Goal: Communication & Community: Answer question/provide support

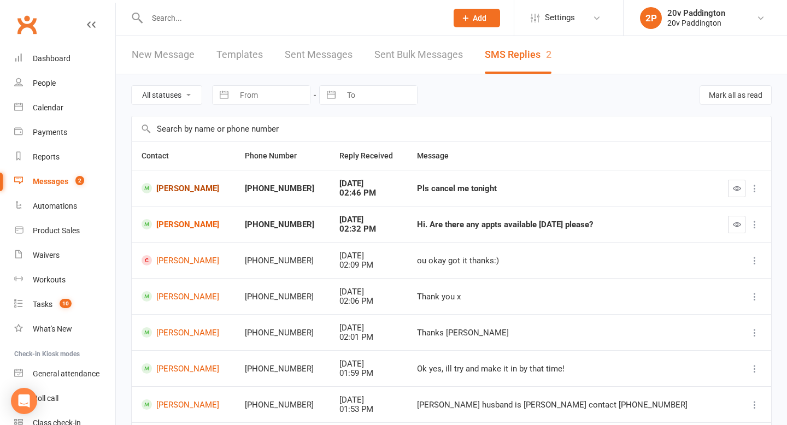
click at [185, 186] on link "Jamila Dlala" at bounding box center [184, 188] width 84 height 10
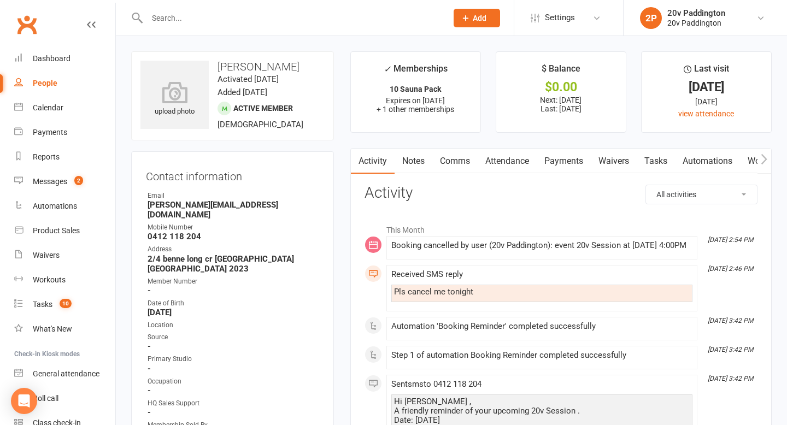
click at [471, 161] on link "Comms" at bounding box center [455, 161] width 45 height 25
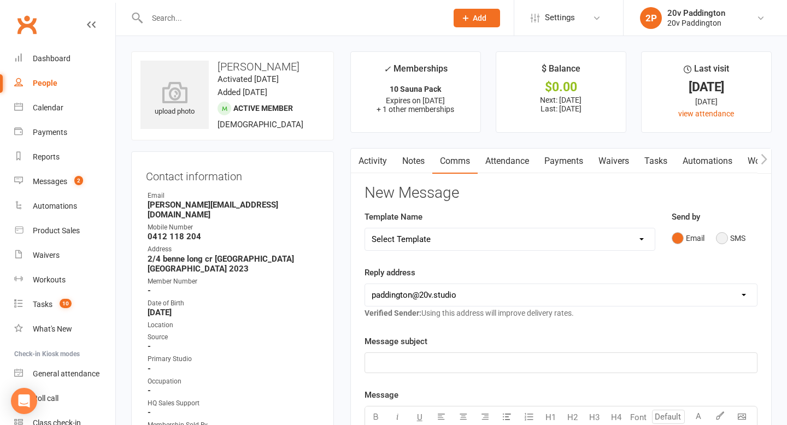
click at [733, 239] on button "SMS" at bounding box center [731, 238] width 30 height 21
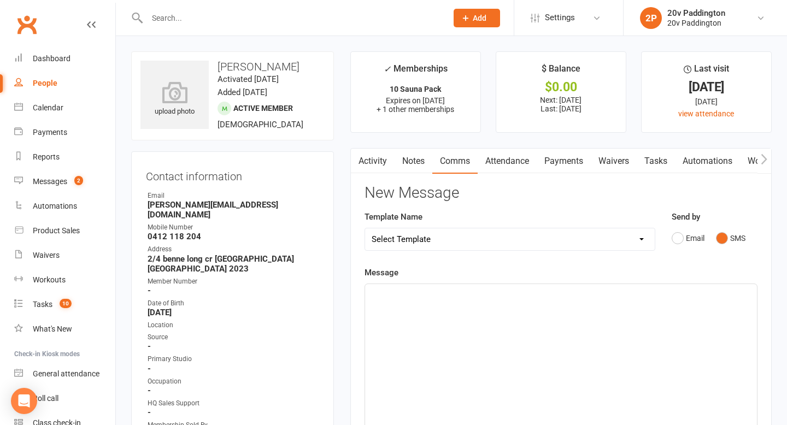
click at [638, 337] on div "﻿" at bounding box center [561, 366] width 392 height 164
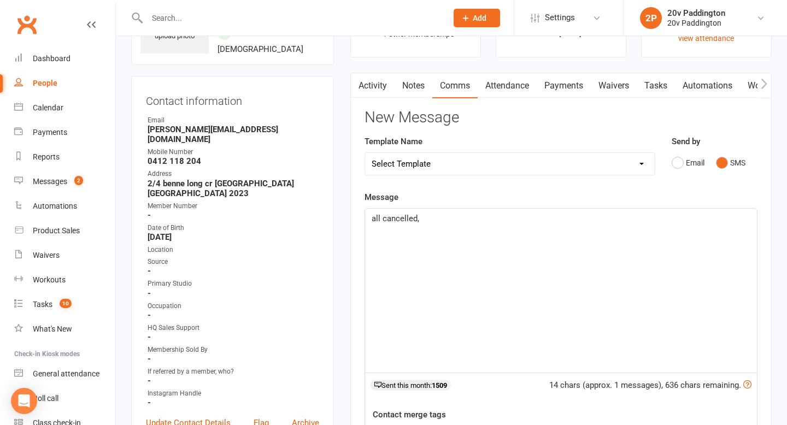
scroll to position [42, 0]
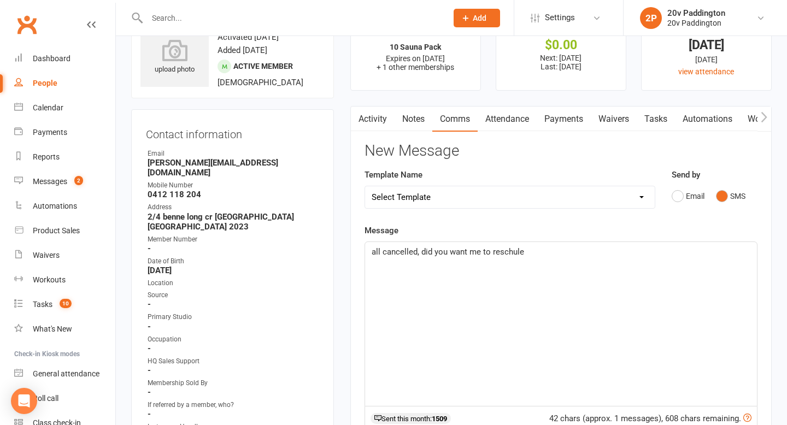
click at [507, 258] on p "all cancelled, did you want me to reschule" at bounding box center [561, 252] width 379 height 13
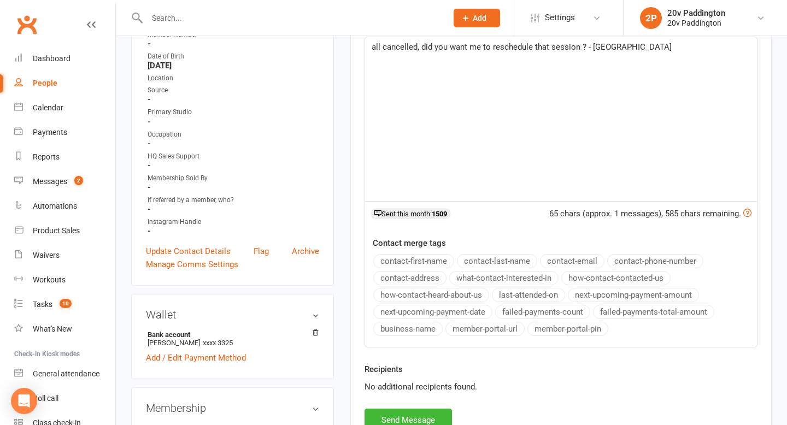
scroll to position [28, 0]
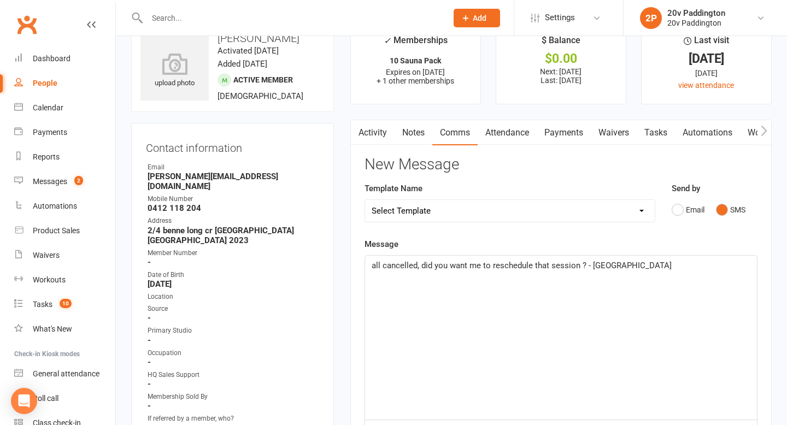
click at [582, 264] on span "all cancelled, did you want me to reschedule that session ? - Zac" at bounding box center [522, 266] width 300 height 10
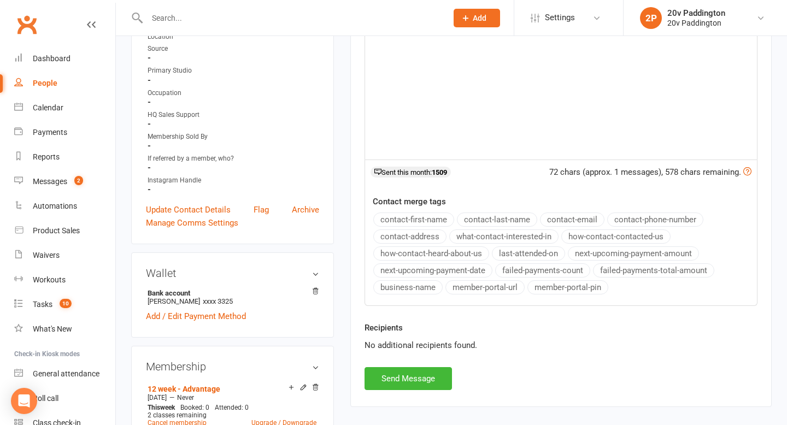
scroll to position [321, 0]
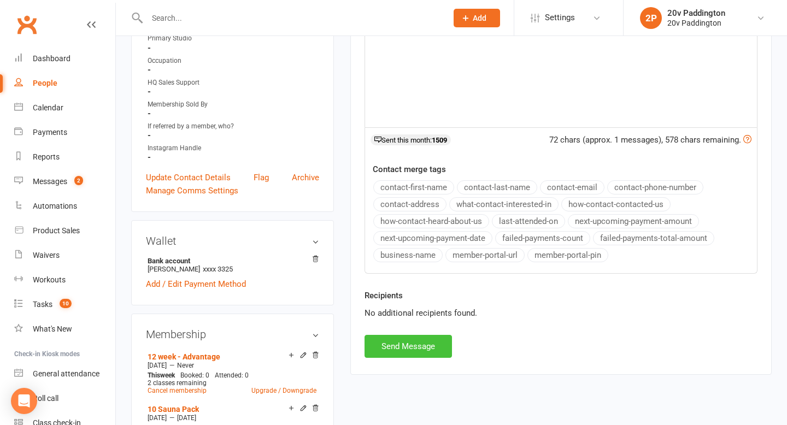
click at [426, 338] on button "Send Message" at bounding box center [408, 346] width 87 height 23
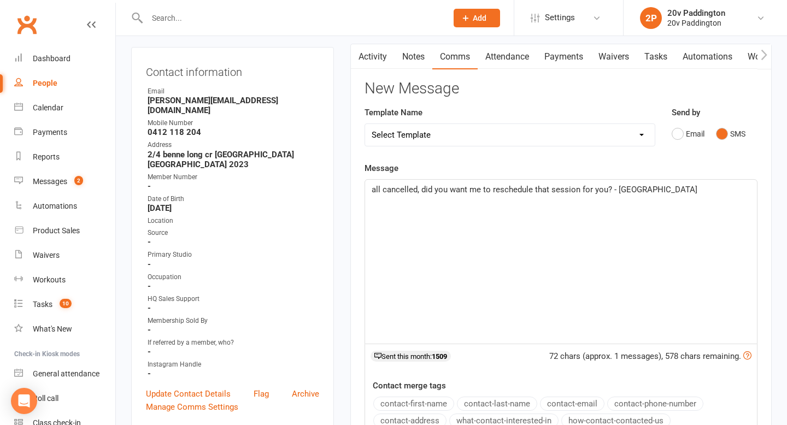
scroll to position [0, 0]
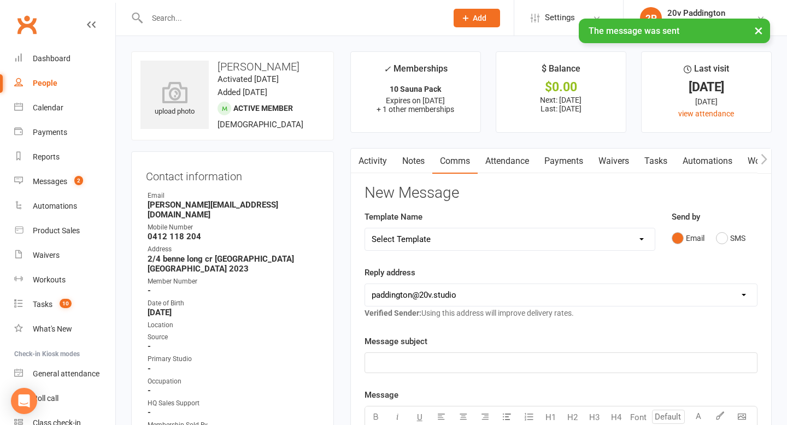
click at [380, 169] on link "Activity" at bounding box center [373, 161] width 44 height 25
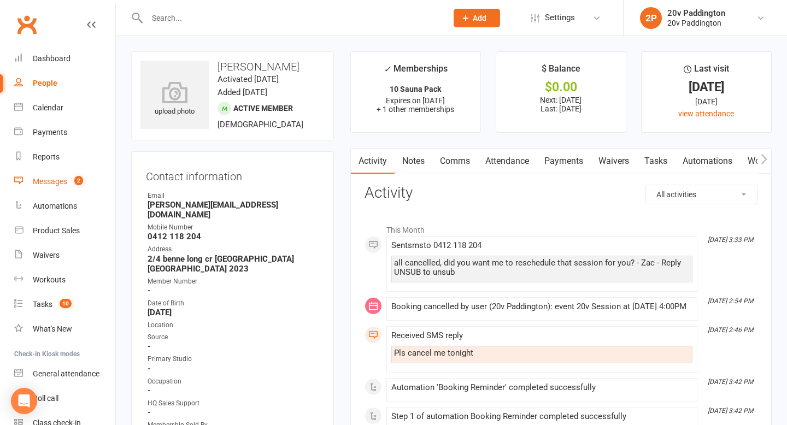
click at [74, 181] on count-badge "2" at bounding box center [76, 181] width 14 height 9
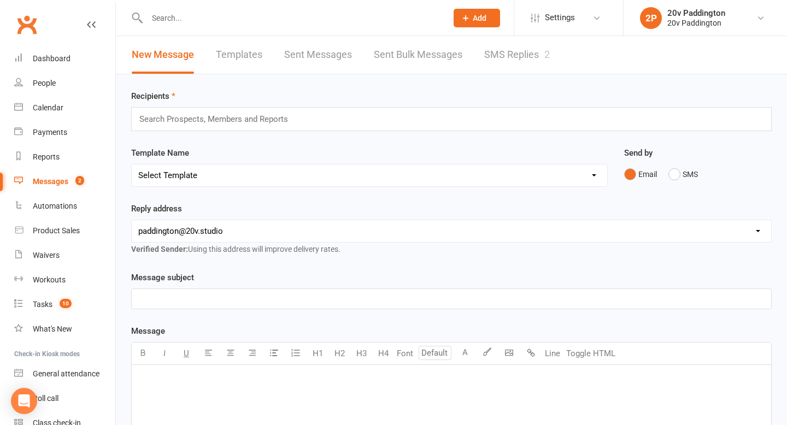
click at [514, 56] on link "SMS Replies 2" at bounding box center [518, 55] width 66 height 38
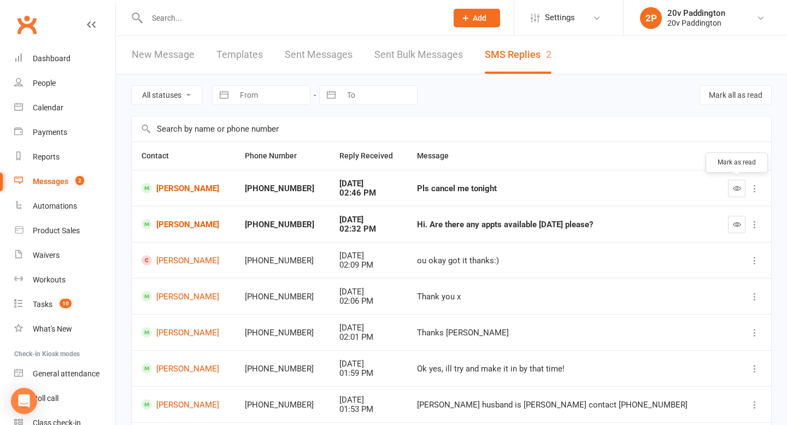
click at [740, 190] on icon "button" at bounding box center [737, 188] width 8 height 8
click at [165, 219] on link "[PERSON_NAME]" at bounding box center [184, 224] width 84 height 10
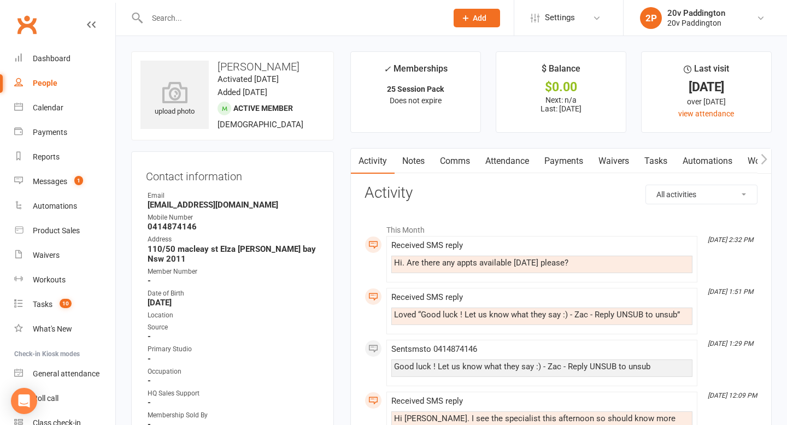
click at [456, 163] on link "Comms" at bounding box center [455, 161] width 45 height 25
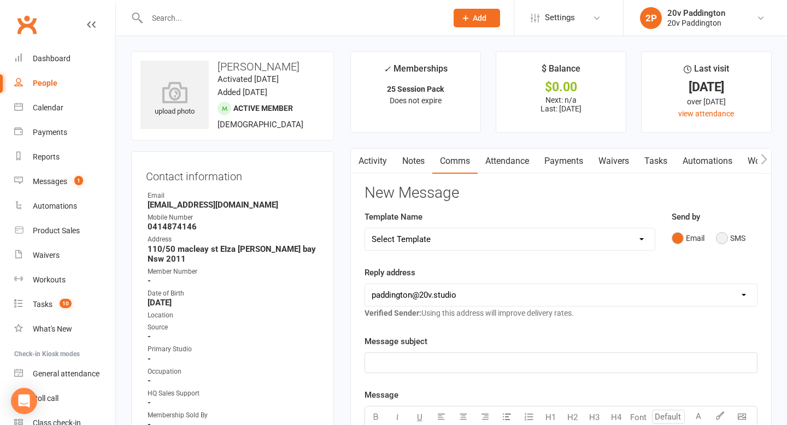
click at [746, 238] on button "SMS" at bounding box center [731, 238] width 30 height 21
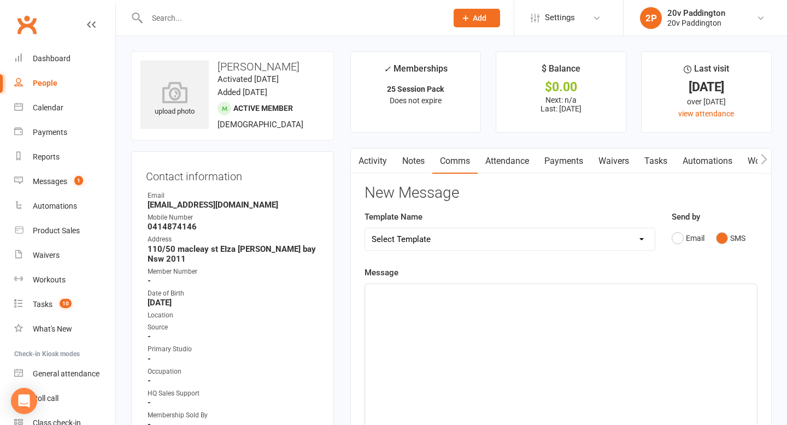
click at [527, 162] on link "Attendance" at bounding box center [507, 161] width 59 height 25
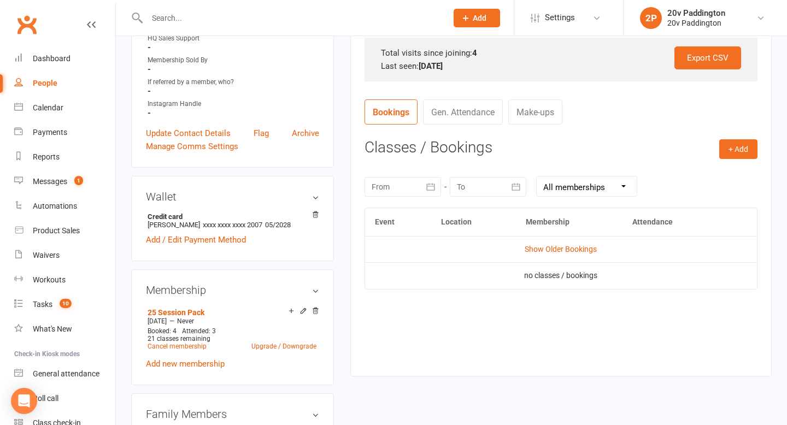
scroll to position [367, 0]
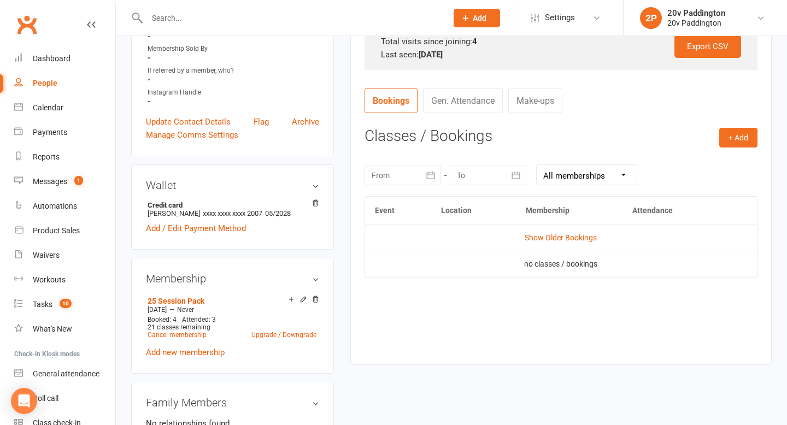
click at [558, 227] on td "Show Older Bookings" at bounding box center [561, 238] width 392 height 26
click at [555, 236] on link "Show Older Bookings" at bounding box center [561, 238] width 72 height 9
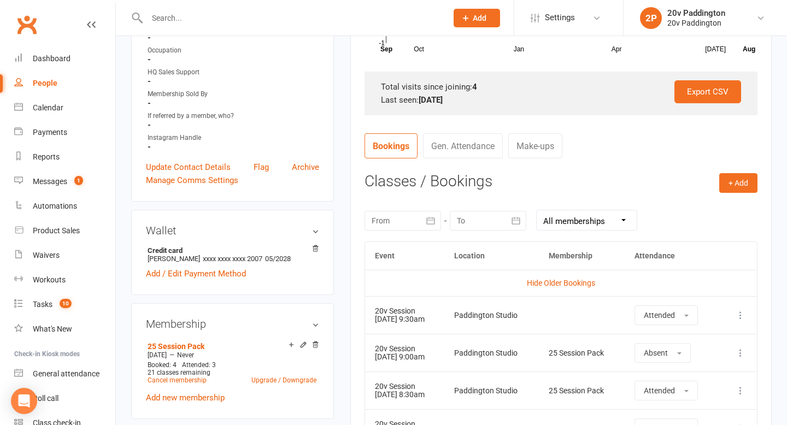
scroll to position [0, 0]
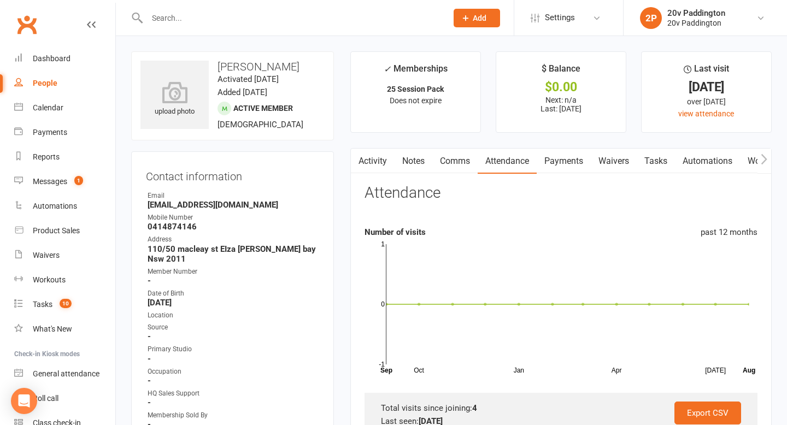
click at [456, 157] on link "Comms" at bounding box center [455, 161] width 45 height 25
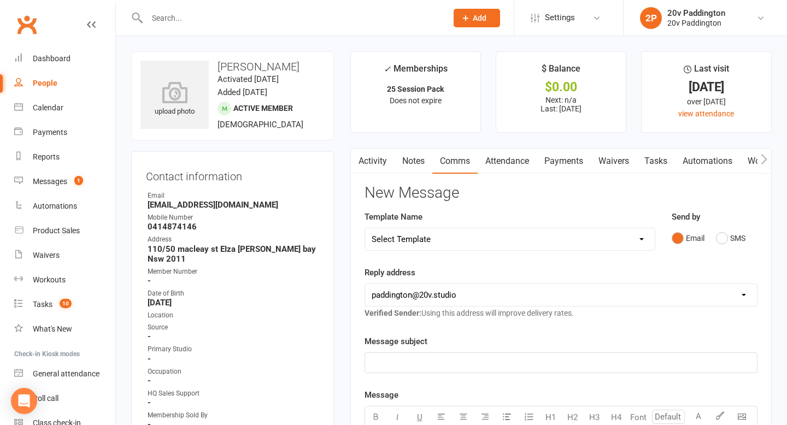
click at [739, 250] on div "Send by Email SMS" at bounding box center [715, 238] width 102 height 54
click at [727, 243] on button "SMS" at bounding box center [731, 238] width 30 height 21
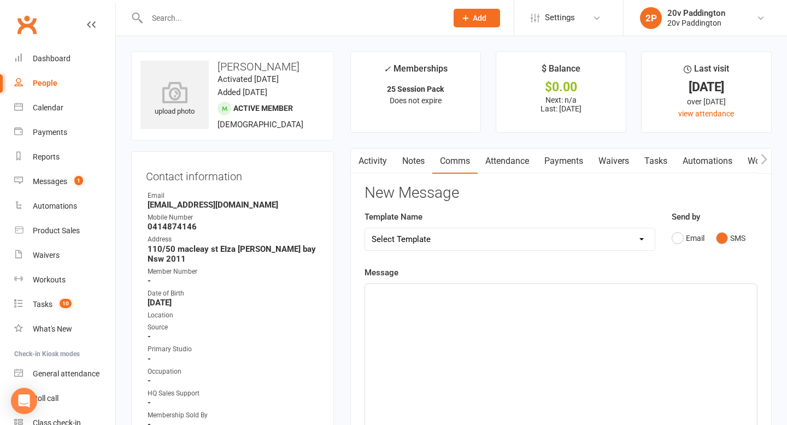
click at [639, 322] on div "﻿" at bounding box center [561, 366] width 392 height 164
click at [390, 159] on link "Activity" at bounding box center [373, 161] width 44 height 25
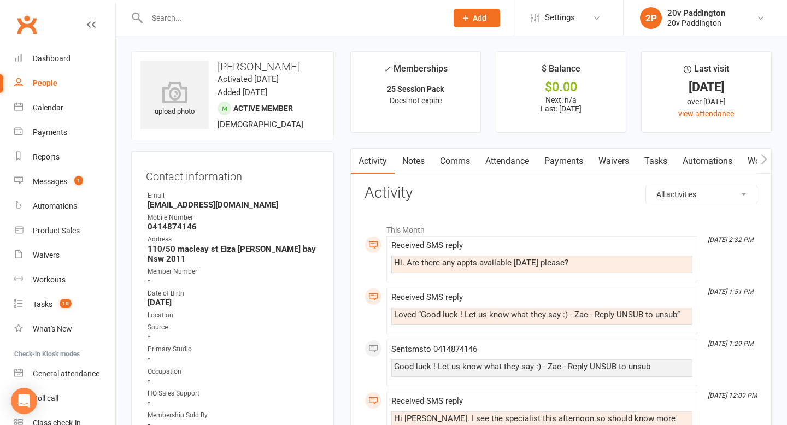
click at [439, 164] on link "Comms" at bounding box center [455, 161] width 45 height 25
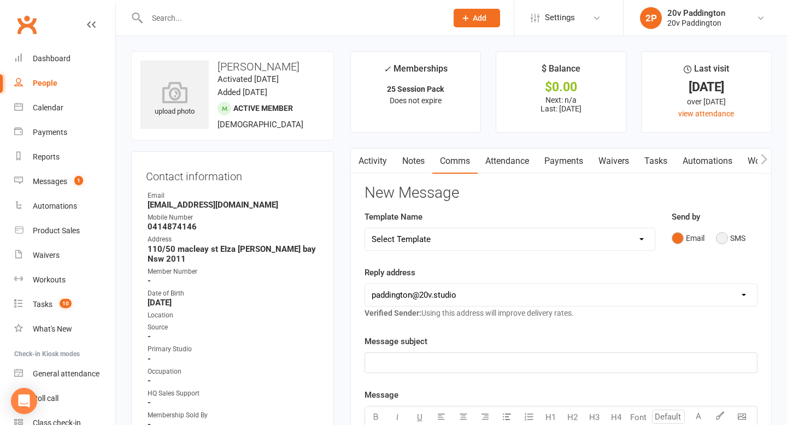
click at [731, 236] on button "SMS" at bounding box center [731, 238] width 30 height 21
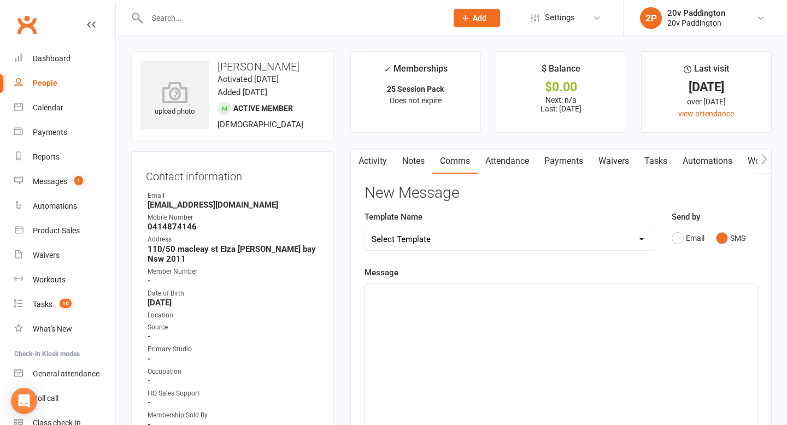
drag, startPoint x: 602, startPoint y: 282, endPoint x: 571, endPoint y: 295, distance: 33.6
click at [572, 294] on p "﻿" at bounding box center [561, 294] width 379 height 13
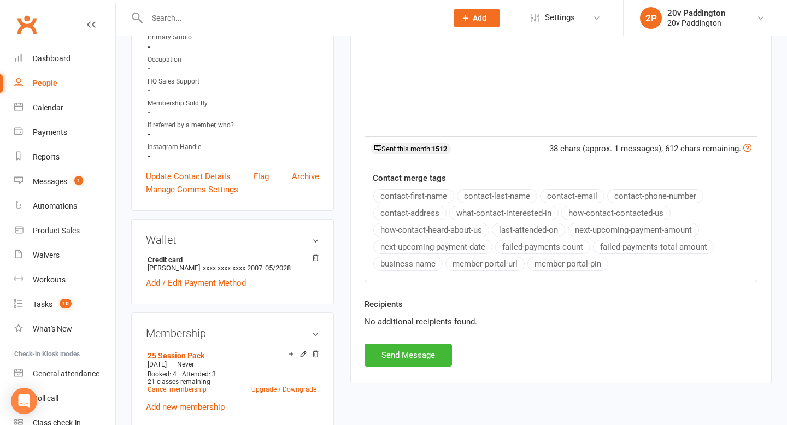
scroll to position [433, 0]
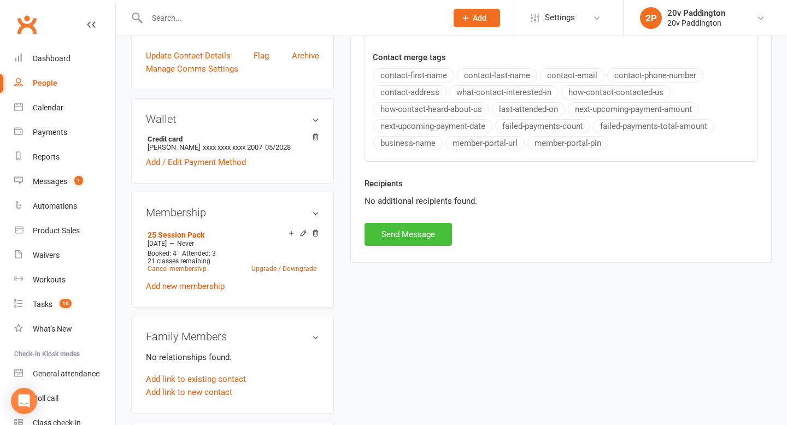
click at [400, 235] on button "Send Message" at bounding box center [408, 234] width 87 height 23
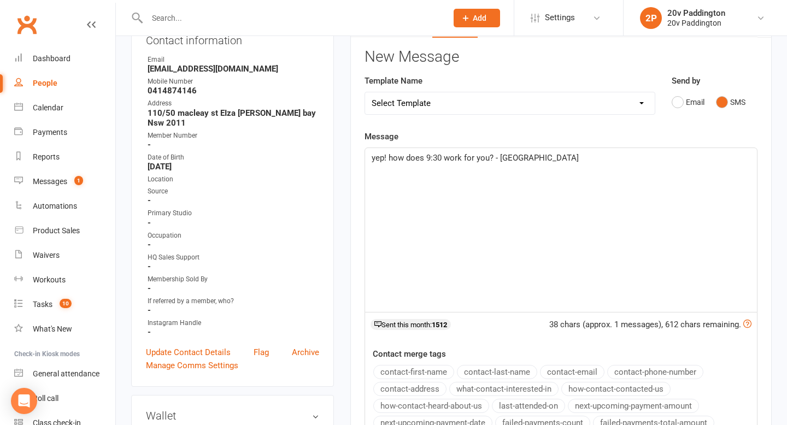
scroll to position [0, 0]
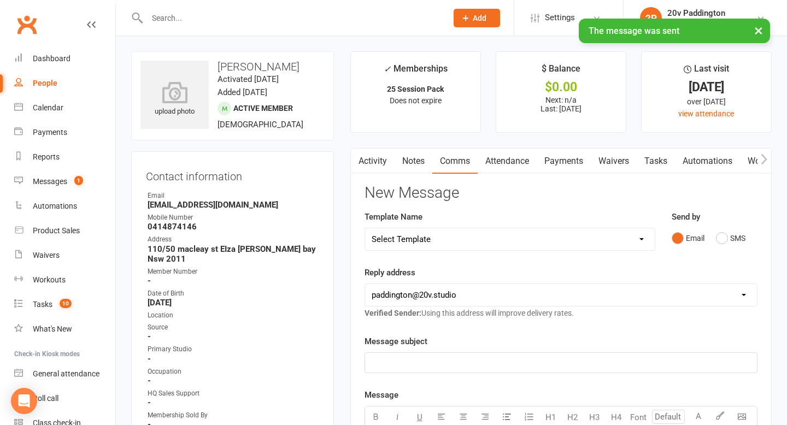
click at [373, 168] on link "Activity" at bounding box center [373, 161] width 44 height 25
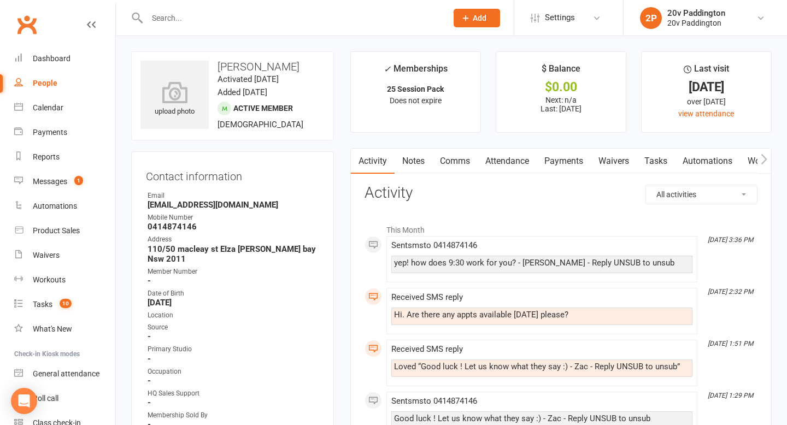
click at [455, 156] on link "Comms" at bounding box center [455, 161] width 45 height 25
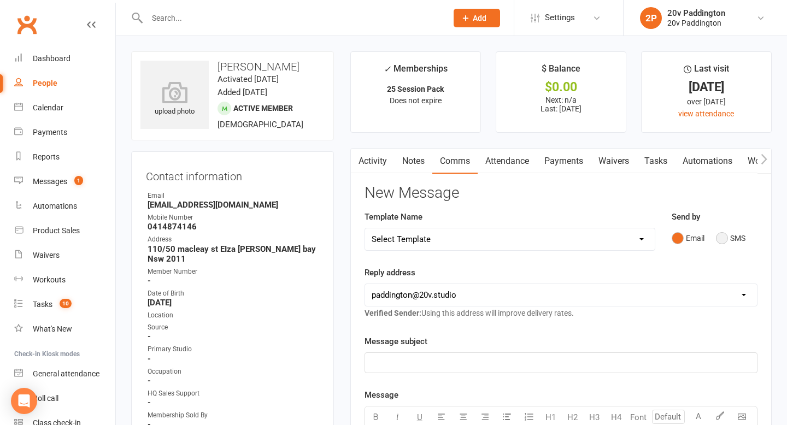
click at [742, 236] on button "SMS" at bounding box center [731, 238] width 30 height 21
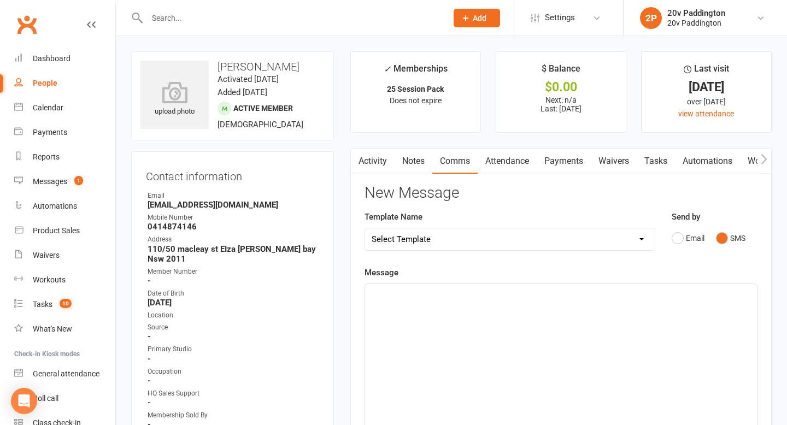
click at [559, 388] on div "﻿" at bounding box center [561, 366] width 392 height 164
click at [582, 307] on div "9am is available as well, if you needed to train alone :)" at bounding box center [561, 366] width 392 height 164
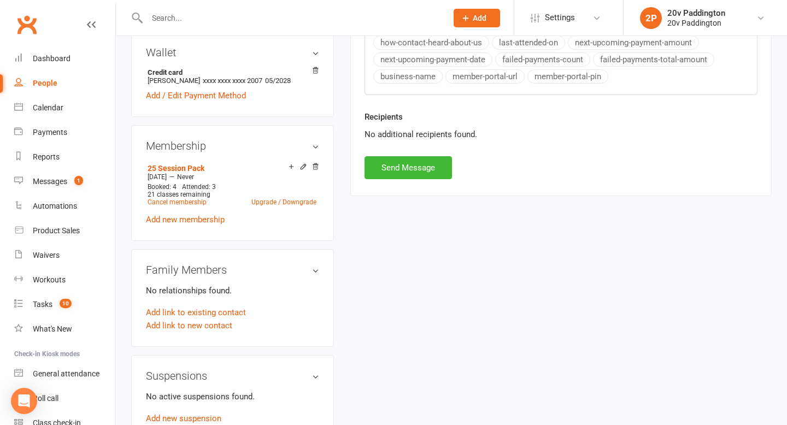
scroll to position [549, 0]
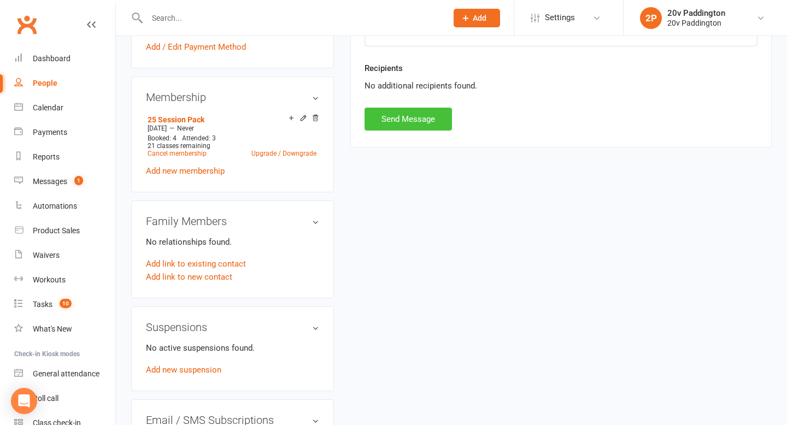
click at [418, 126] on button "Send Message" at bounding box center [408, 119] width 87 height 23
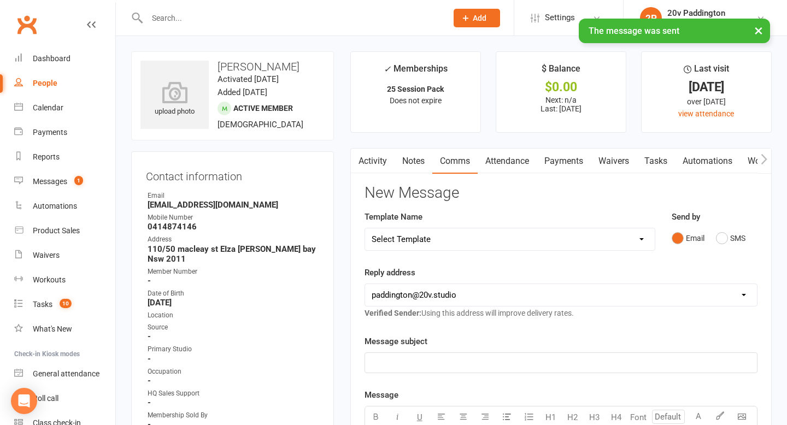
click at [377, 165] on link "Activity" at bounding box center [373, 161] width 44 height 25
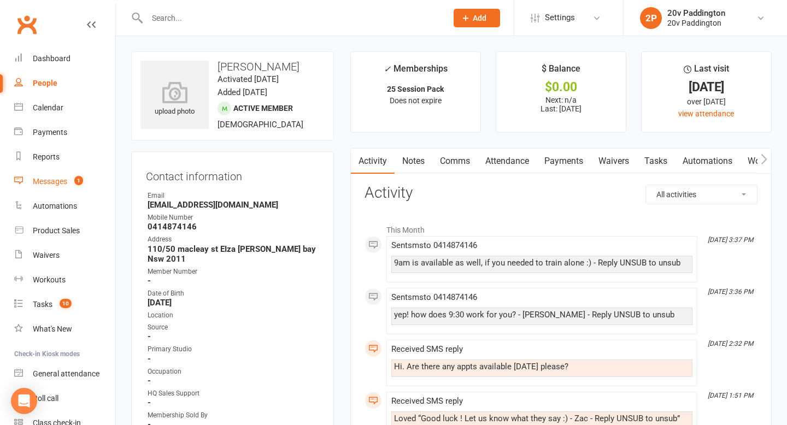
click at [64, 184] on div "Messages" at bounding box center [50, 181] width 34 height 9
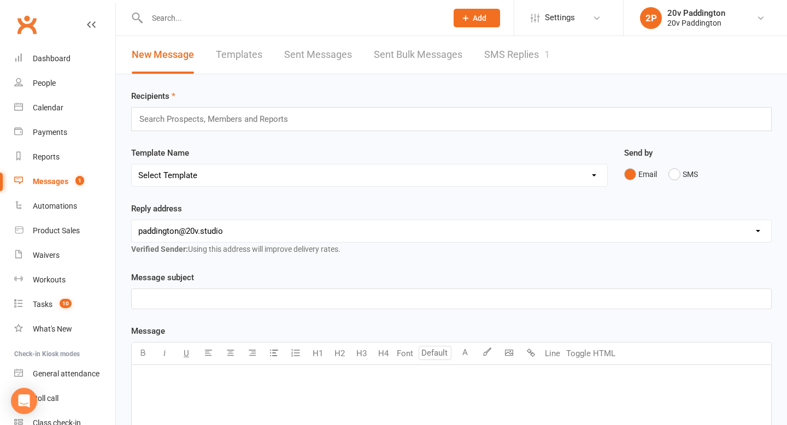
click at [548, 49] on div "1" at bounding box center [547, 54] width 5 height 11
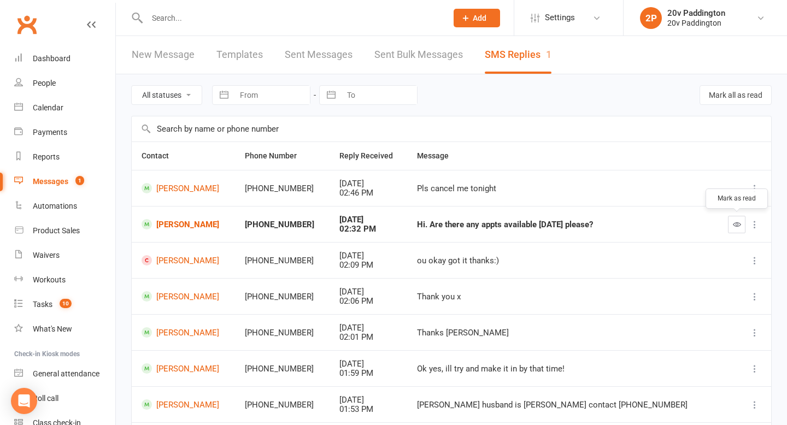
click at [738, 220] on icon "button" at bounding box center [737, 224] width 8 height 8
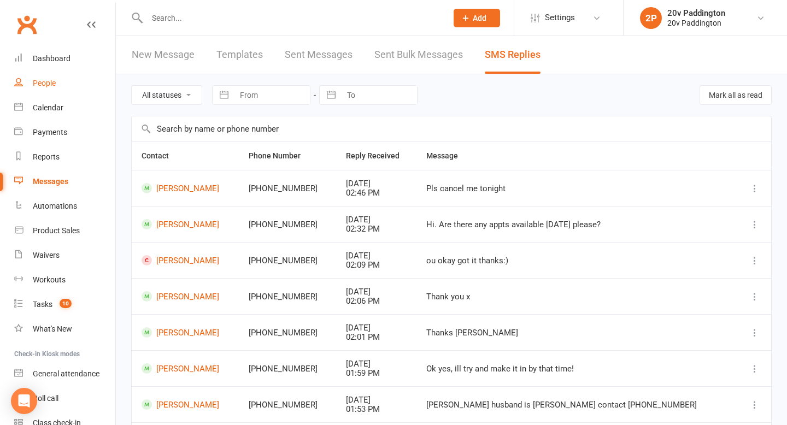
click at [34, 83] on div "People" at bounding box center [44, 83] width 23 height 9
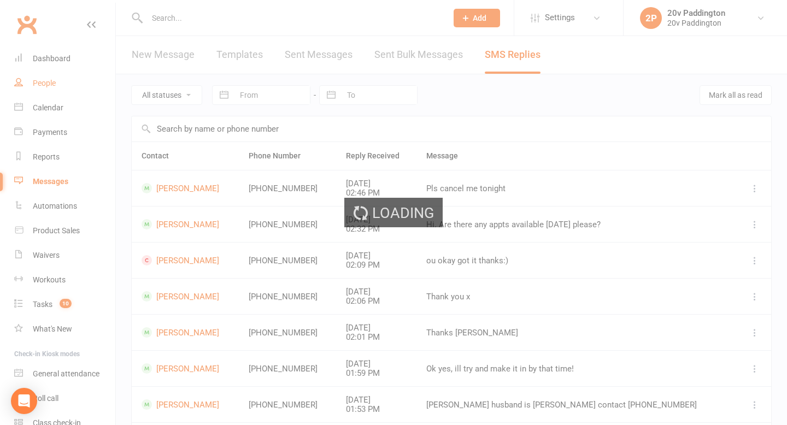
select select "100"
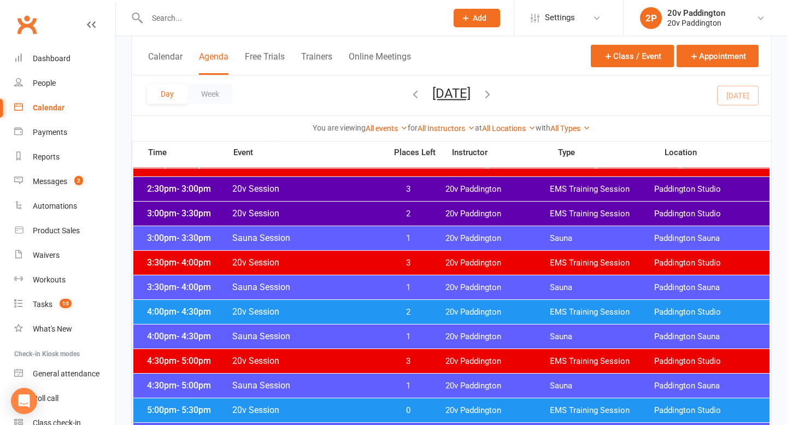
scroll to position [764, 0]
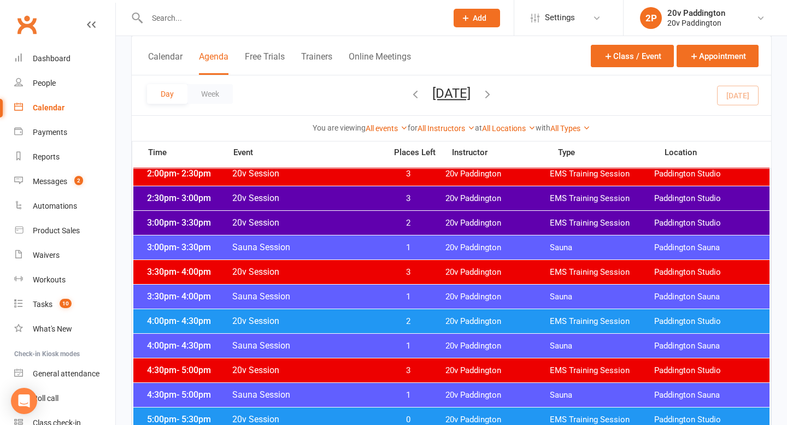
click at [355, 236] on div "3:00pm - 3:30pm Sauna Session 1 20v Paddington Sauna Paddington Sauna" at bounding box center [451, 248] width 637 height 24
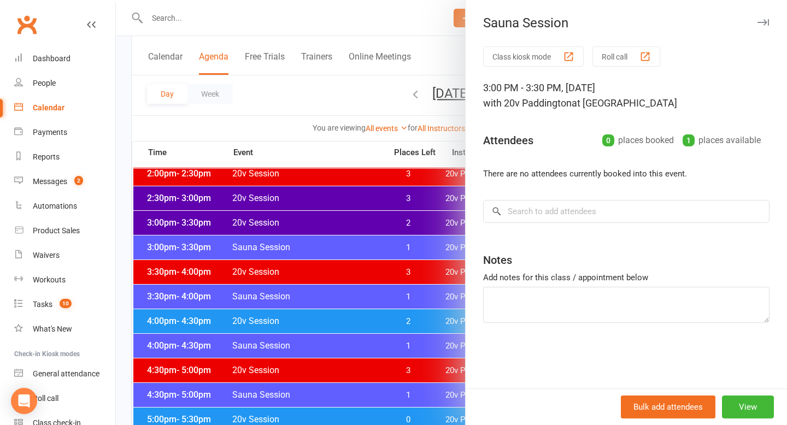
click at [311, 233] on div at bounding box center [452, 212] width 672 height 425
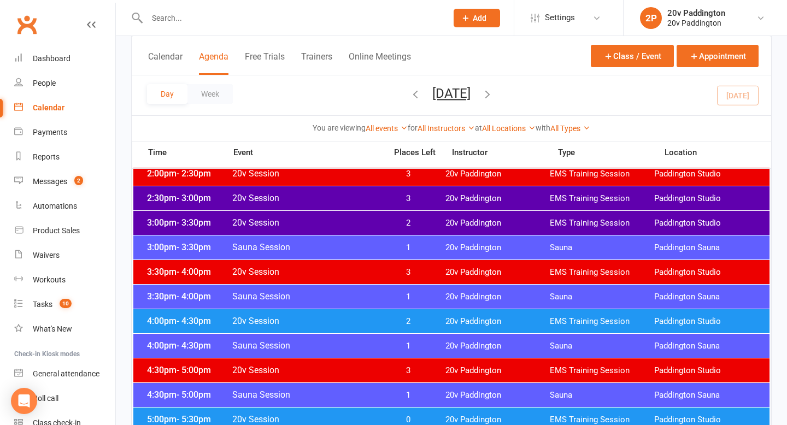
click at [339, 225] on span "20v Session" at bounding box center [306, 223] width 148 height 10
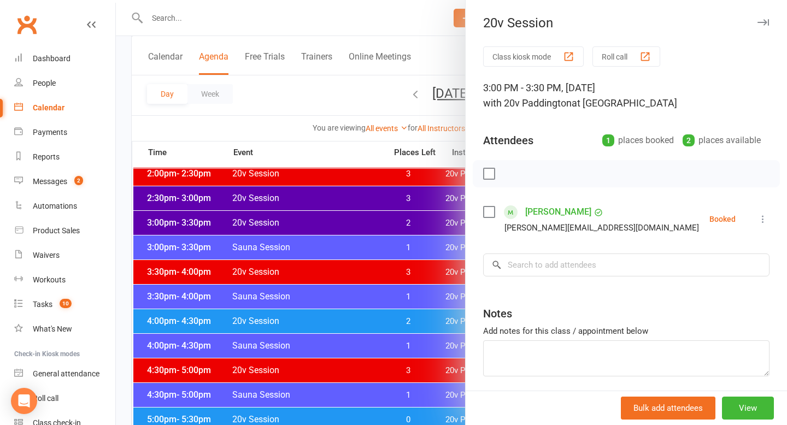
click at [771, 211] on div "Class kiosk mode Roll call 3:00 PM - 3:30 PM, Wednesday, August, 13, 2025 with …" at bounding box center [627, 238] width 322 height 385
click at [765, 218] on icon at bounding box center [763, 219] width 11 height 11
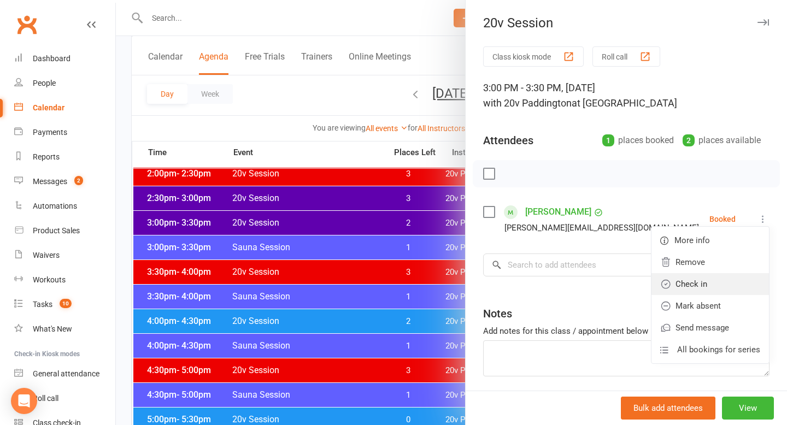
click at [714, 282] on link "Check in" at bounding box center [711, 284] width 118 height 22
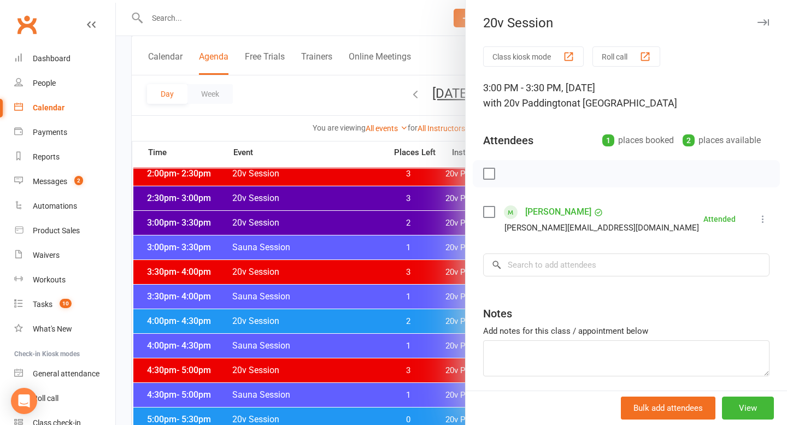
click at [400, 297] on div at bounding box center [452, 212] width 672 height 425
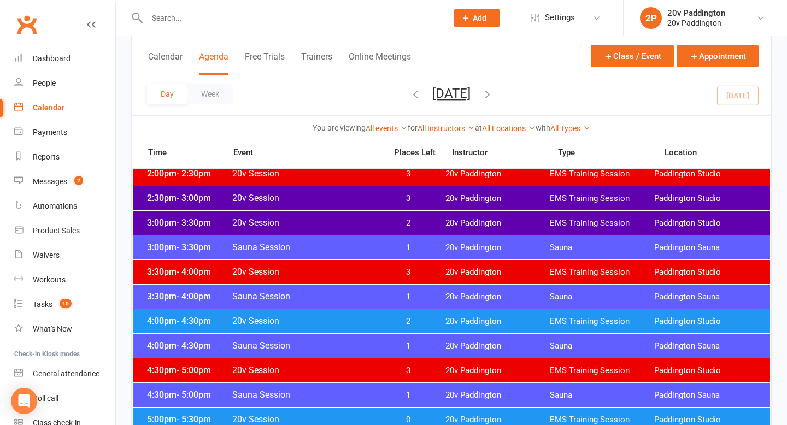
click at [481, 326] on span "20v Paddington" at bounding box center [498, 322] width 104 height 10
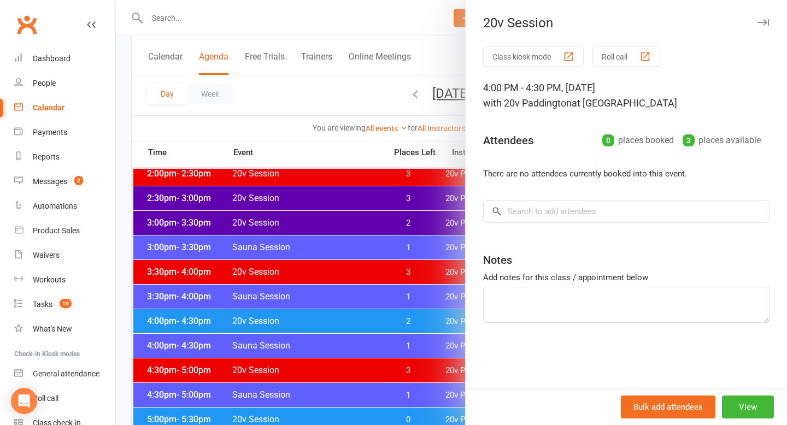
click at [335, 335] on div at bounding box center [452, 212] width 672 height 425
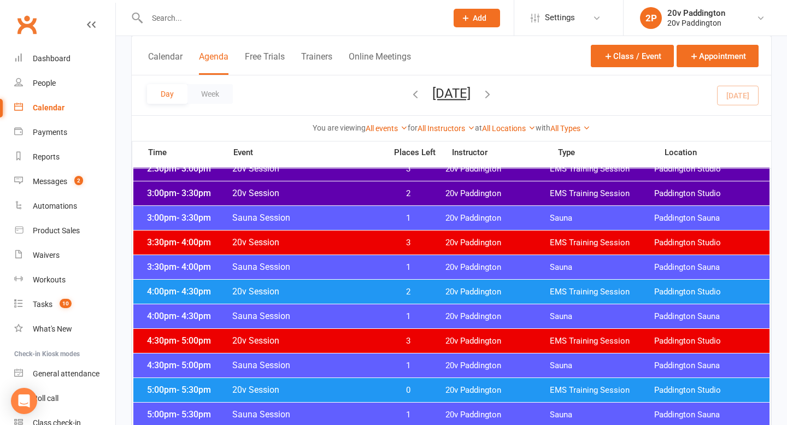
scroll to position [806, 0]
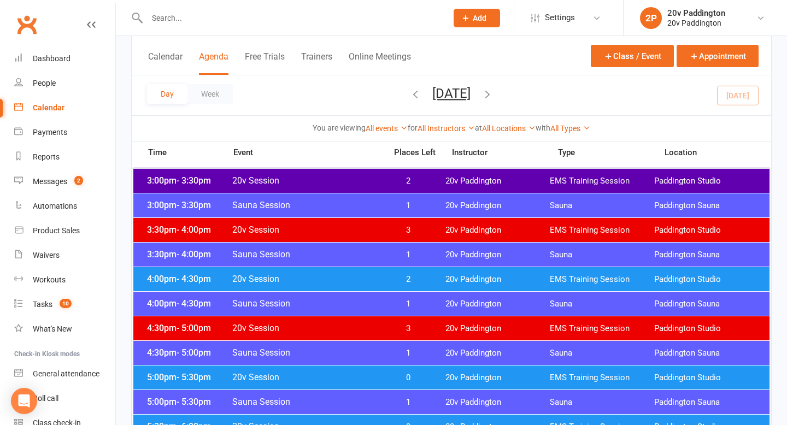
click at [371, 390] on div "5:00pm - 5:30pm Sauna Session 1 20v Paddington Sauna Paddington Sauna" at bounding box center [451, 402] width 637 height 24
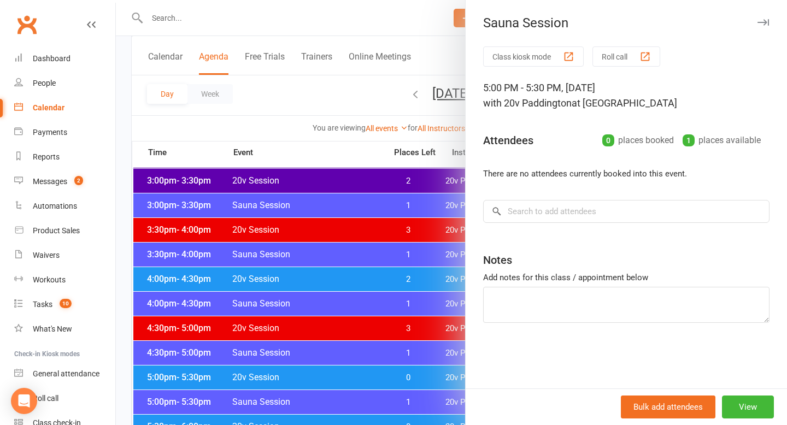
click at [364, 381] on div at bounding box center [452, 212] width 672 height 425
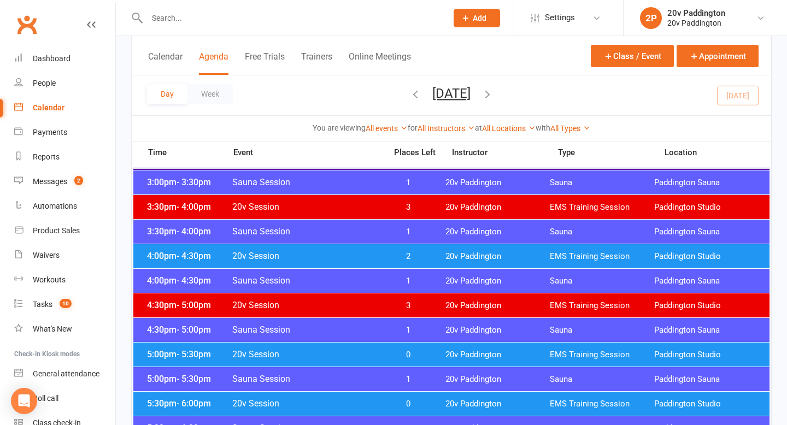
scroll to position [834, 0]
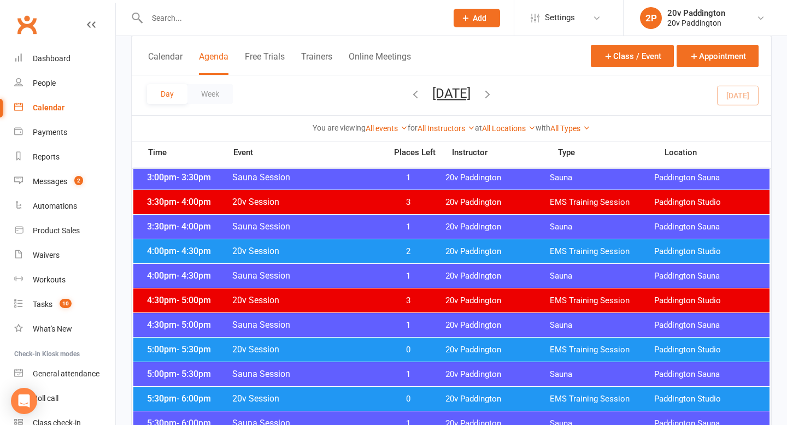
click at [388, 390] on div "5:30pm - 6:00pm 20v Session 0 20v Paddington EMS Training Session Paddington St…" at bounding box center [451, 399] width 637 height 24
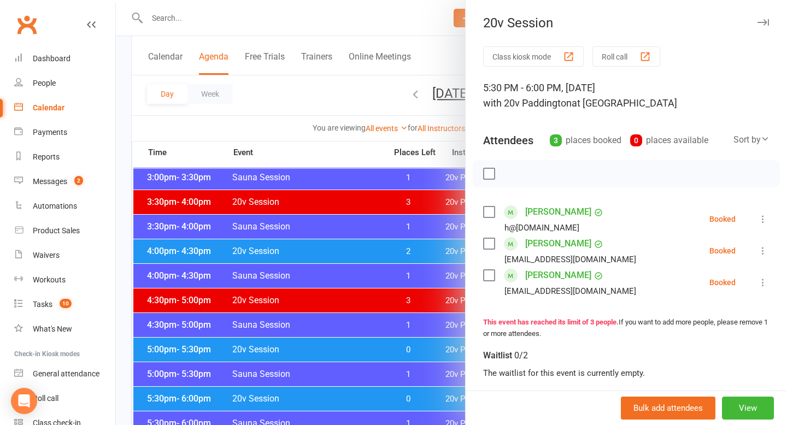
click at [387, 390] on div at bounding box center [452, 212] width 672 height 425
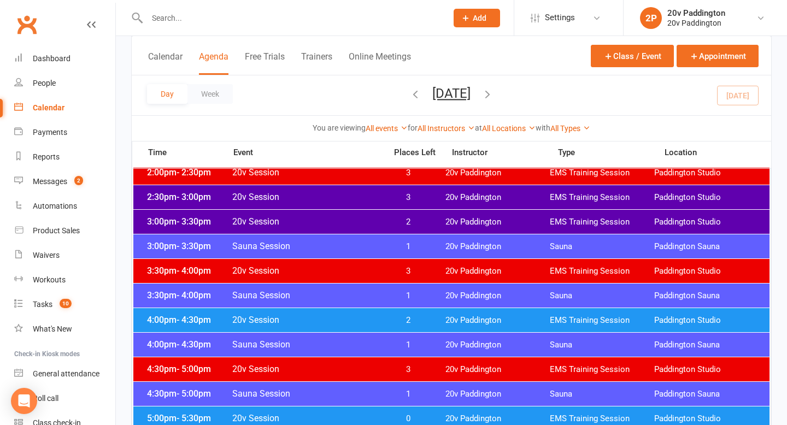
scroll to position [727, 0]
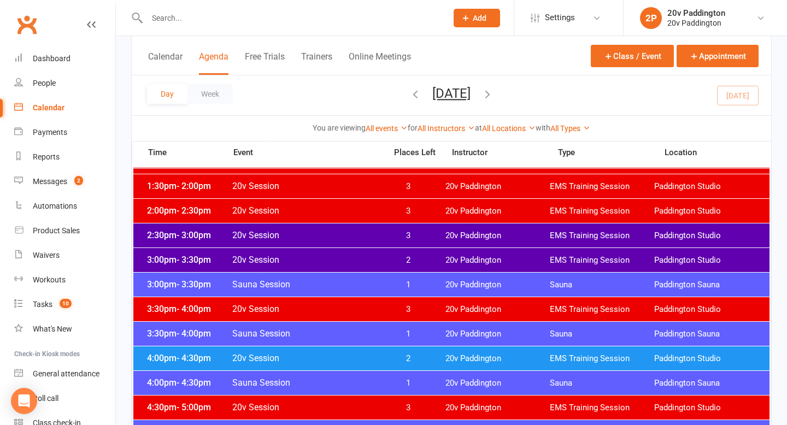
click at [494, 95] on icon "button" at bounding box center [488, 94] width 12 height 12
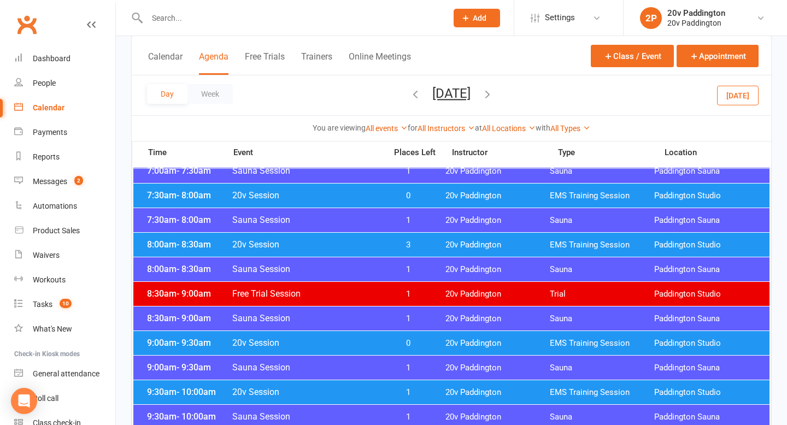
scroll to position [148, 0]
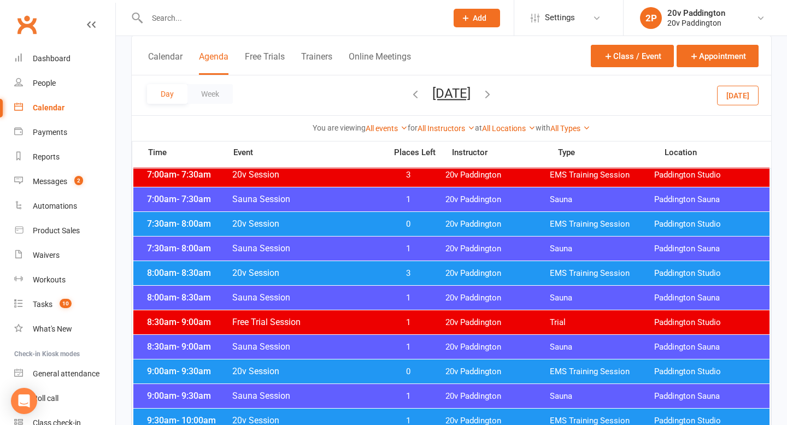
click at [407, 283] on div "8:00am - 8:30am 20v Session 3 20v Paddington EMS Training Session Paddington St…" at bounding box center [451, 273] width 637 height 24
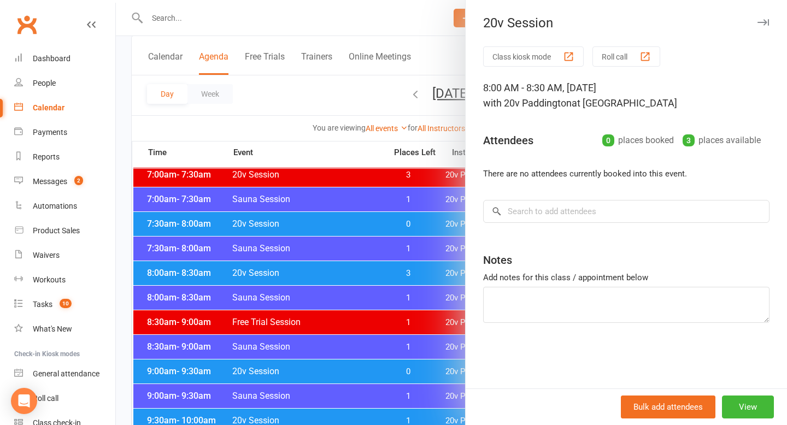
click at [334, 284] on div at bounding box center [452, 212] width 672 height 425
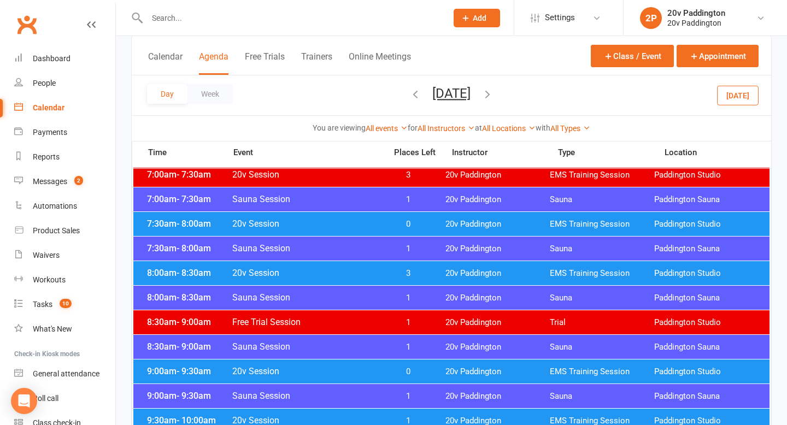
click at [379, 223] on span "20v Session" at bounding box center [306, 224] width 148 height 10
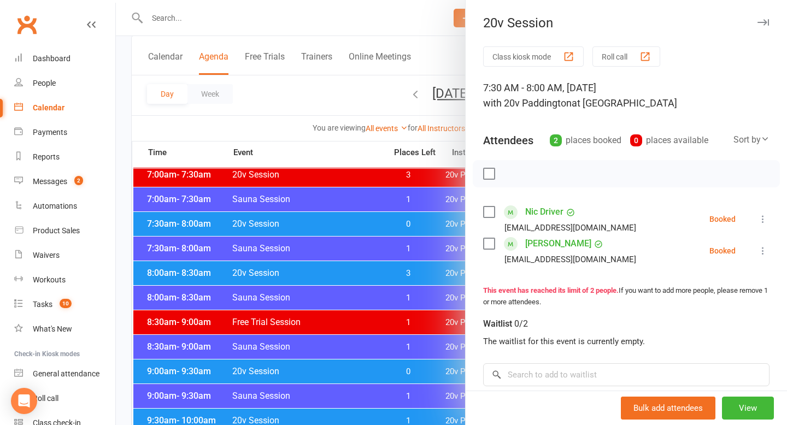
click at [379, 224] on div at bounding box center [452, 212] width 672 height 425
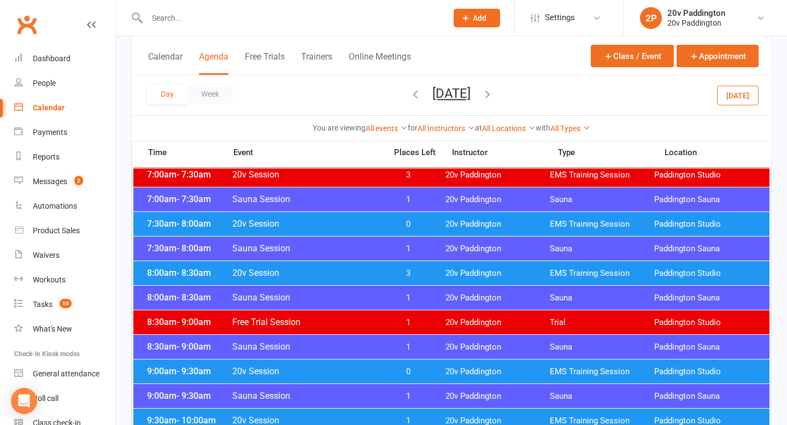
click at [389, 230] on div "7:30am - 8:00am 20v Session 0 20v Paddington EMS Training Session Paddington St…" at bounding box center [451, 224] width 637 height 24
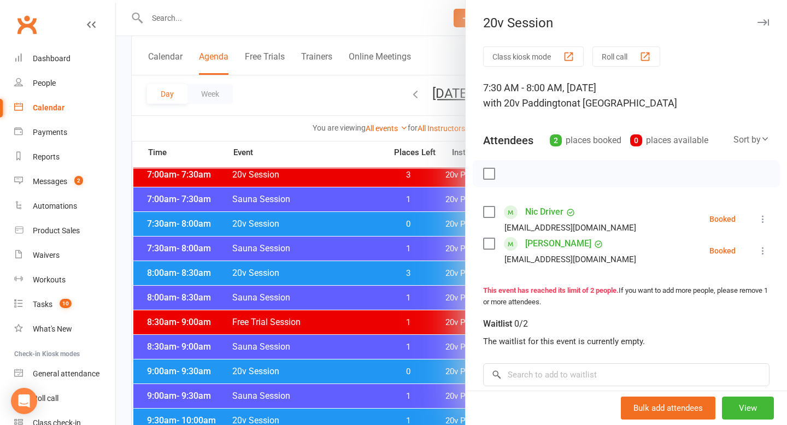
click at [352, 233] on div at bounding box center [452, 212] width 672 height 425
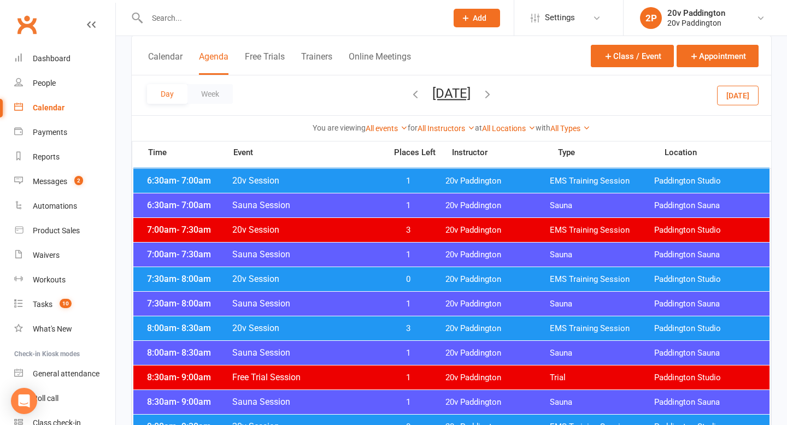
scroll to position [129, 0]
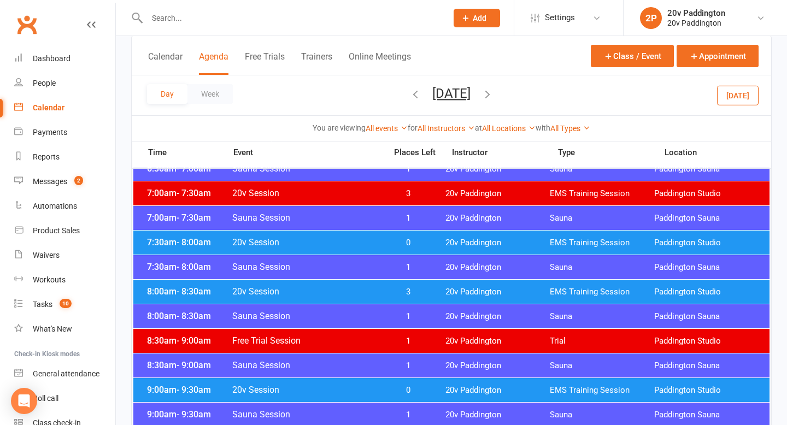
click at [421, 391] on span "0" at bounding box center [408, 391] width 57 height 10
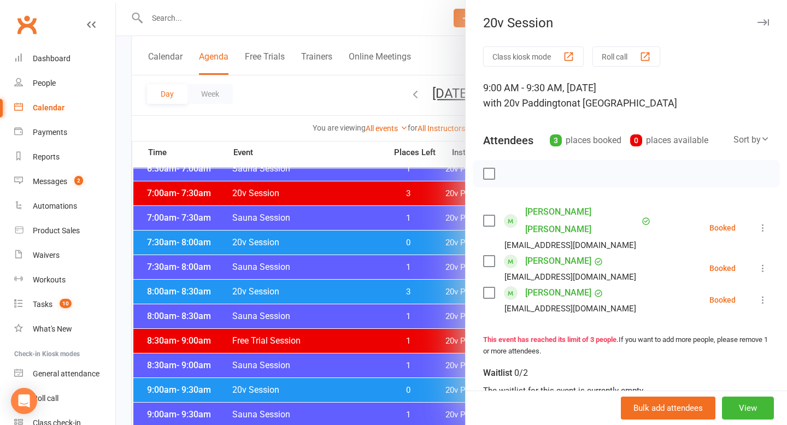
click at [421, 391] on div at bounding box center [452, 212] width 672 height 425
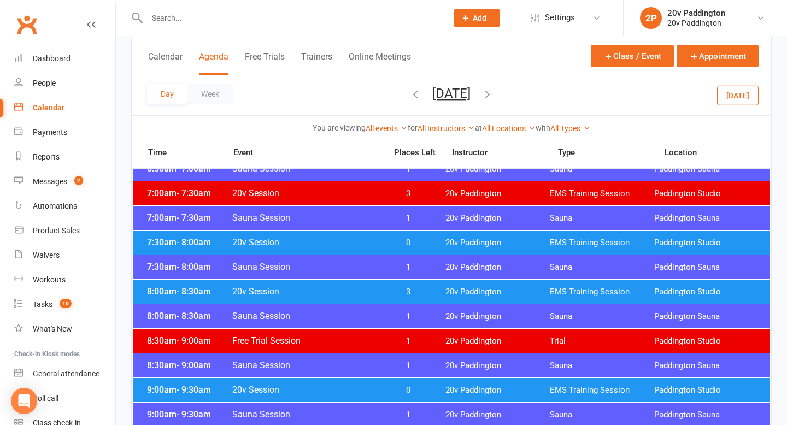
click at [467, 97] on button "Thursday, Aug 14, 2025" at bounding box center [452, 93] width 38 height 15
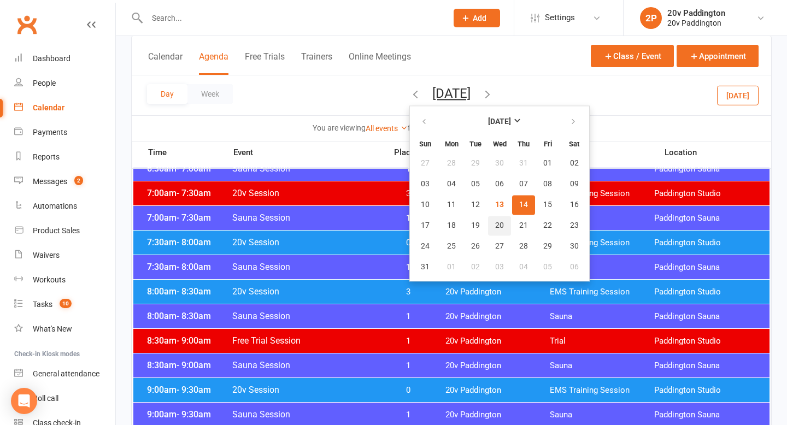
click at [495, 223] on span "20" at bounding box center [499, 225] width 9 height 9
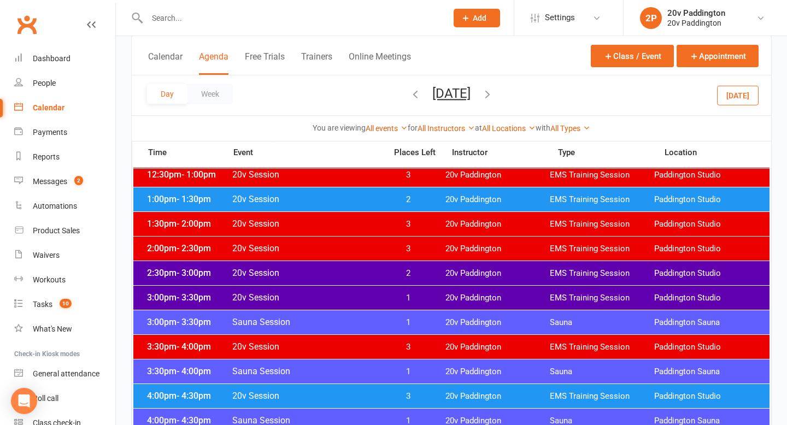
scroll to position [740, 0]
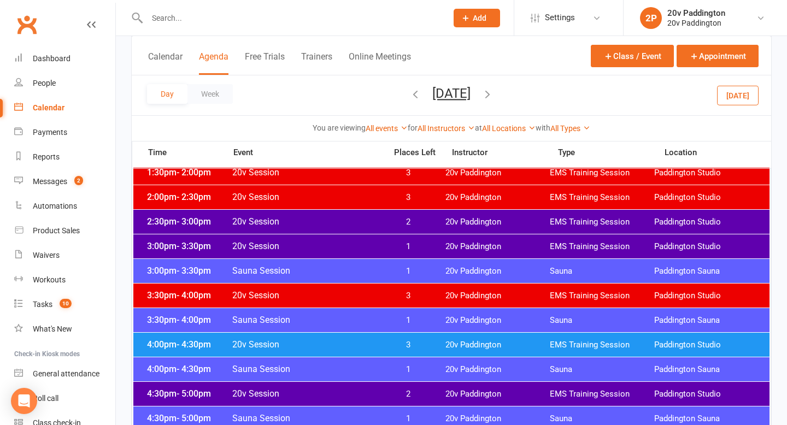
click at [401, 248] on span "1" at bounding box center [408, 247] width 57 height 10
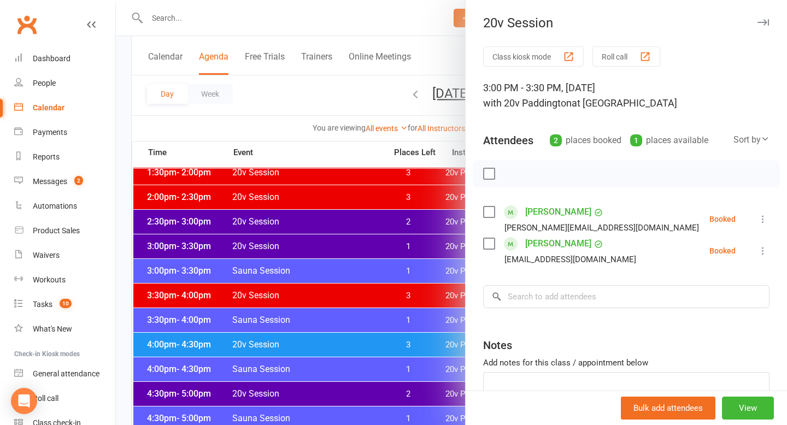
click at [376, 247] on div at bounding box center [452, 212] width 672 height 425
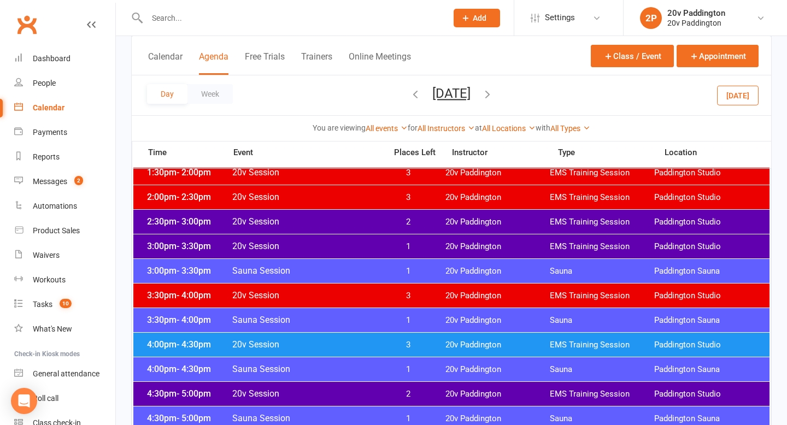
click at [404, 217] on span "2" at bounding box center [408, 222] width 57 height 10
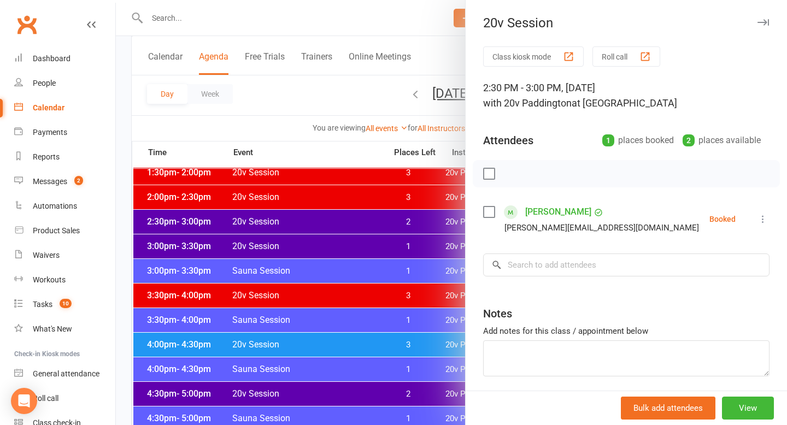
click at [395, 221] on div at bounding box center [452, 212] width 672 height 425
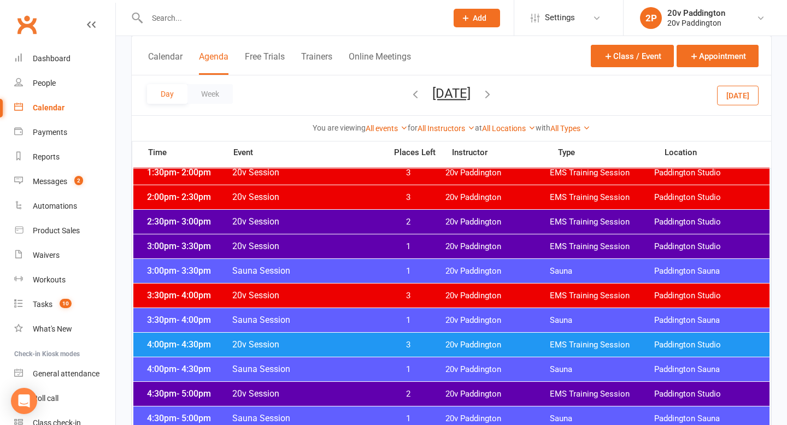
click at [398, 238] on div "3:00pm - 3:30pm 20v Session 1 20v Paddington EMS Training Session Paddington St…" at bounding box center [451, 247] width 637 height 24
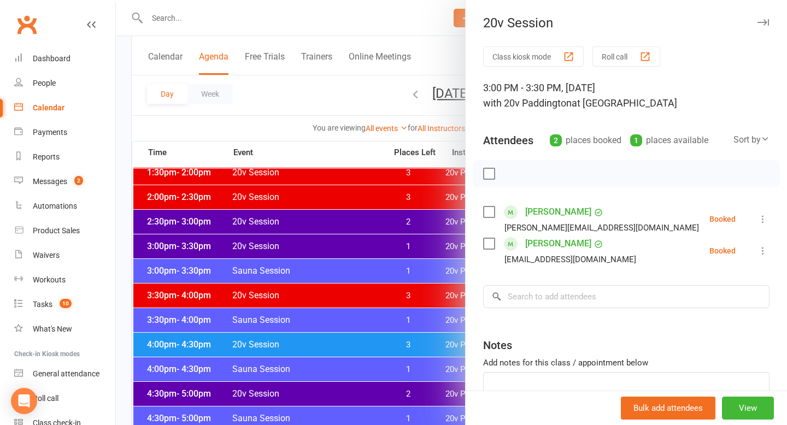
click at [378, 285] on div at bounding box center [452, 212] width 672 height 425
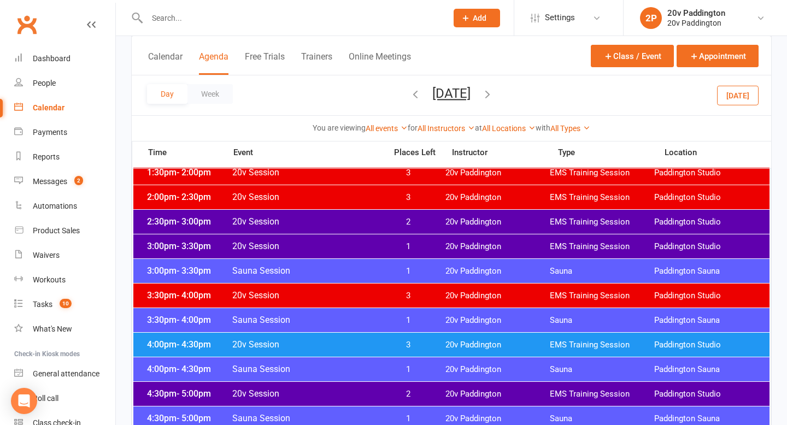
scroll to position [535, 0]
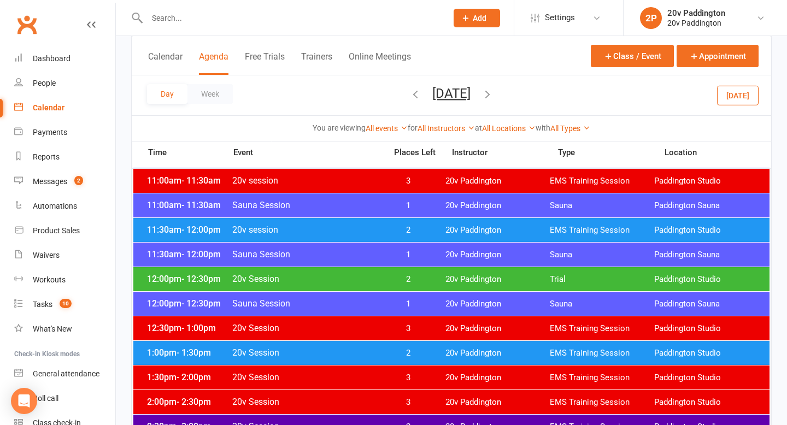
click at [482, 94] on span "Wednesday, Aug 20, 2025 August 2025 Sun Mon Tue Wed Thu Fri Sat 27 28 29 30 31 …" at bounding box center [452, 95] width 60 height 19
click at [494, 100] on icon "button" at bounding box center [488, 94] width 12 height 12
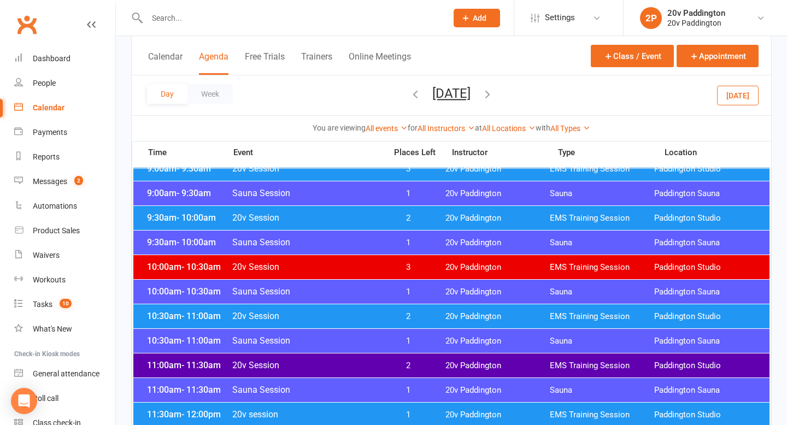
scroll to position [351, 0]
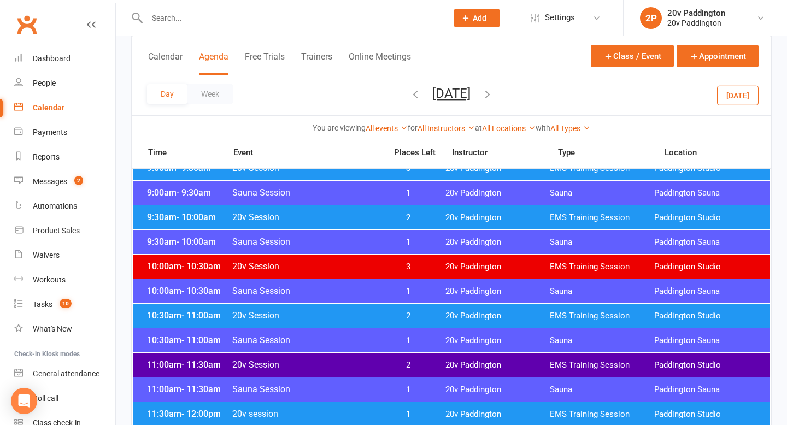
click at [381, 219] on span "2" at bounding box center [408, 218] width 57 height 10
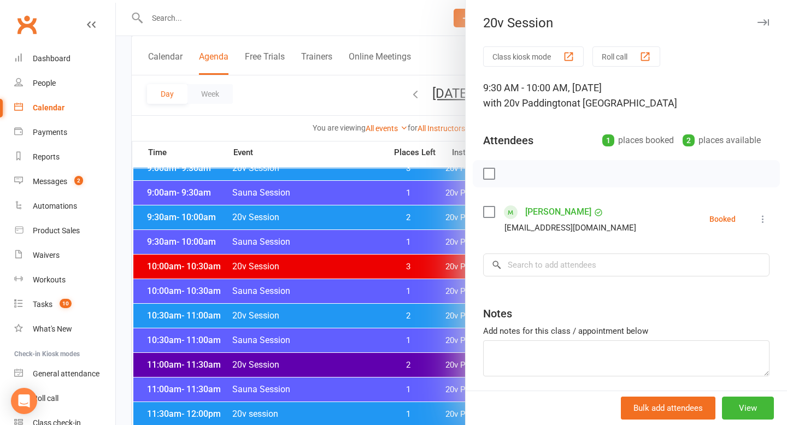
click at [365, 218] on div at bounding box center [452, 212] width 672 height 425
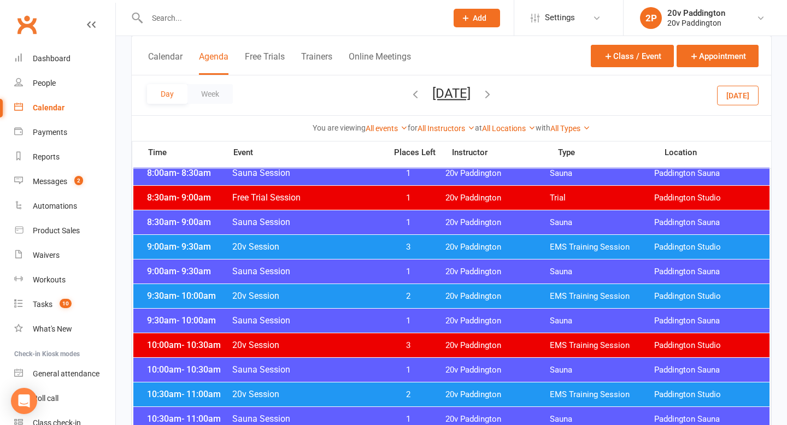
scroll to position [270, 0]
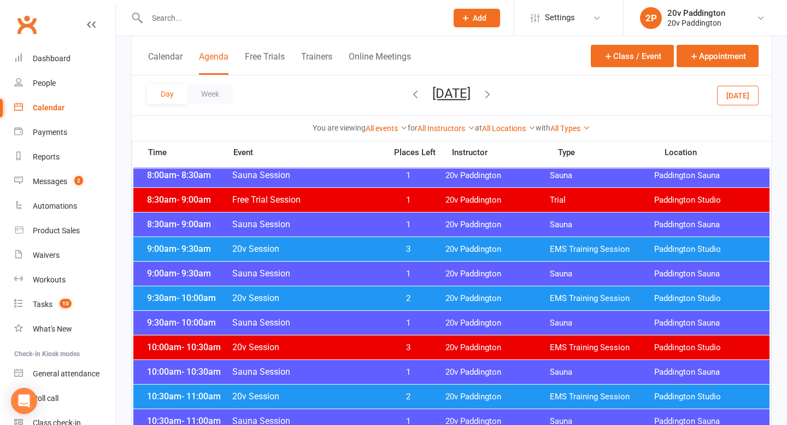
click at [386, 230] on div "8:30am - 9:00am Sauna Session 1 20v Paddington Sauna Paddington Sauna" at bounding box center [451, 225] width 637 height 24
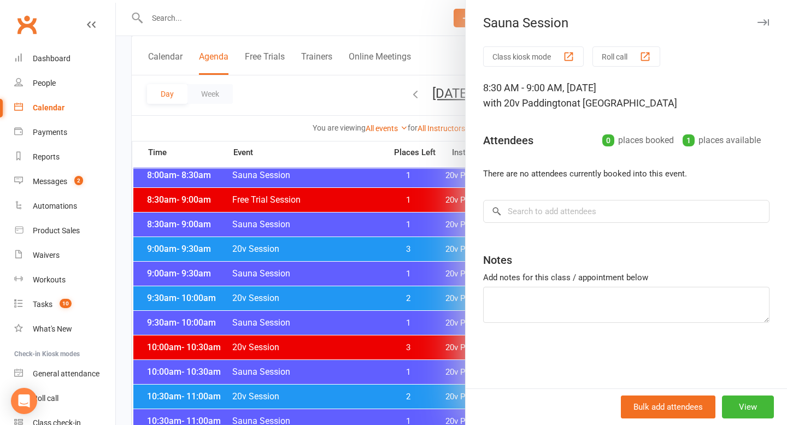
click at [373, 250] on div at bounding box center [452, 212] width 672 height 425
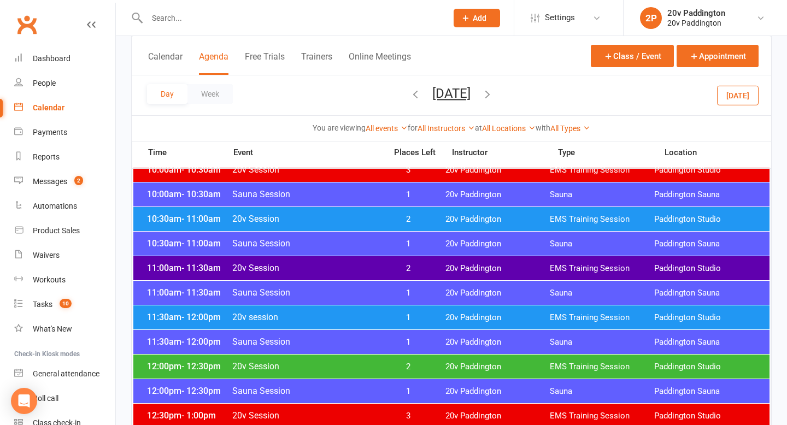
scroll to position [454, 0]
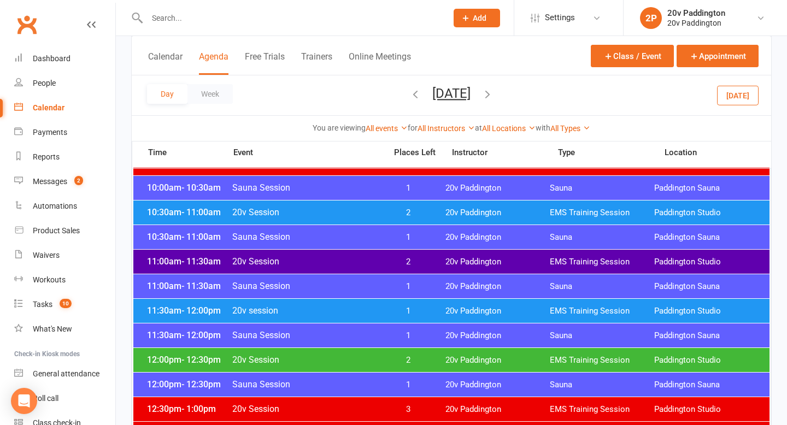
click at [415, 306] on span "1" at bounding box center [408, 311] width 57 height 10
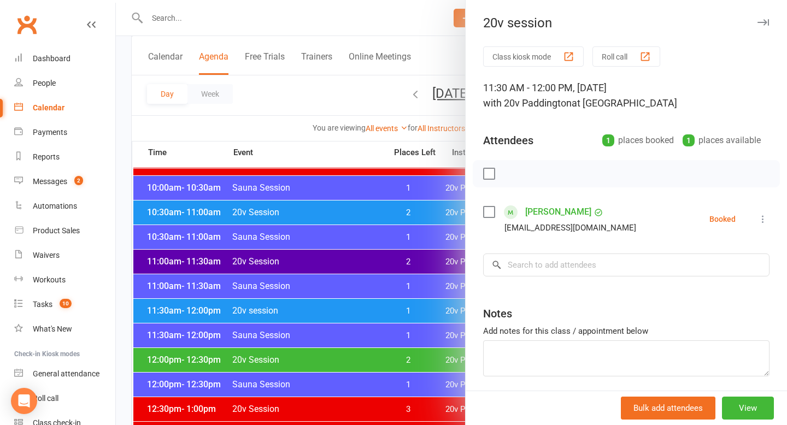
click at [369, 315] on div at bounding box center [452, 212] width 672 height 425
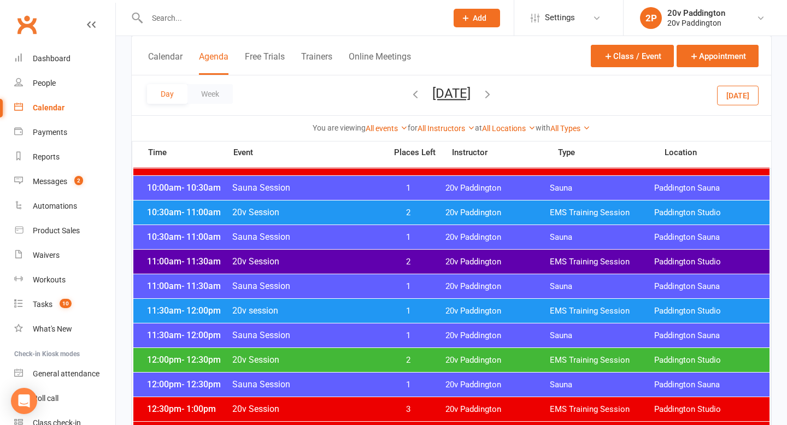
click at [737, 96] on button "Today" at bounding box center [738, 95] width 42 height 20
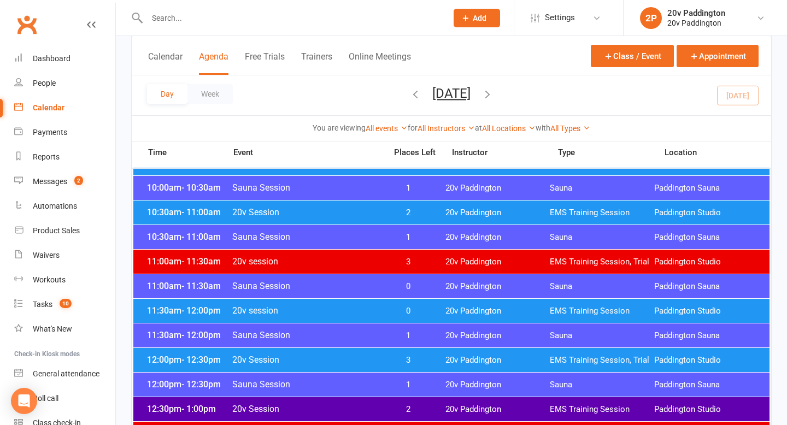
click at [471, 91] on button "Wednesday, Aug 13, 2025" at bounding box center [452, 93] width 38 height 15
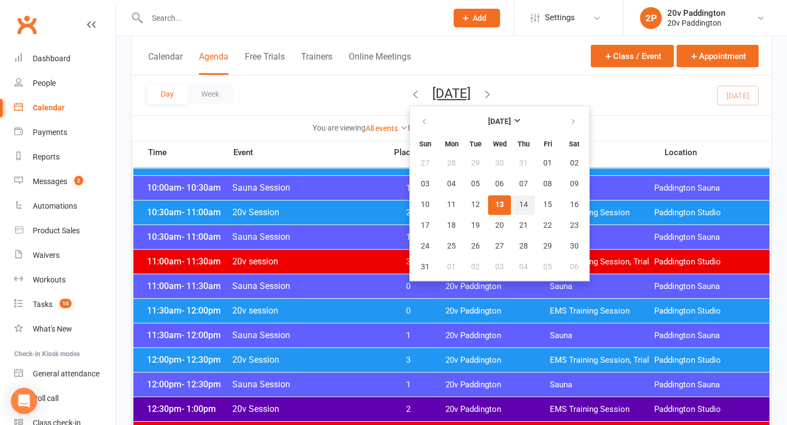
click at [520, 206] on span "14" at bounding box center [524, 205] width 9 height 9
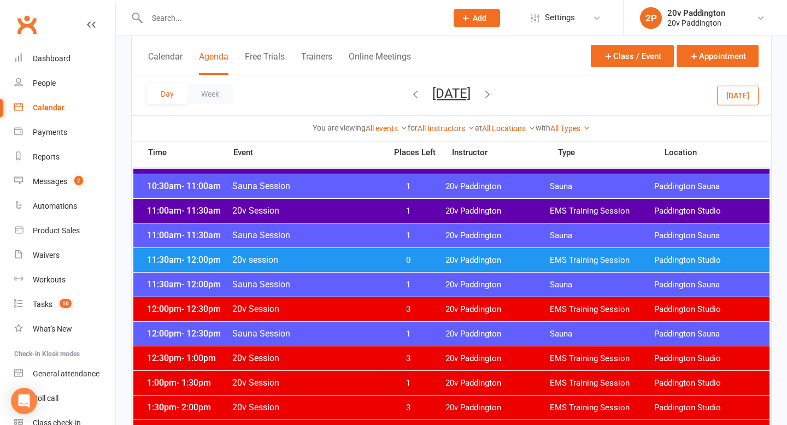
scroll to position [553, 0]
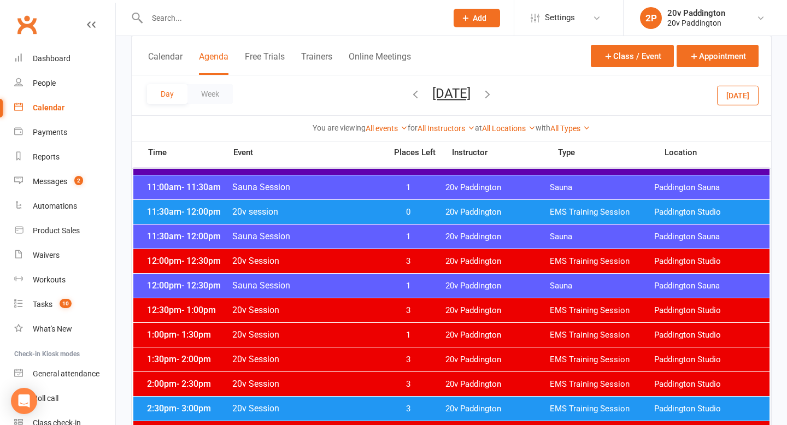
click at [405, 256] on span "3" at bounding box center [408, 261] width 57 height 10
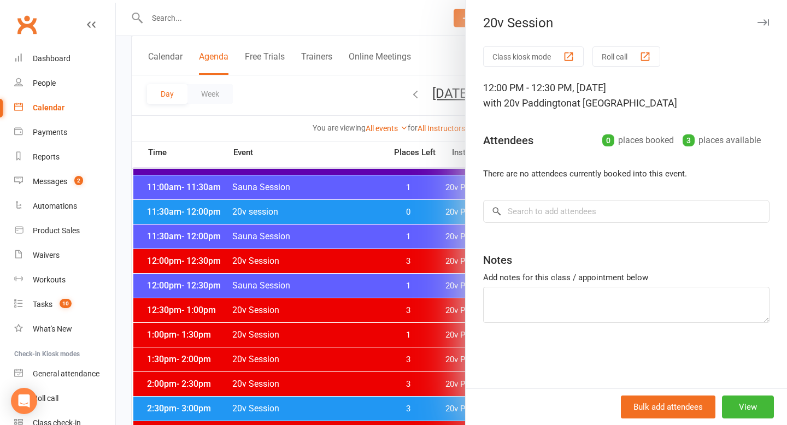
click at [331, 273] on div at bounding box center [452, 212] width 672 height 425
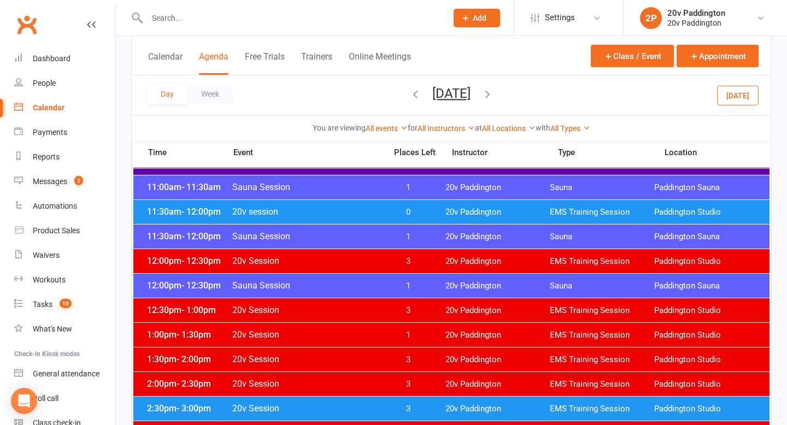
click at [375, 248] on div "11:30am - 12:00pm Sauna Session 1 20v Paddington Sauna Paddington Sauna" at bounding box center [451, 237] width 637 height 24
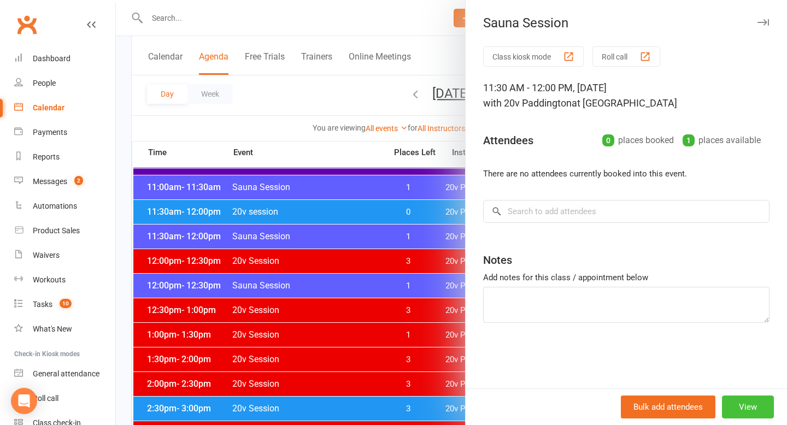
click at [743, 402] on button "View" at bounding box center [748, 407] width 52 height 23
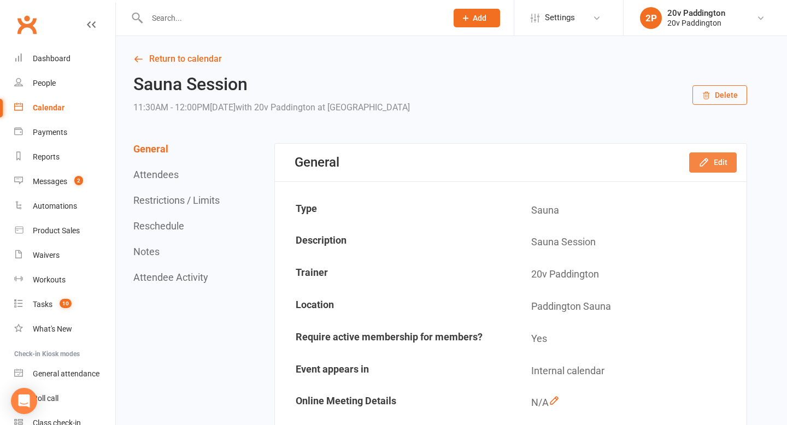
click at [720, 166] on button "Edit" at bounding box center [714, 163] width 48 height 20
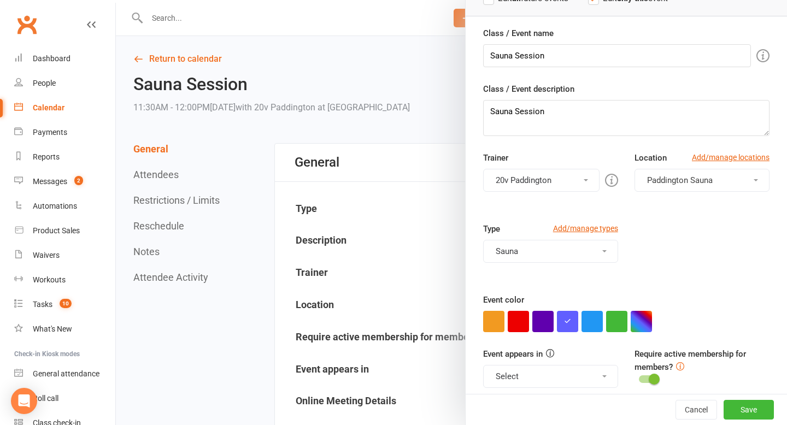
scroll to position [97, 0]
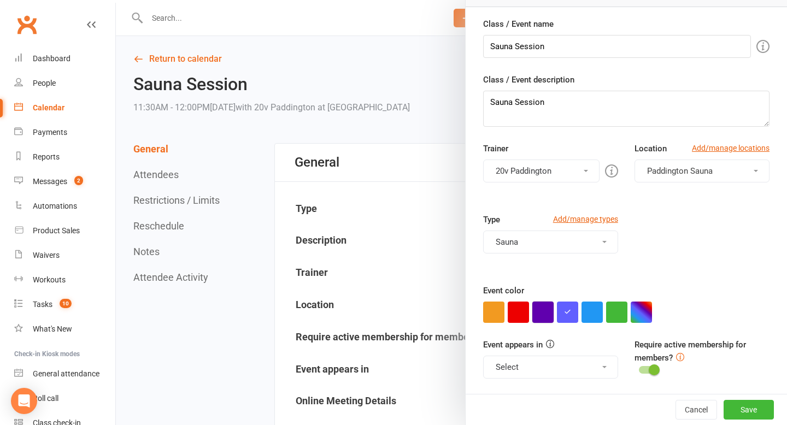
click at [545, 304] on button "button" at bounding box center [543, 312] width 21 height 21
click at [557, 371] on button "Select" at bounding box center [550, 367] width 135 height 23
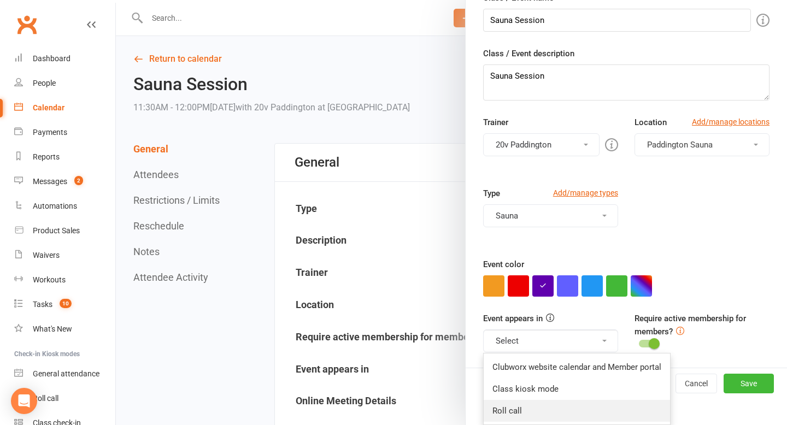
click at [546, 411] on link "Roll call" at bounding box center [577, 411] width 186 height 22
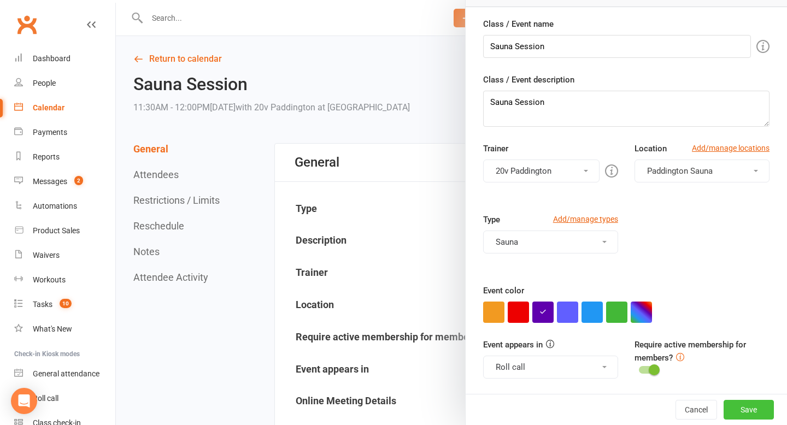
click at [770, 404] on button "Save" at bounding box center [749, 410] width 50 height 20
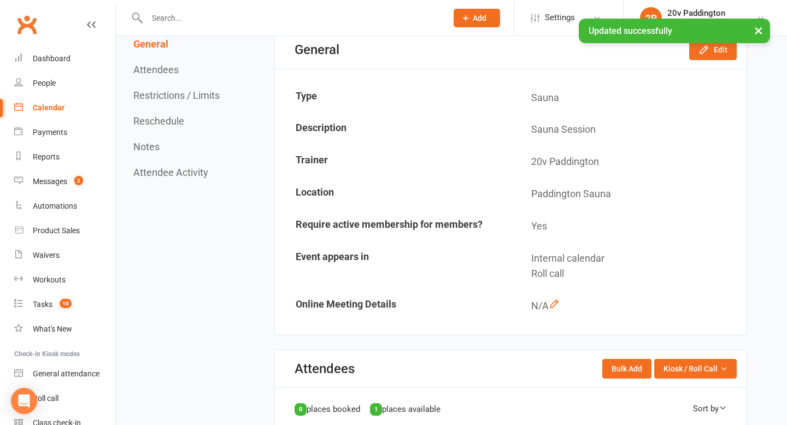
scroll to position [390, 0]
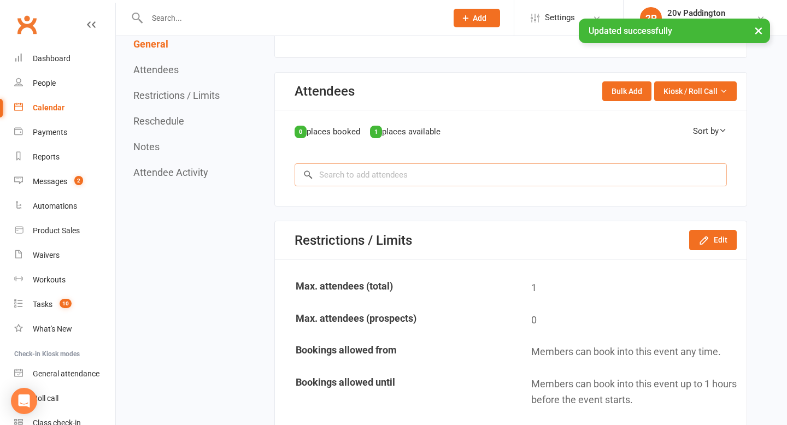
click at [393, 167] on input "search" at bounding box center [511, 175] width 433 height 23
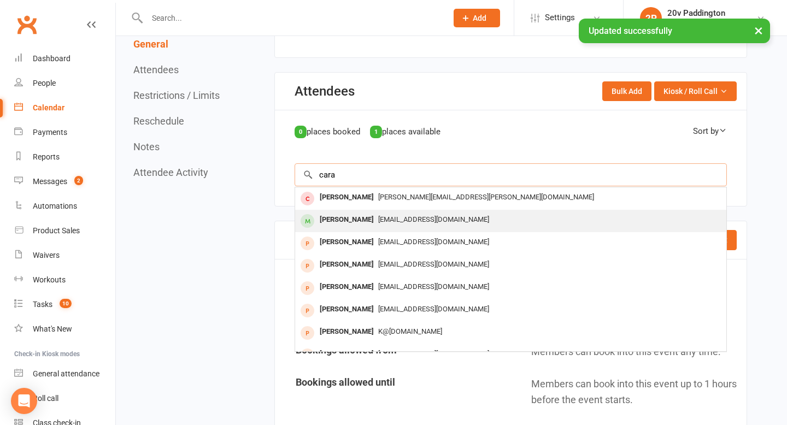
type input "cara"
click at [348, 212] on div "Cara Atchison cara@y7mail.com" at bounding box center [510, 221] width 431 height 22
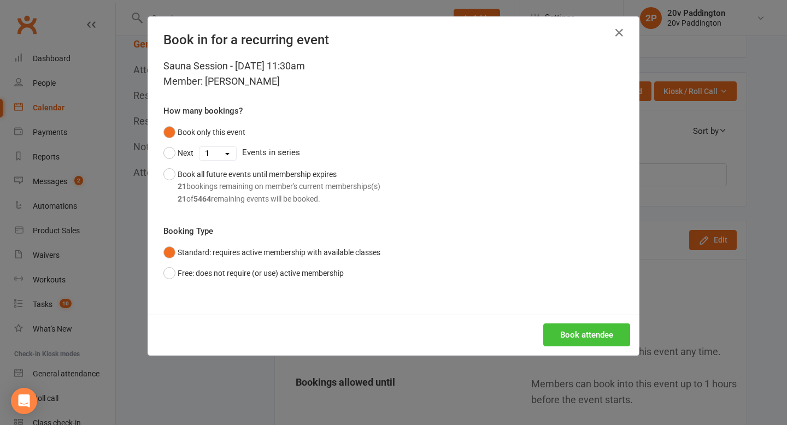
click at [582, 343] on button "Book attendee" at bounding box center [587, 335] width 87 height 23
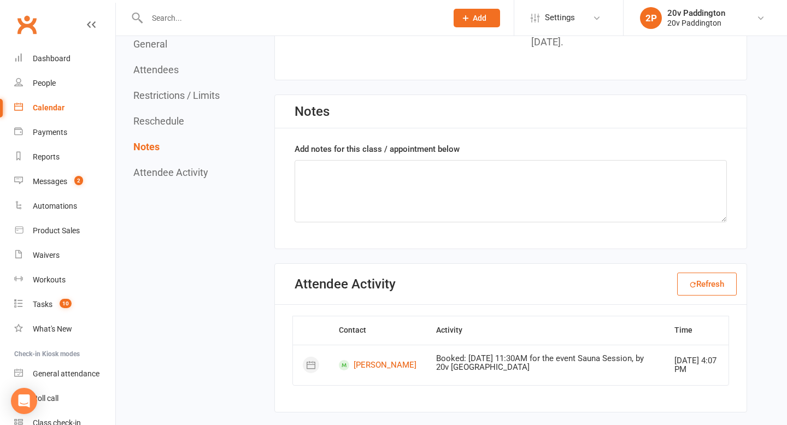
scroll to position [3016, 0]
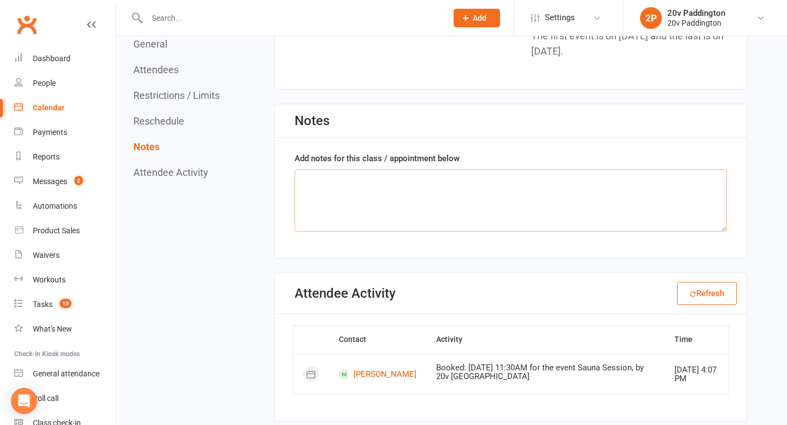
click at [347, 190] on textarea at bounding box center [511, 201] width 433 height 62
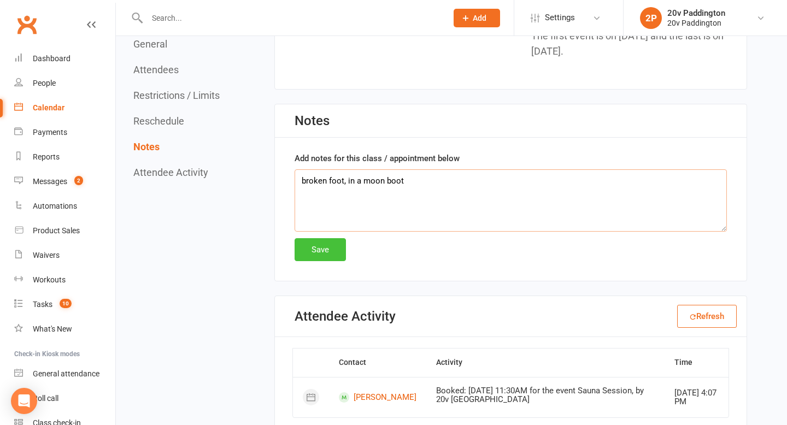
type textarea "broken foot, in a moon boot"
click at [330, 253] on button "Save" at bounding box center [320, 249] width 51 height 23
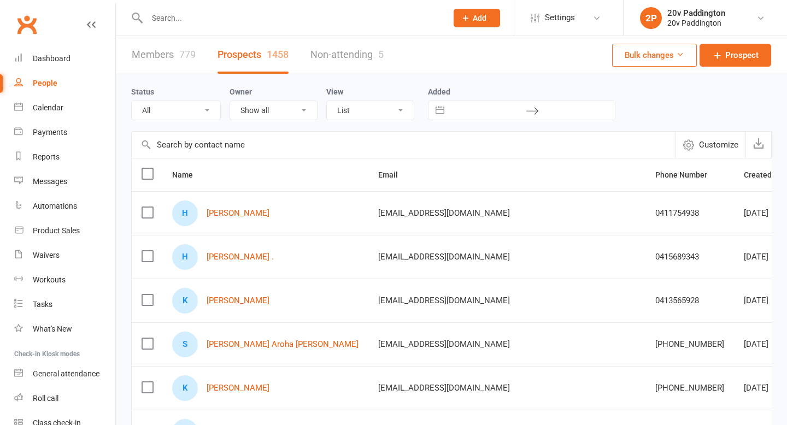
select select "100"
click at [201, 12] on input "text" at bounding box center [292, 17] width 296 height 15
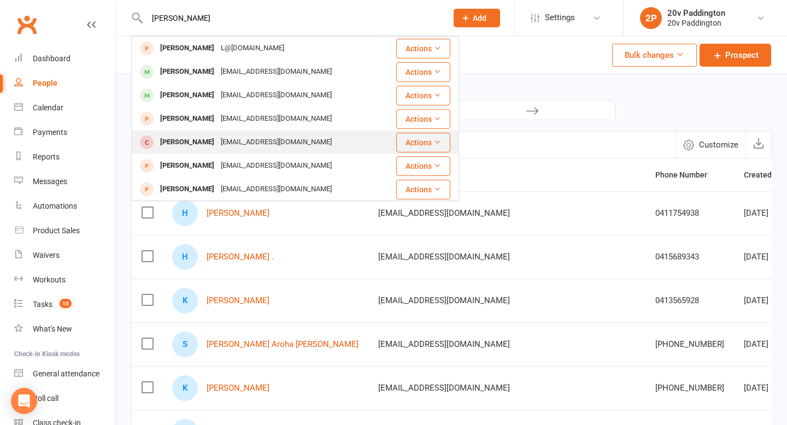
type input "[PERSON_NAME]"
click at [210, 150] on div "[PERSON_NAME] [EMAIL_ADDRESS][DOMAIN_NAME]" at bounding box center [263, 142] width 262 height 22
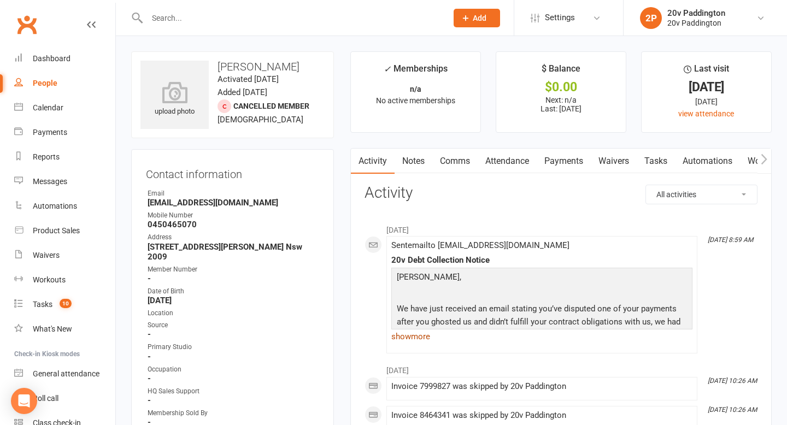
click at [412, 339] on link "show more" at bounding box center [542, 336] width 301 height 15
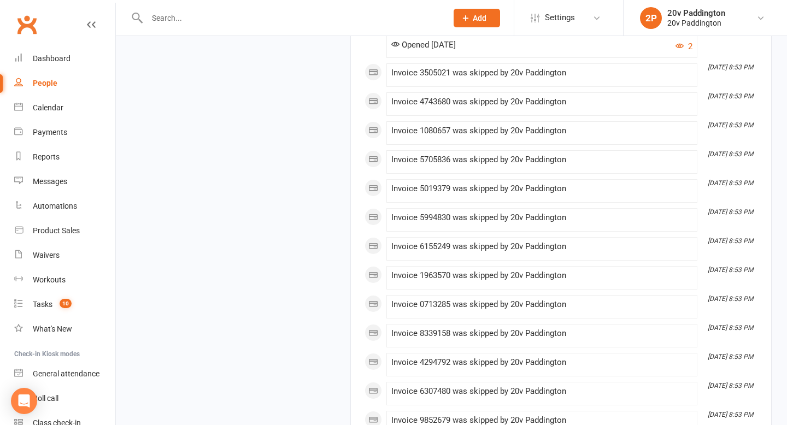
scroll to position [6885, 0]
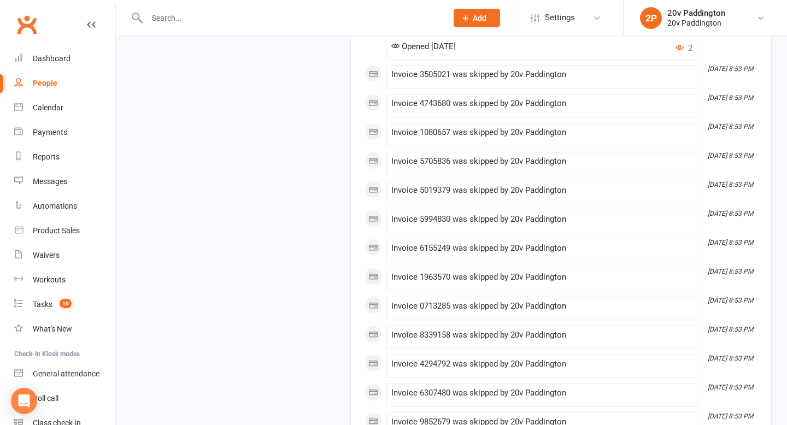
click at [406, 37] on link "show more" at bounding box center [542, 29] width 301 height 15
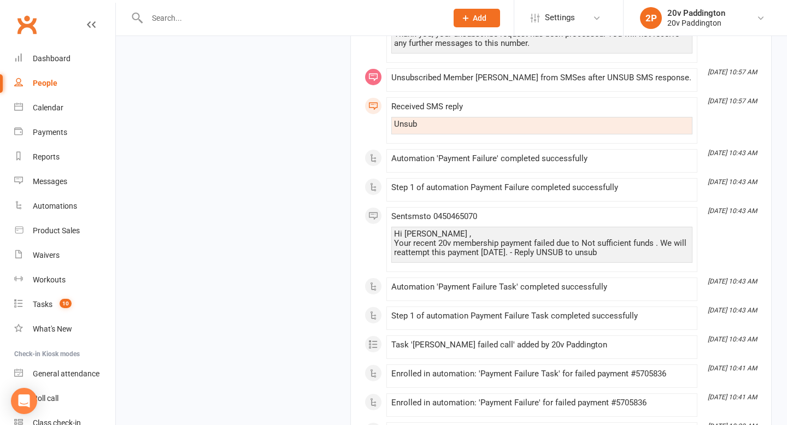
scroll to position [18282, 0]
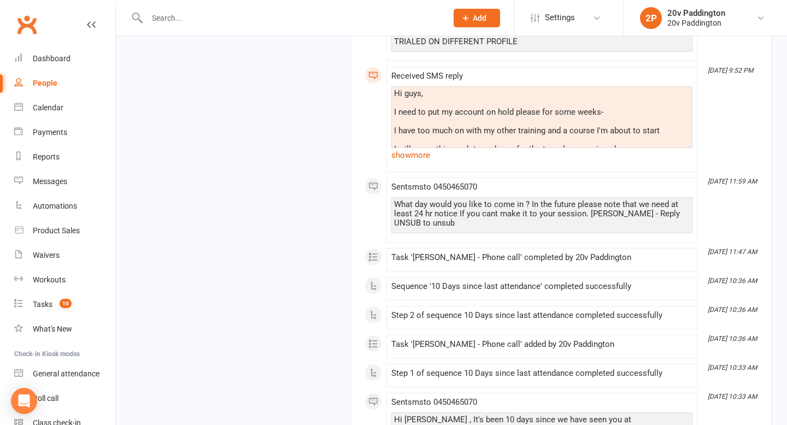
scroll to position [26144, 0]
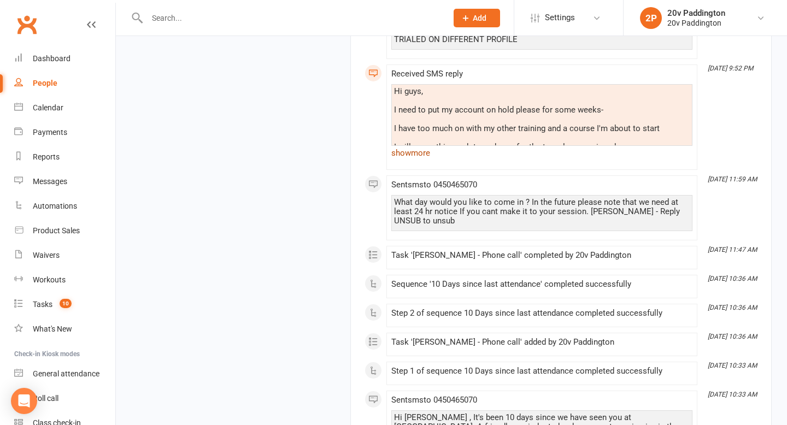
click at [411, 161] on link "show more" at bounding box center [542, 152] width 301 height 15
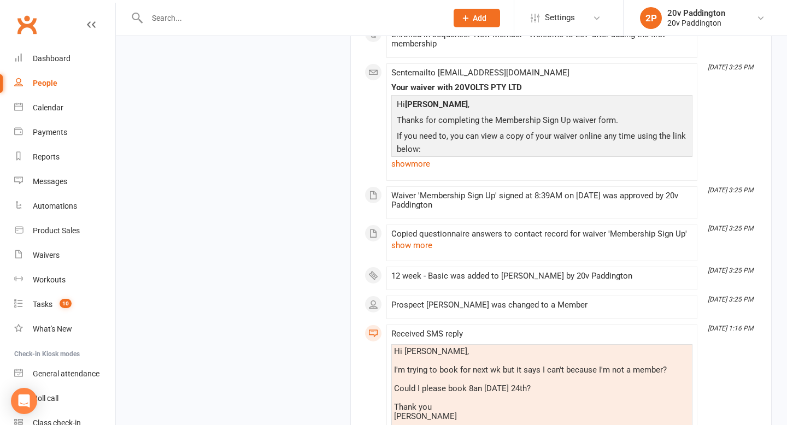
scroll to position [30394, 0]
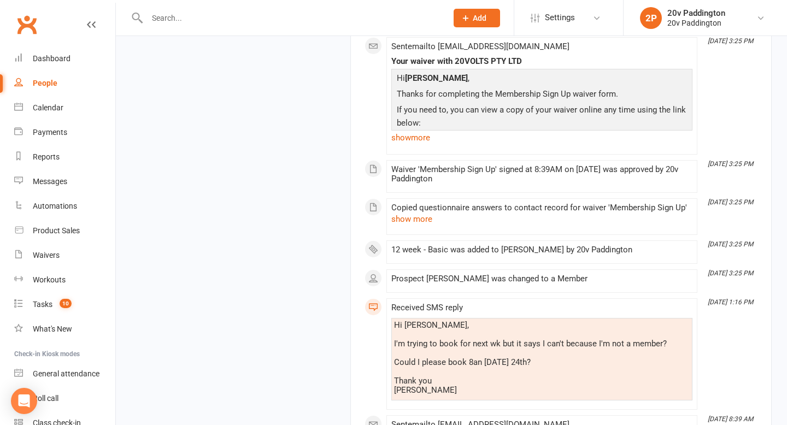
click at [409, 150] on div "Sent email to fi_gasp@hotmail.com Your waiver with 20VOLTS PTY LTD Hi Fiona Gas…" at bounding box center [542, 96] width 301 height 108
click at [404, 145] on link "show more" at bounding box center [542, 137] width 301 height 15
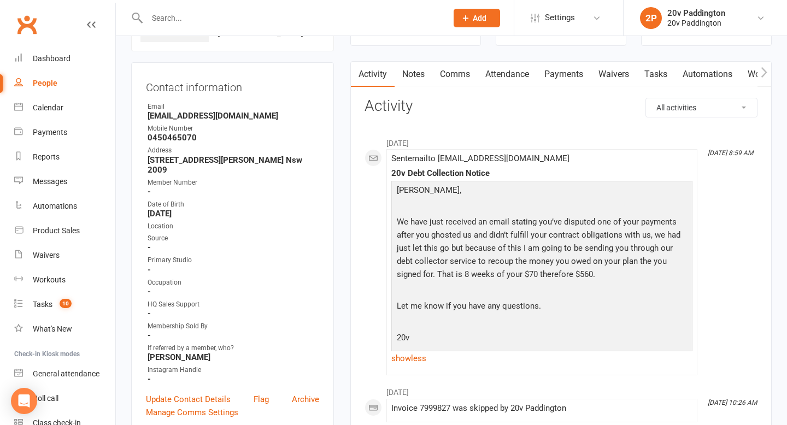
scroll to position [0, 0]
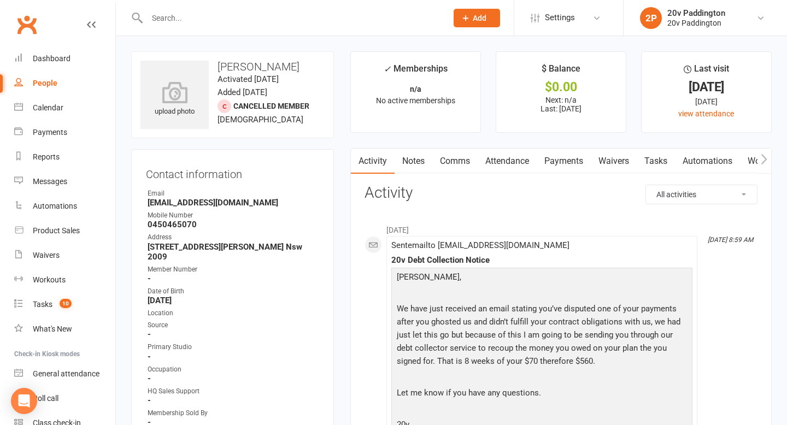
click at [529, 162] on link "Attendance" at bounding box center [507, 161] width 59 height 25
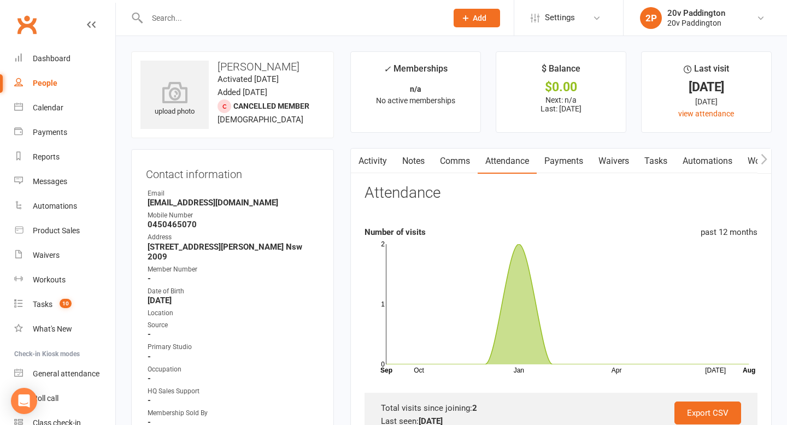
click at [574, 169] on link "Payments" at bounding box center [564, 161] width 54 height 25
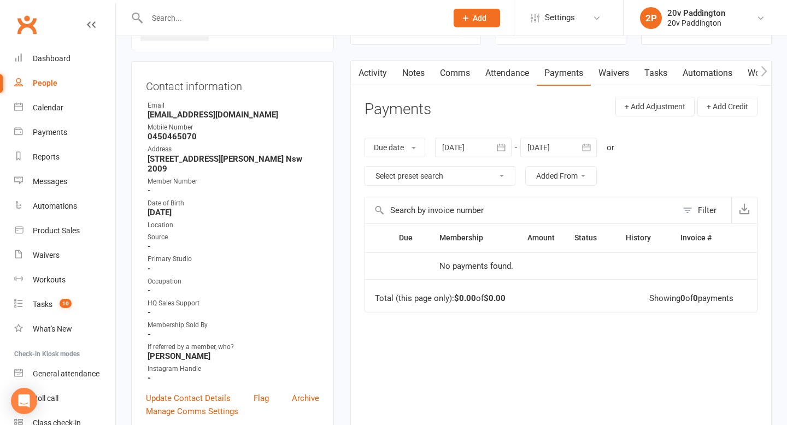
scroll to position [90, 0]
click at [489, 153] on div at bounding box center [473, 146] width 77 height 20
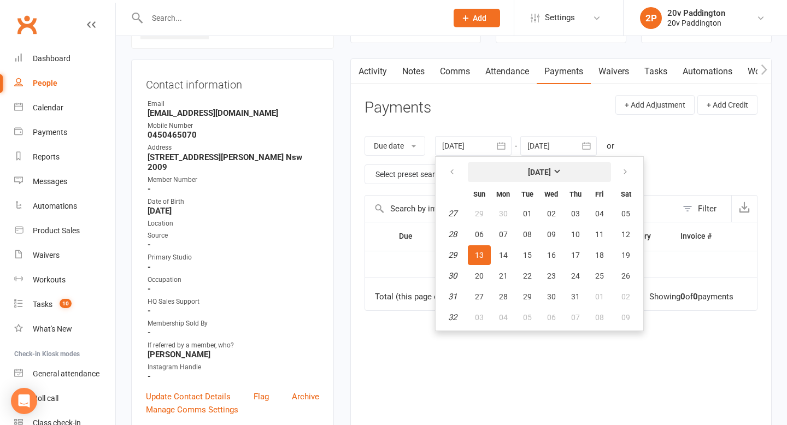
click at [526, 165] on button "[DATE]" at bounding box center [539, 172] width 143 height 20
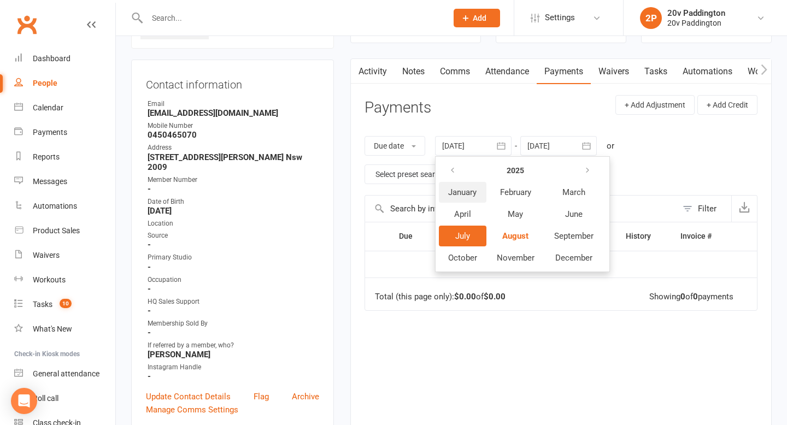
click at [471, 201] on button "January" at bounding box center [463, 192] width 48 height 21
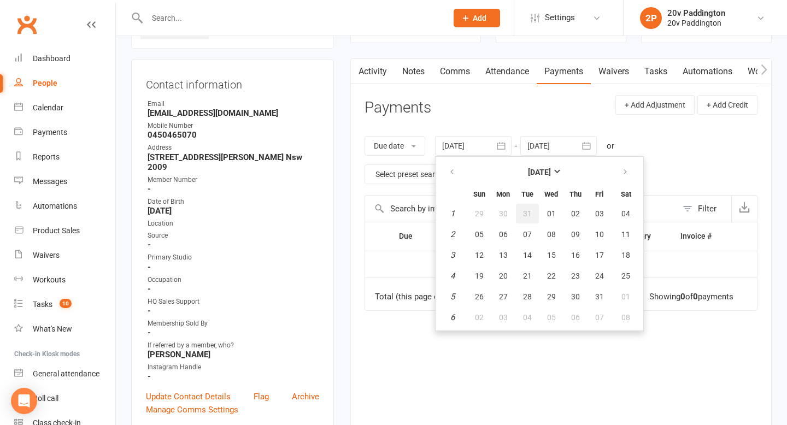
click at [526, 212] on span "31" at bounding box center [527, 213] width 9 height 9
type input "31 Dec 2024"
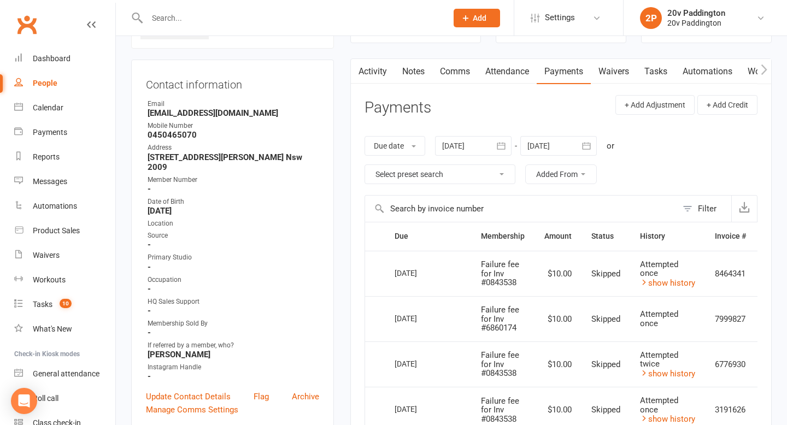
click at [481, 151] on div at bounding box center [473, 146] width 77 height 20
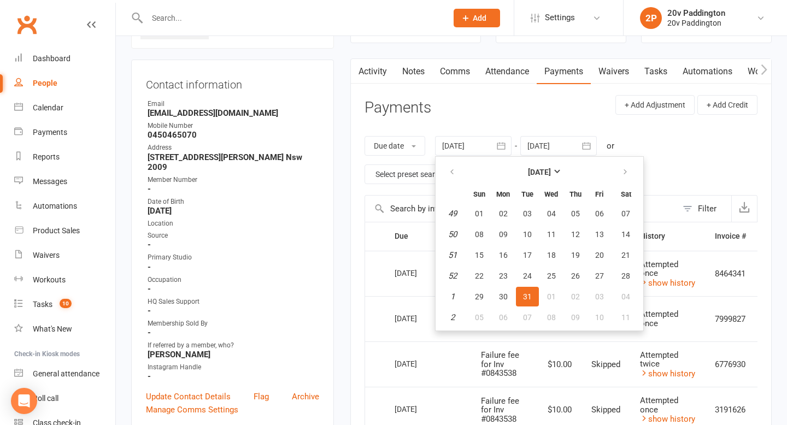
click at [619, 138] on div "Due date Due date Date paid Date failed Date settled 31 Dec 2024 December 2024 …" at bounding box center [561, 160] width 393 height 70
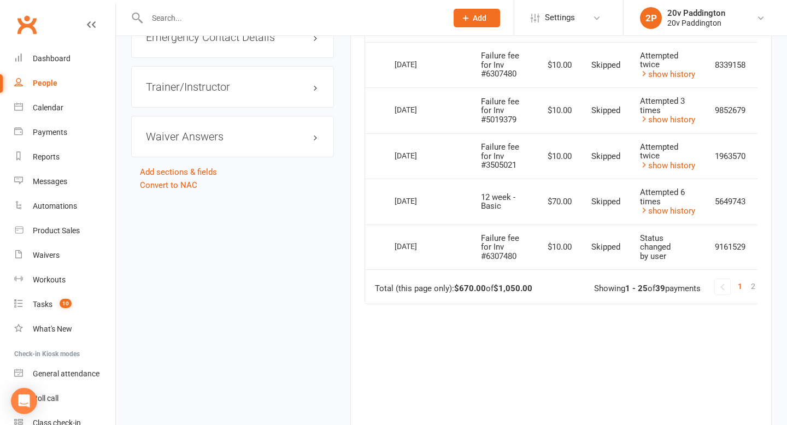
scroll to position [1207, 0]
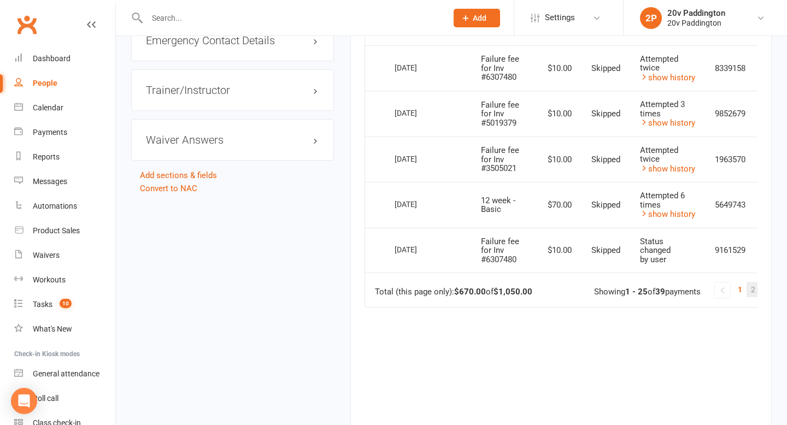
click at [753, 282] on span "2" at bounding box center [753, 289] width 4 height 15
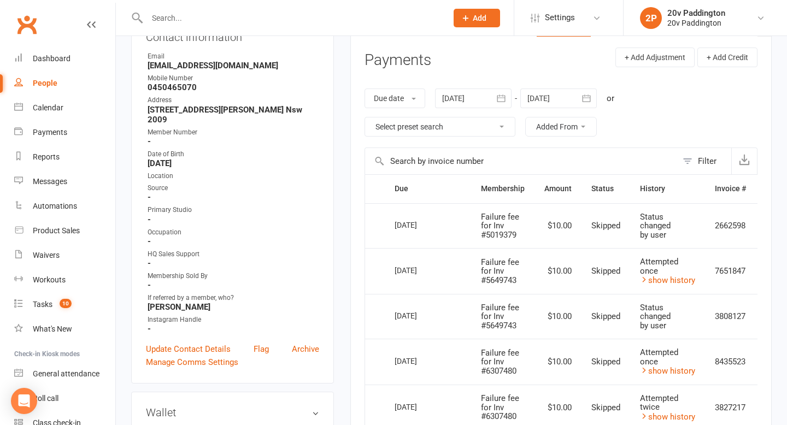
scroll to position [0, 0]
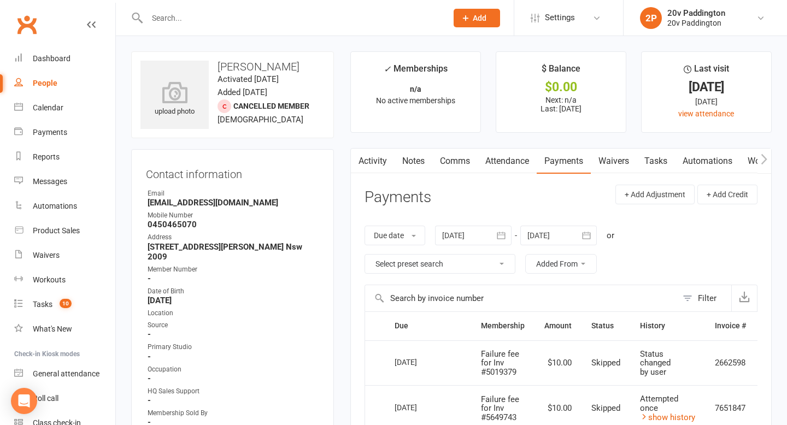
click at [364, 157] on button "button" at bounding box center [358, 161] width 14 height 25
click at [377, 166] on link "Activity" at bounding box center [373, 161] width 44 height 25
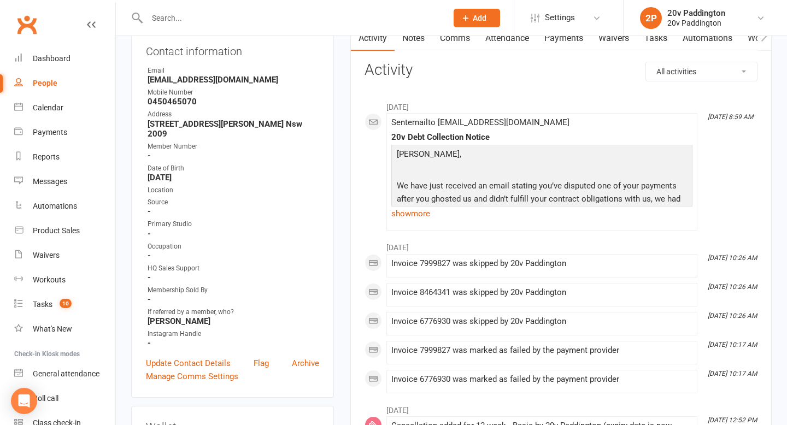
scroll to position [194, 0]
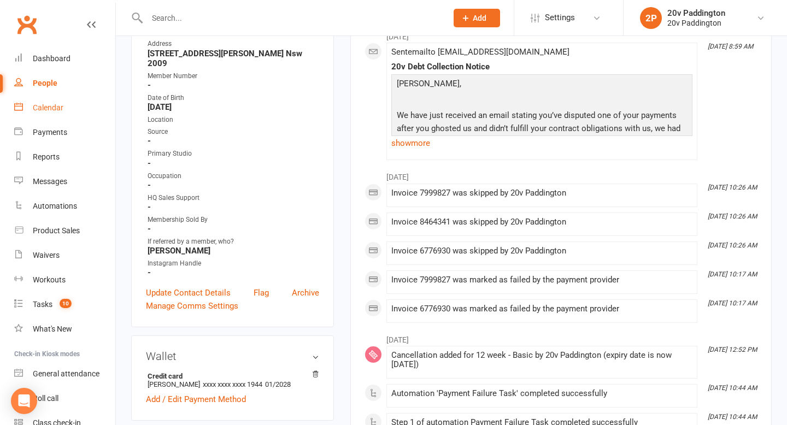
click at [44, 103] on link "Calendar" at bounding box center [64, 108] width 101 height 25
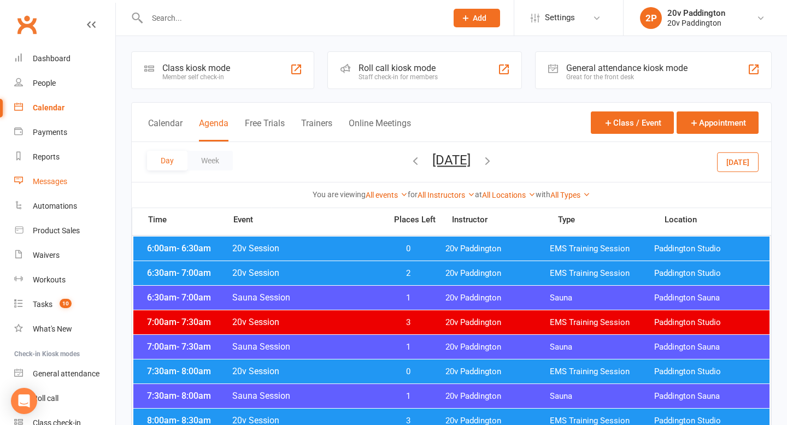
click at [37, 177] on div "Messages" at bounding box center [50, 181] width 34 height 9
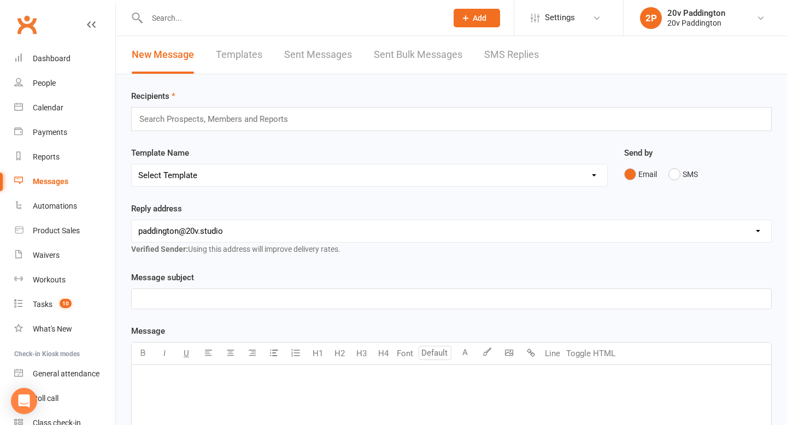
click at [522, 45] on link "SMS Replies" at bounding box center [512, 55] width 55 height 38
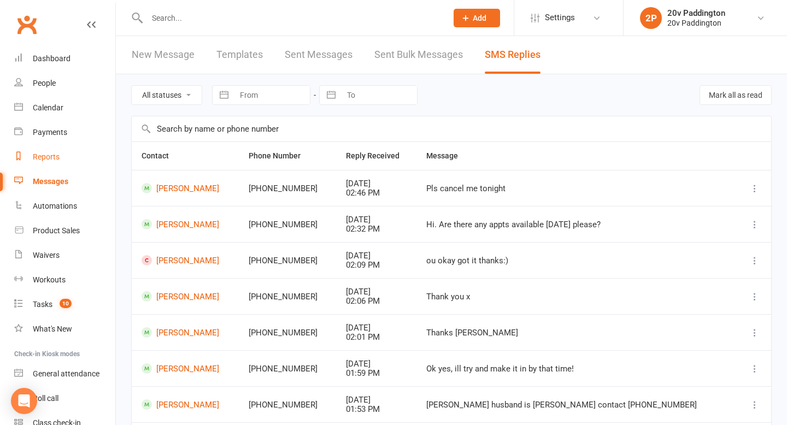
click at [50, 153] on div "Reports" at bounding box center [46, 157] width 27 height 9
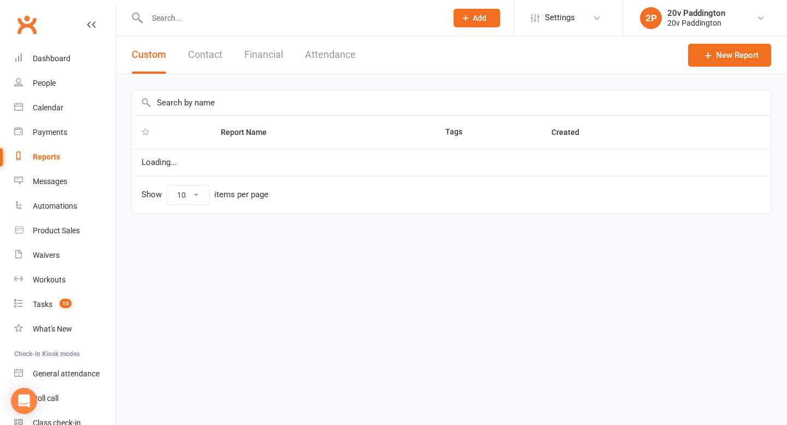
select select "100"
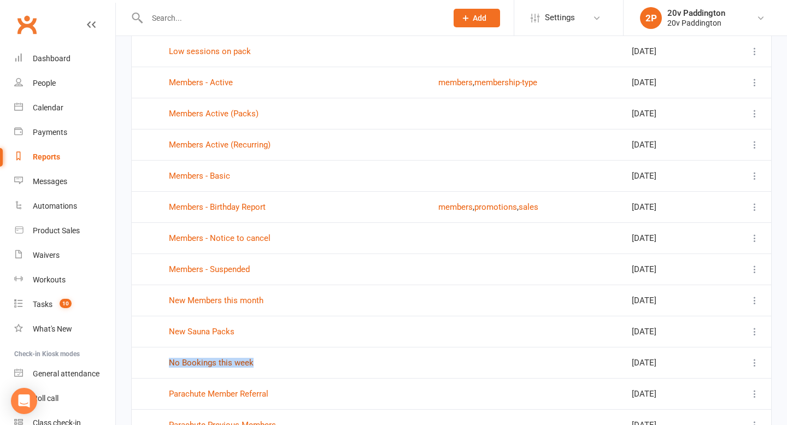
scroll to position [316, 0]
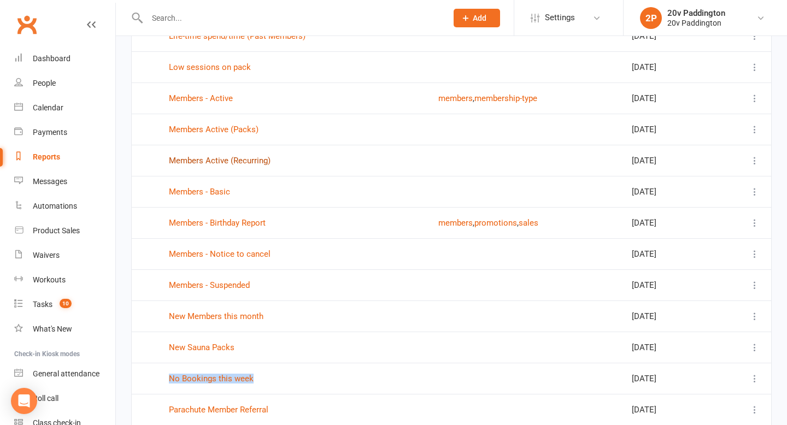
click at [227, 157] on link "Members Active (Recurring)" at bounding box center [220, 161] width 102 height 10
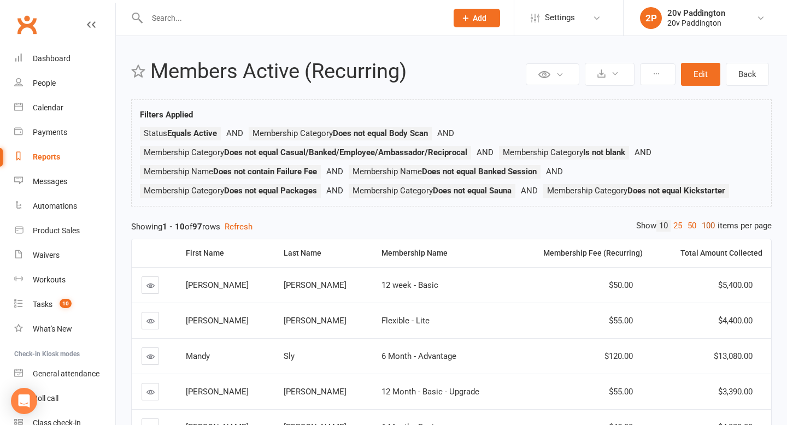
click at [711, 226] on link "100" at bounding box center [708, 225] width 19 height 11
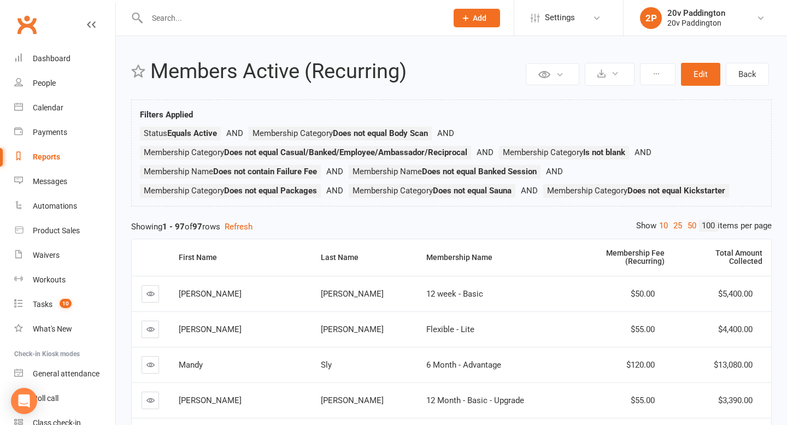
click at [52, 153] on div "Reports" at bounding box center [46, 157] width 27 height 9
select select "100"
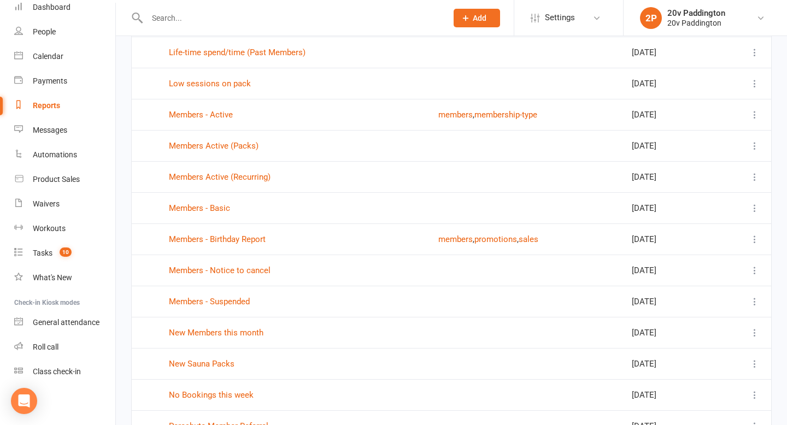
scroll to position [299, 0]
click at [211, 149] on link "Members Active (Packs)" at bounding box center [214, 147] width 90 height 10
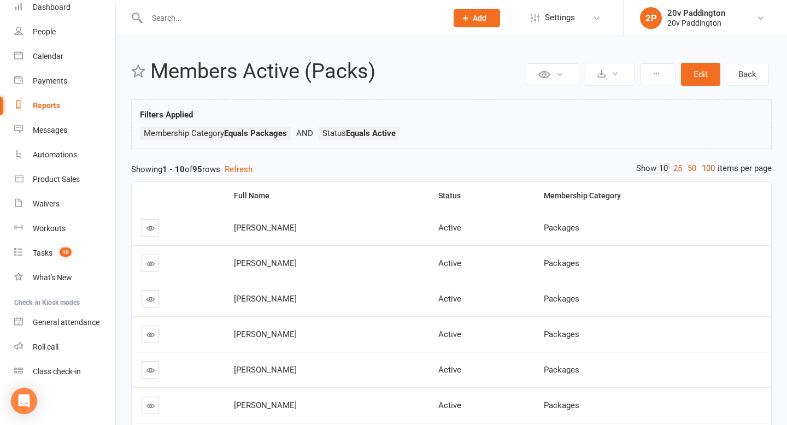
click at [707, 171] on link "100" at bounding box center [708, 168] width 19 height 11
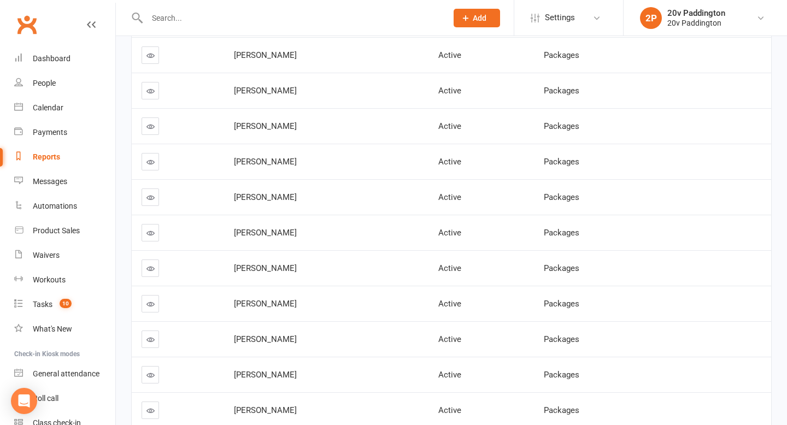
click at [39, 155] on div "Reports" at bounding box center [46, 157] width 27 height 9
select select "100"
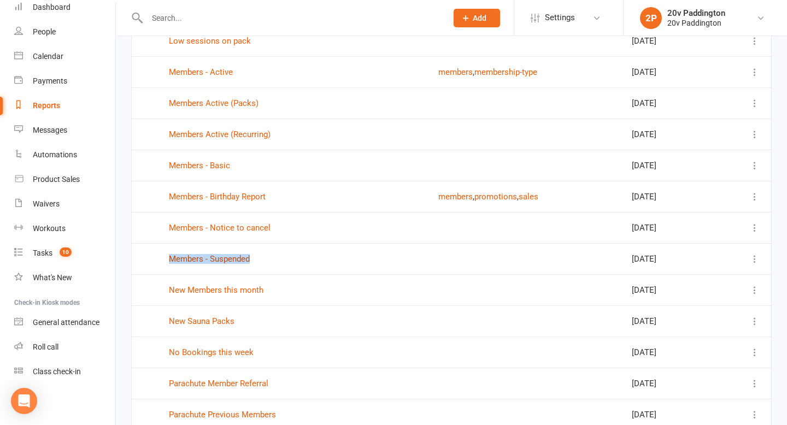
scroll to position [404, 0]
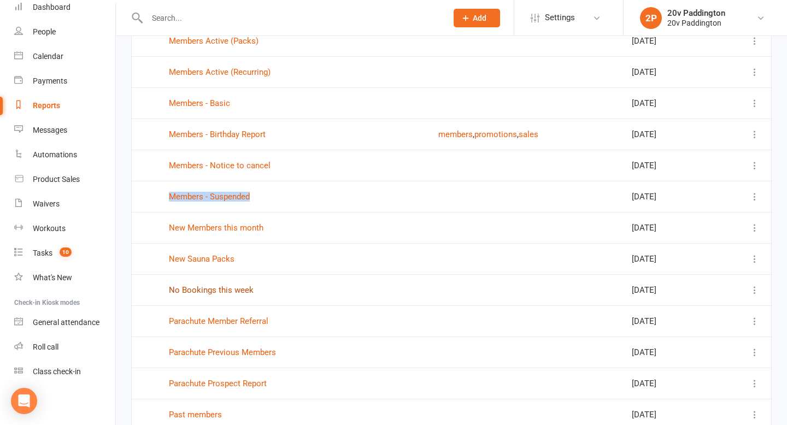
click at [221, 290] on link "No Bookings this week" at bounding box center [211, 290] width 85 height 10
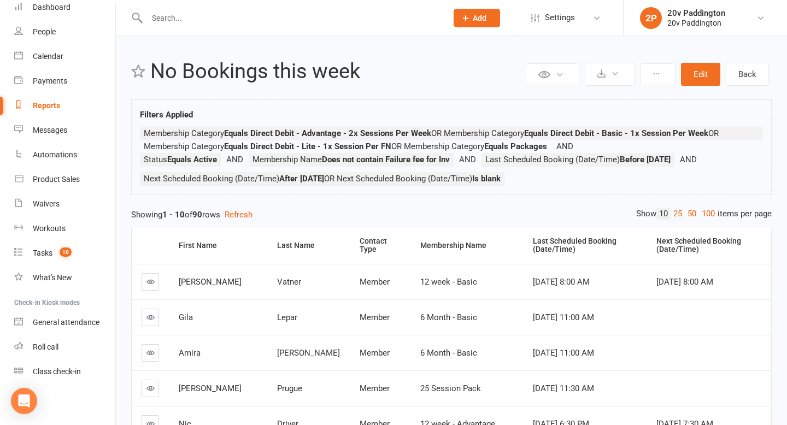
click at [60, 117] on link "Reports" at bounding box center [64, 106] width 101 height 25
select select "100"
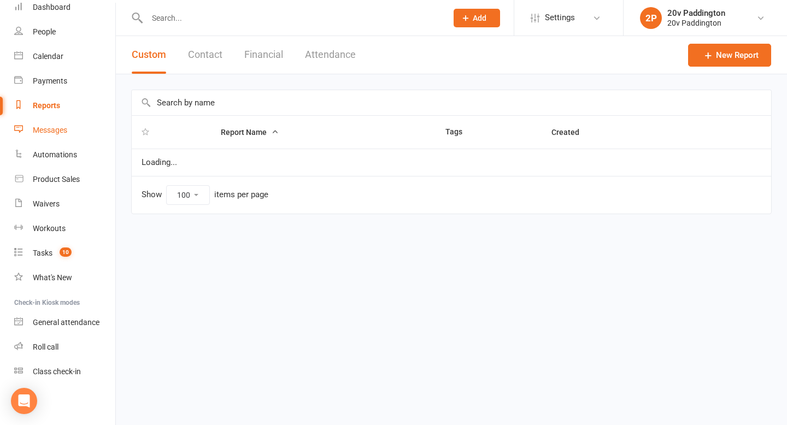
click at [63, 126] on div "Messages" at bounding box center [50, 130] width 34 height 9
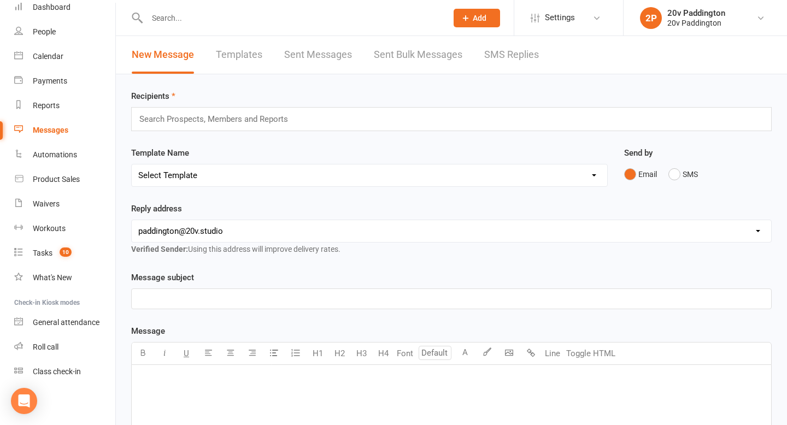
click at [527, 66] on link "SMS Replies" at bounding box center [512, 55] width 55 height 38
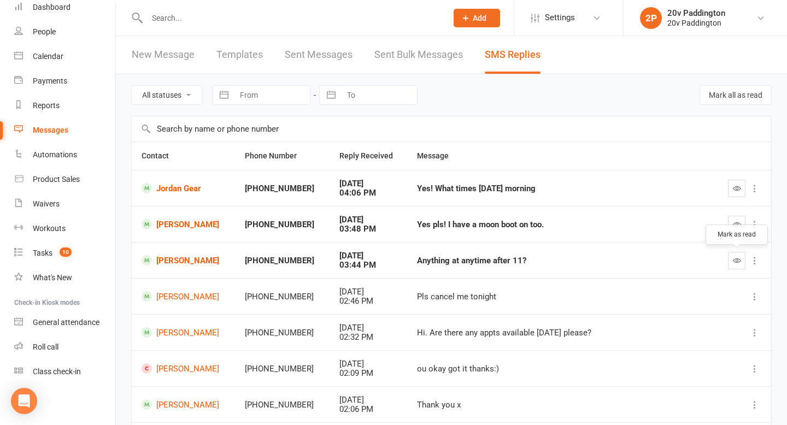
click at [740, 262] on icon "button" at bounding box center [737, 260] width 8 height 8
click at [172, 218] on td "Cara Atchison" at bounding box center [183, 224] width 103 height 36
click at [172, 225] on link "Cara Atchison" at bounding box center [184, 224] width 84 height 10
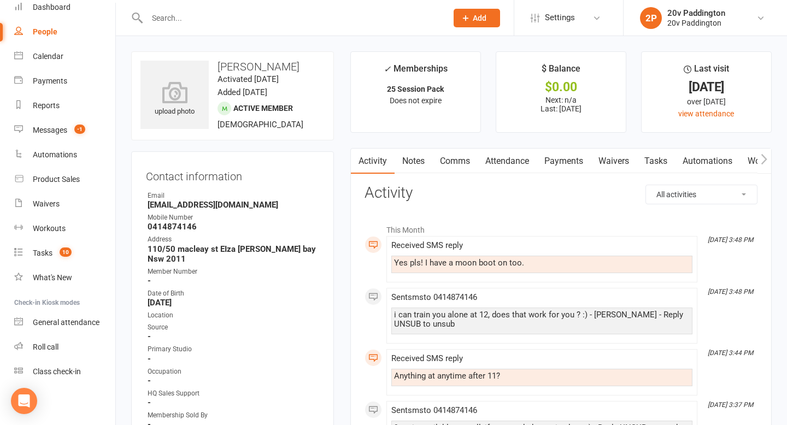
click at [451, 157] on link "Comms" at bounding box center [455, 161] width 45 height 25
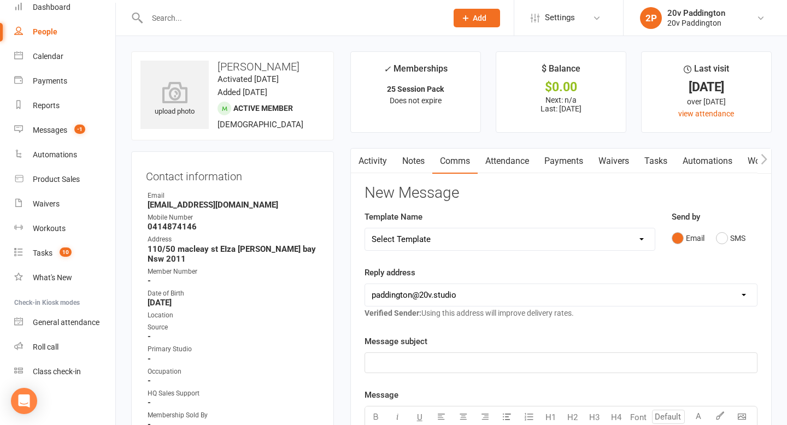
click at [761, 234] on div "Send by Email SMS" at bounding box center [715, 238] width 102 height 54
click at [735, 241] on button "SMS" at bounding box center [731, 238] width 30 height 21
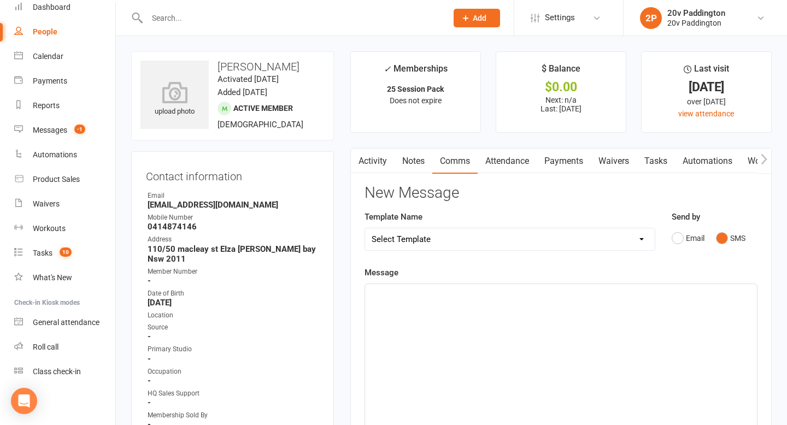
click at [668, 311] on div "﻿" at bounding box center [561, 366] width 392 height 164
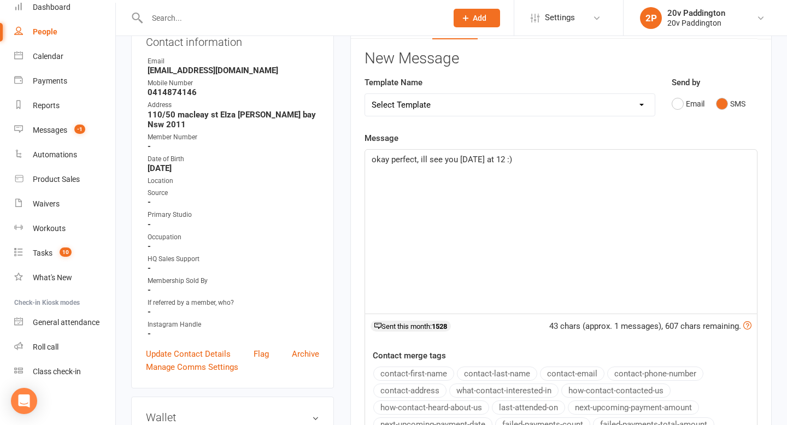
scroll to position [292, 0]
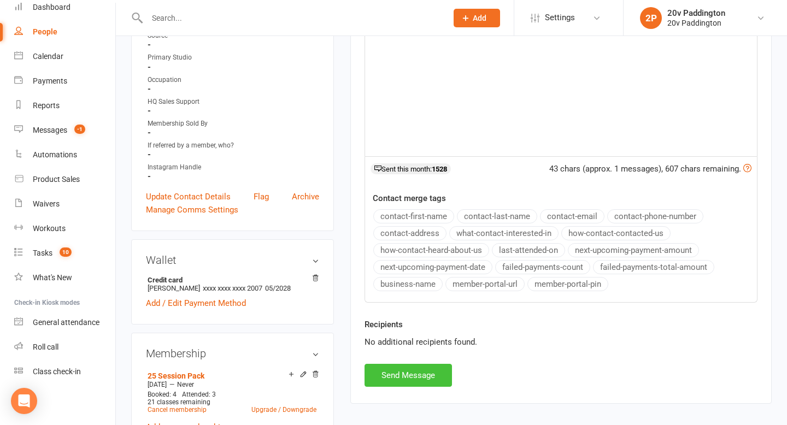
click at [422, 364] on button "Send Message" at bounding box center [408, 375] width 87 height 23
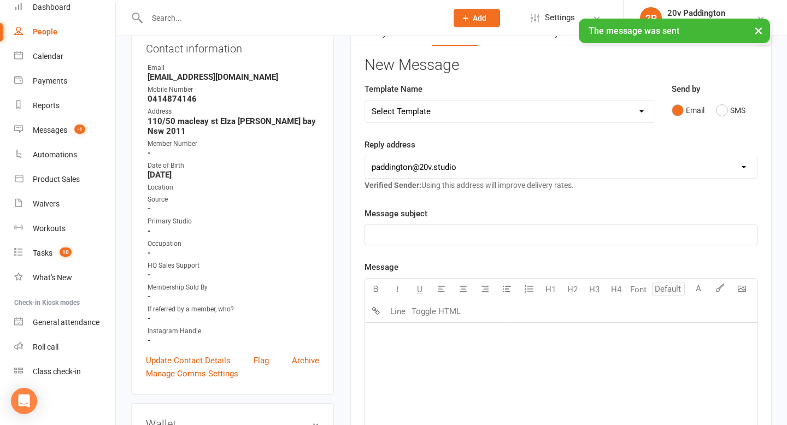
scroll to position [0, 0]
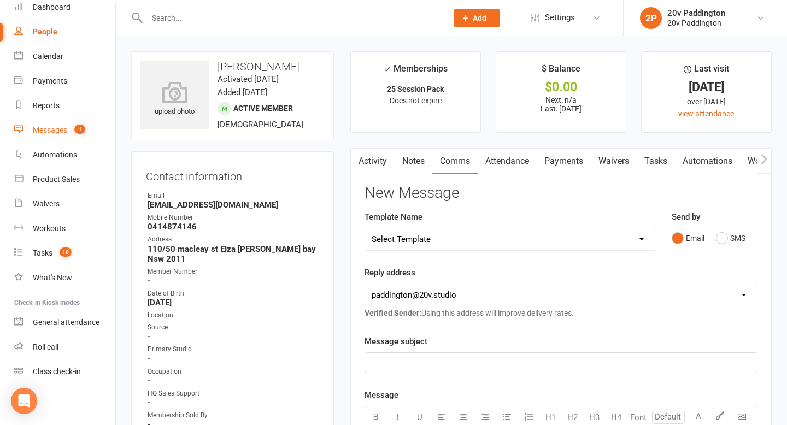
click at [72, 132] on count-badge "-1" at bounding box center [77, 130] width 16 height 9
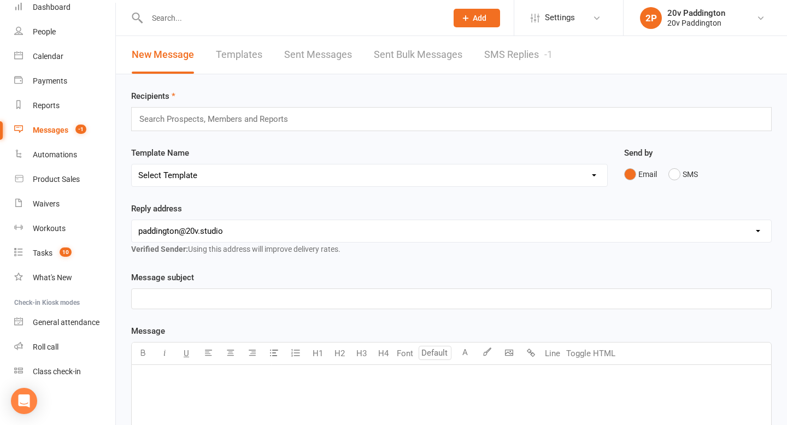
click at [541, 50] on link "SMS Replies -1" at bounding box center [519, 55] width 68 height 38
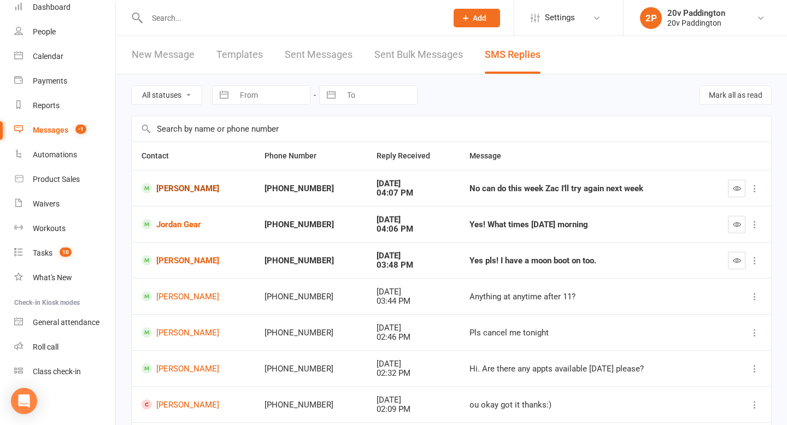
click at [179, 193] on link "Robert Gettens" at bounding box center [193, 188] width 103 height 10
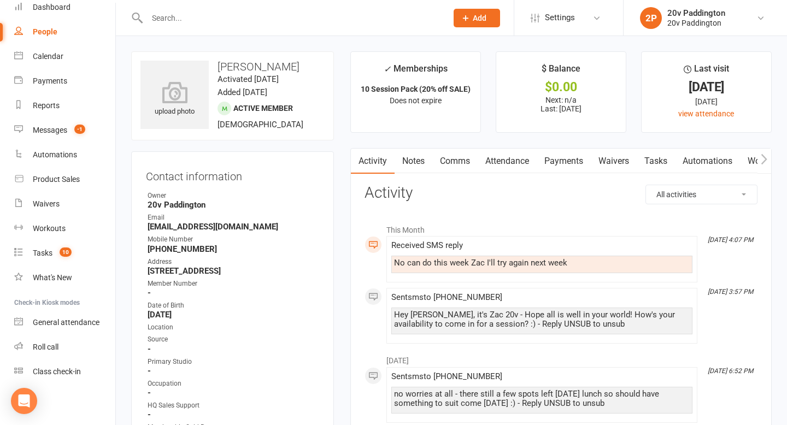
click at [456, 166] on link "Comms" at bounding box center [455, 161] width 45 height 25
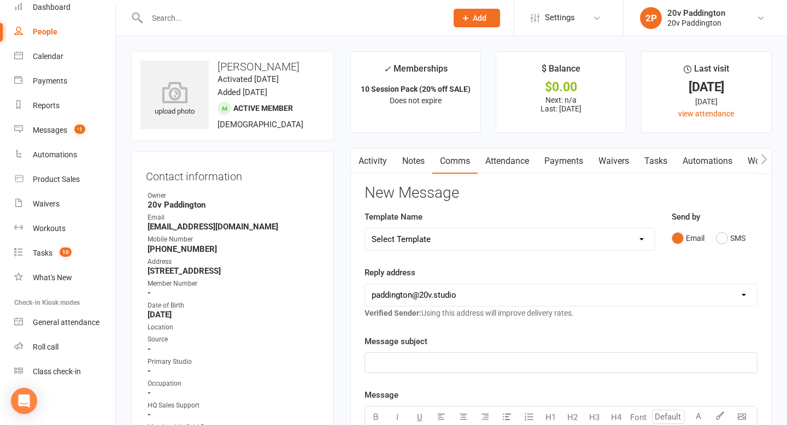
click at [725, 226] on div "Send by Email SMS" at bounding box center [715, 230] width 86 height 38
click at [724, 241] on button "SMS" at bounding box center [731, 238] width 30 height 21
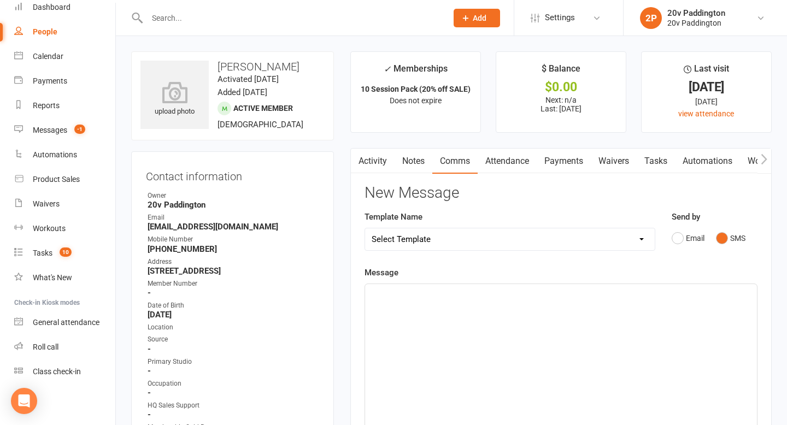
click at [564, 360] on div "﻿" at bounding box center [561, 366] width 392 height 164
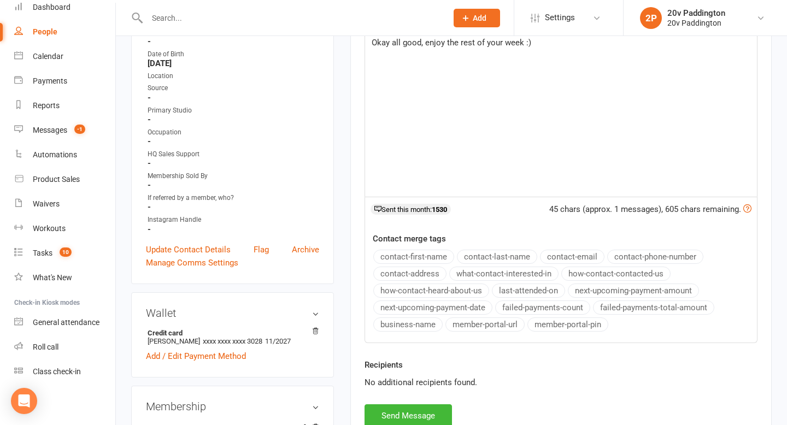
scroll to position [281, 0]
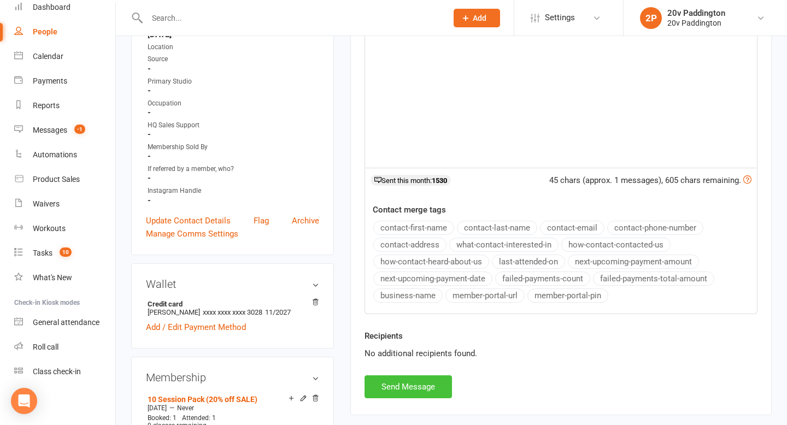
click at [414, 387] on button "Send Message" at bounding box center [408, 387] width 87 height 23
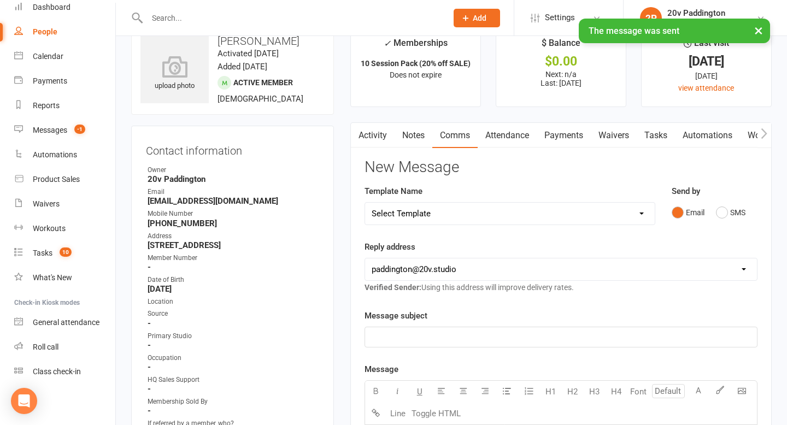
scroll to position [0, 0]
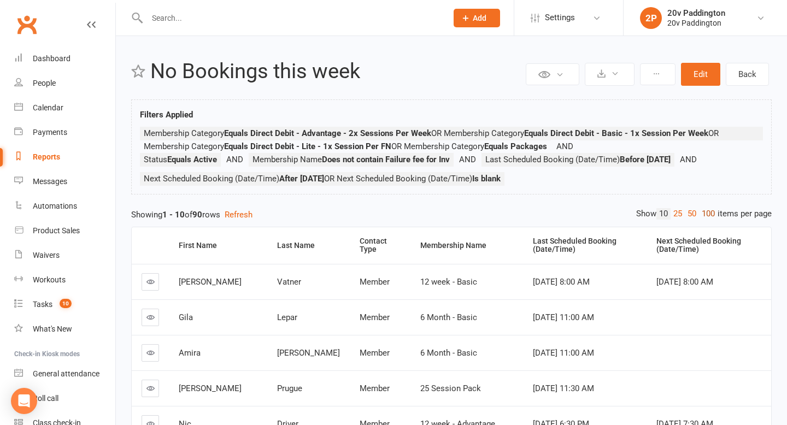
click at [704, 215] on link "100" at bounding box center [708, 213] width 19 height 11
click at [199, 28] on div at bounding box center [285, 18] width 308 height 36
click at [199, 23] on input "text" at bounding box center [292, 17] width 296 height 15
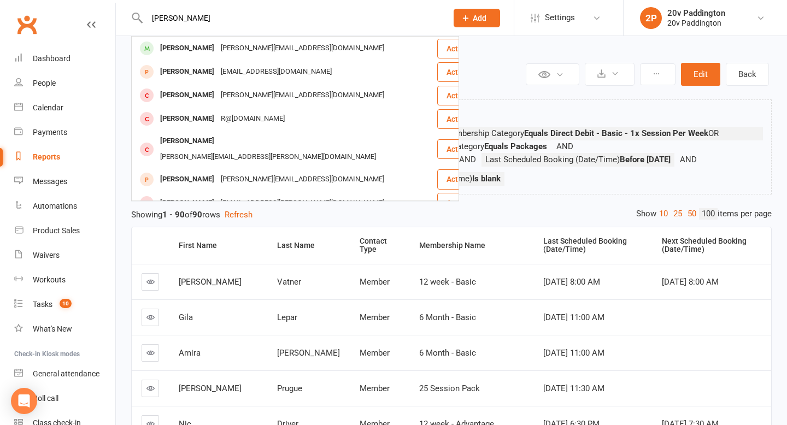
type input "robbie"
click at [170, 50] on div "Robbie Jacobs" at bounding box center [187, 48] width 61 height 16
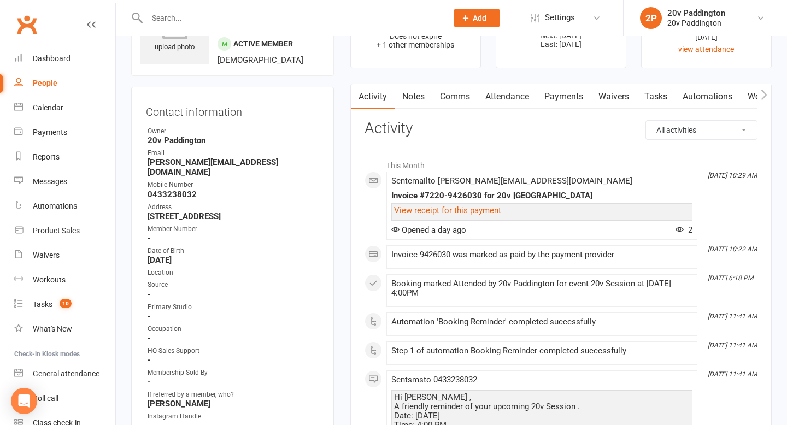
scroll to position [42, 0]
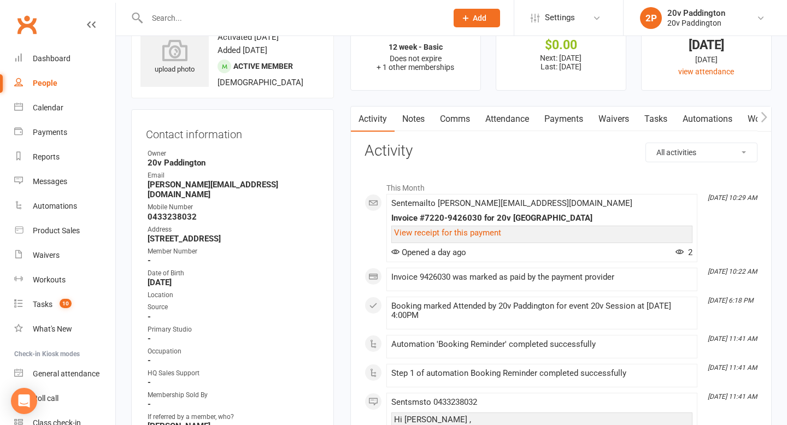
click at [450, 110] on link "Comms" at bounding box center [455, 119] width 45 height 25
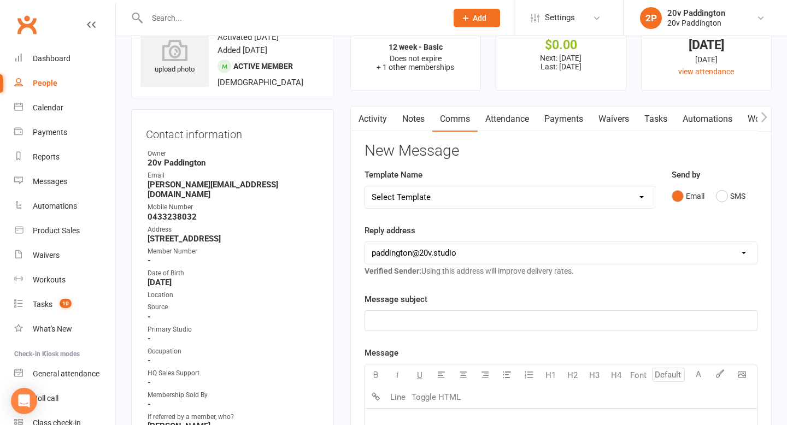
click at [715, 193] on div "Email SMS" at bounding box center [715, 196] width 86 height 21
click at [748, 187] on div "Email SMS" at bounding box center [715, 196] width 86 height 21
click at [716, 214] on div "Send by Email SMS" at bounding box center [715, 195] width 102 height 54
click at [724, 197] on button "SMS" at bounding box center [731, 196] width 30 height 21
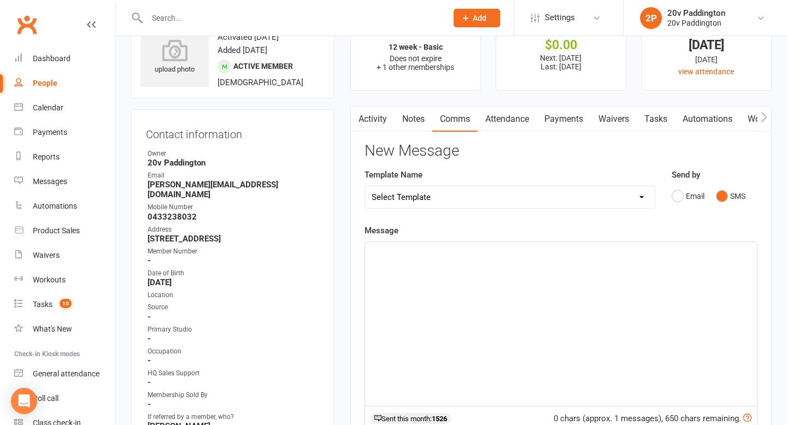
click at [646, 326] on div "﻿" at bounding box center [561, 324] width 392 height 164
drag, startPoint x: 494, startPoint y: 250, endPoint x: 444, endPoint y: 250, distance: 50.3
click at [444, 250] on p "Hey Mate, its Zac - do you have" at bounding box center [561, 252] width 379 height 13
click at [500, 253] on span "Hey Mate, its Zac - hows your avaliability for a sessiuon" at bounding box center [474, 252] width 204 height 10
drag, startPoint x: 594, startPoint y: 255, endPoint x: 528, endPoint y: 256, distance: 65.6
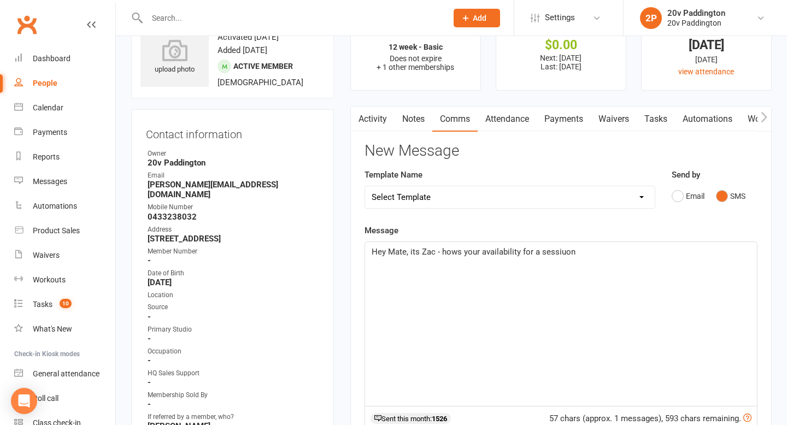
click at [528, 256] on p "Hey Mate, its Zac - hows your availability for a sessiuon" at bounding box center [561, 252] width 379 height 13
click at [715, 281] on div "Hey Mate, its Zac - hows your availability to come in for a session this week? …" at bounding box center [561, 324] width 392 height 164
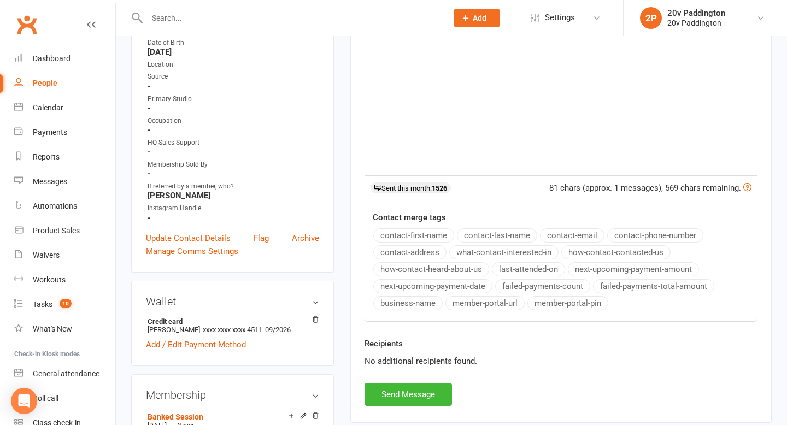
scroll to position [376, 0]
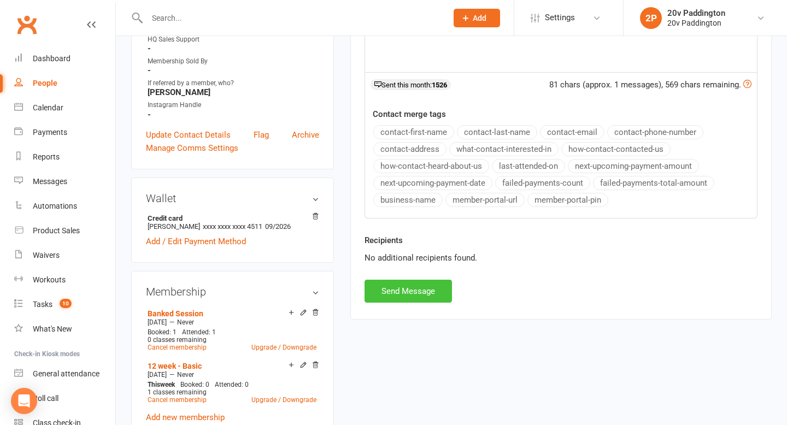
click at [405, 284] on button "Send Message" at bounding box center [408, 291] width 87 height 23
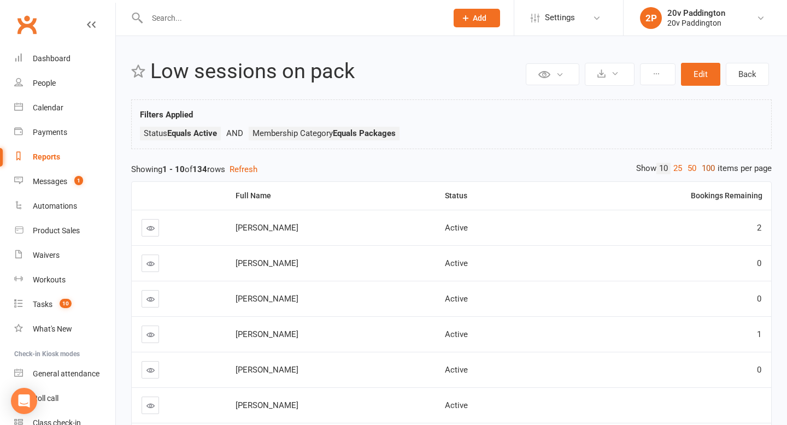
click at [713, 170] on link "100" at bounding box center [708, 168] width 19 height 11
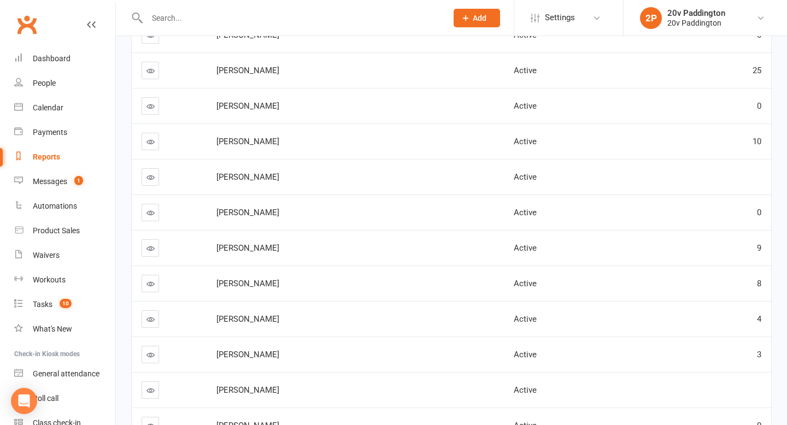
scroll to position [857, 0]
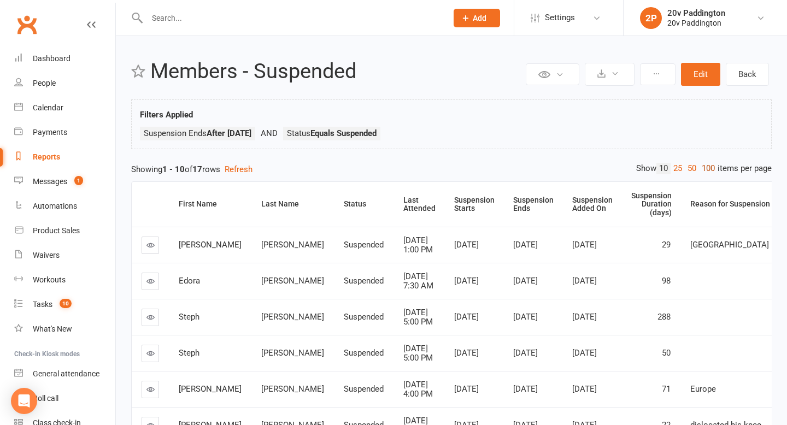
click at [708, 163] on link "100" at bounding box center [708, 168] width 19 height 11
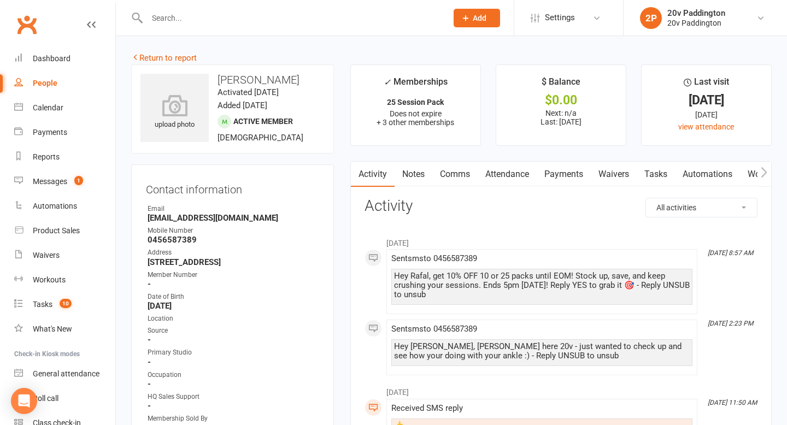
click at [461, 178] on link "Comms" at bounding box center [455, 174] width 45 height 25
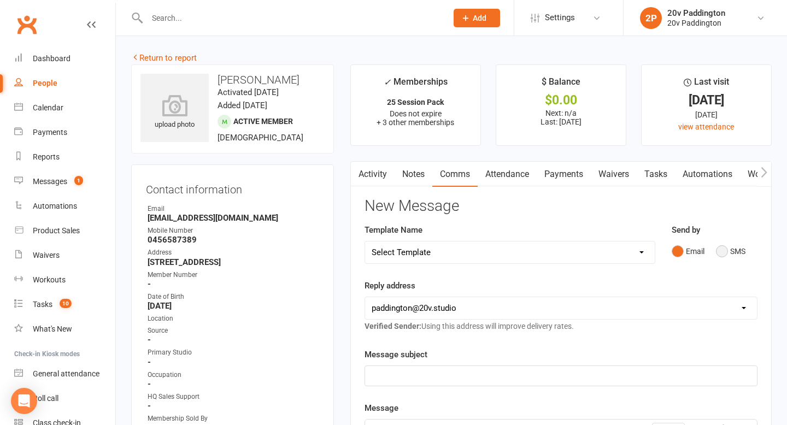
click at [727, 255] on button "SMS" at bounding box center [731, 251] width 30 height 21
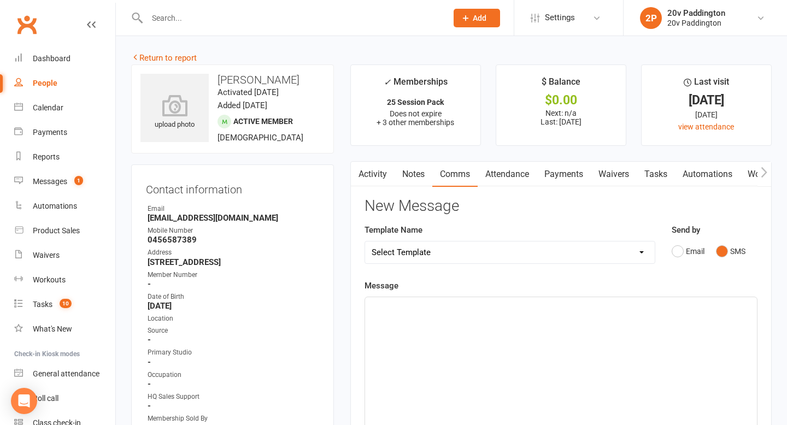
click at [635, 341] on div "﻿" at bounding box center [561, 379] width 392 height 164
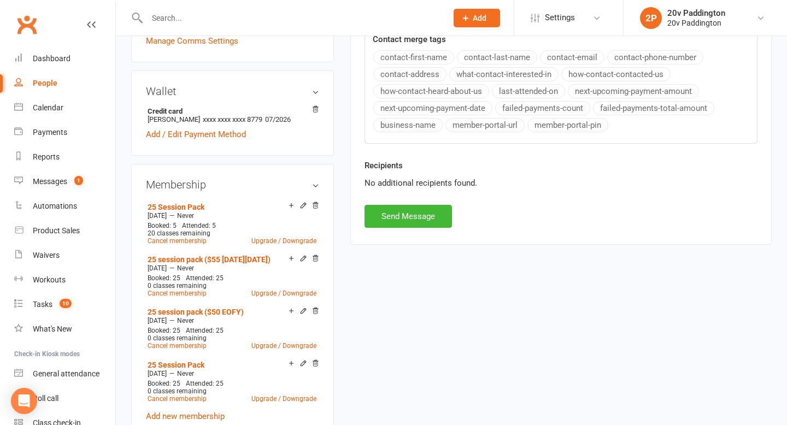
scroll to position [504, 0]
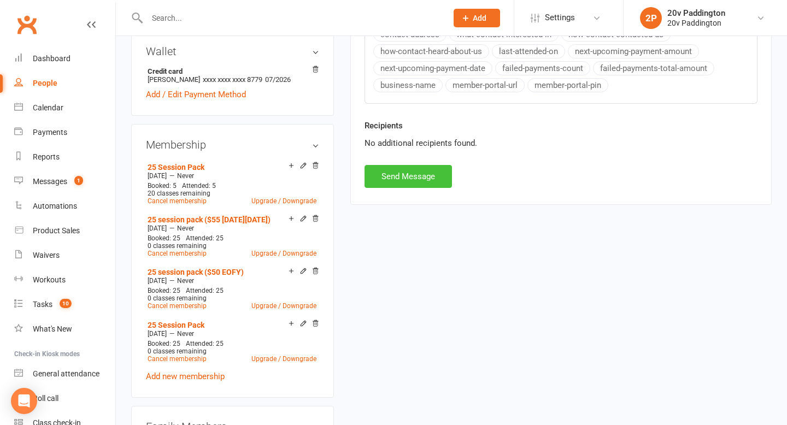
click at [437, 185] on button "Send Message" at bounding box center [408, 176] width 87 height 23
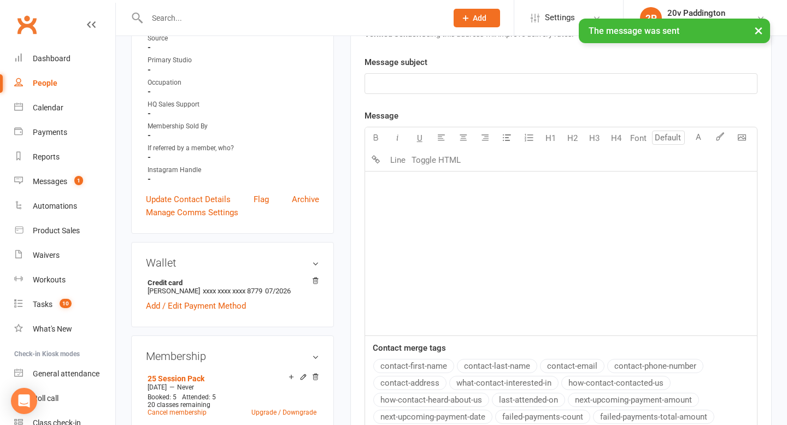
scroll to position [0, 0]
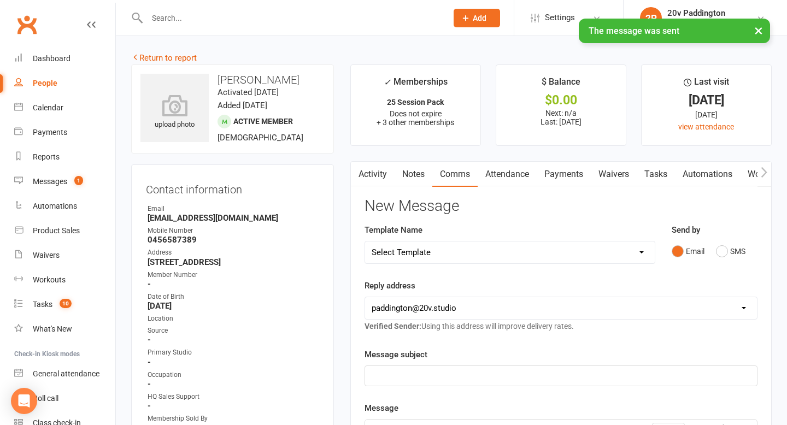
click at [369, 172] on link "Activity" at bounding box center [373, 174] width 44 height 25
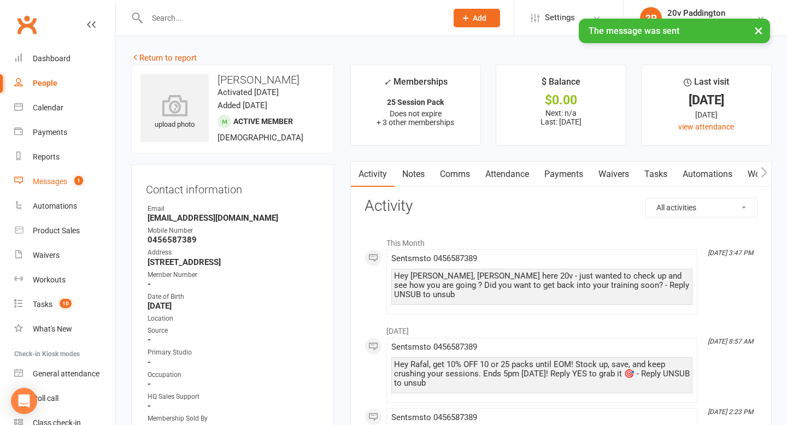
click at [39, 192] on link "Messages 1" at bounding box center [64, 182] width 101 height 25
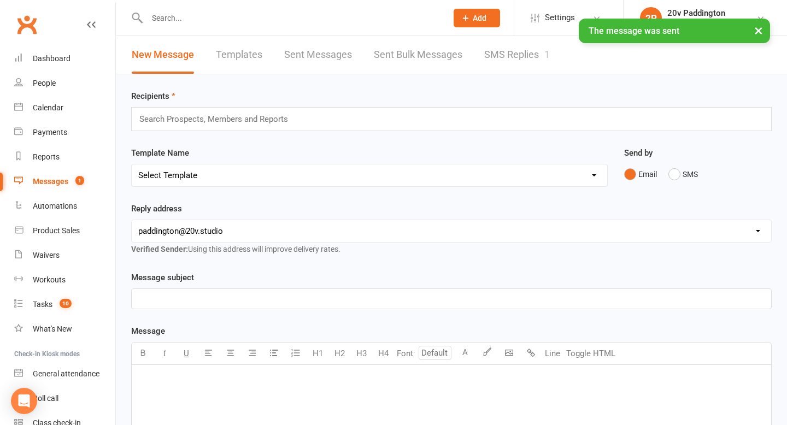
click at [526, 52] on link "SMS Replies 1" at bounding box center [518, 55] width 66 height 38
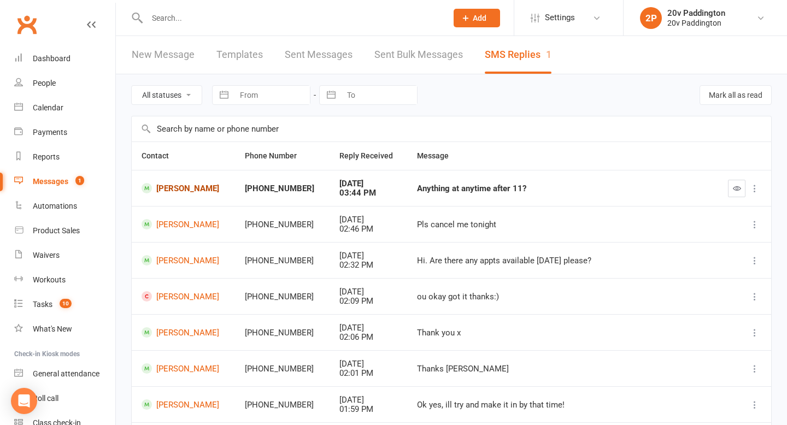
click at [176, 184] on link "Cara Atchison" at bounding box center [184, 188] width 84 height 10
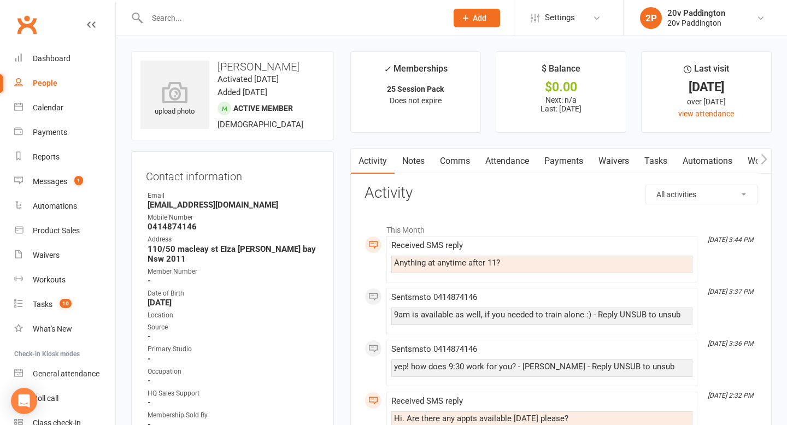
click at [422, 160] on link "Notes" at bounding box center [414, 161] width 38 height 25
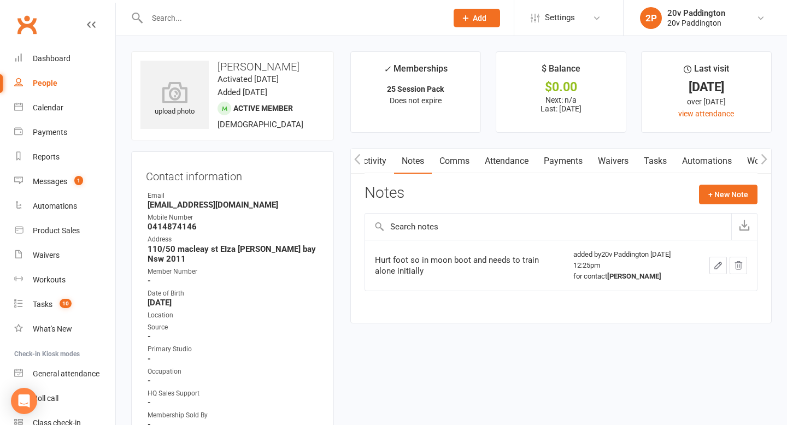
click at [373, 159] on link "Activity" at bounding box center [373, 161] width 44 height 25
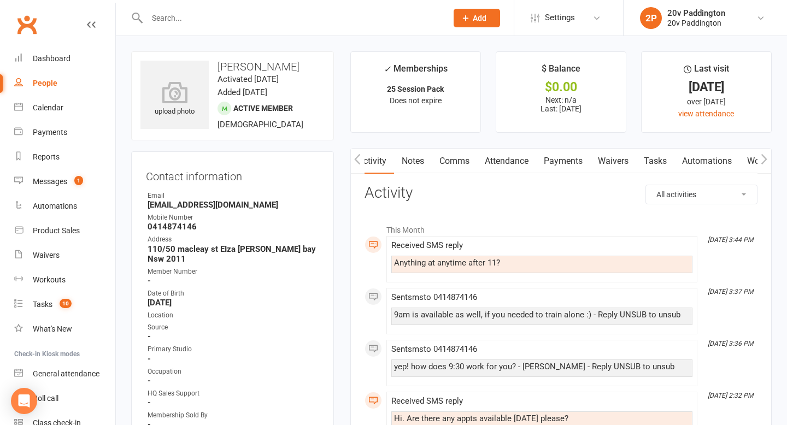
click at [360, 160] on icon "button" at bounding box center [357, 159] width 7 height 11
click at [442, 156] on link "Comms" at bounding box center [455, 161] width 45 height 25
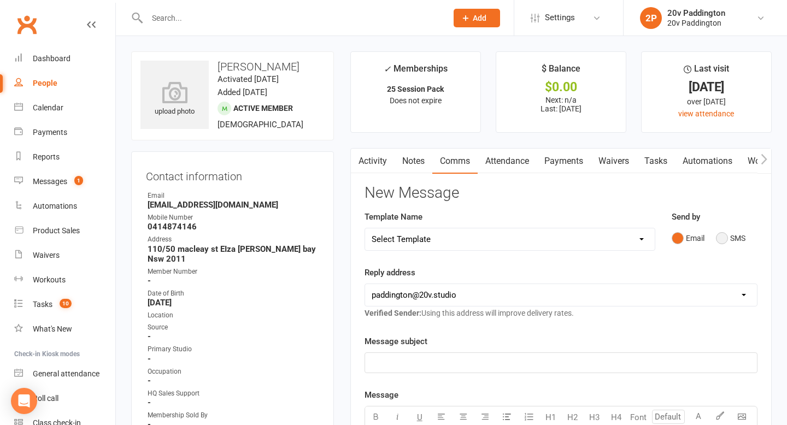
click at [724, 240] on button "SMS" at bounding box center [731, 238] width 30 height 21
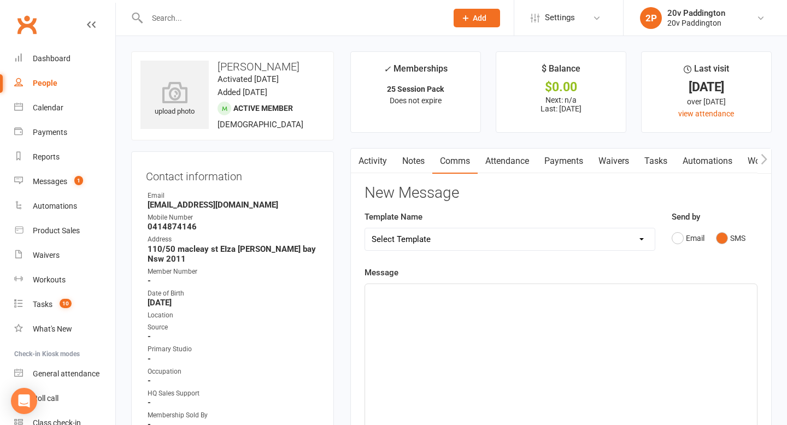
click at [552, 317] on div "﻿" at bounding box center [561, 366] width 392 height 164
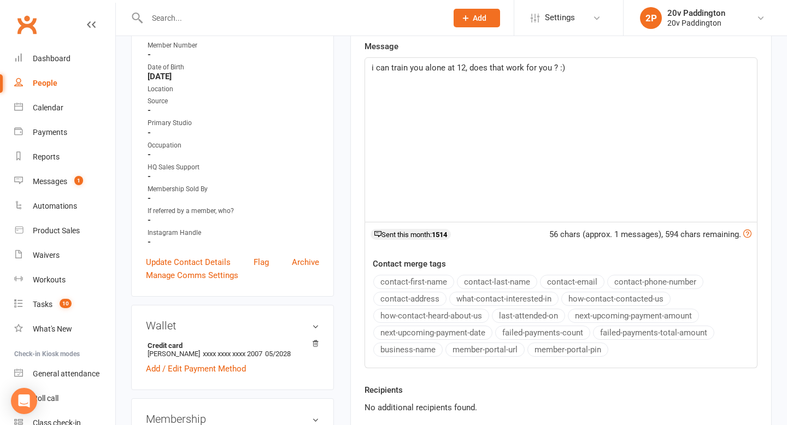
scroll to position [254, 0]
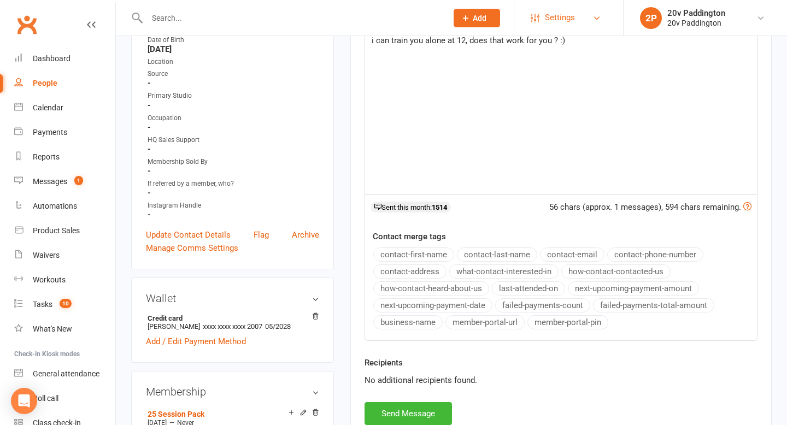
click at [597, 26] on link "Settings" at bounding box center [569, 17] width 76 height 25
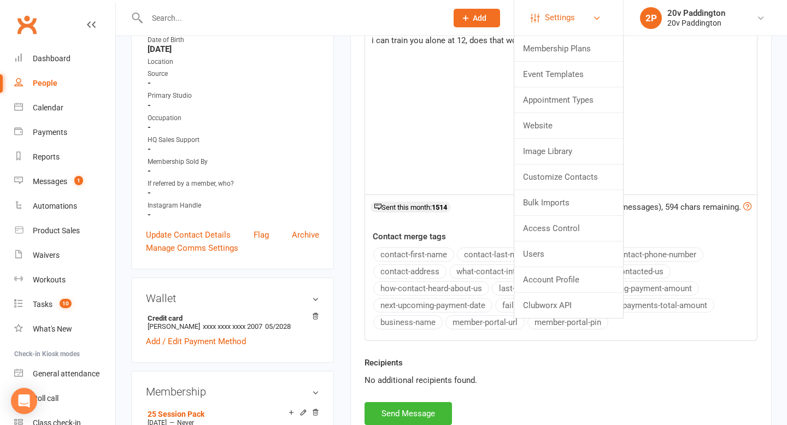
click at [598, 10] on link "Settings" at bounding box center [569, 17] width 76 height 25
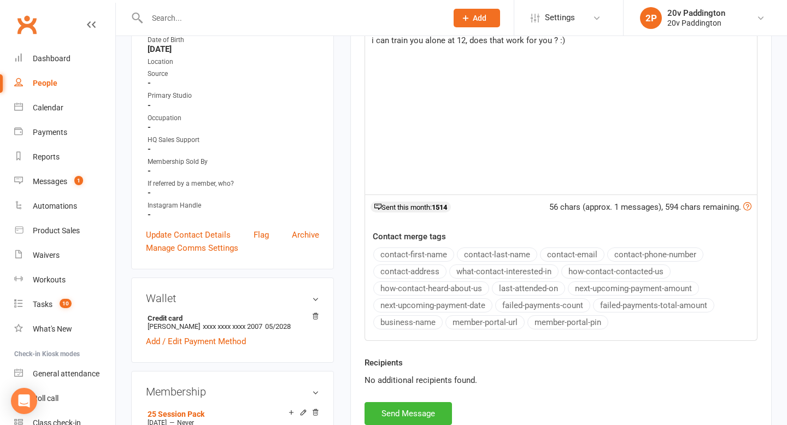
click at [598, 49] on div "i can train you alone at 12, does that work for you ? :)" at bounding box center [561, 113] width 392 height 164
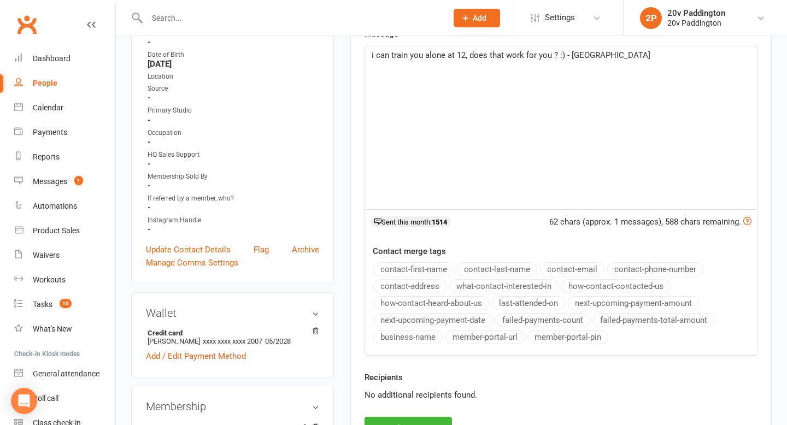
scroll to position [262, 0]
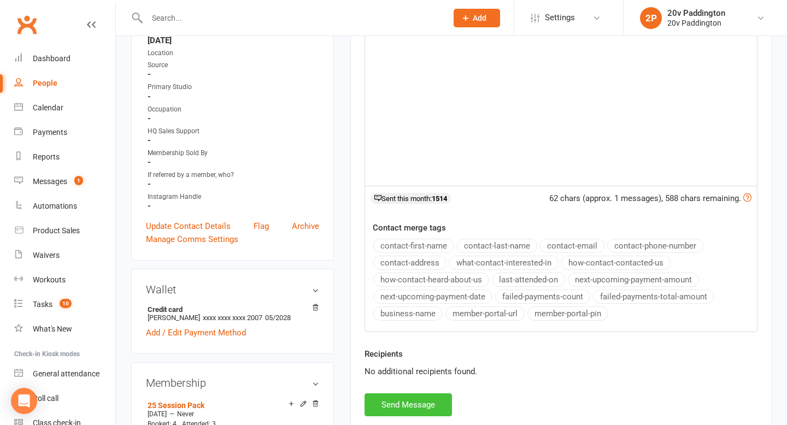
click at [415, 395] on button "Send Message" at bounding box center [408, 405] width 87 height 23
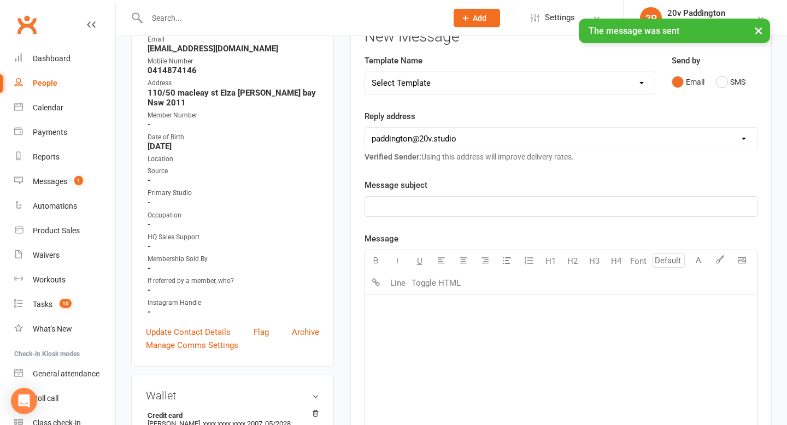
scroll to position [0, 0]
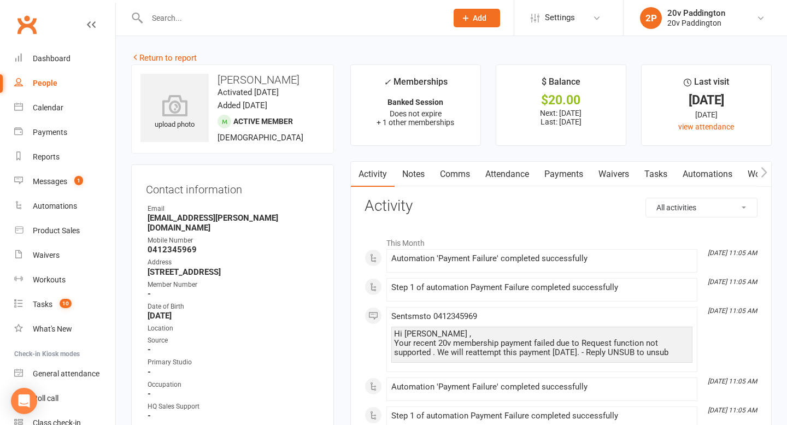
click at [450, 167] on link "Comms" at bounding box center [455, 174] width 45 height 25
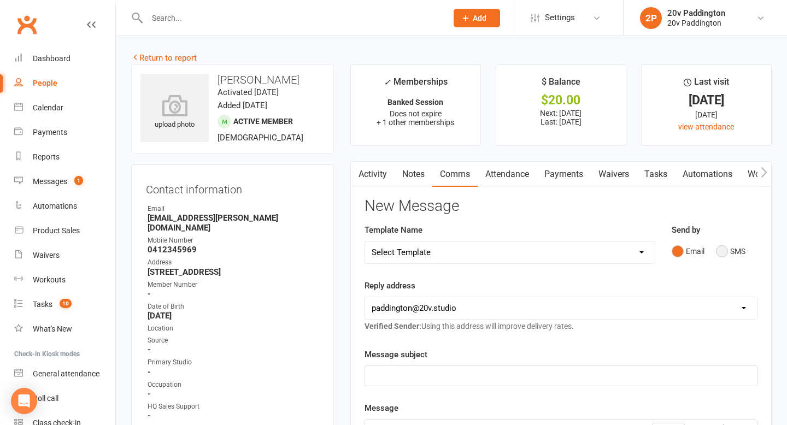
click at [735, 258] on button "SMS" at bounding box center [731, 251] width 30 height 21
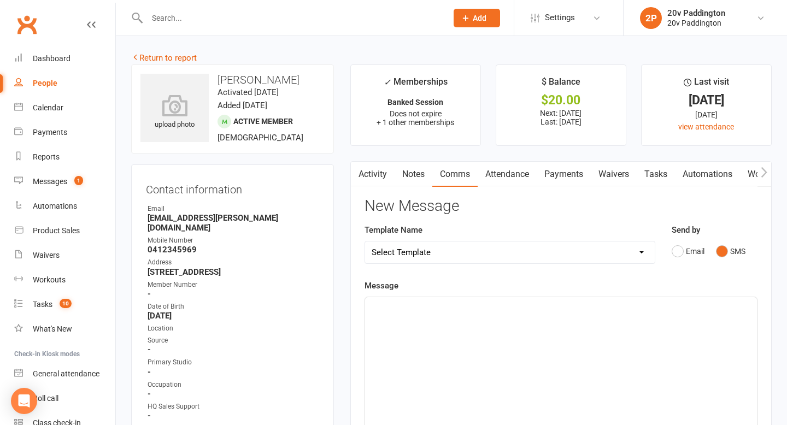
click at [587, 330] on div "﻿" at bounding box center [561, 379] width 392 height 164
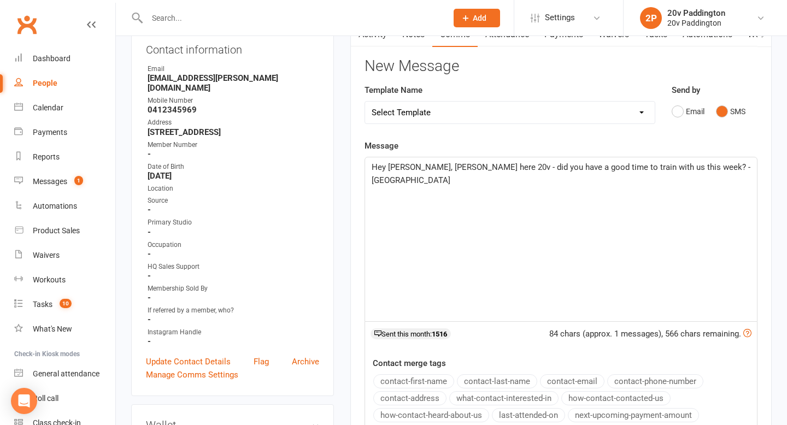
scroll to position [145, 0]
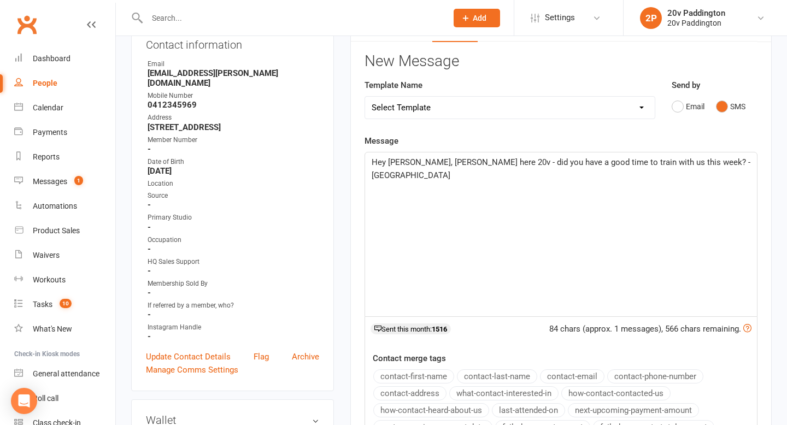
click at [709, 178] on div "Hey [PERSON_NAME], [PERSON_NAME] here 20v - did you have a good time to train w…" at bounding box center [561, 235] width 392 height 164
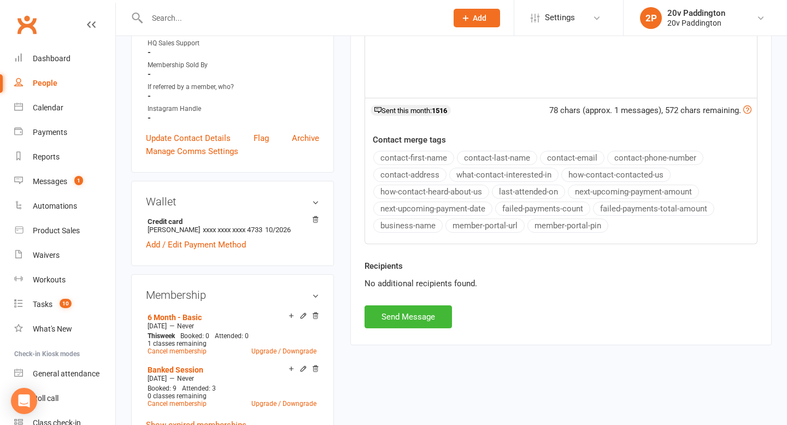
scroll to position [387, 0]
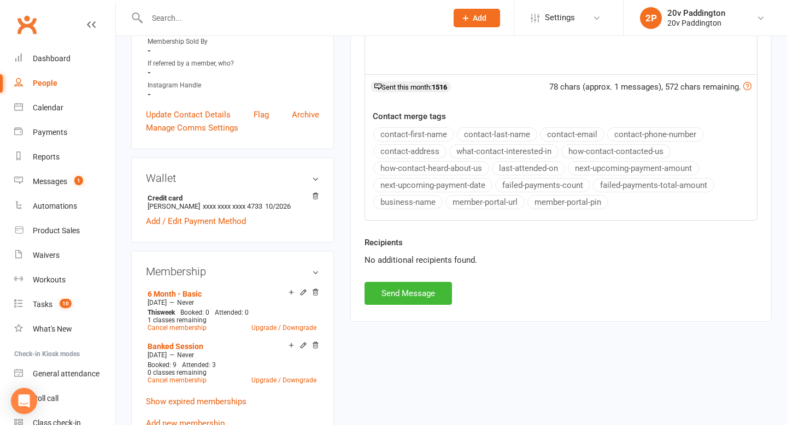
click at [402, 306] on div "Activity Notes Comms Attendance Payments Waivers Tasks Automations Workouts Ass…" at bounding box center [562, 47] width 422 height 547
click at [400, 301] on button "Send Message" at bounding box center [408, 293] width 87 height 23
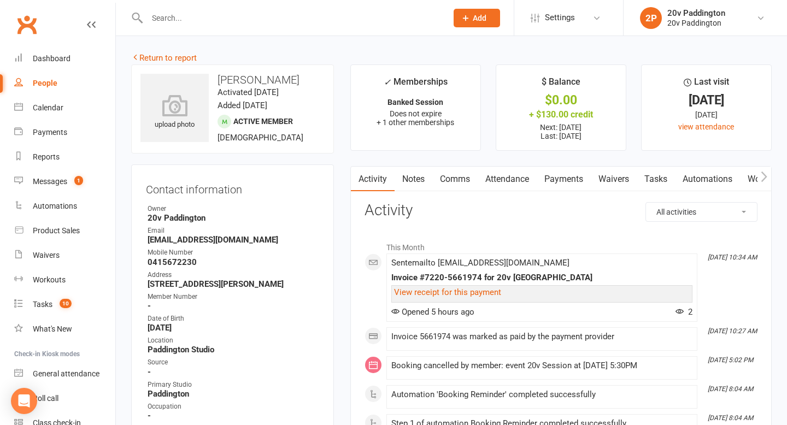
click at [437, 167] on link "Comms" at bounding box center [455, 179] width 45 height 25
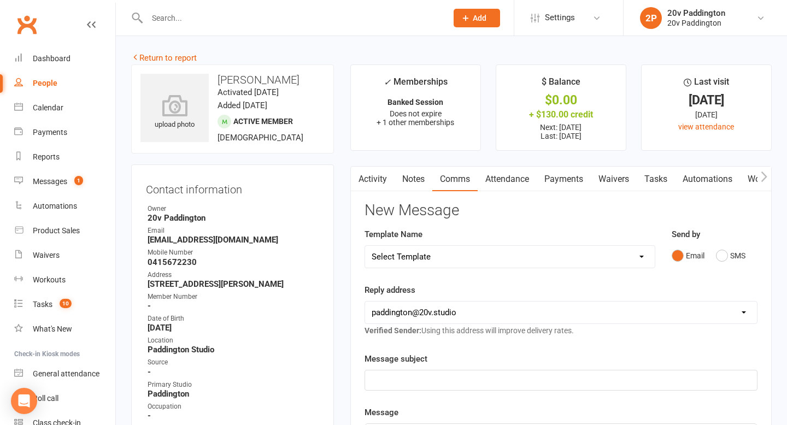
click at [446, 174] on link "Comms" at bounding box center [455, 179] width 45 height 25
click at [727, 253] on button "SMS" at bounding box center [731, 256] width 30 height 21
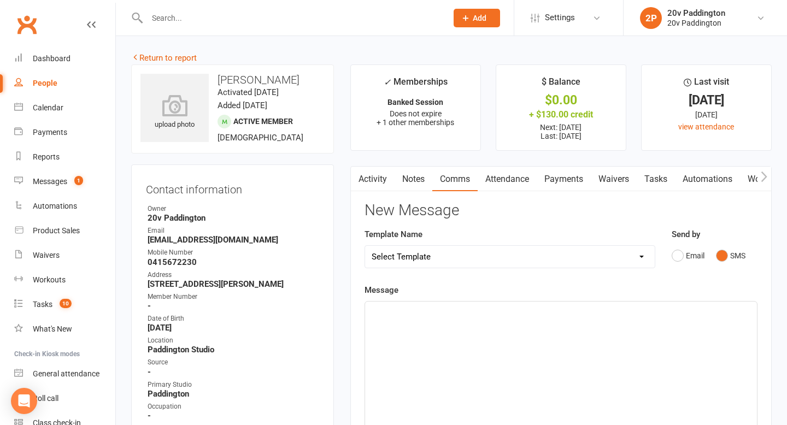
click at [562, 369] on div "﻿" at bounding box center [561, 384] width 392 height 164
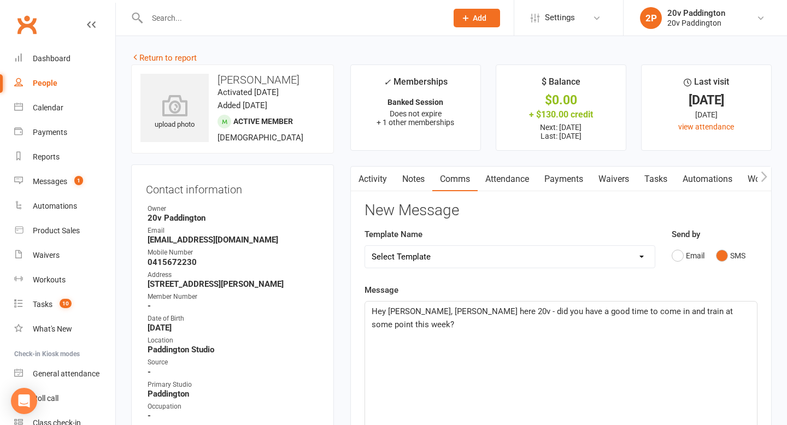
click at [749, 348] on div "Hey [PERSON_NAME], [PERSON_NAME] here 20v - did you have a good time to come in…" at bounding box center [561, 384] width 392 height 164
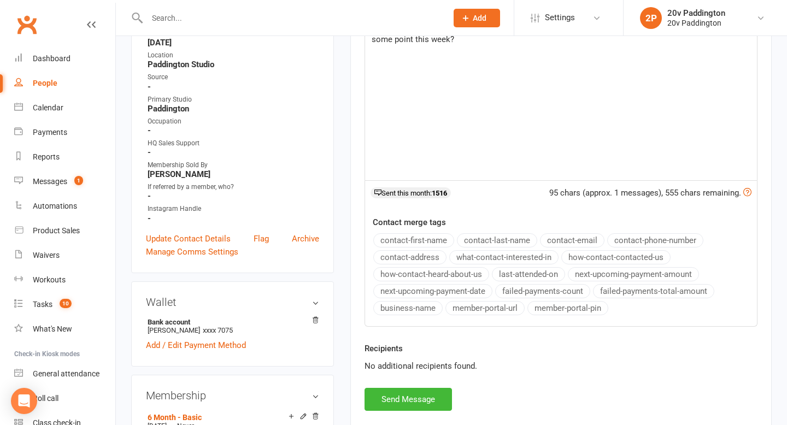
scroll to position [295, 0]
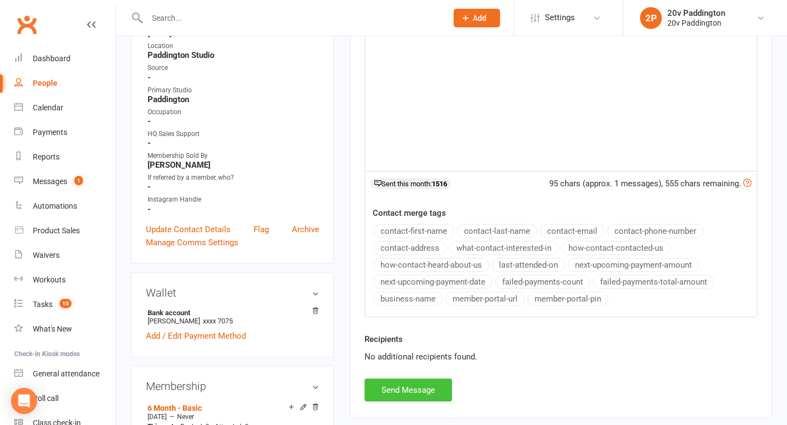
click at [418, 398] on button "Send Message" at bounding box center [408, 390] width 87 height 23
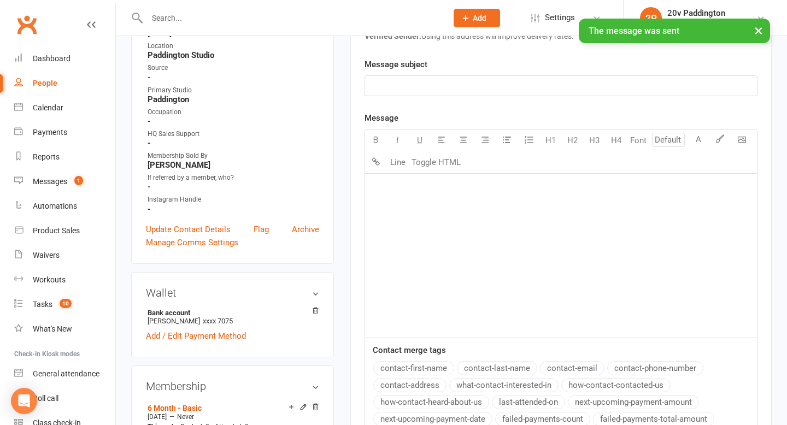
scroll to position [0, 0]
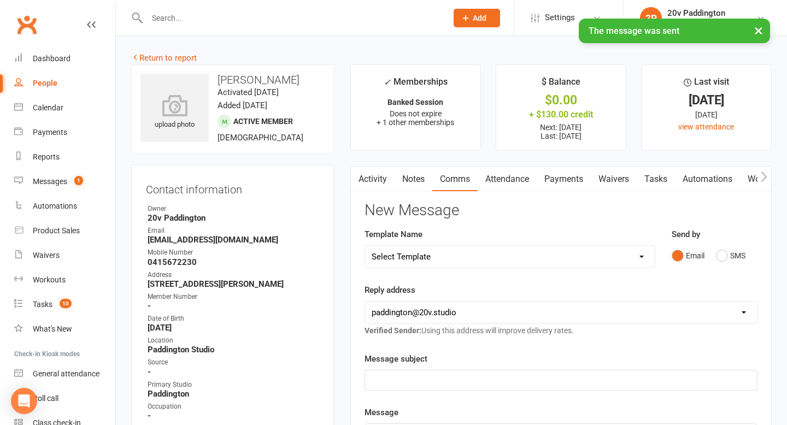
click at [370, 188] on link "Activity" at bounding box center [373, 179] width 44 height 25
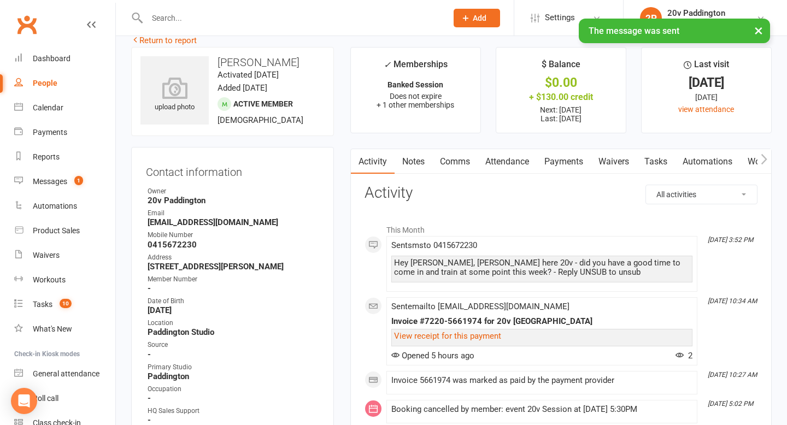
scroll to position [20, 0]
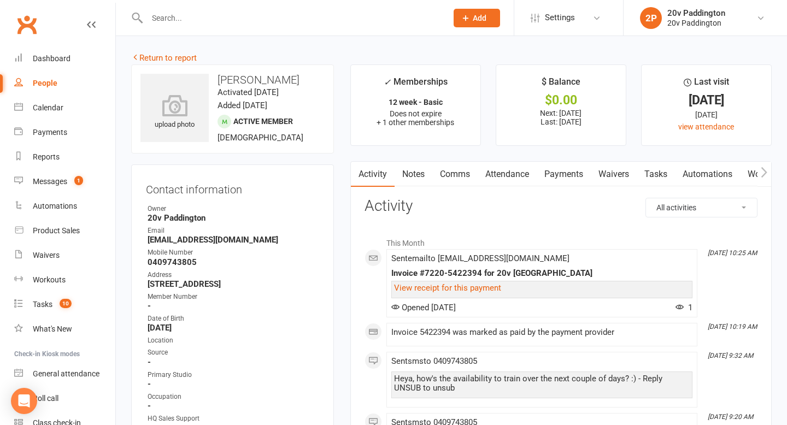
click at [447, 172] on link "Comms" at bounding box center [455, 174] width 45 height 25
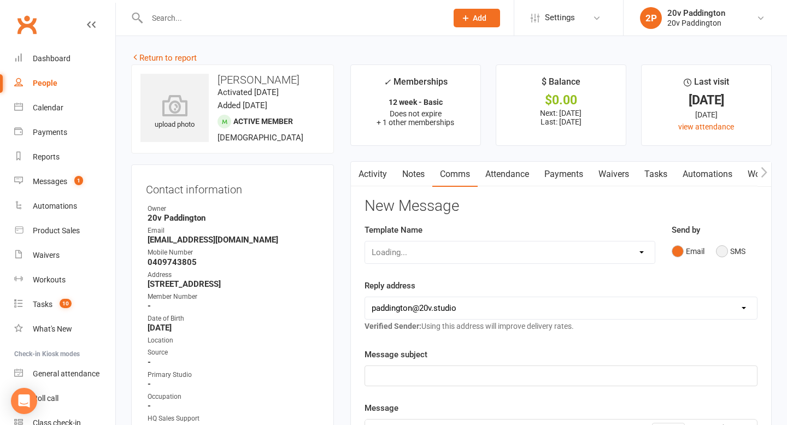
click at [719, 259] on button "SMS" at bounding box center [731, 251] width 30 height 21
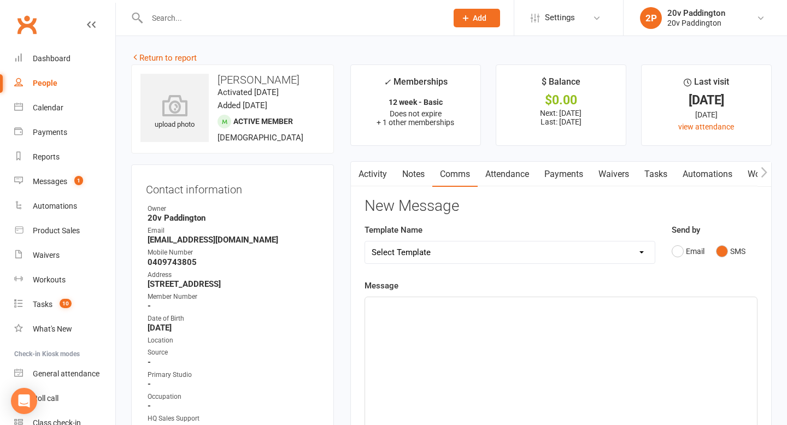
click at [620, 360] on div "﻿" at bounding box center [561, 379] width 392 height 164
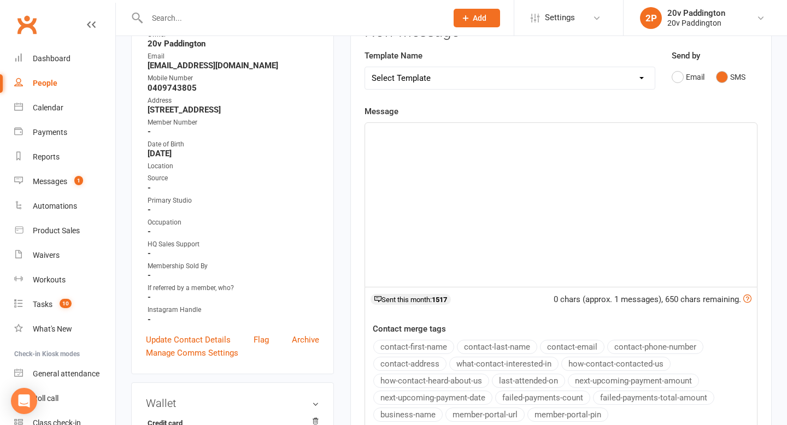
scroll to position [183, 0]
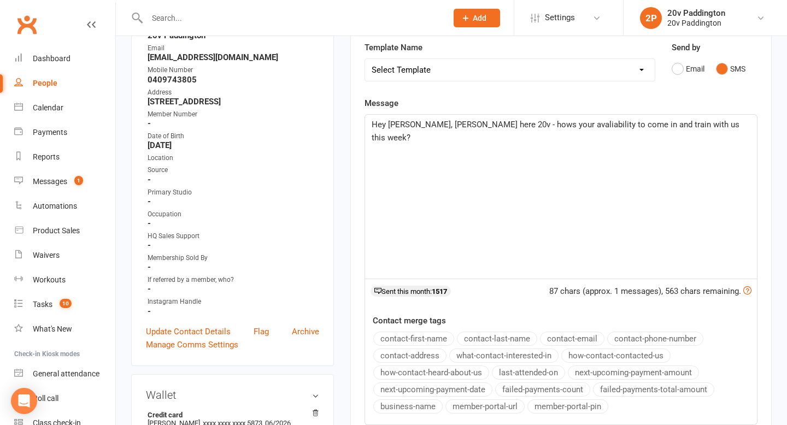
click at [521, 131] on div "Hey Tara, Zac here 20v - hows your avaliability to come in and train with us th…" at bounding box center [561, 197] width 392 height 164
click at [695, 131] on div "Hey Tara, Zac here 20v - hows your availability to come in and train with us th…" at bounding box center [561, 197] width 392 height 164
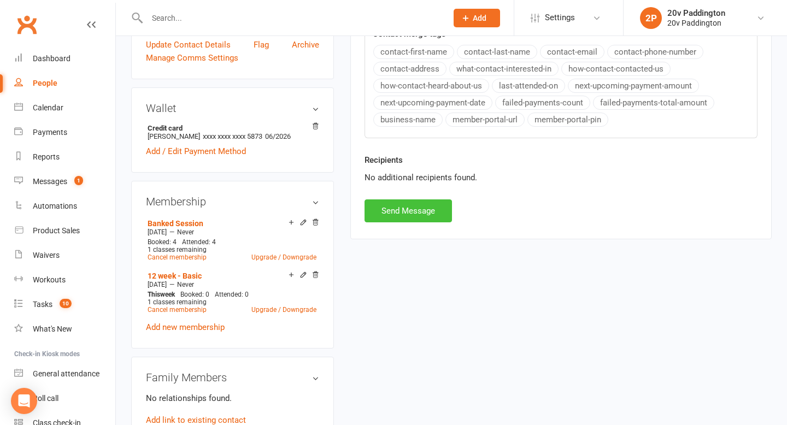
click at [418, 200] on button "Send Message" at bounding box center [408, 211] width 87 height 23
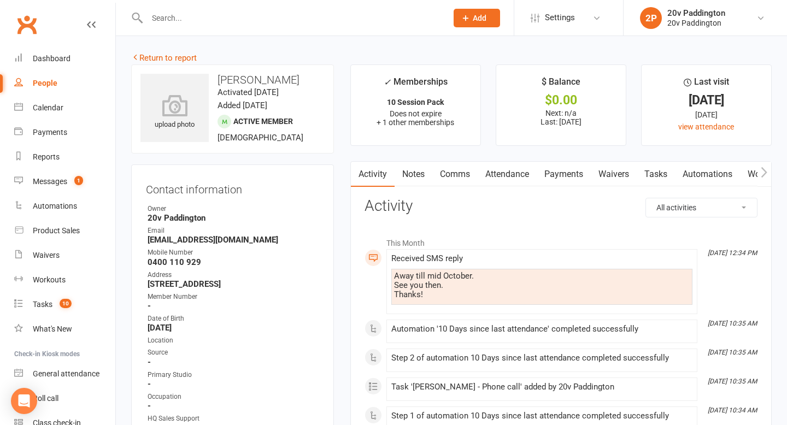
click at [660, 170] on link "Tasks" at bounding box center [656, 174] width 38 height 25
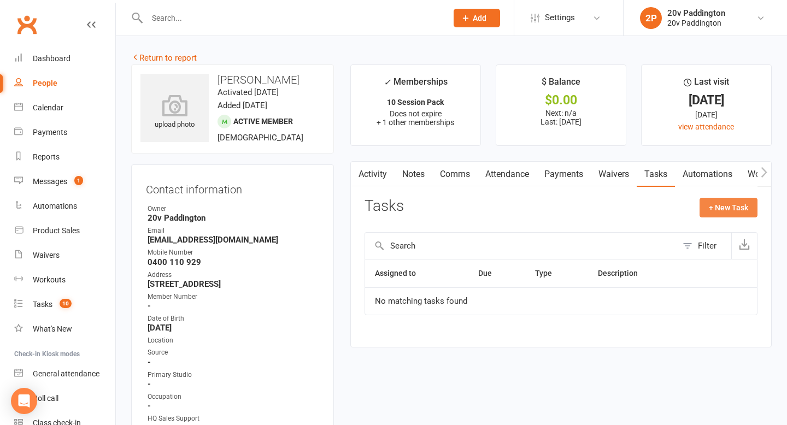
click at [722, 203] on button "+ New Task" at bounding box center [729, 208] width 58 height 20
select select "45737"
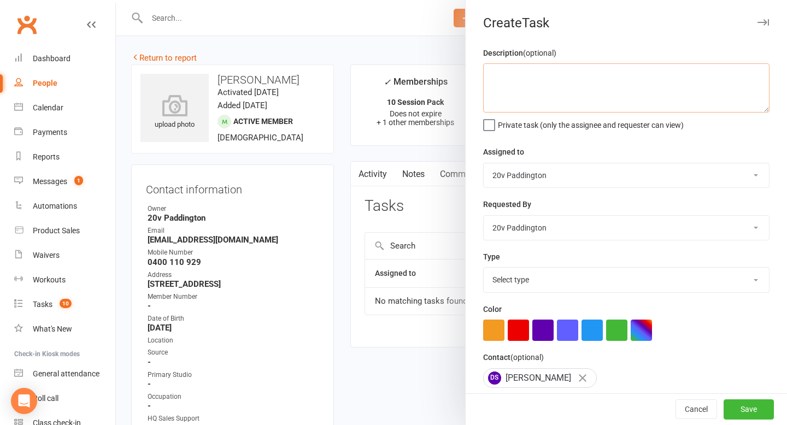
click at [543, 104] on textarea at bounding box center [626, 87] width 287 height 49
type textarea "book in"
click at [588, 292] on select "Select type Call trial Cancel membership Check messages Check with him the sess…" at bounding box center [626, 280] width 285 height 24
select select "22887"
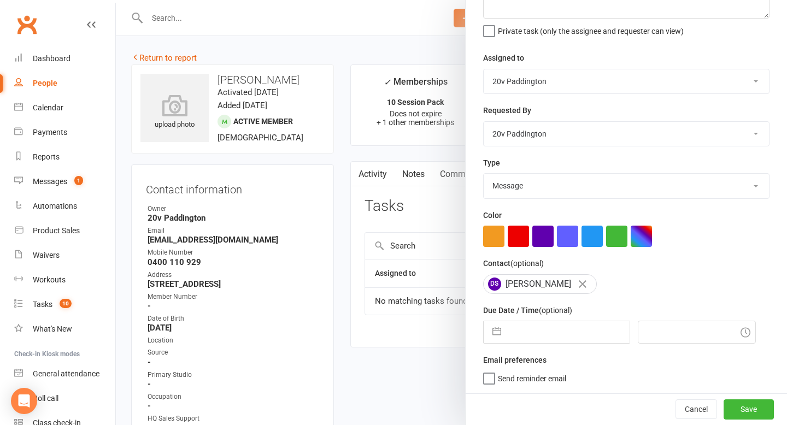
click at [536, 325] on input "text" at bounding box center [568, 333] width 123 height 22
select select "6"
select select "2025"
select select "7"
select select "2025"
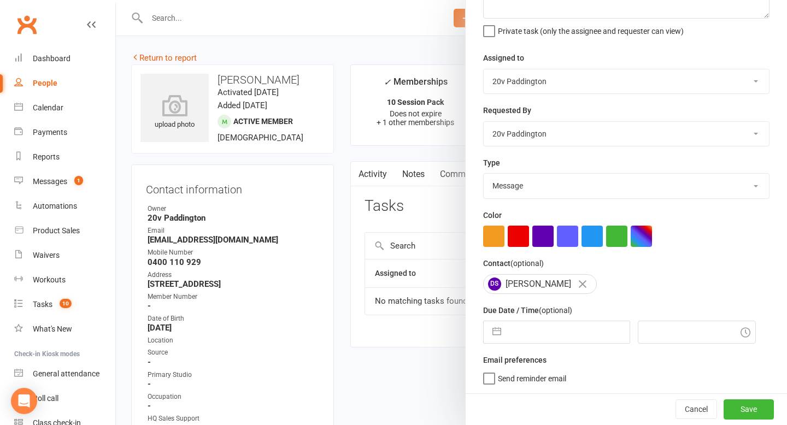
select select "8"
select select "2025"
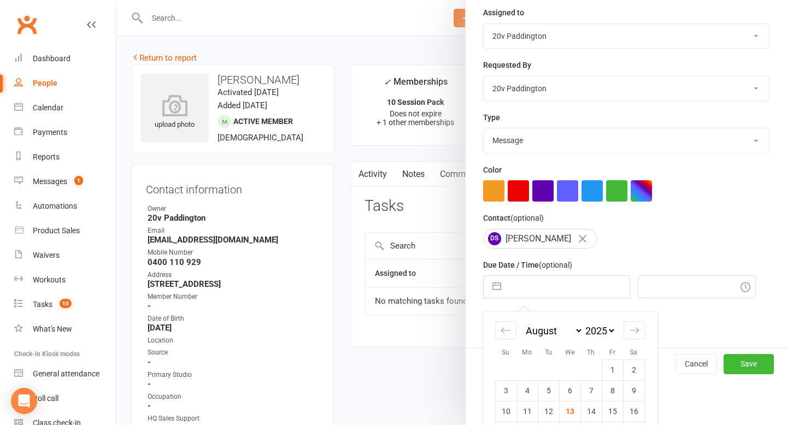
scroll to position [186, 0]
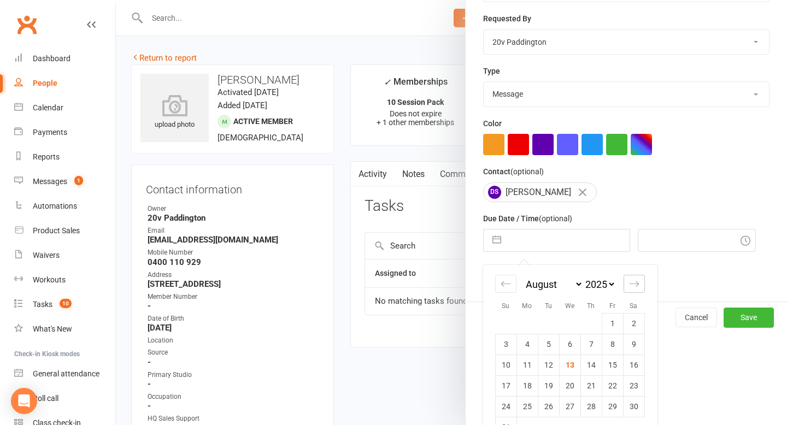
click at [628, 285] on div "Move forward to switch to the next month." at bounding box center [634, 284] width 21 height 18
select select "9"
select select "2025"
click at [633, 286] on icon "Move forward to switch to the next month." at bounding box center [633, 283] width 9 height 5
select select "10"
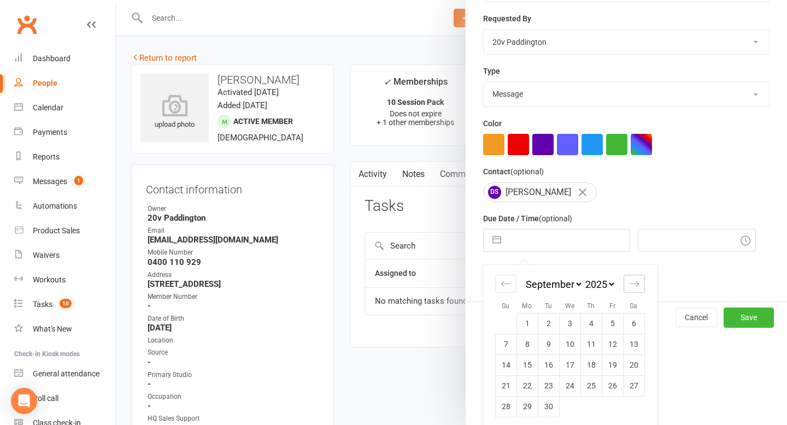
select select "2025"
click at [588, 371] on td "16" at bounding box center [591, 365] width 21 height 21
type input "16 Oct 2025"
type input "4:00pm"
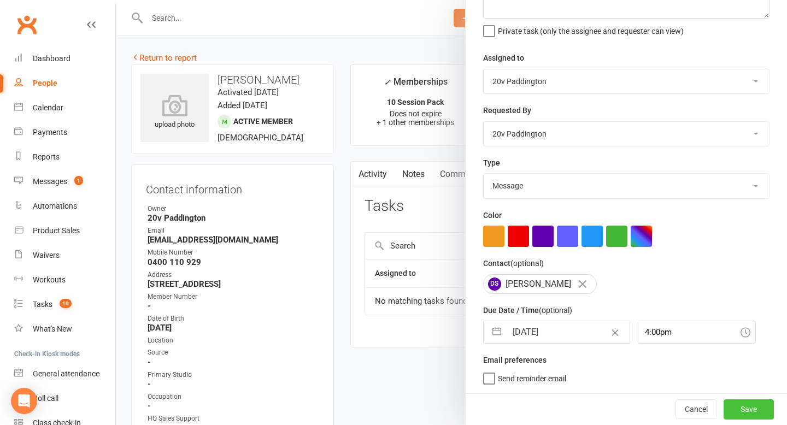
click at [756, 413] on button "Save" at bounding box center [749, 410] width 50 height 20
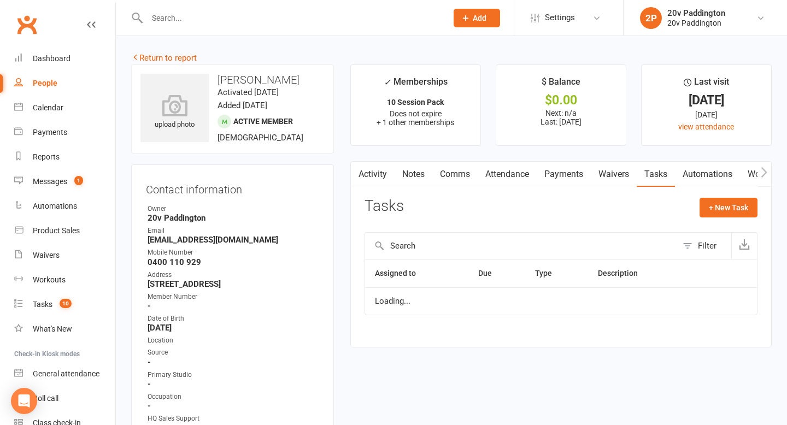
scroll to position [0, 0]
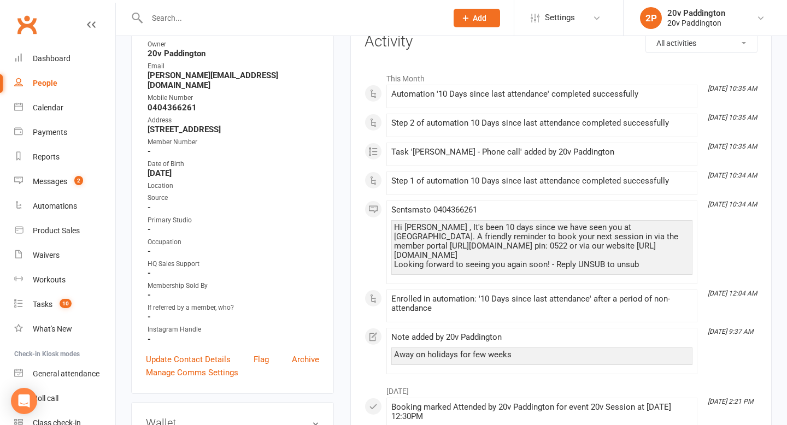
scroll to position [12, 0]
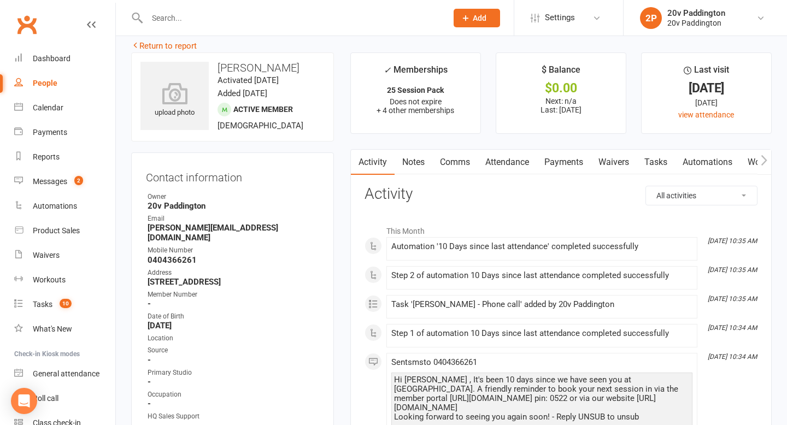
click at [452, 165] on link "Comms" at bounding box center [455, 162] width 45 height 25
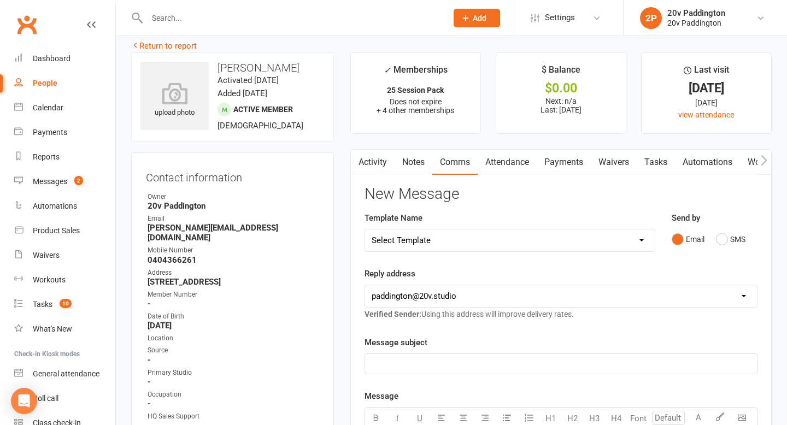
click at [715, 241] on div "Email SMS" at bounding box center [715, 239] width 86 height 21
click at [746, 237] on div "Email SMS" at bounding box center [715, 239] width 86 height 21
click at [724, 246] on button "SMS" at bounding box center [731, 239] width 30 height 21
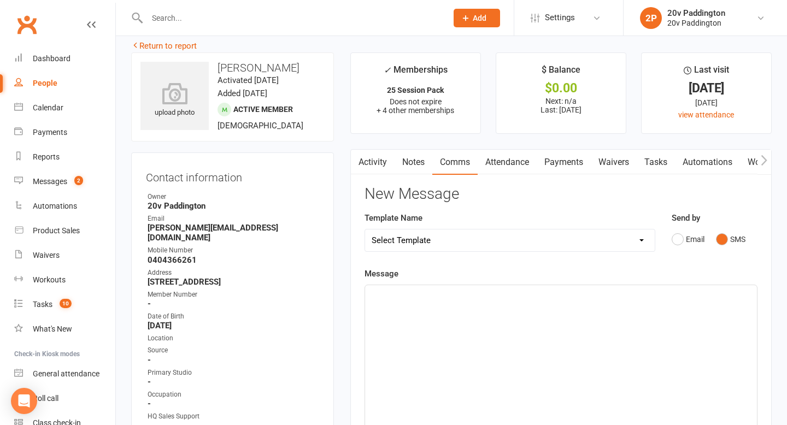
click at [581, 374] on div "﻿" at bounding box center [561, 367] width 392 height 164
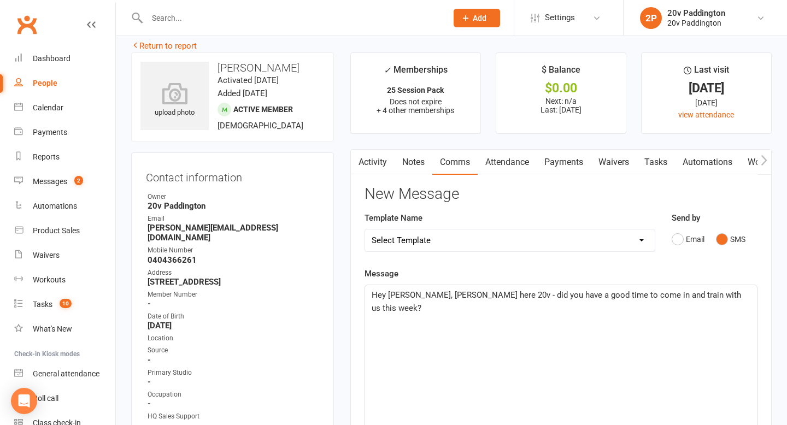
click at [780, 414] on main "✓ Memberships 25 Session Pack Does not expire + 4 other memberships $ Balance $…" at bounding box center [561, 380] width 438 height 656
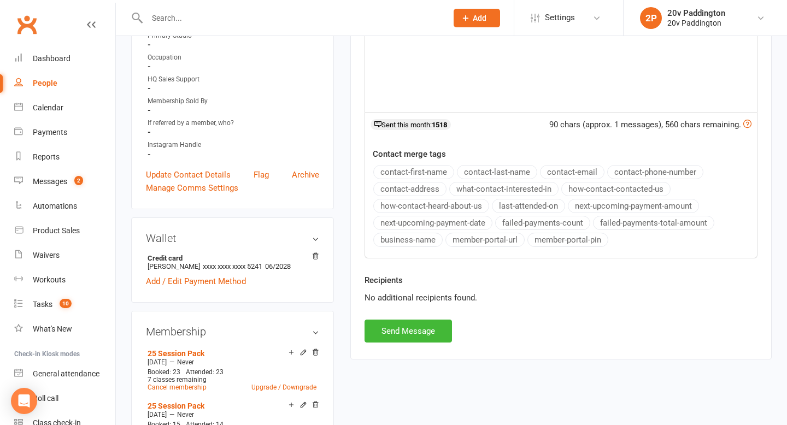
scroll to position [553, 0]
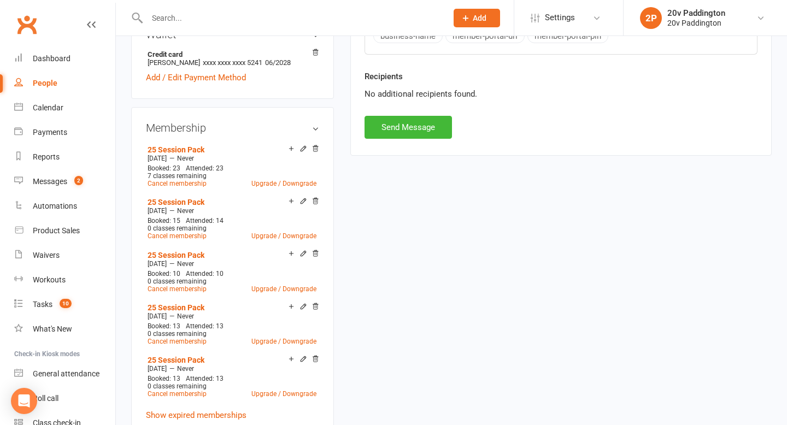
click at [397, 130] on button "Send Message" at bounding box center [408, 127] width 87 height 23
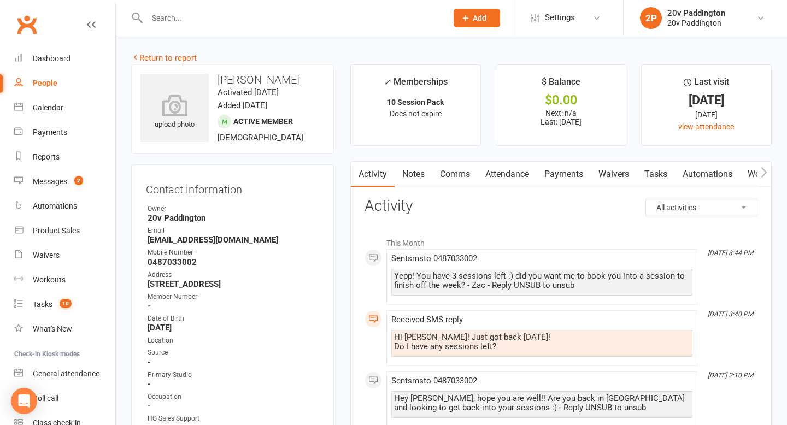
click at [459, 284] on div "Yepp! You have 3 sessions left :) did you want me to book you into a session to…" at bounding box center [542, 281] width 296 height 19
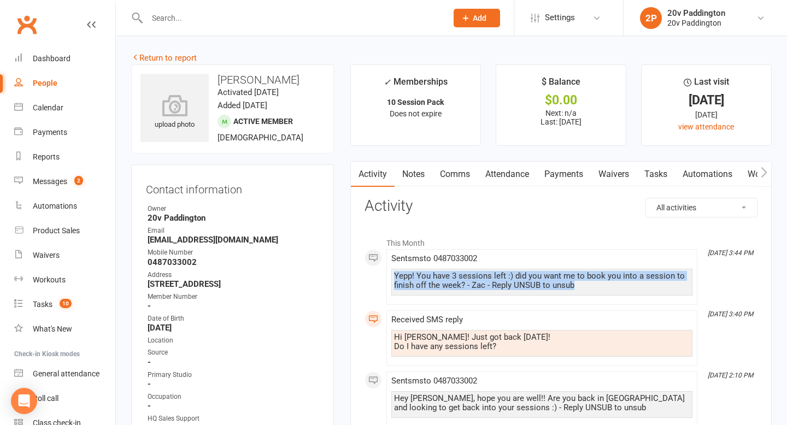
click at [459, 284] on div "Yepp! You have 3 sessions left :) did you want me to book you into a session to…" at bounding box center [542, 281] width 296 height 19
click at [459, 283] on div "Yepp! You have 3 sessions left :) did you want me to book you into a session to…" at bounding box center [542, 281] width 296 height 19
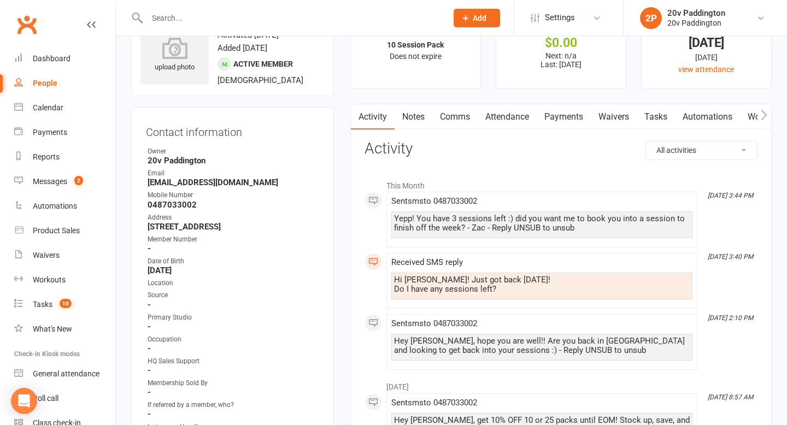
scroll to position [66, 0]
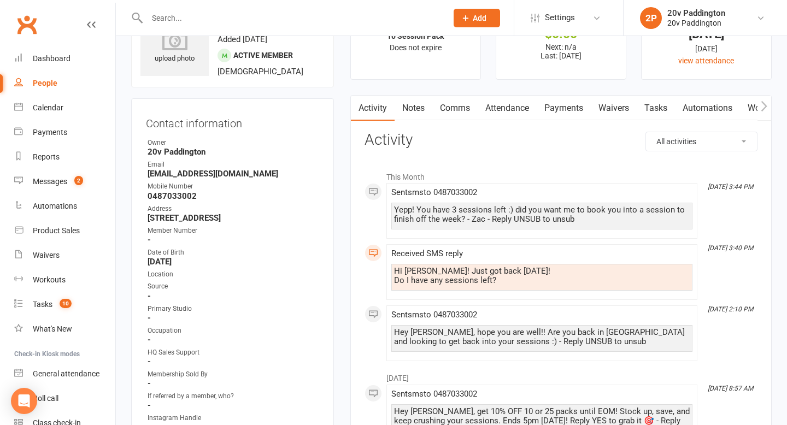
click at [463, 329] on div "Hey [PERSON_NAME], hope you are well!! Are you back in [GEOGRAPHIC_DATA] and lo…" at bounding box center [542, 337] width 296 height 19
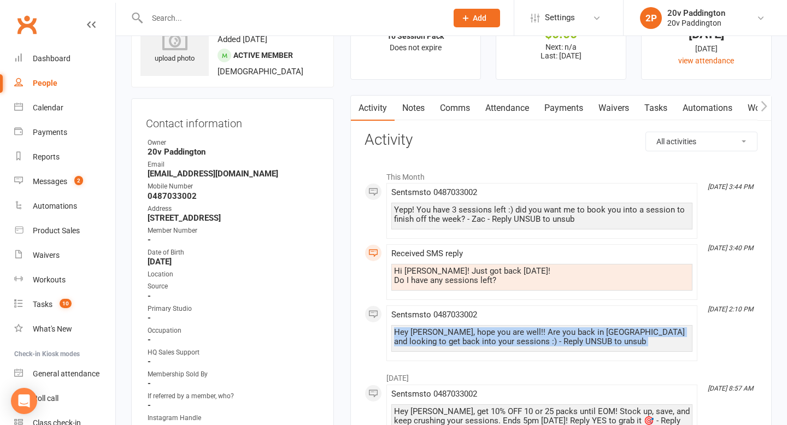
click at [463, 329] on div "Hey Silviya, hope you are well!! Are you back in Sydney and looking to get back…" at bounding box center [542, 337] width 296 height 19
copy div "Hey Silviya, hope you are well!! Are you back in Sydney and looking to get back…"
click at [453, 109] on link "Comms" at bounding box center [455, 108] width 45 height 25
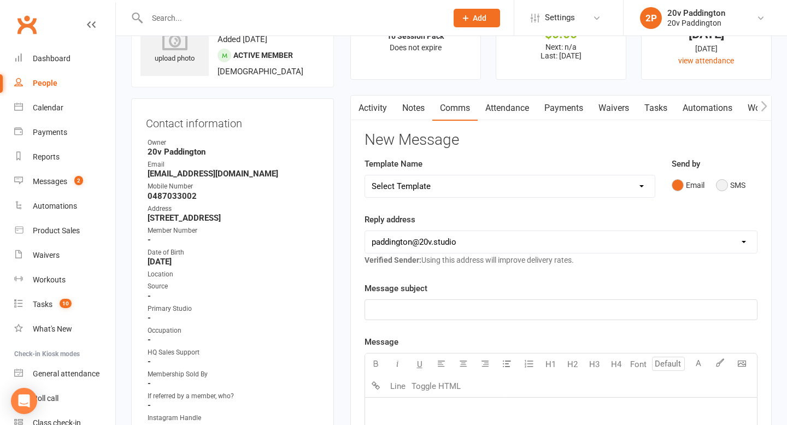
click at [738, 182] on button "SMS" at bounding box center [731, 185] width 30 height 21
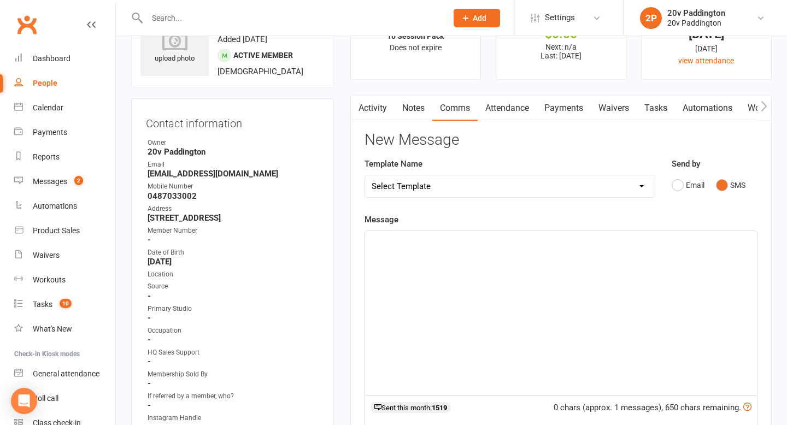
click at [619, 293] on div "﻿" at bounding box center [561, 313] width 392 height 164
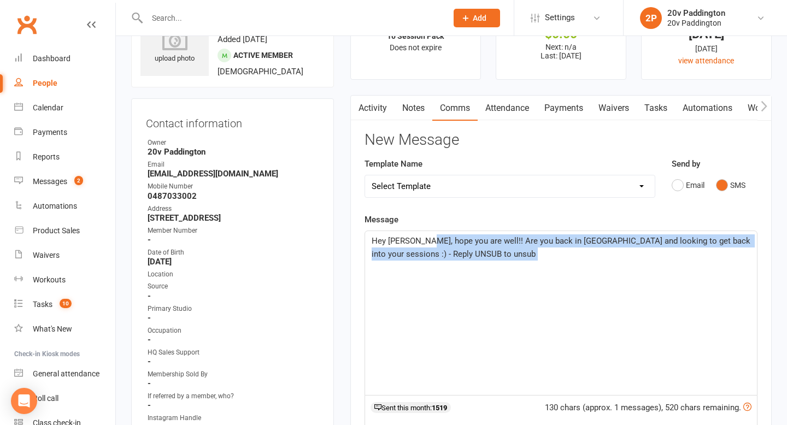
drag, startPoint x: 511, startPoint y: 262, endPoint x: 420, endPoint y: 242, distance: 92.9
click at [420, 242] on div "Hey Silviya, hope you are well!! Are you back in Sydney and looking to get back…" at bounding box center [561, 313] width 392 height 164
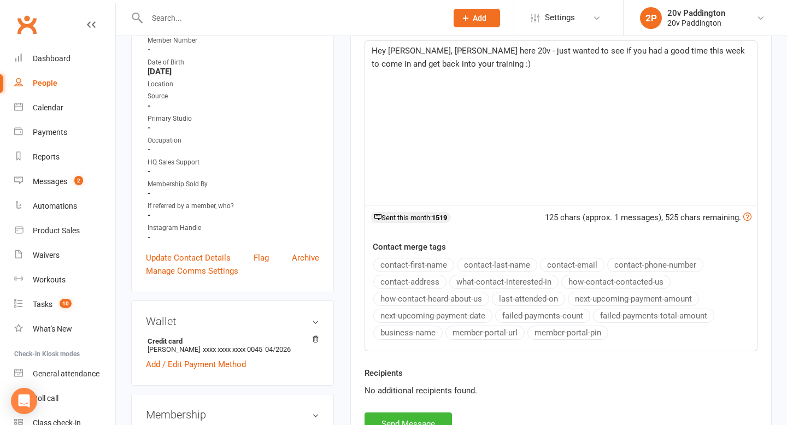
scroll to position [336, 0]
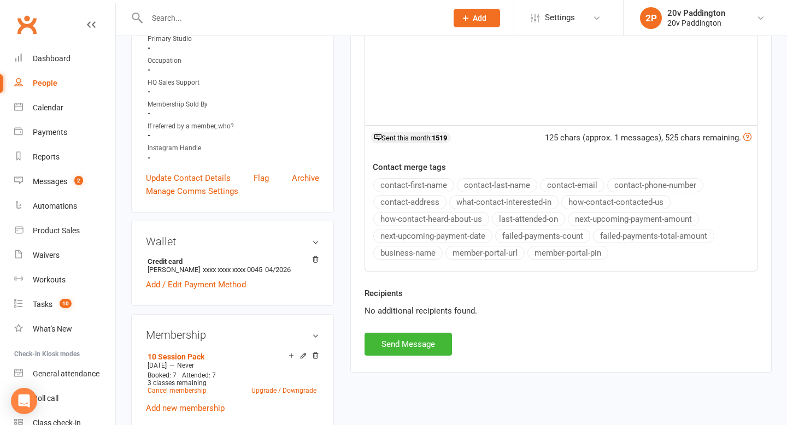
click at [417, 361] on div "Activity Notes Comms Attendance Payments Waivers Tasks Automations Workouts Ass…" at bounding box center [562, 98] width 422 height 547
click at [418, 352] on button "Send Message" at bounding box center [408, 344] width 87 height 23
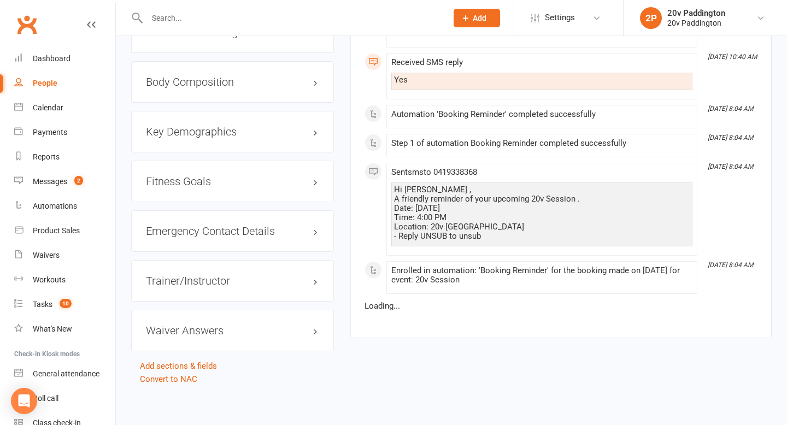
scroll to position [1124, 0]
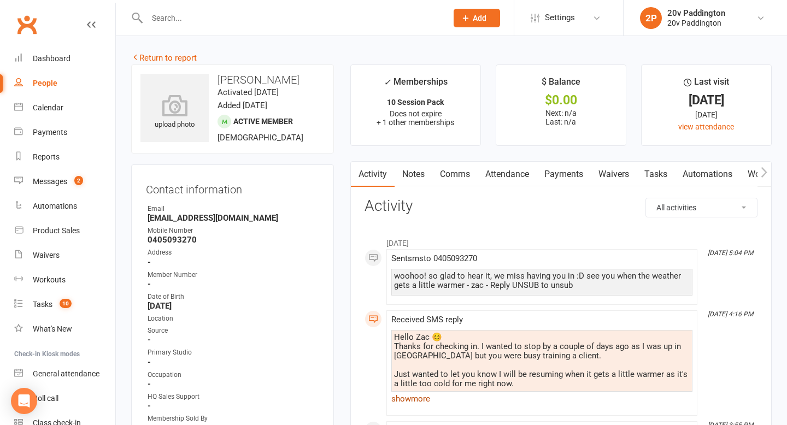
click at [434, 406] on link "show more" at bounding box center [542, 399] width 301 height 15
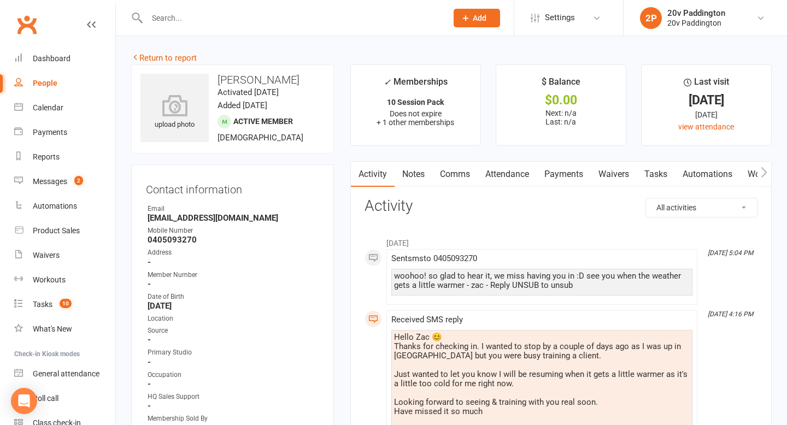
click at [663, 165] on link "Tasks" at bounding box center [656, 174] width 38 height 25
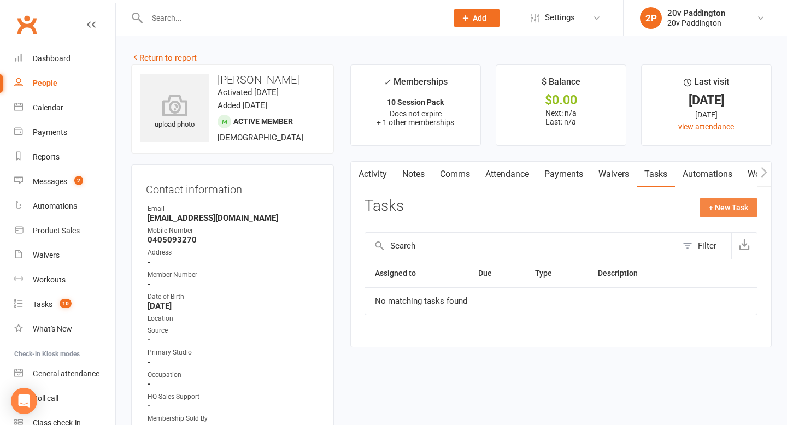
click at [731, 208] on button "+ New Task" at bounding box center [729, 208] width 58 height 20
select select "45737"
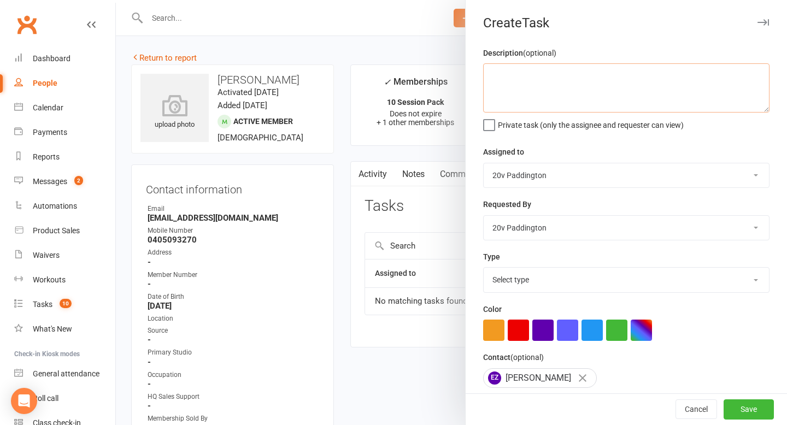
click at [516, 100] on textarea at bounding box center [626, 87] width 287 height 49
type textarea "book in (if its warmer)"
click at [536, 279] on select "Select type Call trial Cancel membership Check messages Check with him the sess…" at bounding box center [626, 280] width 285 height 24
select select "22887"
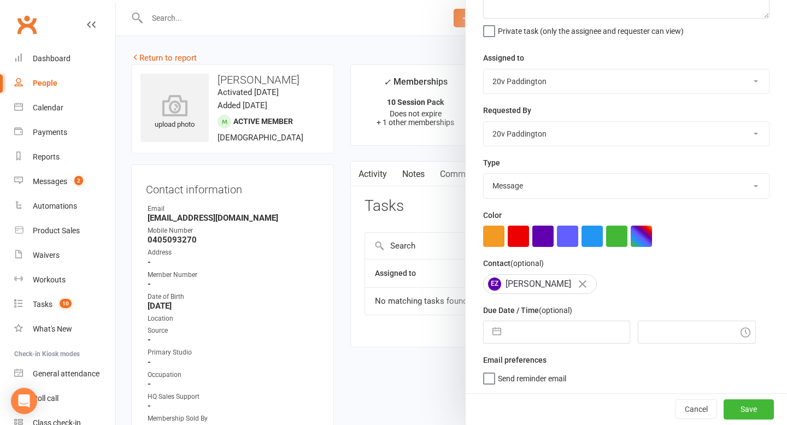
click at [526, 343] on input "text" at bounding box center [568, 333] width 123 height 22
select select "6"
select select "2025"
select select "7"
select select "2025"
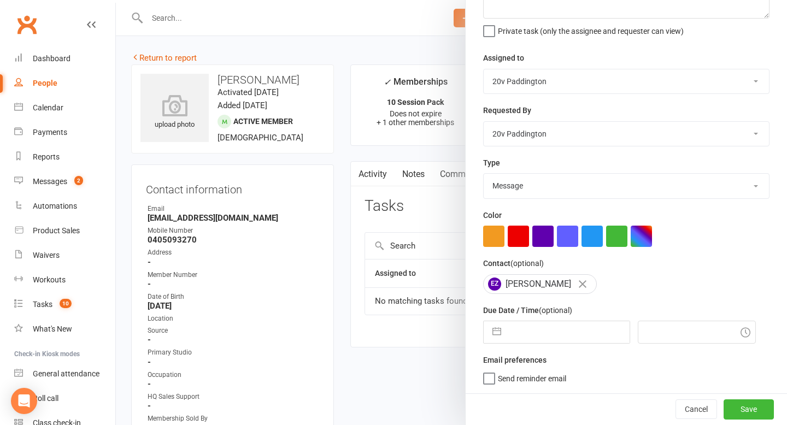
select select "8"
select select "2025"
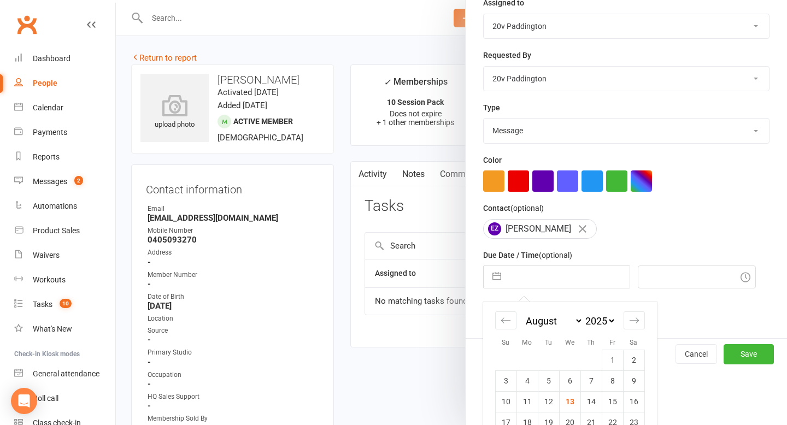
scroll to position [213, 0]
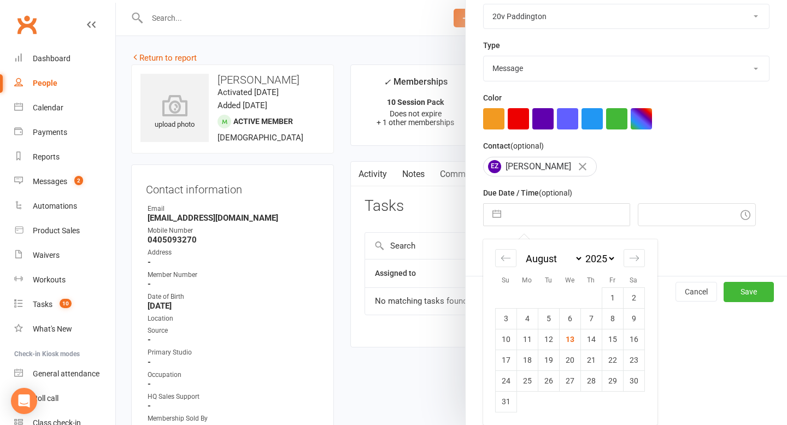
click at [623, 262] on div "January February March April May June July August September October November De…" at bounding box center [570, 260] width 150 height 16
click at [634, 257] on icon "Move forward to switch to the next month." at bounding box center [634, 258] width 10 height 10
select select "9"
select select "2025"
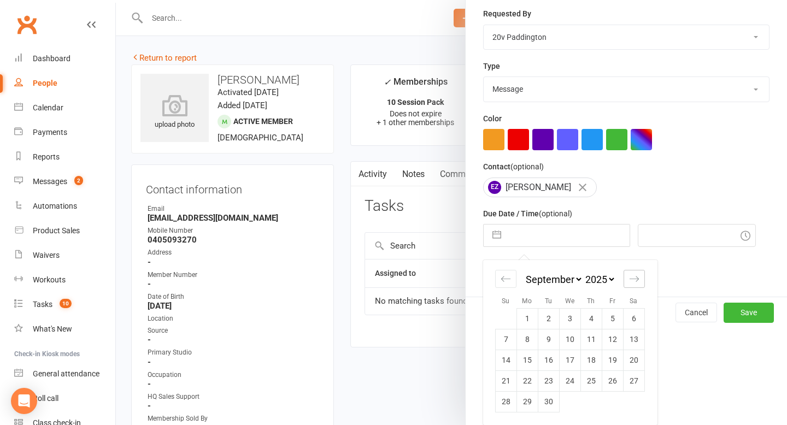
scroll to position [192, 0]
click at [564, 363] on td "17" at bounding box center [569, 360] width 21 height 21
type input "17 Sep 2025"
type input "4:00pm"
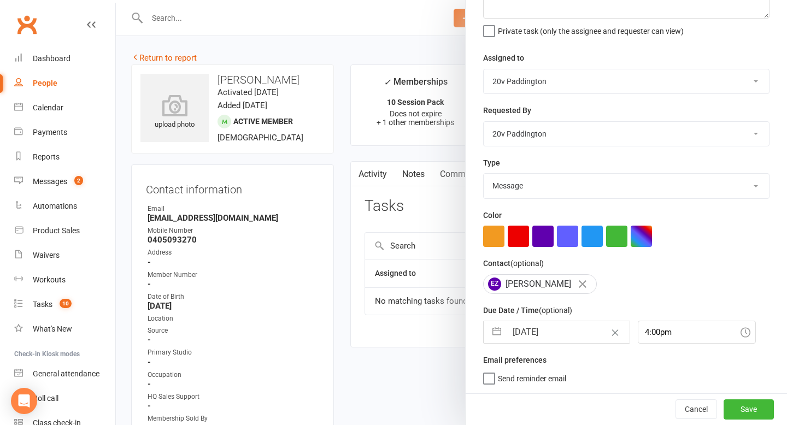
scroll to position [96, 0]
click at [739, 409] on button "Save" at bounding box center [749, 410] width 50 height 20
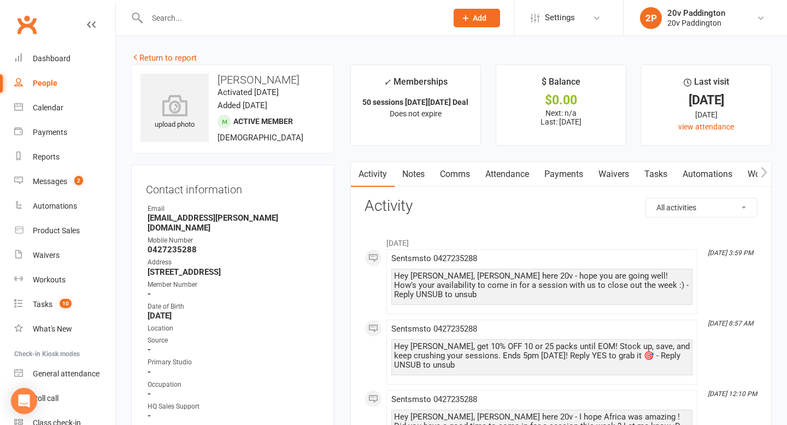
click at [456, 167] on link "Comms" at bounding box center [455, 174] width 45 height 25
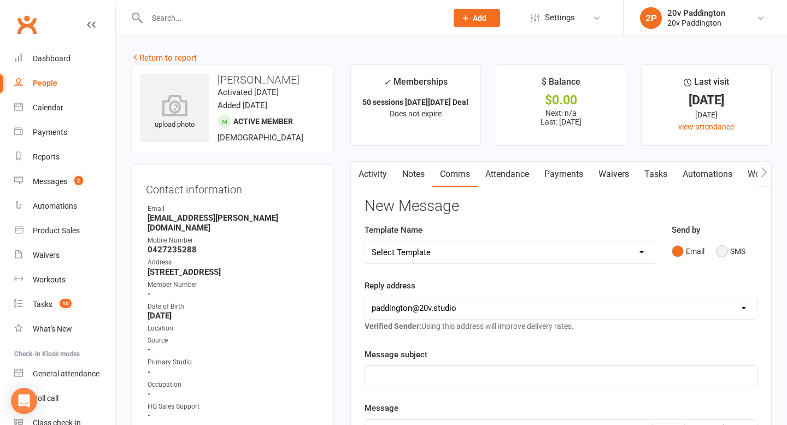
click at [740, 254] on button "SMS" at bounding box center [731, 251] width 30 height 21
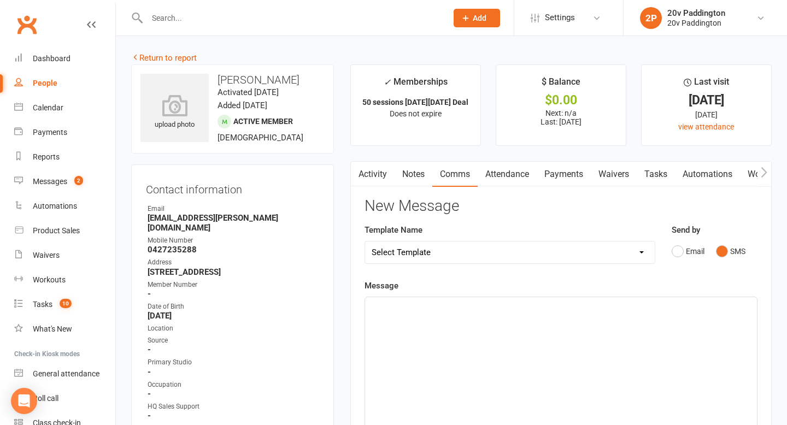
click at [649, 316] on div "﻿" at bounding box center [561, 379] width 392 height 164
click at [700, 313] on p "Hey Felicity, Zac here 20v - hows your availability to come in and train this w…" at bounding box center [561, 314] width 379 height 26
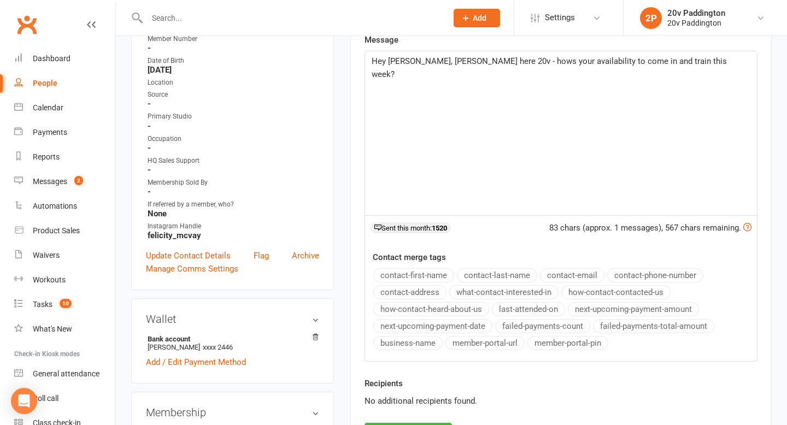
scroll to position [472, 0]
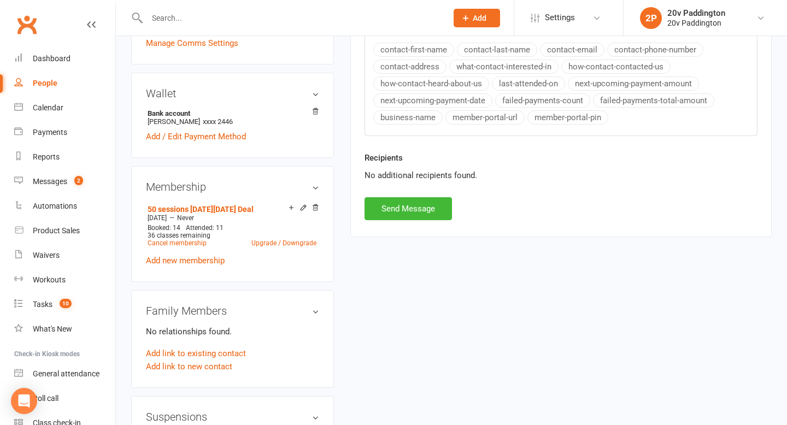
click at [383, 193] on div "Recipients No additional recipients found." at bounding box center [562, 174] width 410 height 46
click at [388, 209] on button "Send Message" at bounding box center [408, 208] width 87 height 23
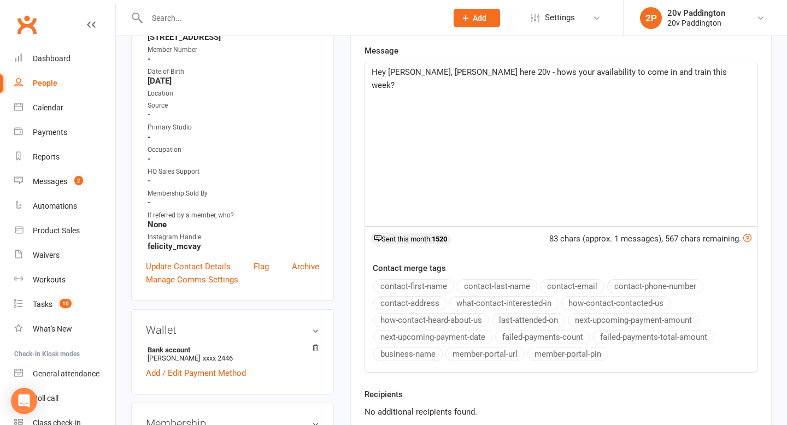
scroll to position [0, 0]
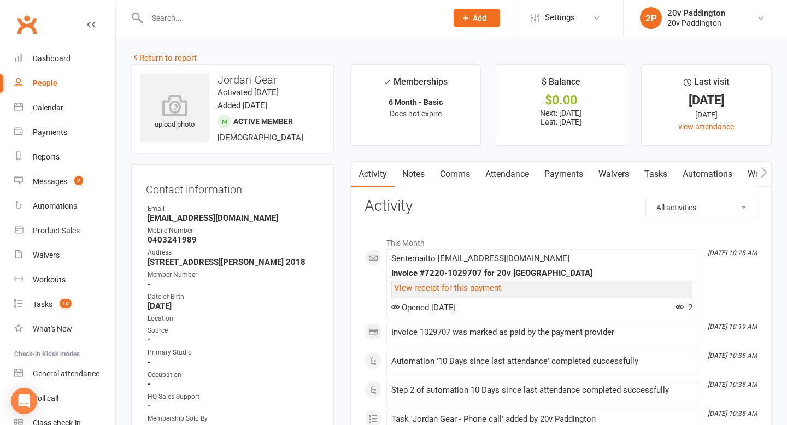
click at [444, 168] on link "Comms" at bounding box center [455, 174] width 45 height 25
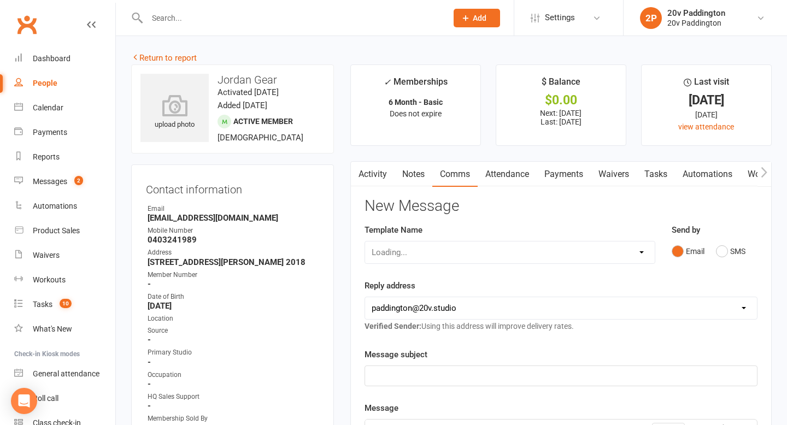
click at [713, 253] on div "Email SMS" at bounding box center [715, 251] width 86 height 21
click at [730, 255] on button "SMS" at bounding box center [731, 251] width 30 height 21
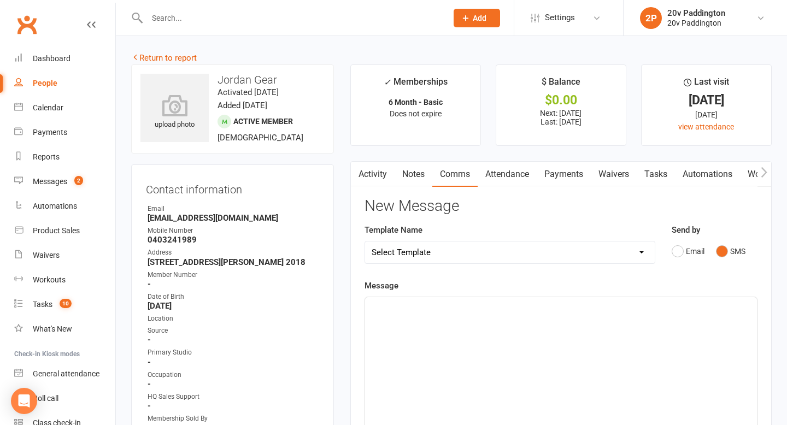
click at [574, 367] on div "﻿" at bounding box center [561, 379] width 392 height 164
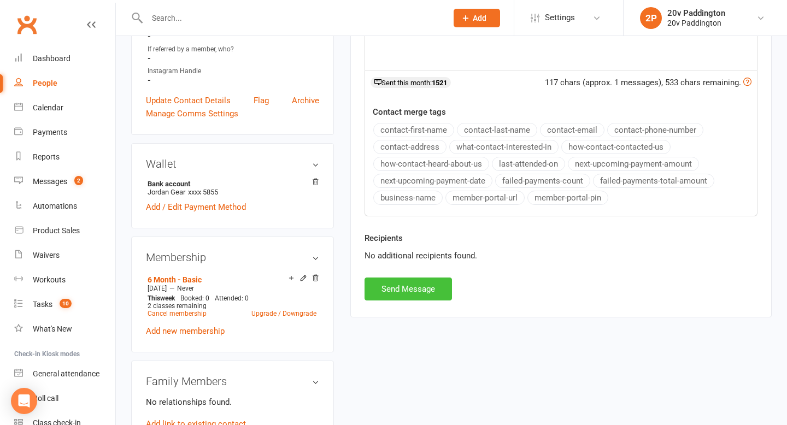
click at [387, 280] on button "Send Message" at bounding box center [408, 289] width 87 height 23
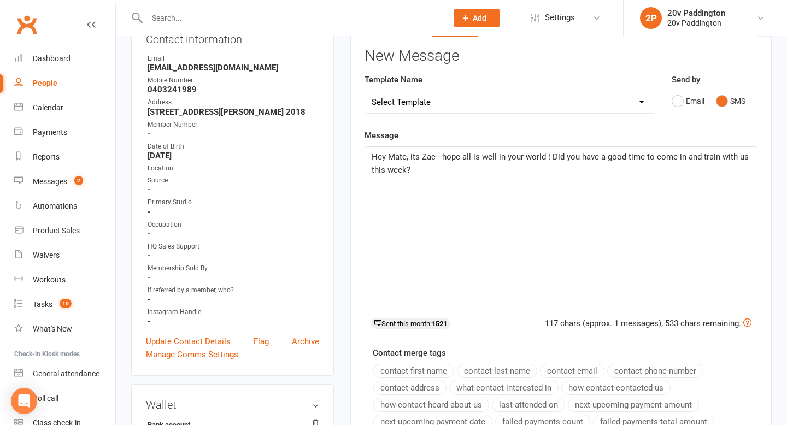
scroll to position [0, 0]
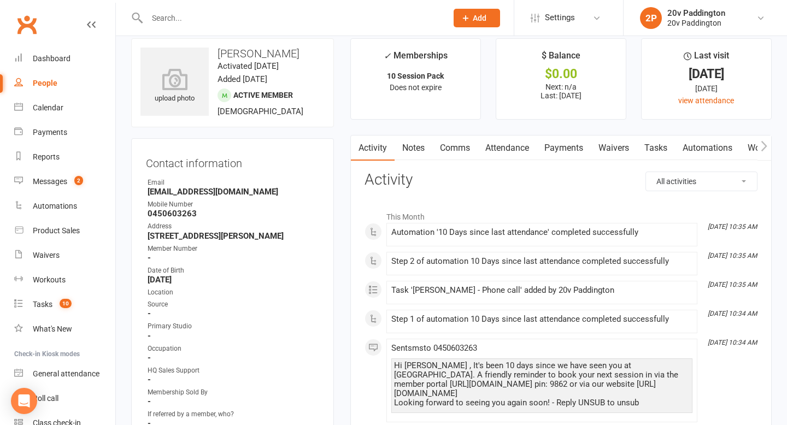
scroll to position [36, 0]
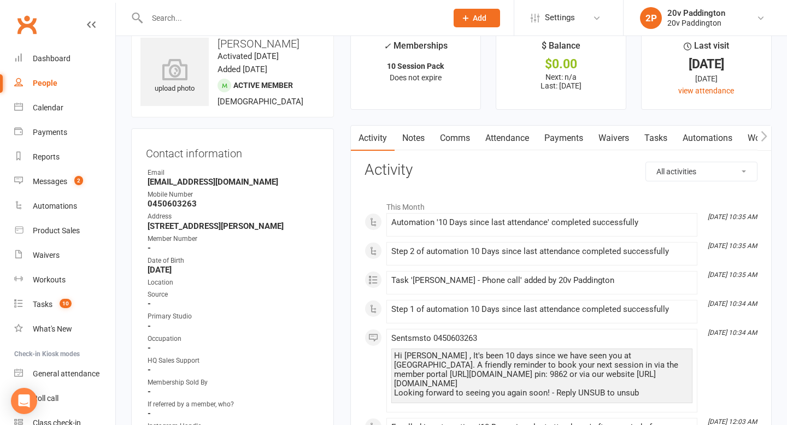
click at [449, 142] on link "Comms" at bounding box center [455, 138] width 45 height 25
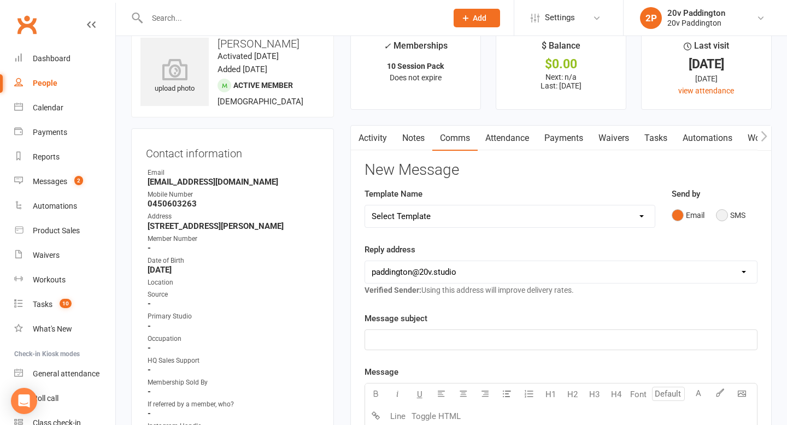
click at [739, 207] on button "SMS" at bounding box center [731, 215] width 30 height 21
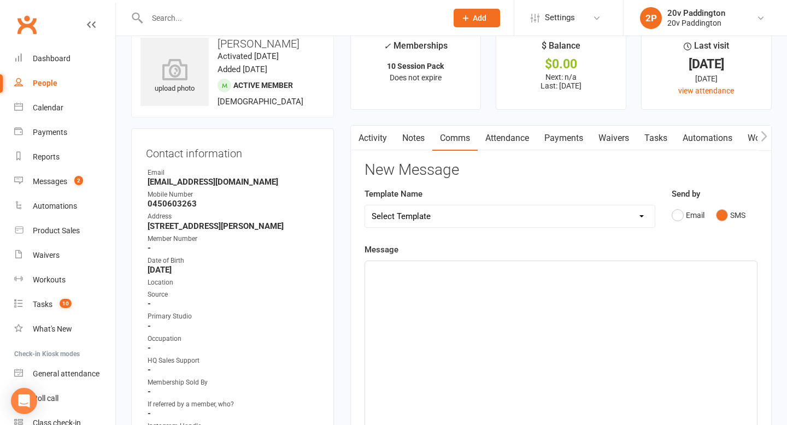
click at [655, 306] on div "﻿" at bounding box center [561, 343] width 392 height 164
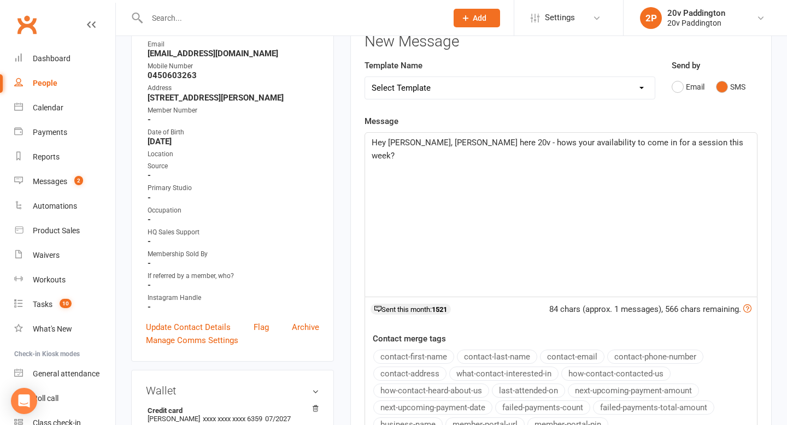
scroll to position [165, 0]
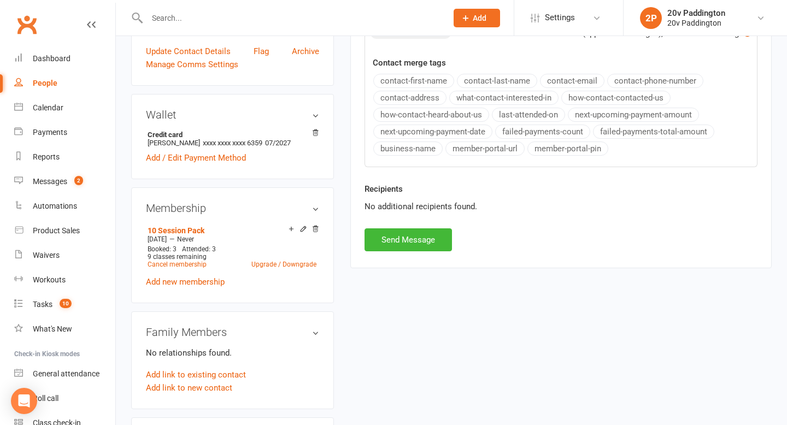
scroll to position [491, 0]
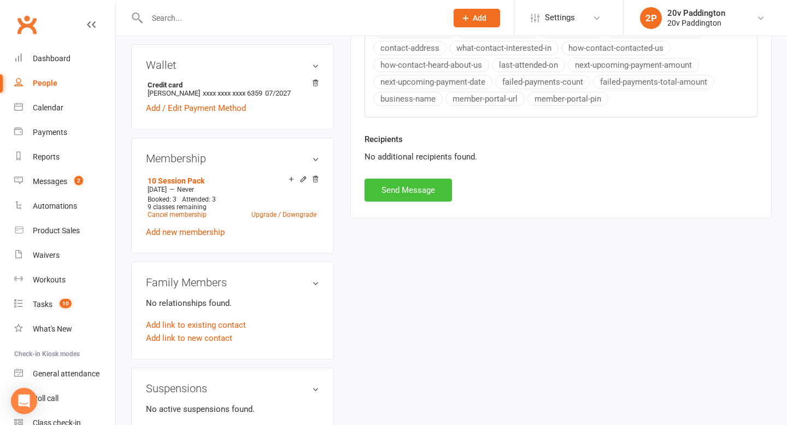
click at [405, 201] on button "Send Message" at bounding box center [408, 190] width 87 height 23
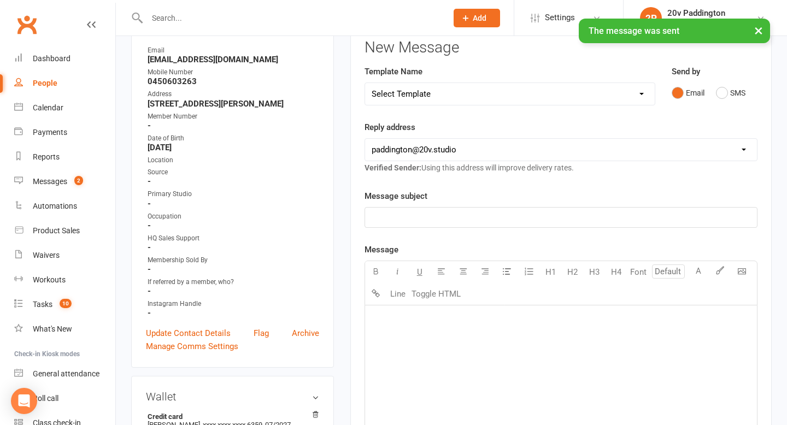
scroll to position [0, 0]
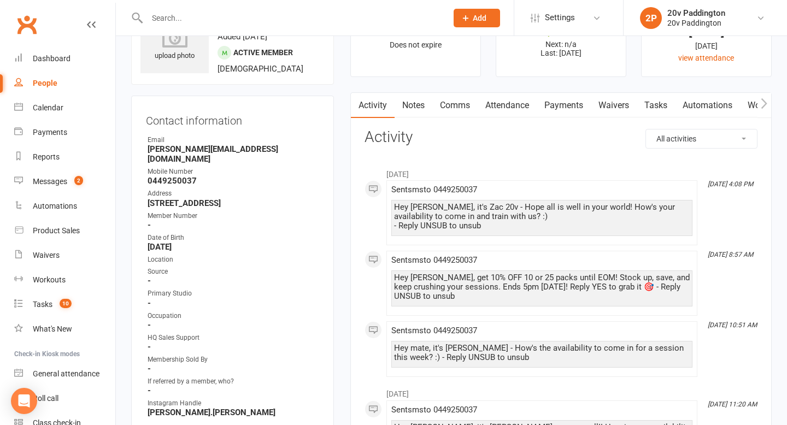
scroll to position [72, 0]
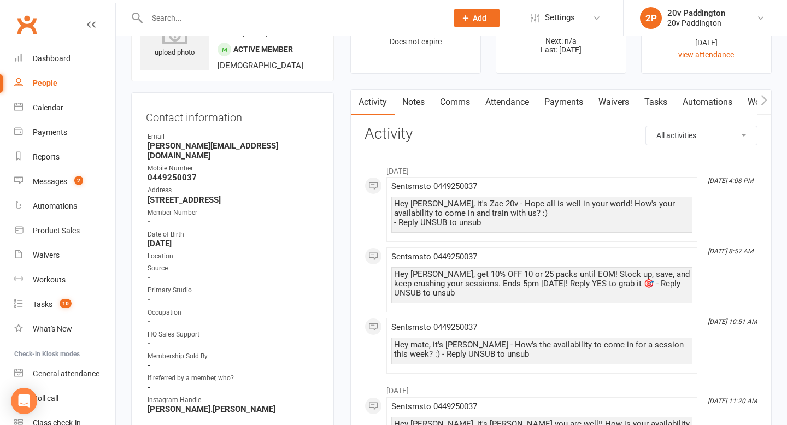
click at [523, 348] on div "Hey mate, it's [PERSON_NAME] - How's the availability to come in for a session …" at bounding box center [542, 350] width 296 height 19
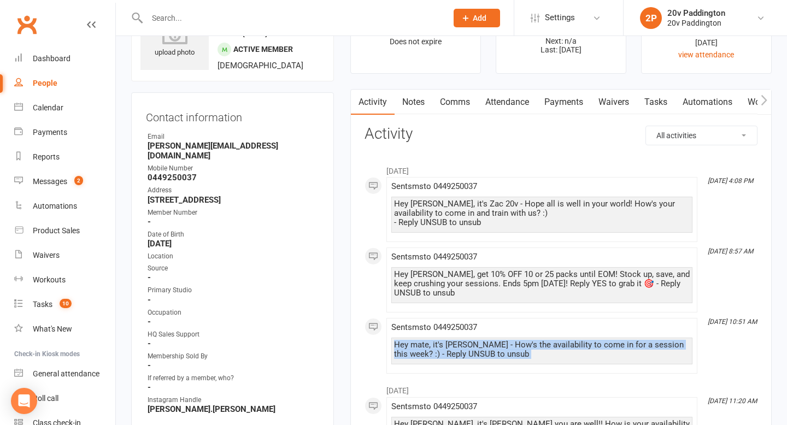
click at [523, 348] on div "Hey mate, it's [PERSON_NAME] - How's the availability to come in for a session …" at bounding box center [542, 350] width 296 height 19
copy div "Hey mate, it's [PERSON_NAME] - How's the availability to come in for a session …"
click at [451, 94] on link "Comms" at bounding box center [455, 102] width 45 height 25
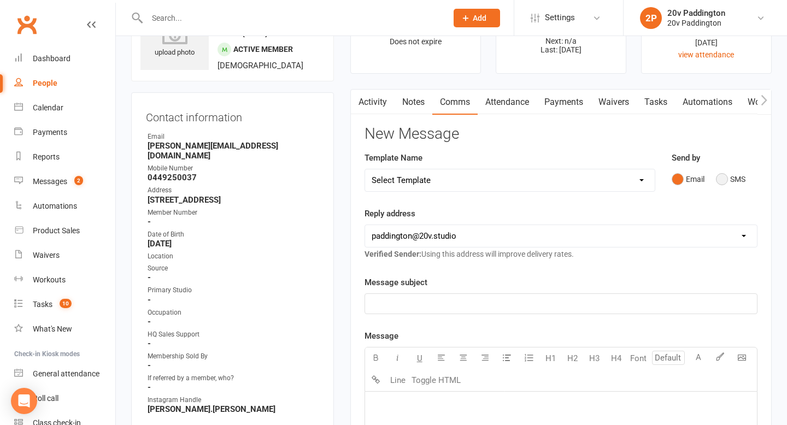
click at [723, 178] on button "SMS" at bounding box center [731, 179] width 30 height 21
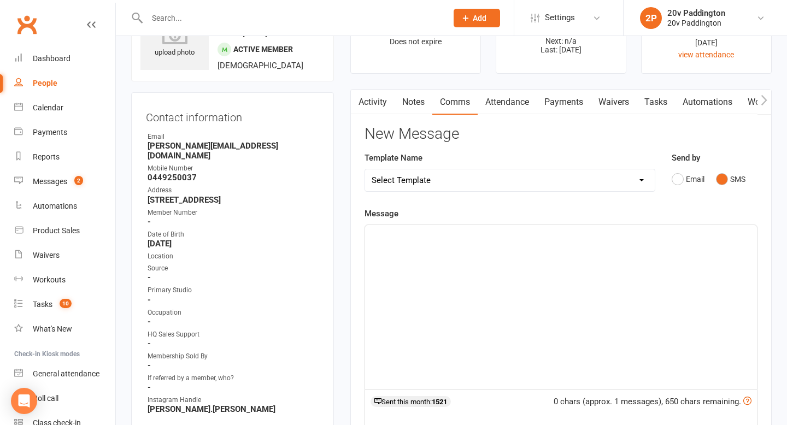
click at [527, 323] on div "﻿" at bounding box center [561, 307] width 392 height 164
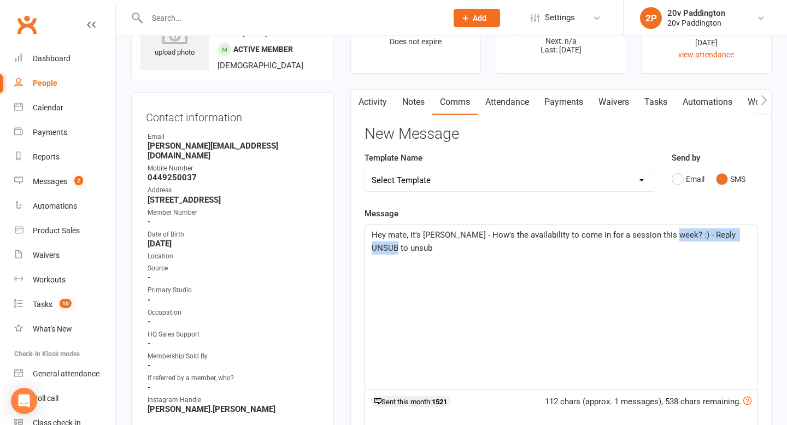
drag, startPoint x: 752, startPoint y: 237, endPoint x: 658, endPoint y: 240, distance: 94.1
click at [658, 240] on div "Hey mate, it's [PERSON_NAME] - How's the availability to come in for a session …" at bounding box center [561, 307] width 392 height 164
click at [422, 234] on span "Hey mate, it's [PERSON_NAME] - How's the availability to come in for a session …" at bounding box center [541, 235] width 338 height 10
click at [423, 234] on span "Hey mate, it's [PERSON_NAME] - How's the availability to come in for a session …" at bounding box center [541, 235] width 338 height 10
click at [505, 237] on span "Hey mate, it's Zac from 20v - How's the availability to come in for a session t…" at bounding box center [533, 235] width 323 height 10
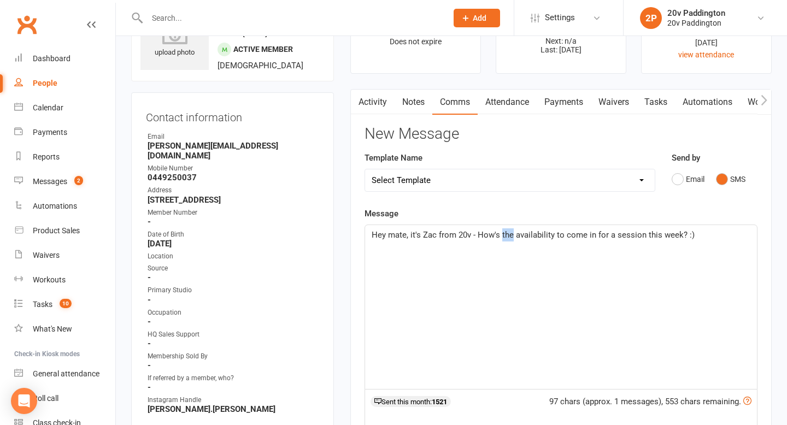
click at [505, 237] on span "Hey mate, it's Zac from 20v - How's the availability to come in for a session t…" at bounding box center [533, 235] width 323 height 10
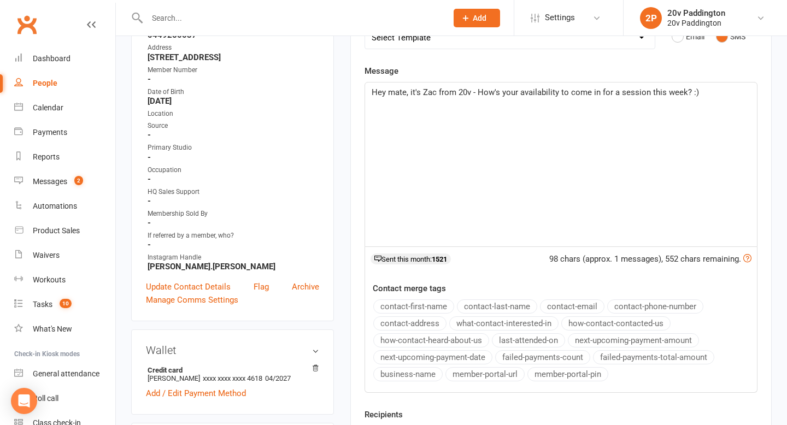
scroll to position [495, 0]
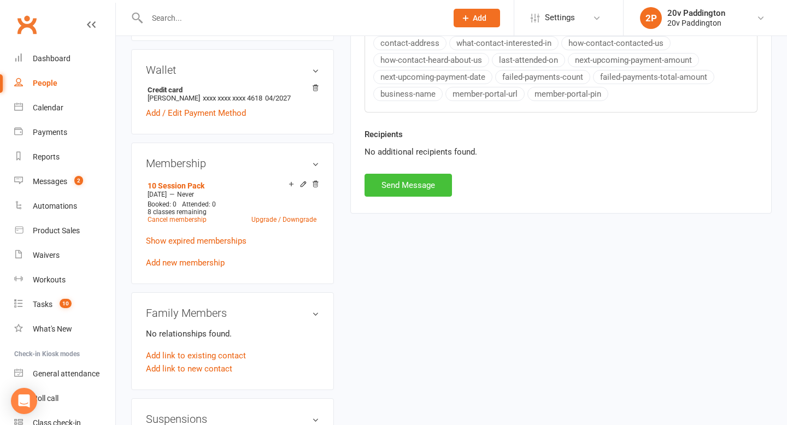
click at [440, 195] on button "Send Message" at bounding box center [408, 185] width 87 height 23
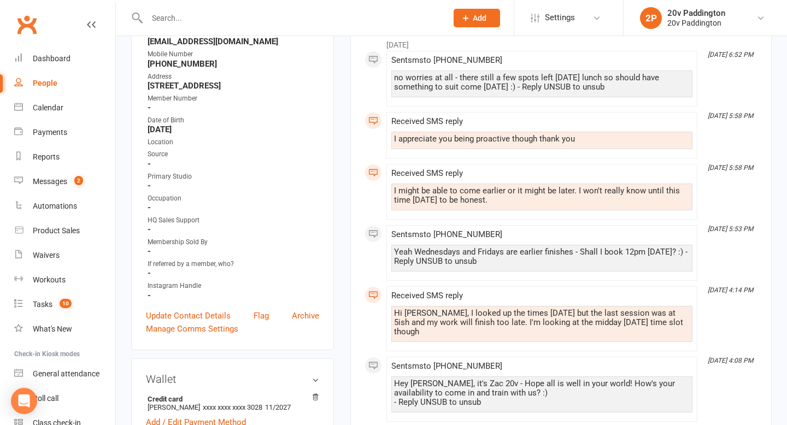
scroll to position [201, 0]
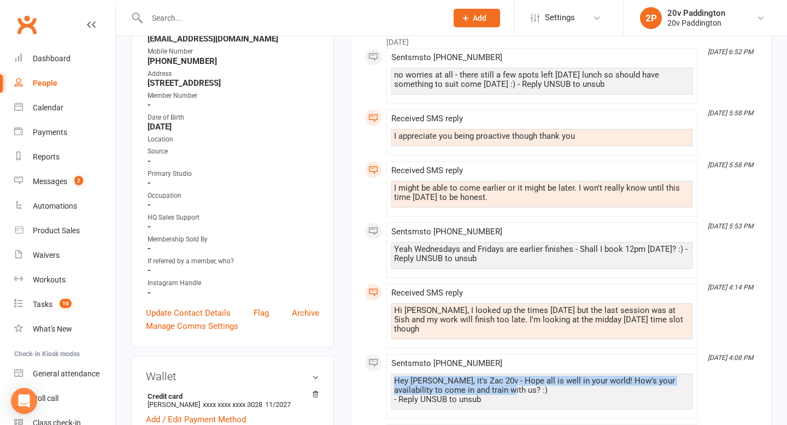
drag, startPoint x: 503, startPoint y: 386, endPoint x: 395, endPoint y: 370, distance: 109.4
click at [395, 377] on div "Hey [PERSON_NAME], it's Zac 20v - Hope all is well in your world! How's your av…" at bounding box center [542, 391] width 296 height 28
copy div "Hey [PERSON_NAME], it's Zac 20v - Hope all is well in your world! How's your av…"
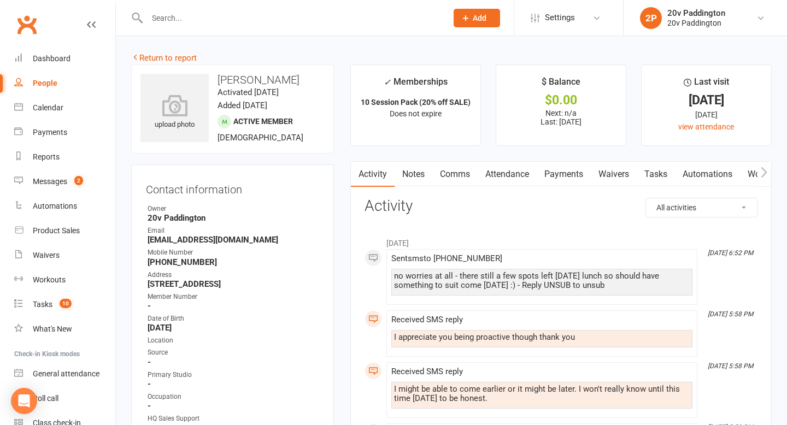
click at [455, 162] on link "Comms" at bounding box center [455, 174] width 45 height 25
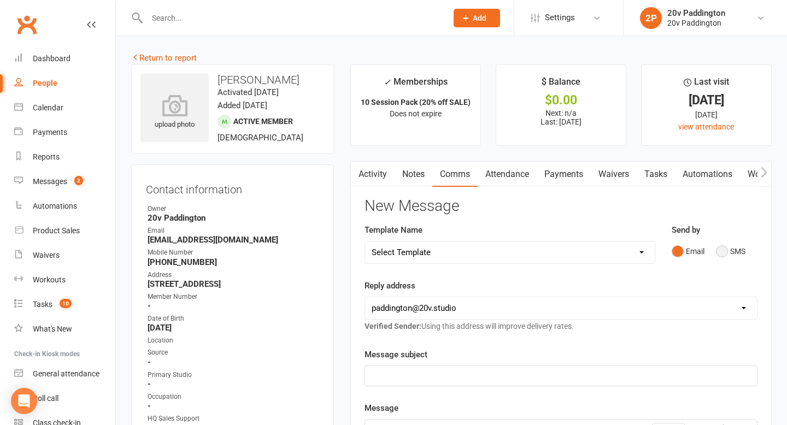
click at [730, 247] on button "SMS" at bounding box center [731, 251] width 30 height 21
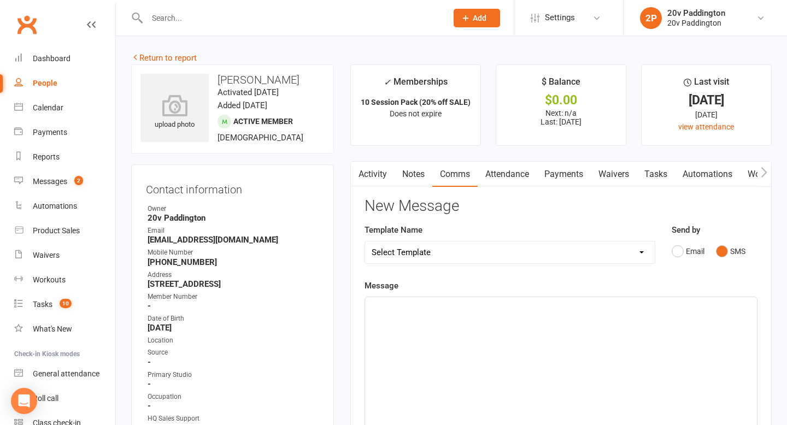
click at [598, 340] on div "﻿" at bounding box center [561, 379] width 392 height 164
click at [742, 308] on span "Hey [PERSON_NAME], it's Zac 20v - Hope all is well in your world! How's your av…" at bounding box center [562, 313] width 381 height 23
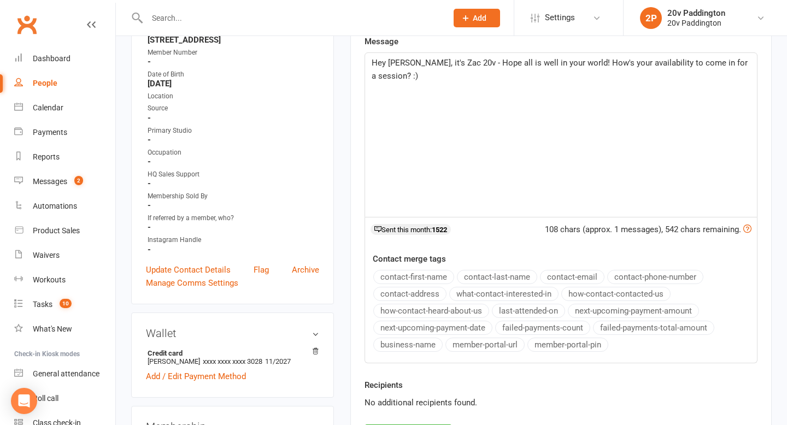
scroll to position [366, 0]
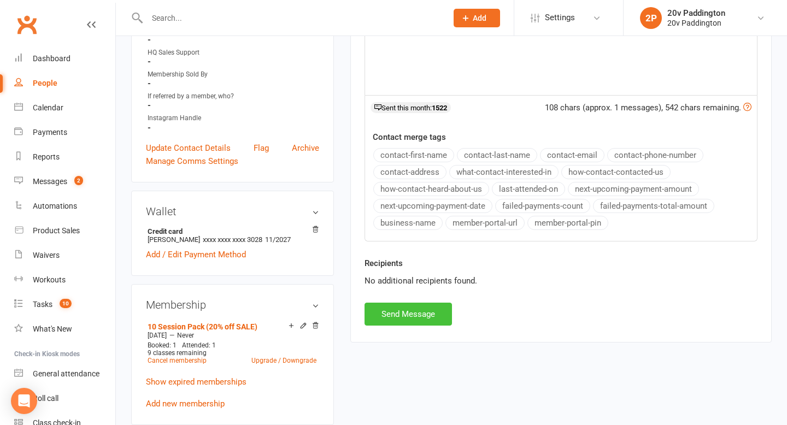
click at [419, 311] on button "Send Message" at bounding box center [408, 314] width 87 height 23
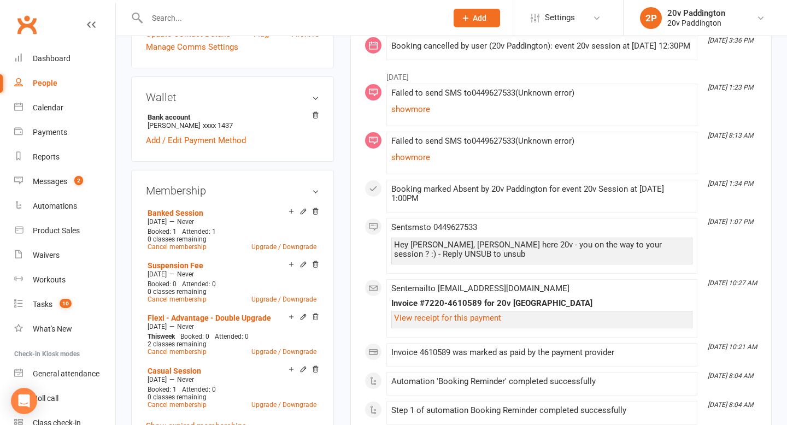
scroll to position [459, 0]
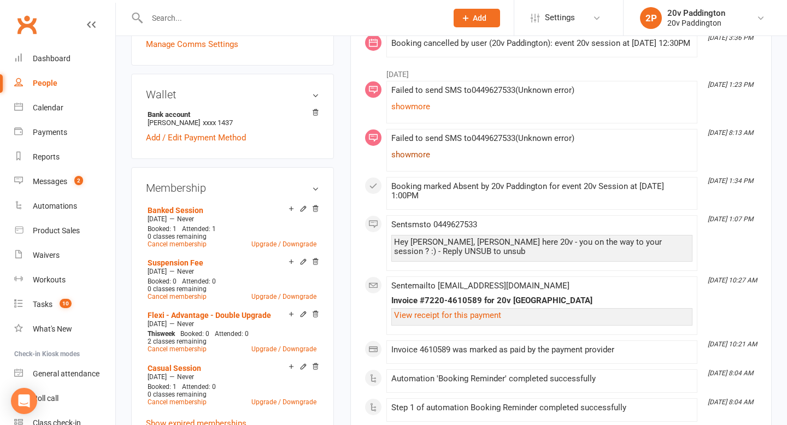
click at [418, 162] on link "show more" at bounding box center [542, 154] width 301 height 15
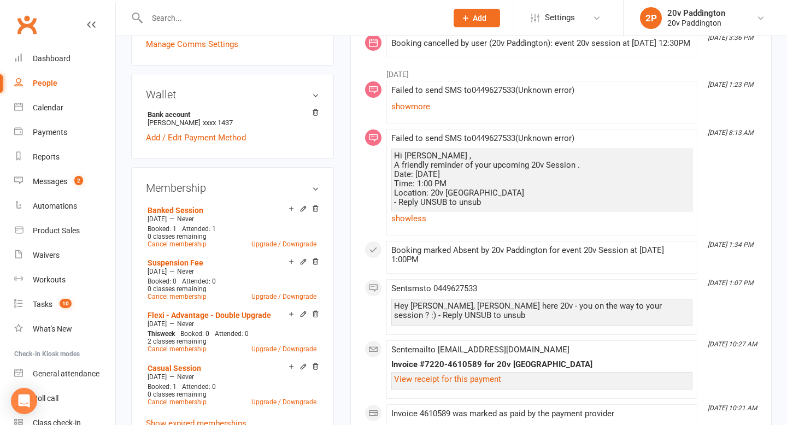
click at [409, 124] on li "[DATE] 1:23 PM Failed to send SMS to [PHONE_NUMBER] ( Unknown error ) Hey [PERS…" at bounding box center [542, 102] width 311 height 43
click at [409, 114] on link "show more" at bounding box center [542, 106] width 301 height 15
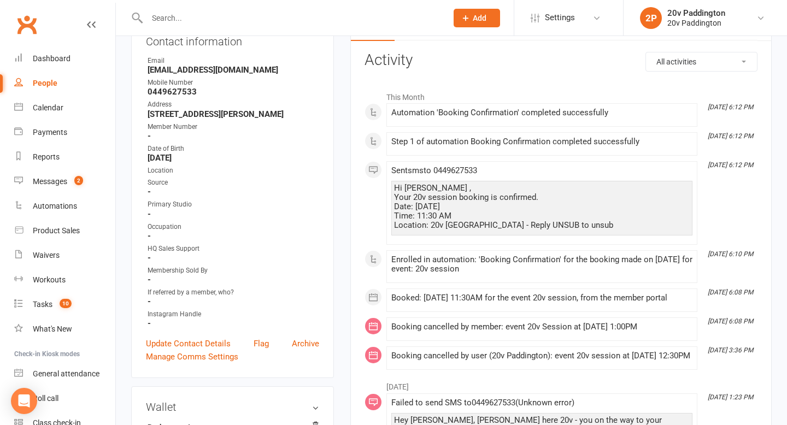
scroll to position [0, 0]
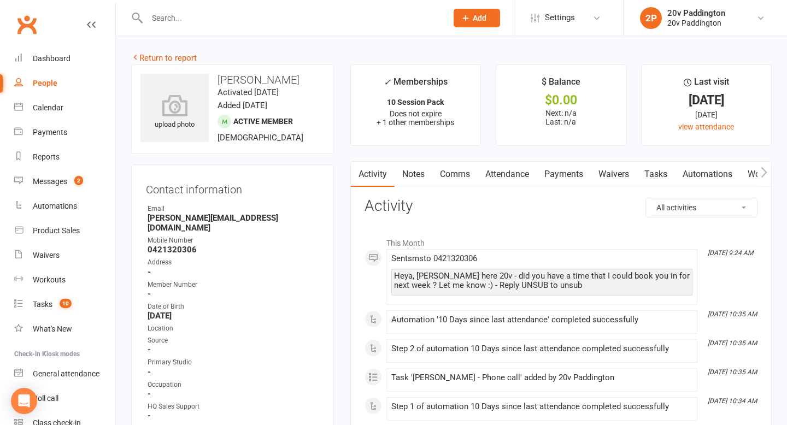
click at [478, 279] on div "Heya, [PERSON_NAME] here 20v - did you have a time that I could book you in for…" at bounding box center [542, 281] width 296 height 19
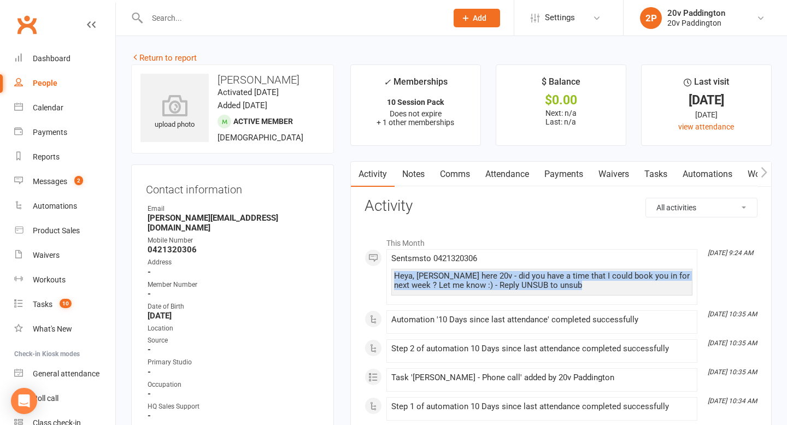
click at [478, 279] on div "Heya, [PERSON_NAME] here 20v - did you have a time that I could book you in for…" at bounding box center [542, 281] width 296 height 19
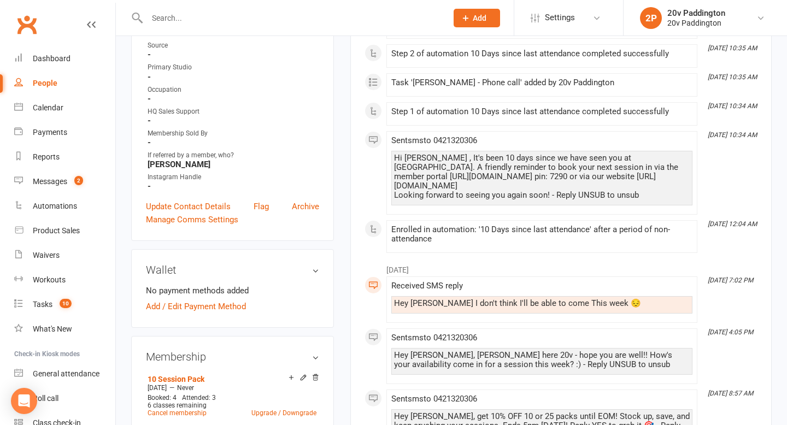
scroll to position [298, 0]
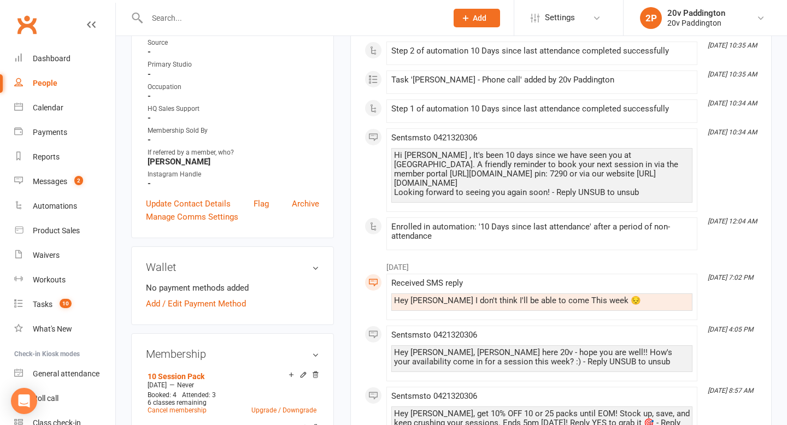
click at [478, 352] on div "Hey [PERSON_NAME], [PERSON_NAME] here 20v - hope you are well!! How's your avai…" at bounding box center [542, 357] width 296 height 19
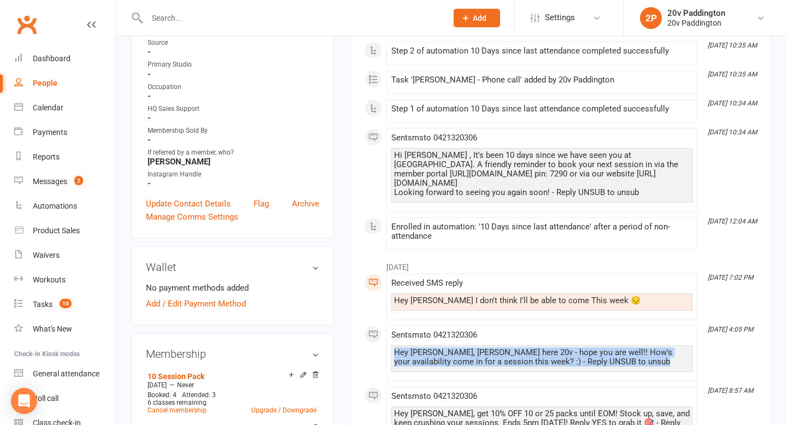
click at [478, 352] on div "Hey [PERSON_NAME], [PERSON_NAME] here 20v - hope you are well!! How's your avai…" at bounding box center [542, 357] width 296 height 19
click at [474, 359] on div "Hey [PERSON_NAME], [PERSON_NAME] here 20v - hope you are well!! How's your avai…" at bounding box center [542, 357] width 296 height 19
drag, startPoint x: 470, startPoint y: 363, endPoint x: 390, endPoint y: 353, distance: 81.1
click at [390, 353] on li "[DATE] 4:05 PM Sent sms to [PHONE_NUMBER] Hey [PERSON_NAME], Zac here 20v - hop…" at bounding box center [542, 354] width 311 height 56
copy div "Hey [PERSON_NAME], [PERSON_NAME] here 20v - hope you are well!! How's your avai…"
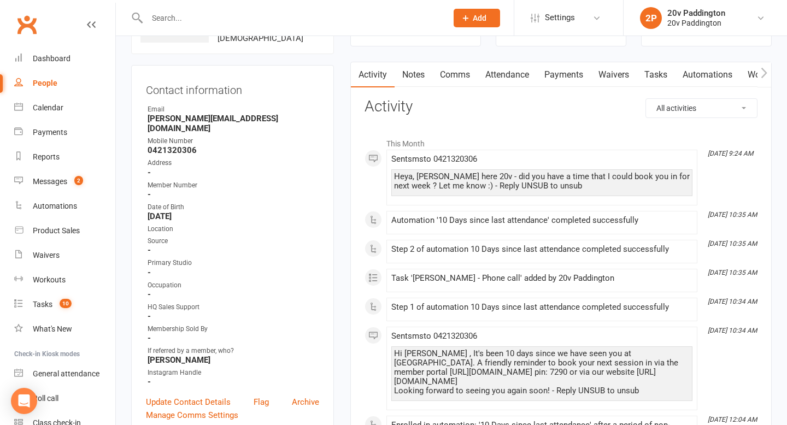
scroll to position [0, 0]
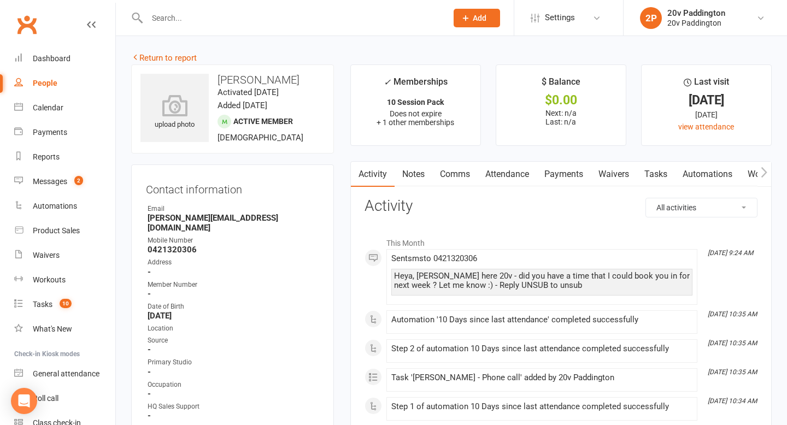
click at [447, 170] on link "Comms" at bounding box center [455, 174] width 45 height 25
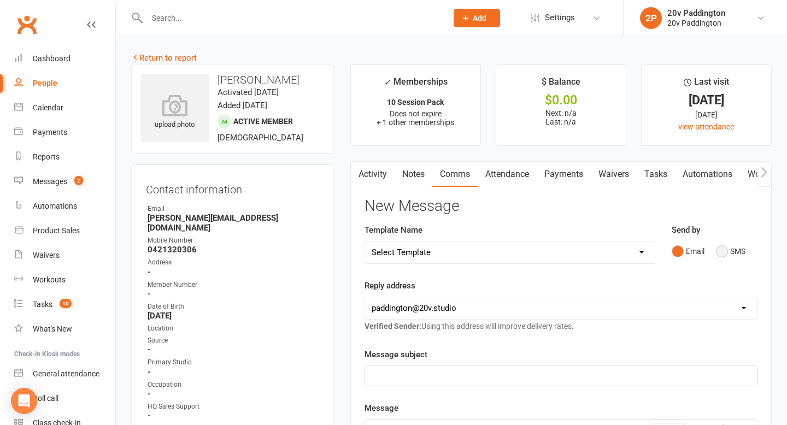
click at [737, 249] on button "SMS" at bounding box center [731, 251] width 30 height 21
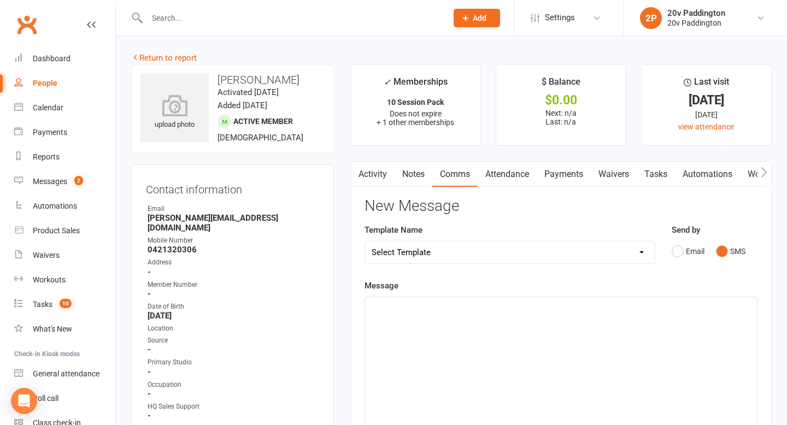
click at [622, 336] on div "﻿" at bounding box center [561, 379] width 392 height 164
click at [757, 320] on div "Hey [PERSON_NAME], [PERSON_NAME] here 20v - hope you are well!! How's your avai…" at bounding box center [561, 379] width 393 height 165
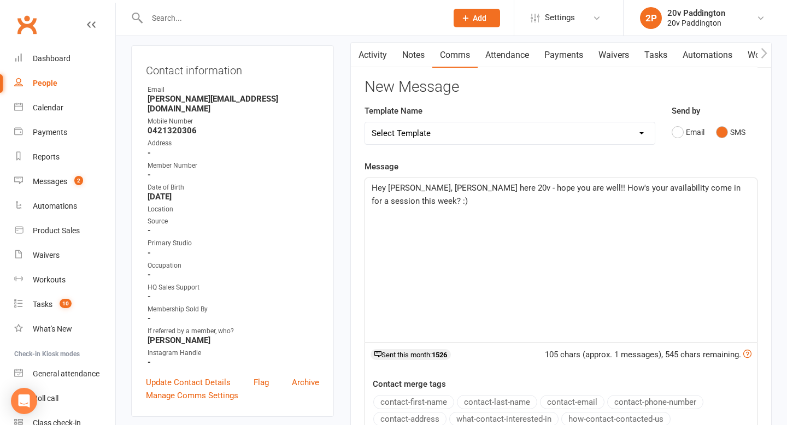
scroll to position [435, 0]
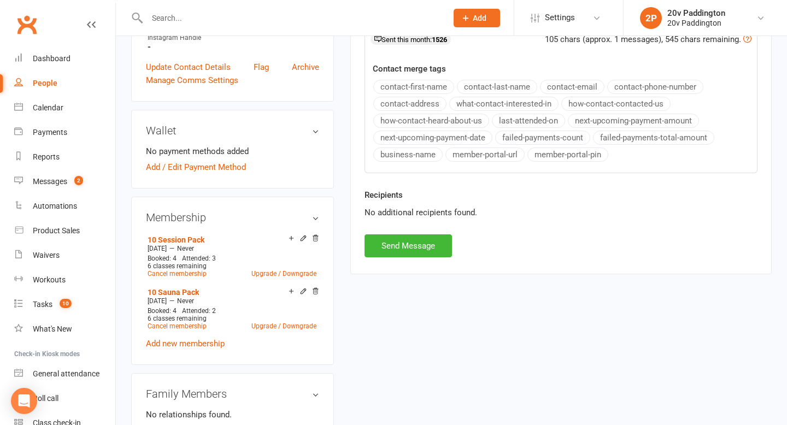
click at [435, 234] on div "Recipients No additional recipients found." at bounding box center [562, 212] width 410 height 46
click at [424, 240] on button "Send Message" at bounding box center [408, 246] width 87 height 23
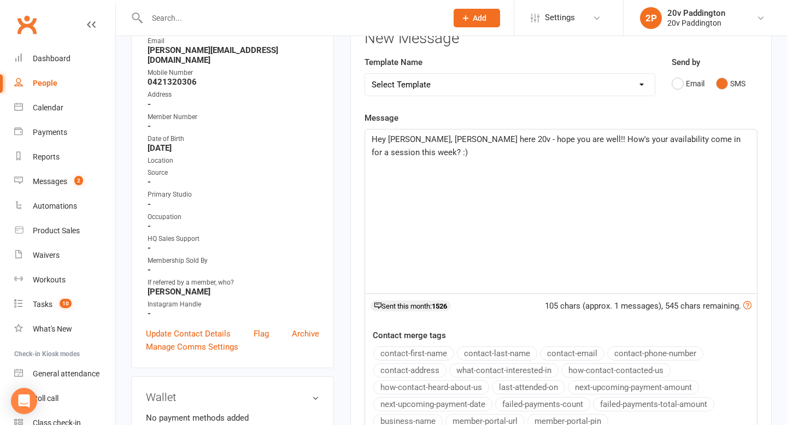
scroll to position [0, 0]
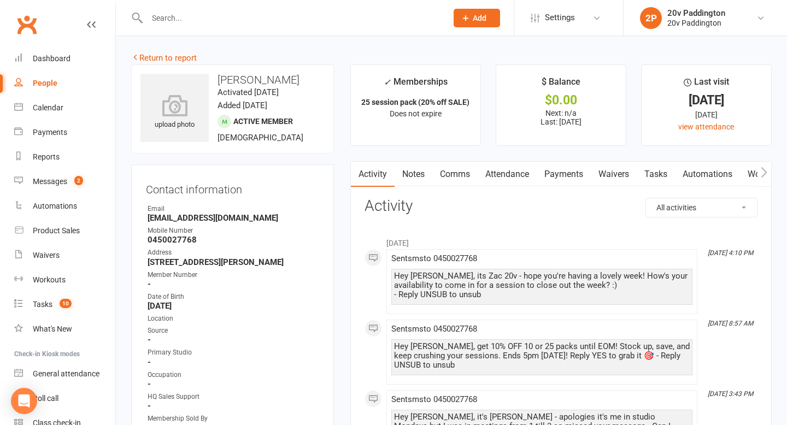
click at [451, 166] on link "Comms" at bounding box center [455, 174] width 45 height 25
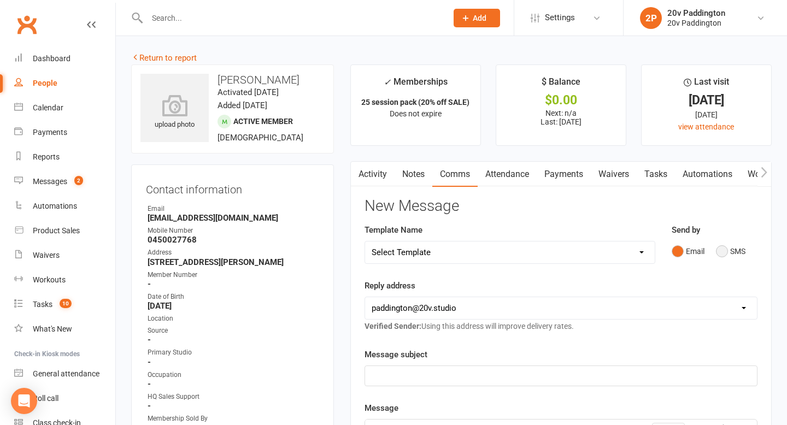
click at [737, 245] on button "SMS" at bounding box center [731, 251] width 30 height 21
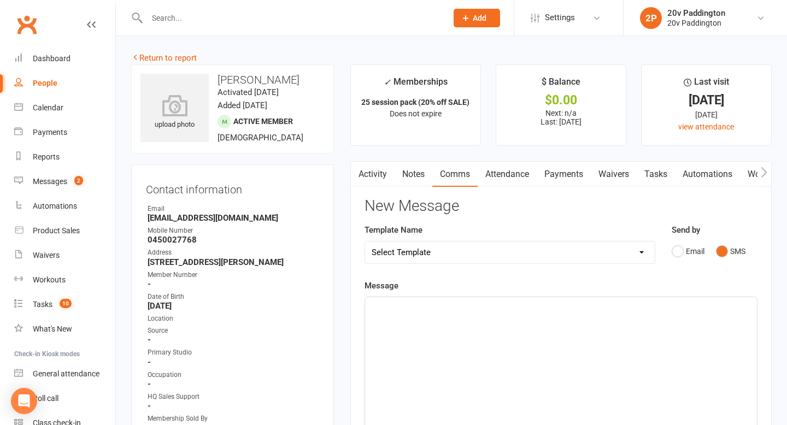
click at [669, 308] on p "﻿" at bounding box center [561, 307] width 379 height 13
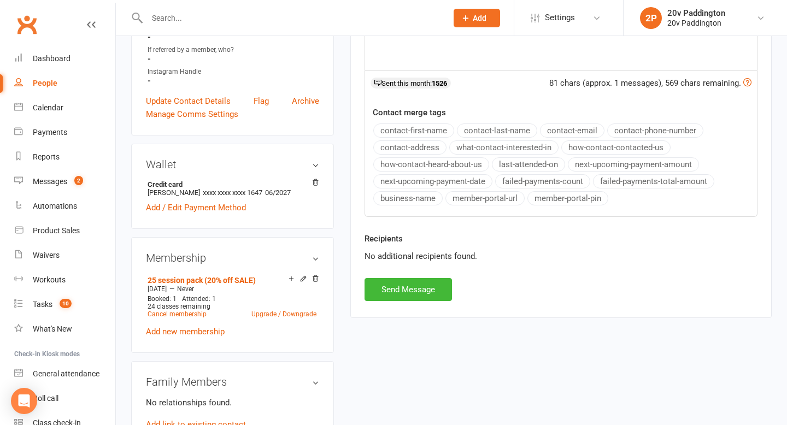
scroll to position [444, 0]
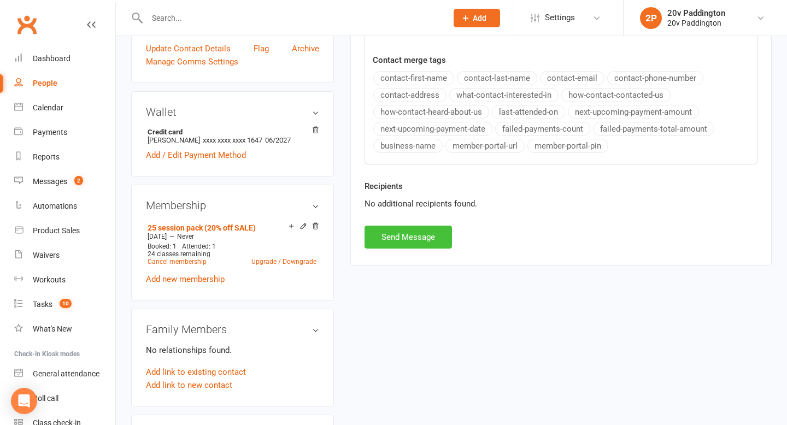
click at [398, 236] on button "Send Message" at bounding box center [408, 237] width 87 height 23
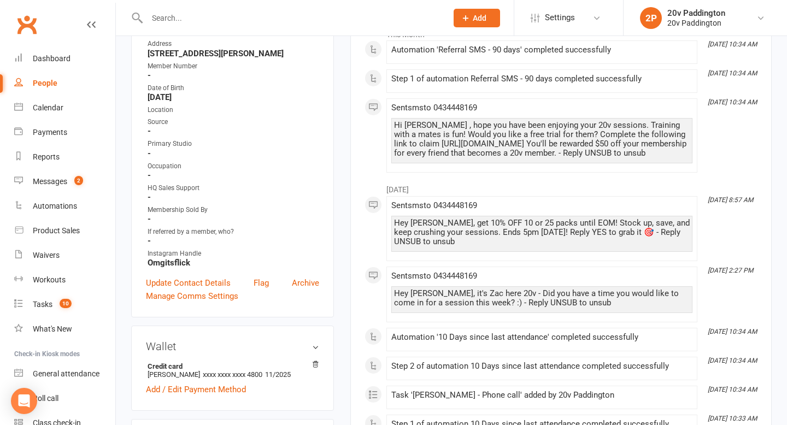
scroll to position [209, 0]
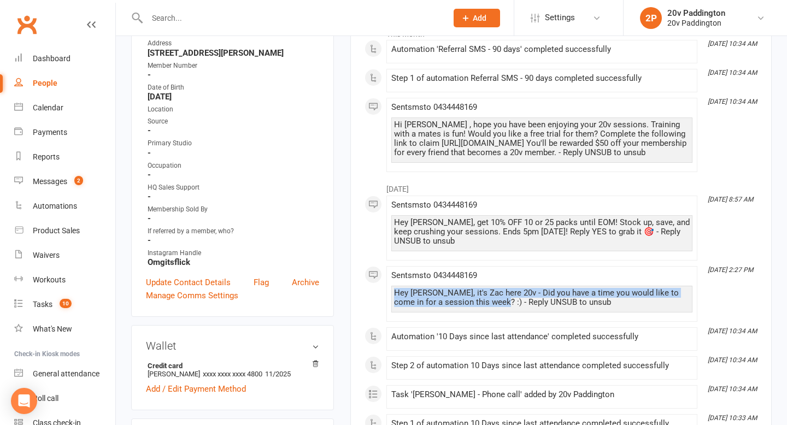
drag, startPoint x: 472, startPoint y: 303, endPoint x: 388, endPoint y: 286, distance: 85.9
click at [388, 286] on li "[DATE] 2:27 PM Sent sms to [PHONE_NUMBER] Hey [PERSON_NAME], it's Zac here 20v …" at bounding box center [542, 294] width 311 height 56
copy div "Hey [PERSON_NAME], it's Zac here 20v - Did you have a time you would like to co…"
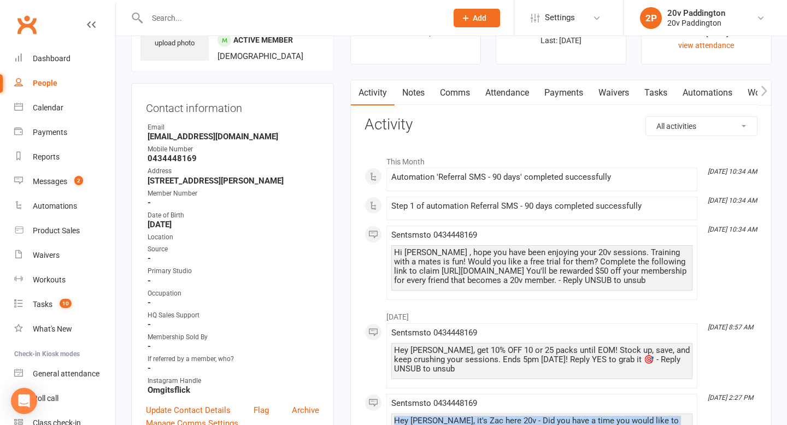
scroll to position [0, 0]
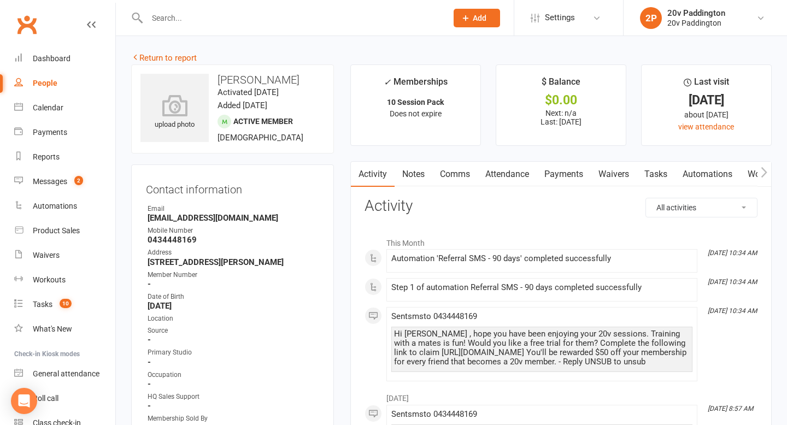
click at [457, 180] on link "Comms" at bounding box center [455, 174] width 45 height 25
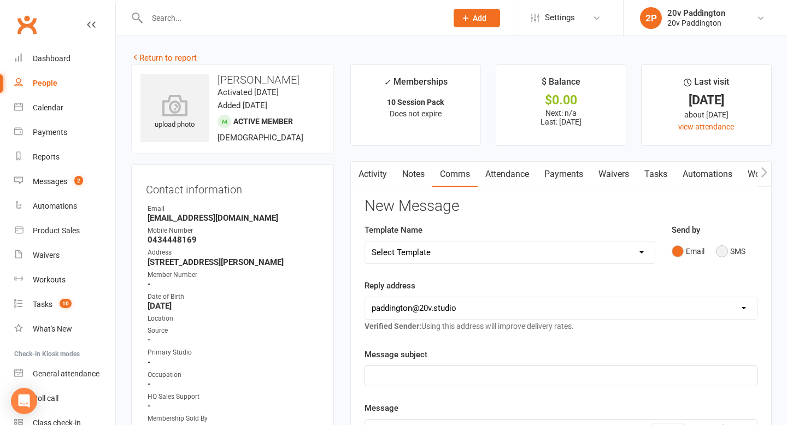
click at [731, 247] on button "SMS" at bounding box center [731, 251] width 30 height 21
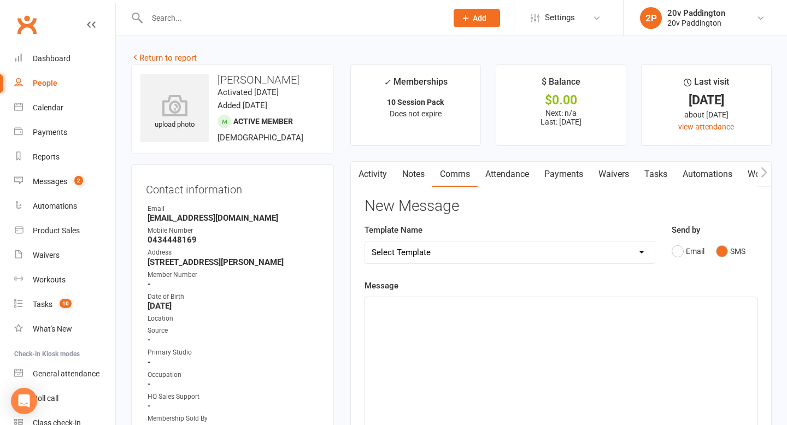
click at [639, 318] on div "﻿" at bounding box center [561, 379] width 392 height 164
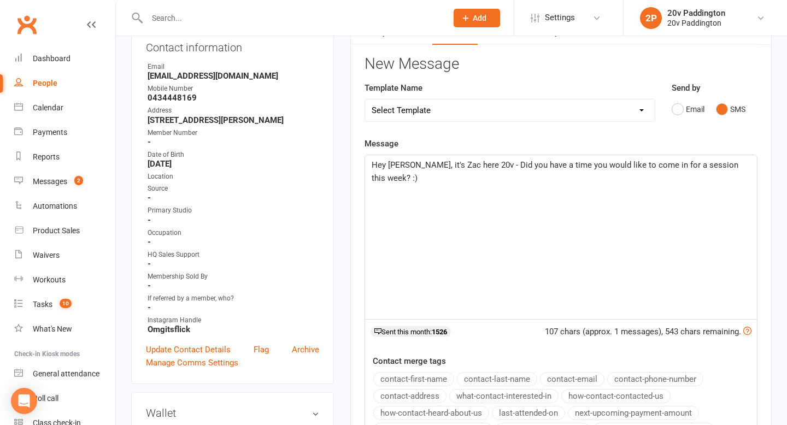
click at [732, 166] on span "Hey [PERSON_NAME], it's Zac here 20v - Did you have a time you would like to co…" at bounding box center [556, 171] width 369 height 23
click at [734, 166] on span "Hey [PERSON_NAME], it's Zac here 20v - Did you have a time you would like to co…" at bounding box center [556, 171] width 369 height 23
drag, startPoint x: 734, startPoint y: 166, endPoint x: 643, endPoint y: 165, distance: 91.3
click at [643, 165] on span "Hey [PERSON_NAME], it's Zac here 20v - Did you have a time you would like to co…" at bounding box center [556, 171] width 369 height 23
click at [724, 164] on span "Hey [PERSON_NAME], it's Zac here 20v - Did you have a time you would like to co…" at bounding box center [556, 171] width 369 height 23
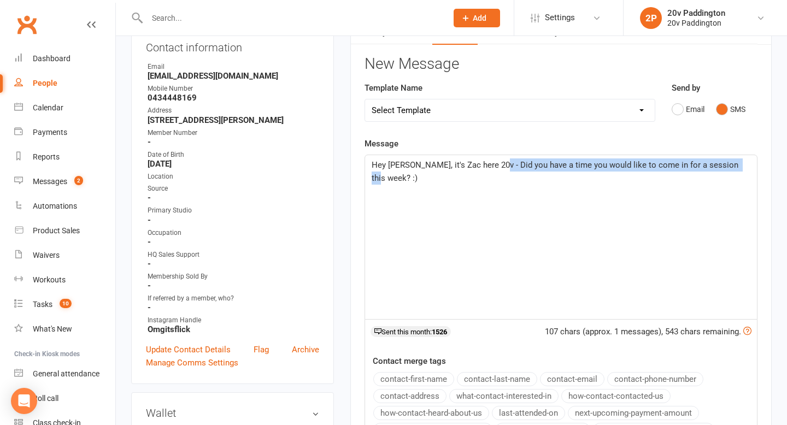
drag, startPoint x: 730, startPoint y: 167, endPoint x: 488, endPoint y: 165, distance: 242.3
click at [487, 165] on span "Hey Felicity, it's Zac here 20v - Did you have a time you would like to come in…" at bounding box center [556, 171] width 369 height 23
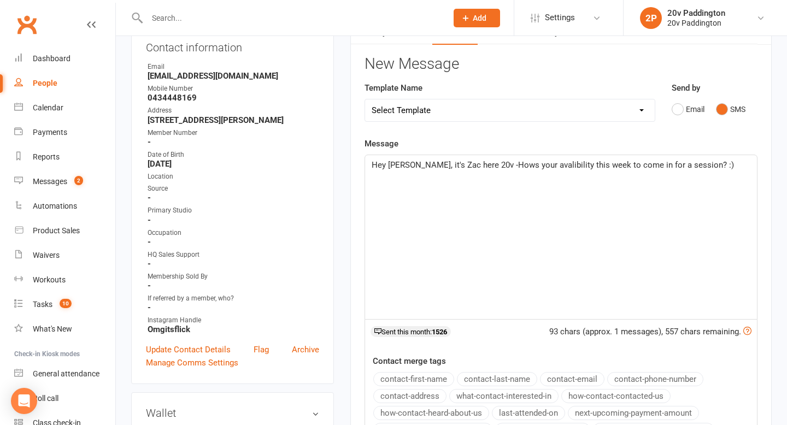
click at [695, 168] on p "Hey Felicity, it's Zac here 20v -Hows your avalibility this week to come in for…" at bounding box center [561, 165] width 379 height 13
click at [709, 179] on div "Hey Felicity, it's Zac here 20v -Hows your availability this week to come in fo…" at bounding box center [561, 237] width 392 height 164
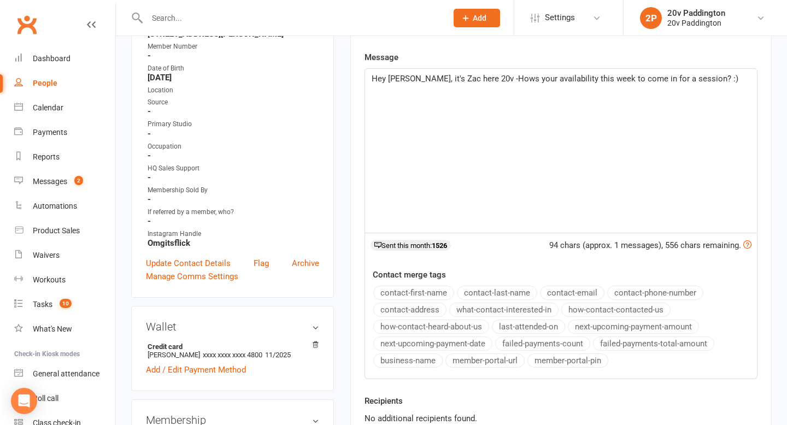
click at [480, 77] on span "Hey Felicity, it's Zac here 20v -Hows your availability this week to come in fo…" at bounding box center [555, 79] width 367 height 10
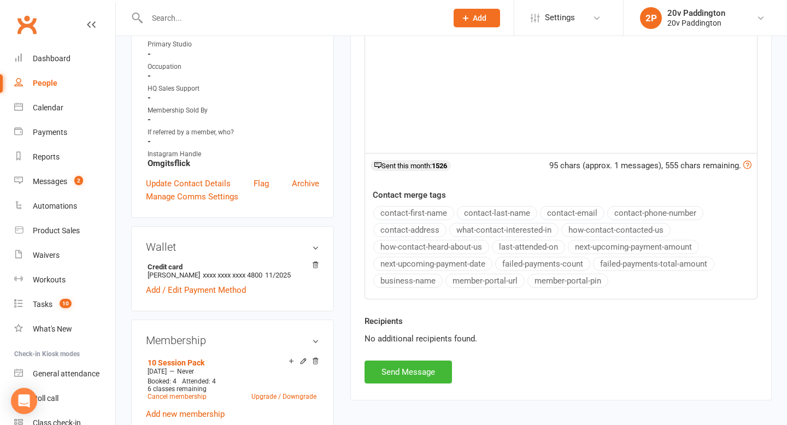
scroll to position [488, 0]
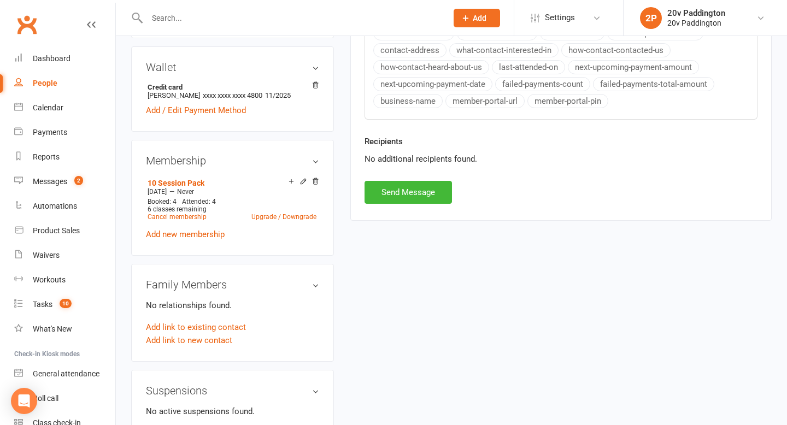
click at [416, 179] on div "Recipients No additional recipients found." at bounding box center [562, 158] width 410 height 46
click at [415, 183] on button "Send Message" at bounding box center [408, 192] width 87 height 23
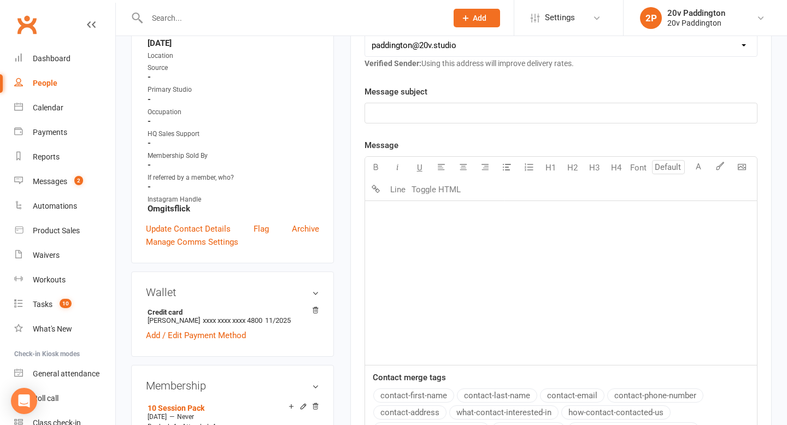
scroll to position [0, 0]
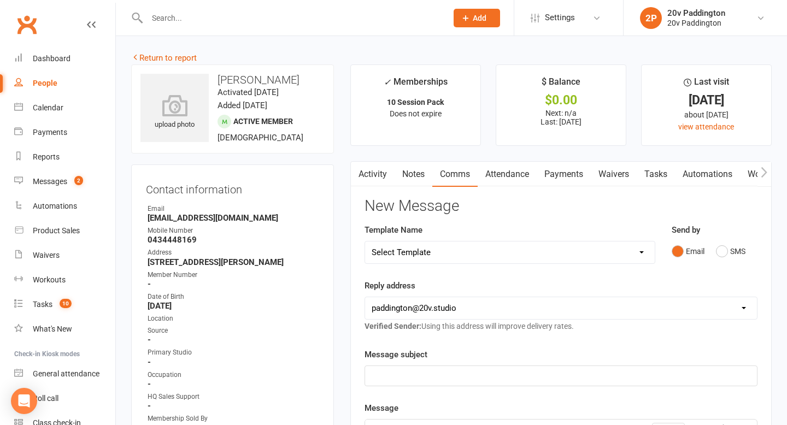
click at [364, 175] on button "button" at bounding box center [358, 174] width 14 height 25
click at [370, 171] on link "Activity" at bounding box center [373, 174] width 44 height 25
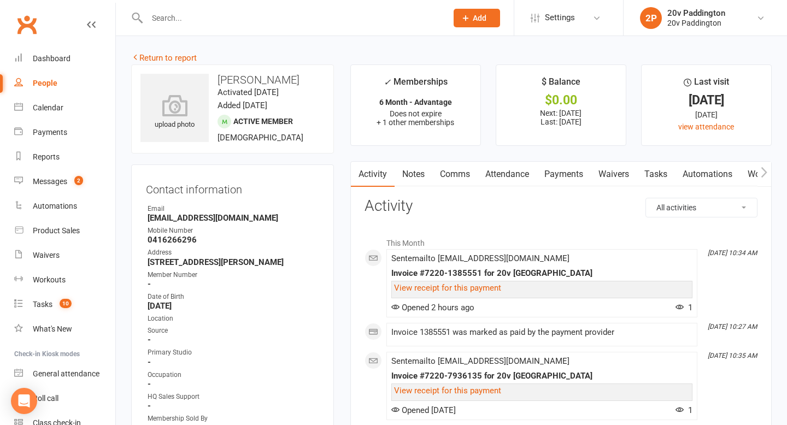
click at [463, 183] on link "Comms" at bounding box center [455, 174] width 45 height 25
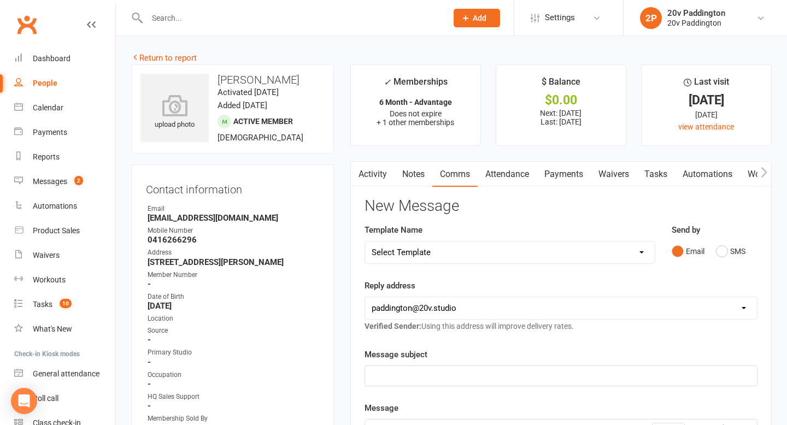
click at [713, 237] on div "Send by Email SMS" at bounding box center [715, 243] width 86 height 38
click at [717, 246] on button "SMS" at bounding box center [731, 251] width 30 height 21
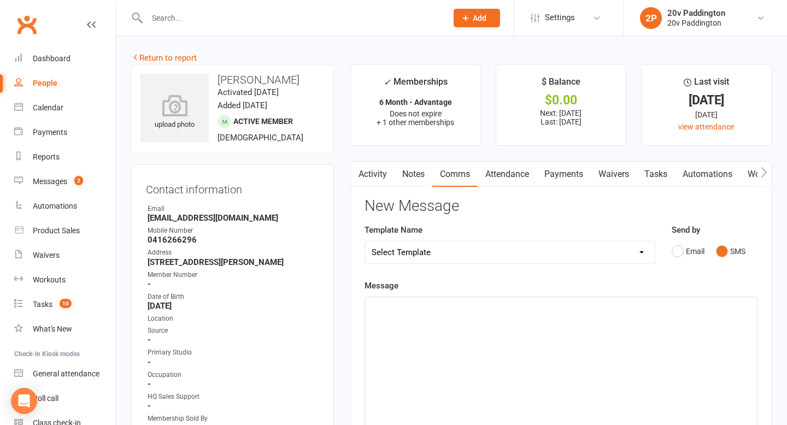
click at [588, 323] on div "﻿" at bounding box center [561, 379] width 392 height 164
click at [620, 275] on div "Template Name Select Template [Email] 20v Referral Bonus [SMS] Free Trial Link …" at bounding box center [510, 252] width 307 height 56
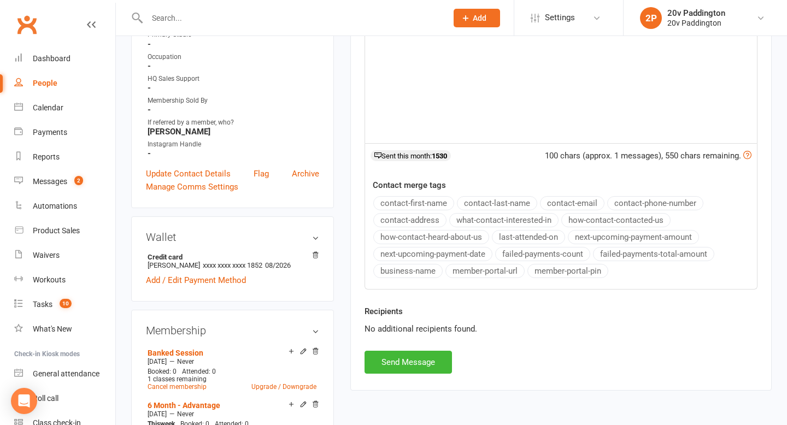
scroll to position [380, 0]
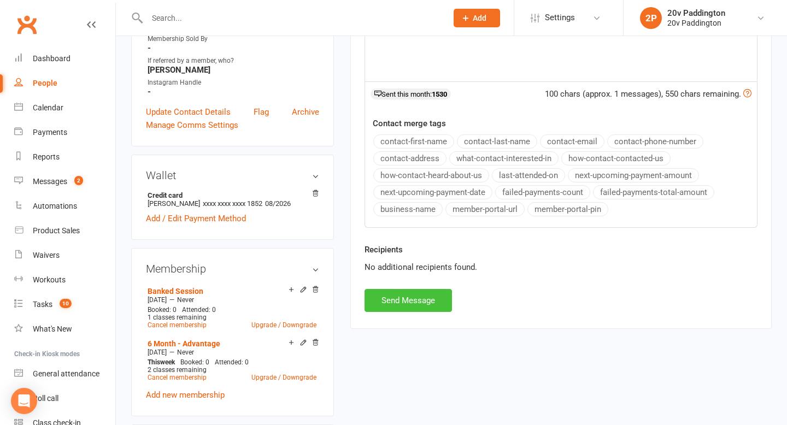
drag, startPoint x: 380, startPoint y: 323, endPoint x: 381, endPoint y: 311, distance: 12.1
click at [380, 322] on div "Activity Notes Comms Attendance Payments Waivers Tasks Automations Workouts Ass…" at bounding box center [562, 54] width 422 height 547
click at [381, 310] on button "Send Message" at bounding box center [408, 300] width 87 height 23
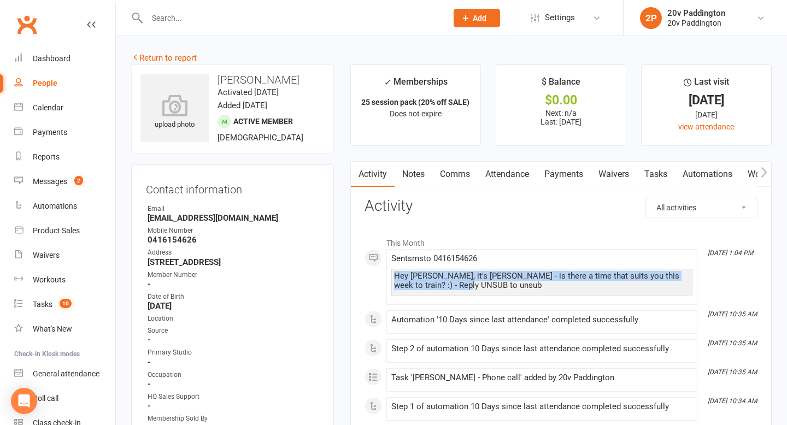
drag, startPoint x: 468, startPoint y: 285, endPoint x: 391, endPoint y: 277, distance: 76.9
click at [390, 277] on li "[DATE] 1:04 PM Sent sms to [PHONE_NUMBER] Hey [PERSON_NAME], it's [PERSON_NAME]…" at bounding box center [542, 277] width 311 height 56
copy div "Hey [PERSON_NAME], it's [PERSON_NAME] - is there a time that suits you this wee…"
click at [411, 172] on link "Notes" at bounding box center [414, 174] width 38 height 25
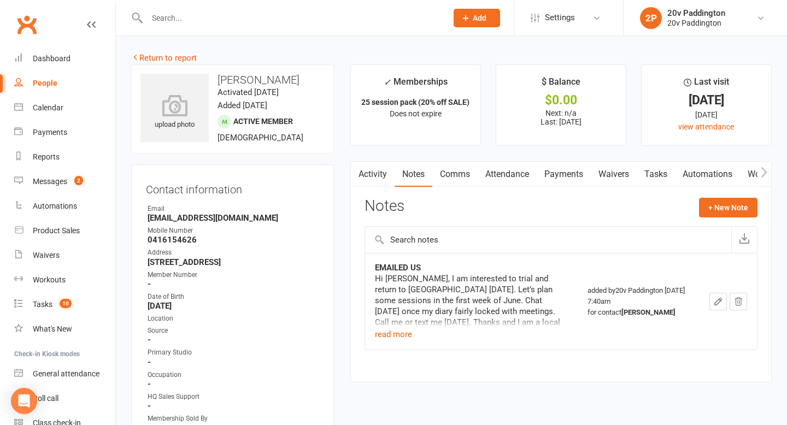
click at [468, 173] on link "Comms" at bounding box center [455, 174] width 45 height 25
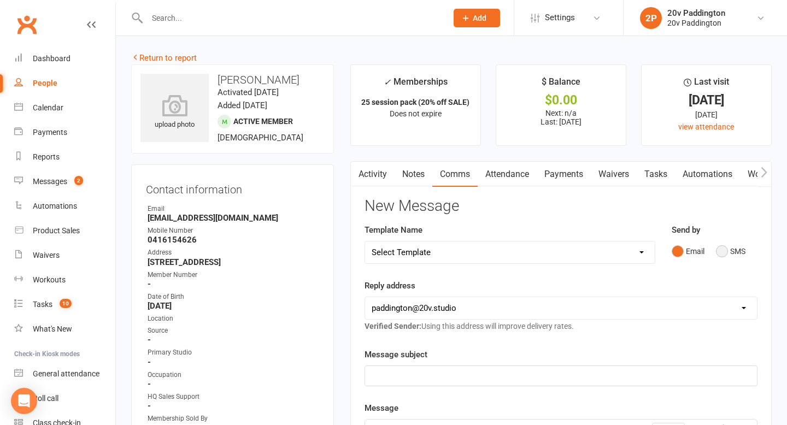
click at [739, 250] on button "SMS" at bounding box center [731, 251] width 30 height 21
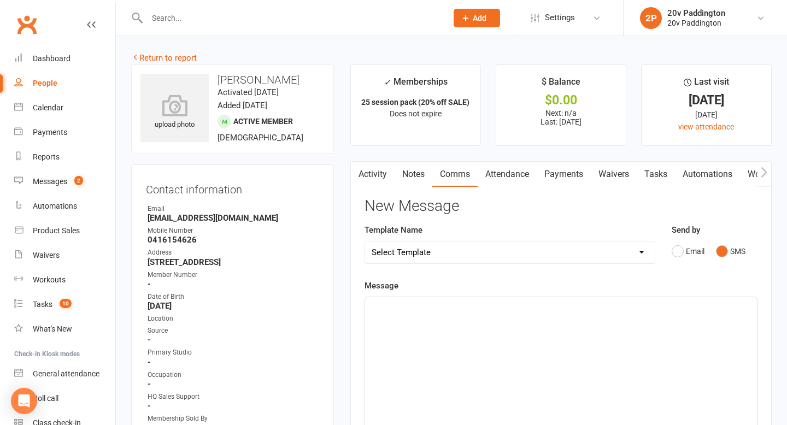
click at [606, 341] on div "﻿" at bounding box center [561, 379] width 392 height 164
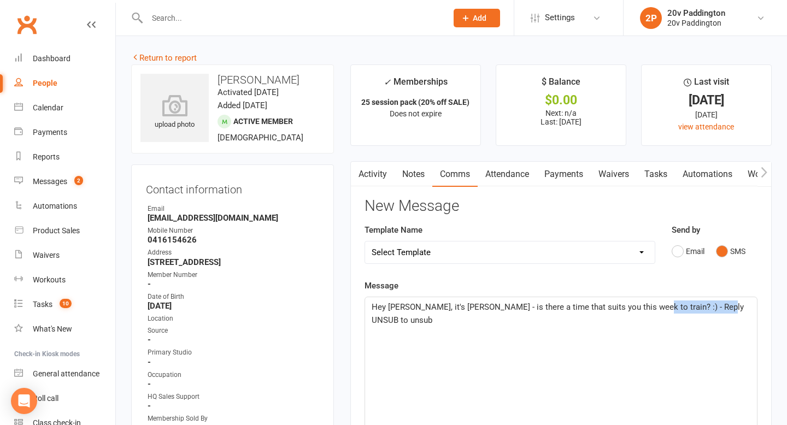
drag, startPoint x: 740, startPoint y: 307, endPoint x: 637, endPoint y: 307, distance: 103.4
click at [637, 308] on p "Hey Megan, it's Joel - is there a time that suits you this week to train? :) - …" at bounding box center [561, 314] width 379 height 26
click at [438, 308] on span "Hey Megan, it's Joel - is there a time that suits you this week to train? :)" at bounding box center [545, 307] width 346 height 10
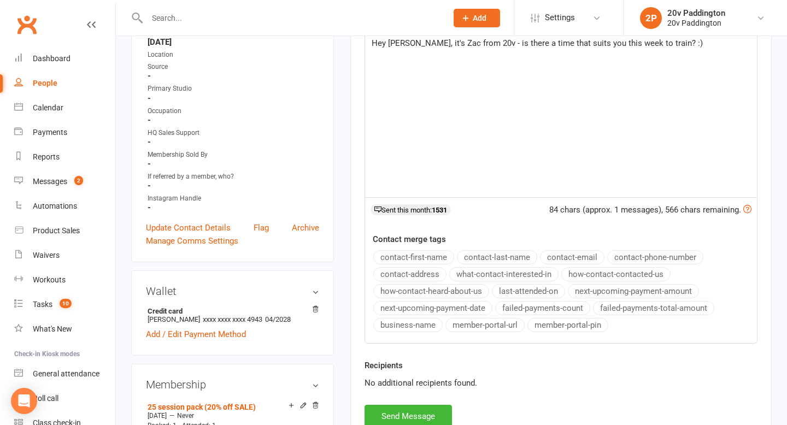
scroll to position [300, 0]
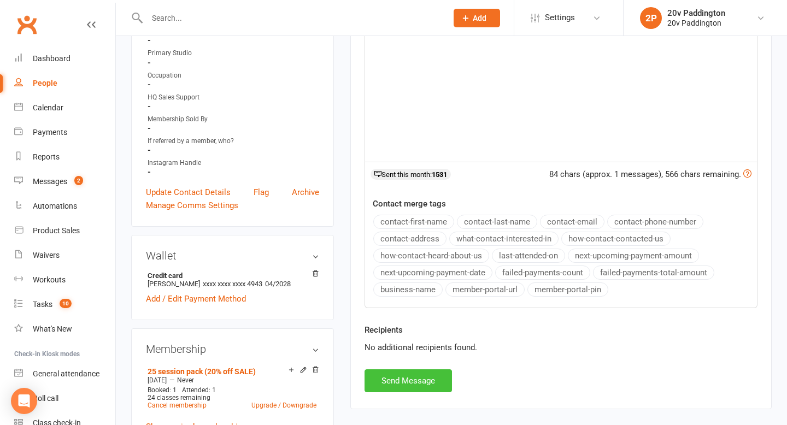
click at [406, 390] on button "Send Message" at bounding box center [408, 381] width 87 height 23
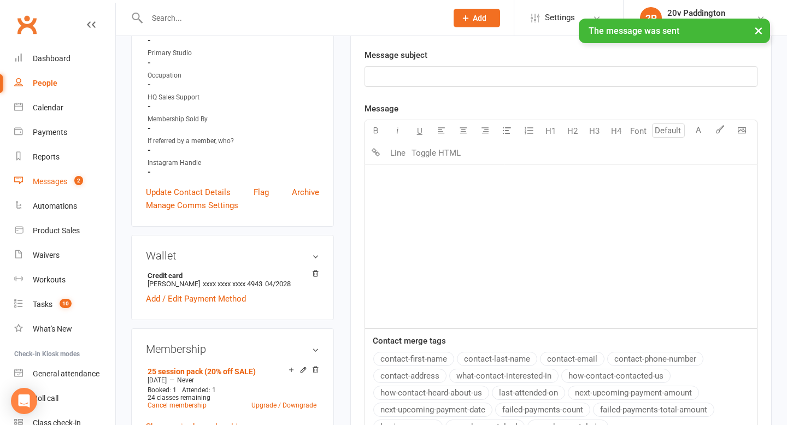
click at [62, 176] on link "Messages 2" at bounding box center [64, 182] width 101 height 25
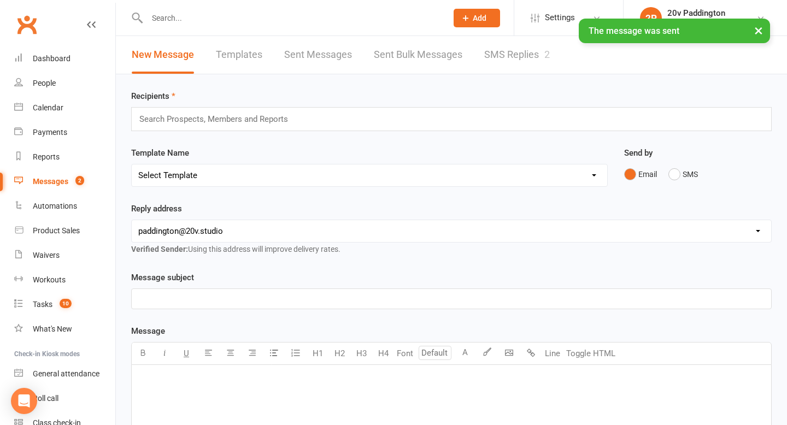
click at [514, 50] on link "SMS Replies 2" at bounding box center [518, 55] width 66 height 38
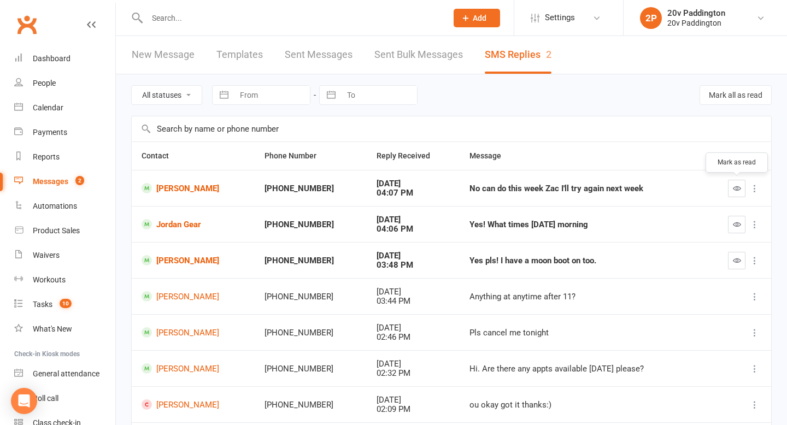
click at [739, 189] on icon "button" at bounding box center [737, 188] width 8 height 8
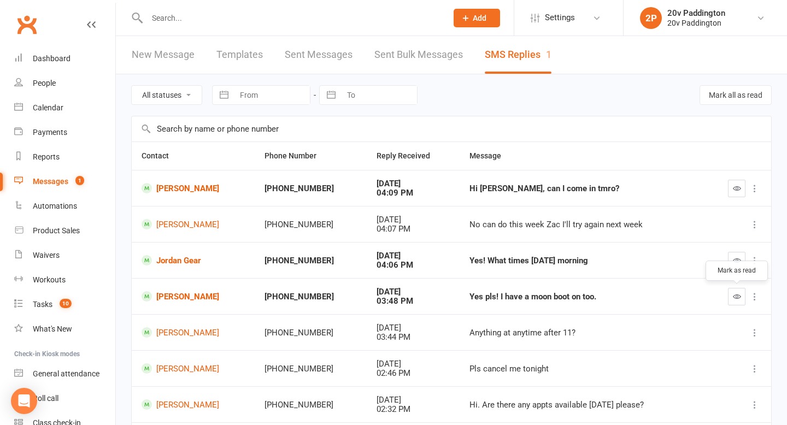
click at [740, 299] on icon "button" at bounding box center [737, 297] width 8 height 8
click at [179, 263] on link "Jordan Gear" at bounding box center [193, 260] width 103 height 10
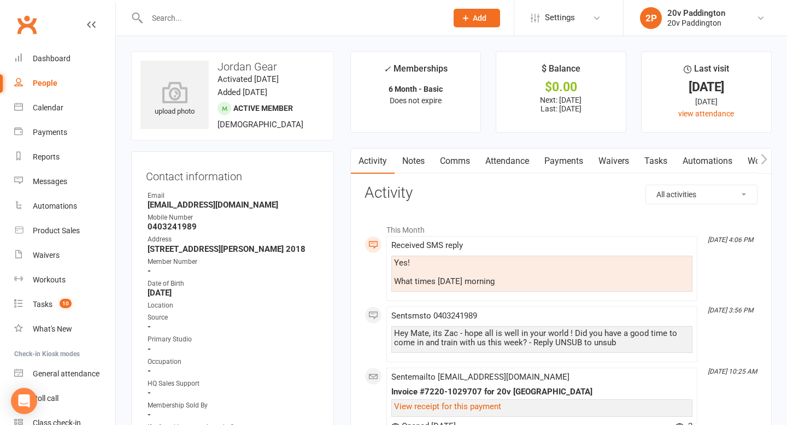
click at [442, 159] on link "Comms" at bounding box center [455, 161] width 45 height 25
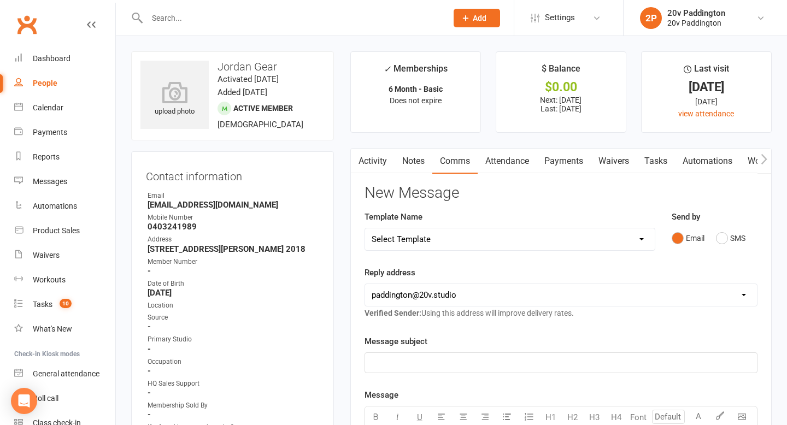
click at [676, 236] on button "Email" at bounding box center [688, 238] width 33 height 21
click at [719, 240] on button "SMS" at bounding box center [731, 238] width 30 height 21
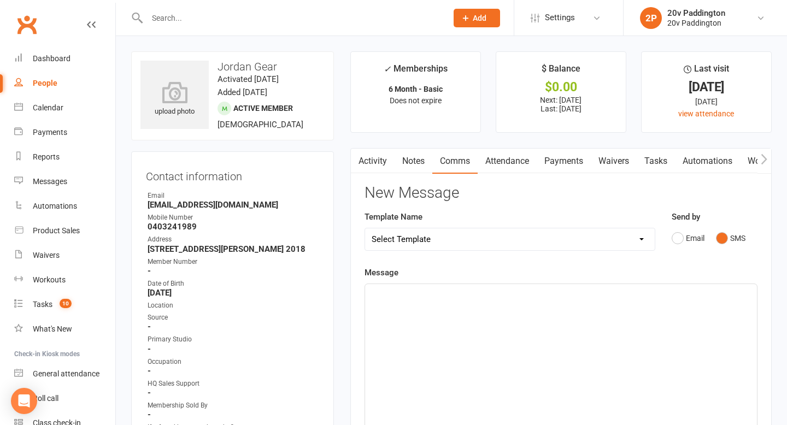
click at [666, 307] on div "﻿" at bounding box center [561, 366] width 392 height 164
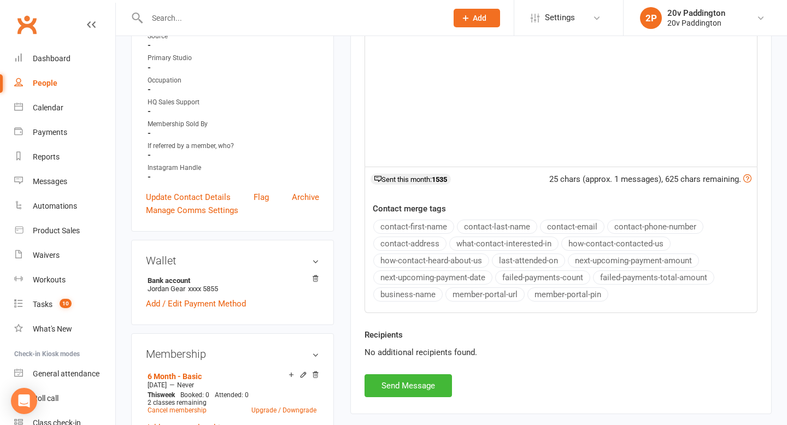
scroll to position [299, 0]
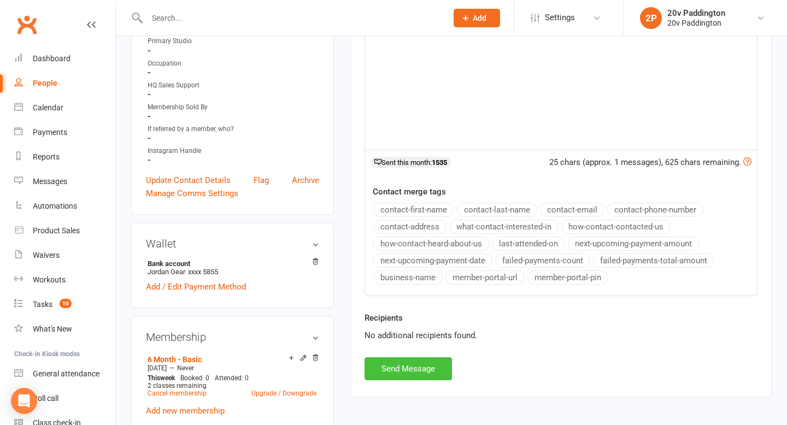
click at [431, 361] on button "Send Message" at bounding box center [408, 369] width 87 height 23
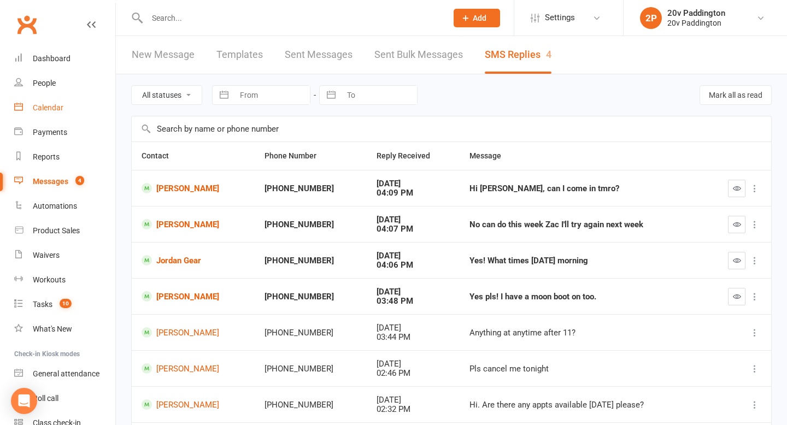
click at [50, 106] on div "Calendar" at bounding box center [48, 107] width 31 height 9
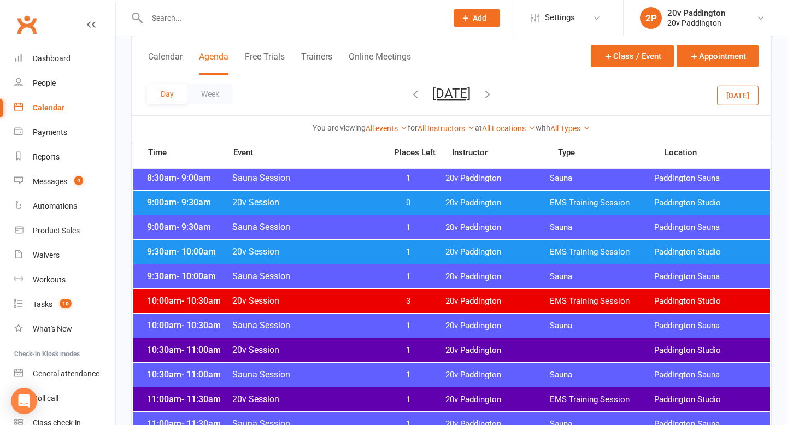
scroll to position [319, 0]
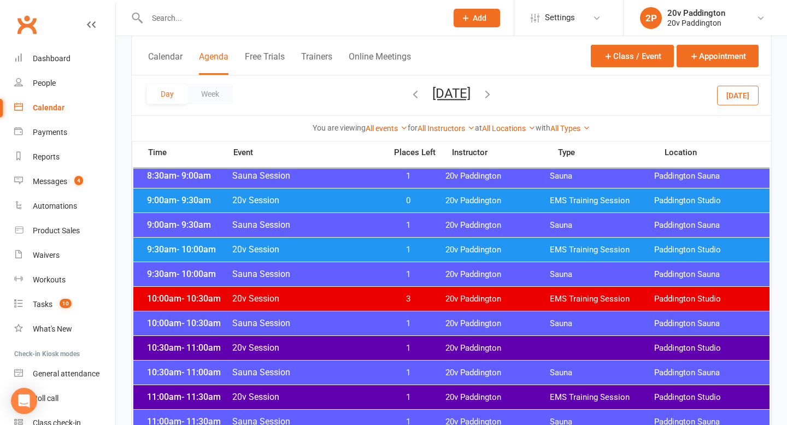
click at [410, 341] on div "10:30am - 11:00am 20v Session 1 20v Paddington Paddington Studio" at bounding box center [451, 348] width 637 height 24
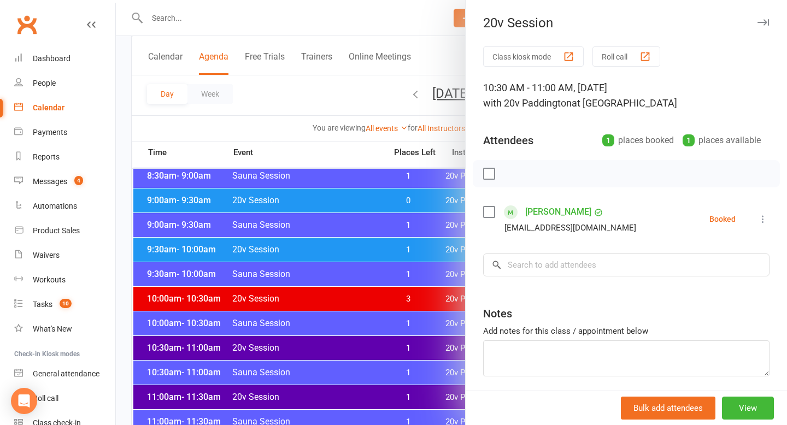
click at [367, 336] on div at bounding box center [452, 212] width 672 height 425
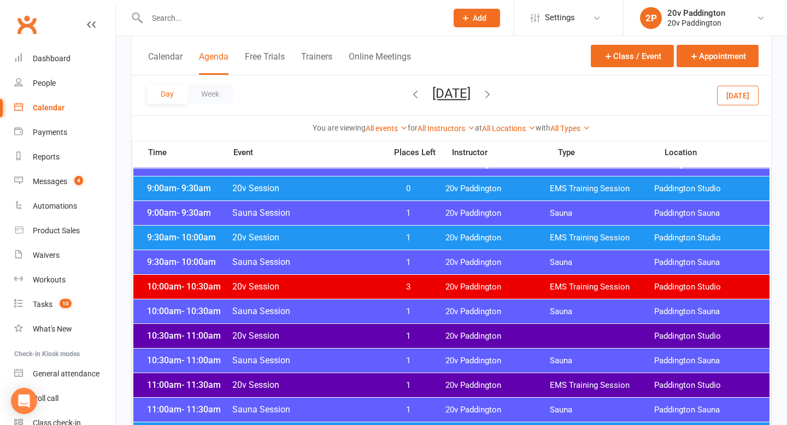
scroll to position [332, 0]
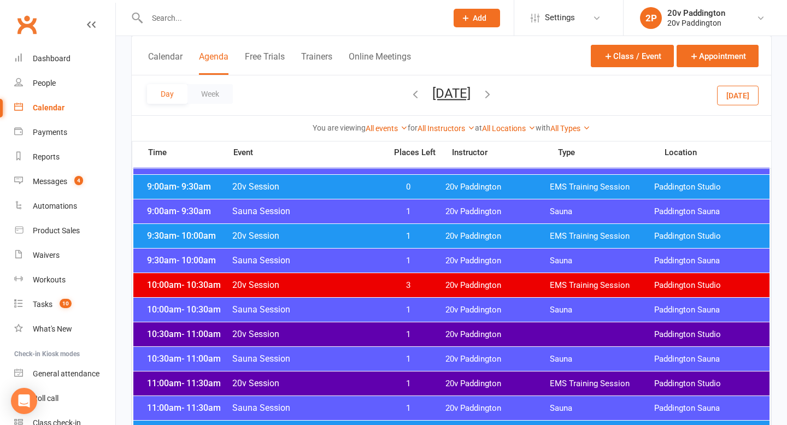
click at [387, 380] on span "1" at bounding box center [408, 384] width 57 height 10
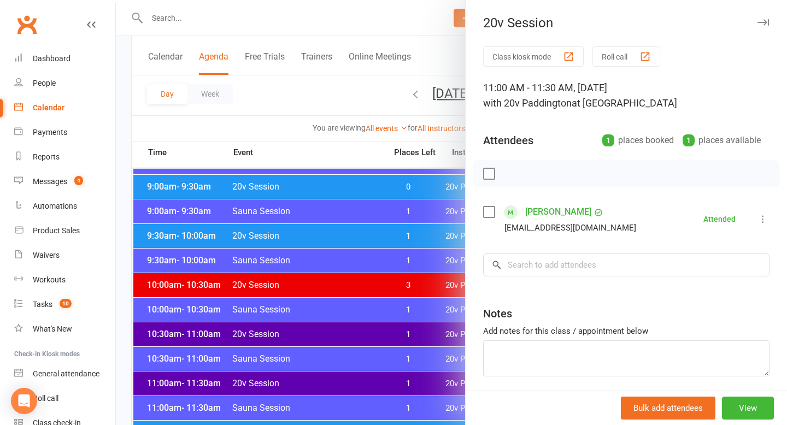
click at [385, 332] on div at bounding box center [452, 212] width 672 height 425
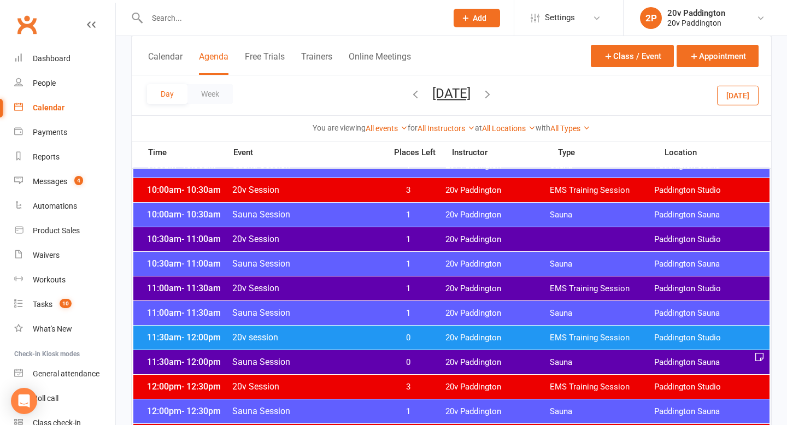
scroll to position [430, 0]
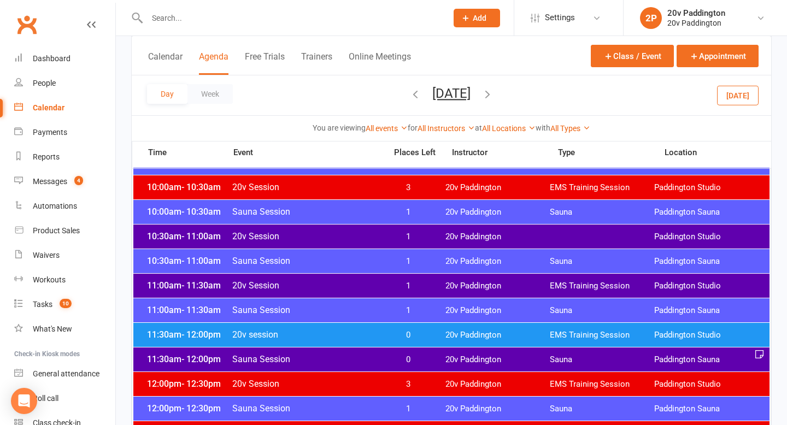
click at [395, 332] on span "0" at bounding box center [408, 335] width 57 height 10
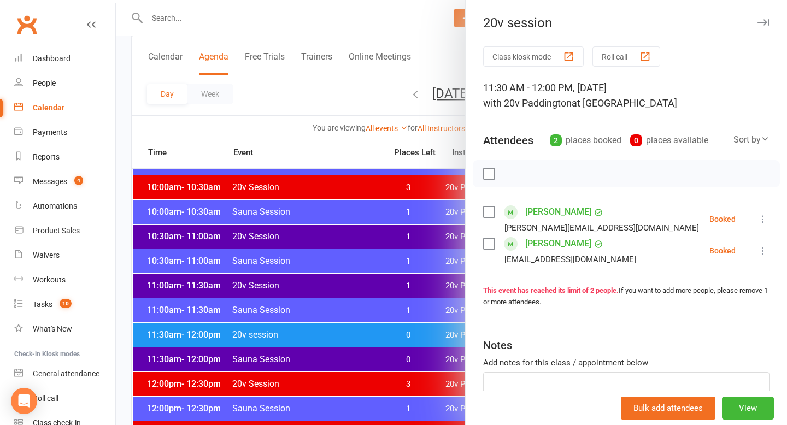
click at [390, 332] on div at bounding box center [452, 212] width 672 height 425
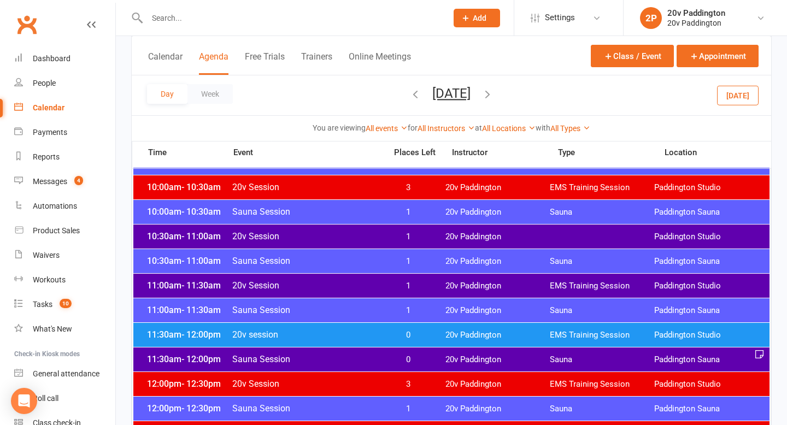
click at [384, 384] on span "3" at bounding box center [408, 385] width 57 height 10
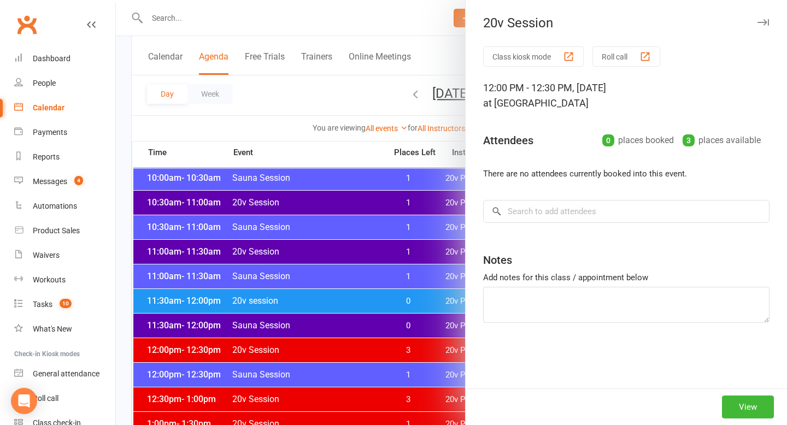
scroll to position [472, 0]
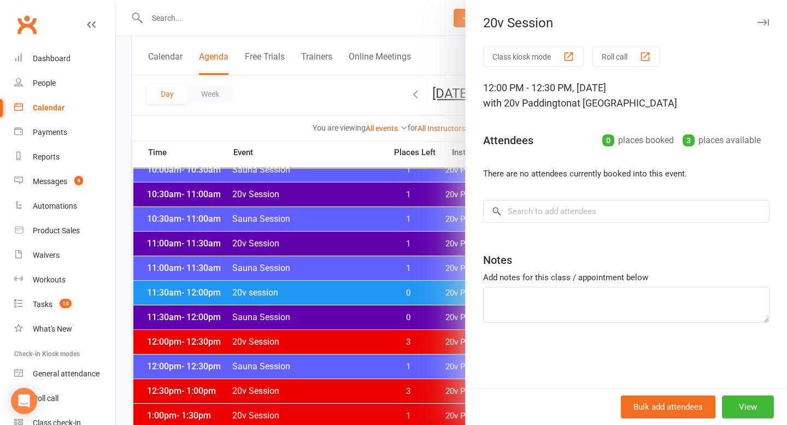
click at [377, 372] on div at bounding box center [452, 212] width 672 height 425
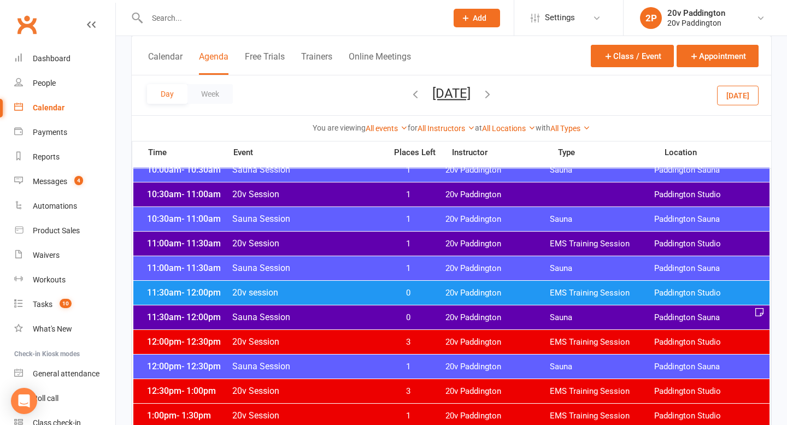
click at [381, 313] on span "0" at bounding box center [408, 318] width 57 height 10
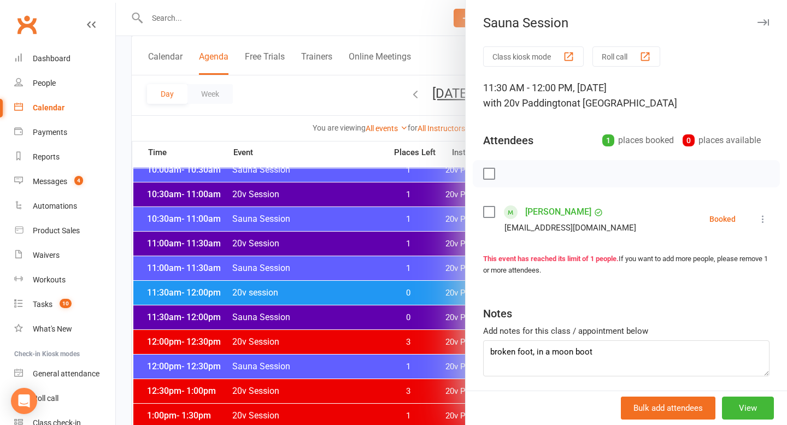
click at [377, 313] on div at bounding box center [452, 212] width 672 height 425
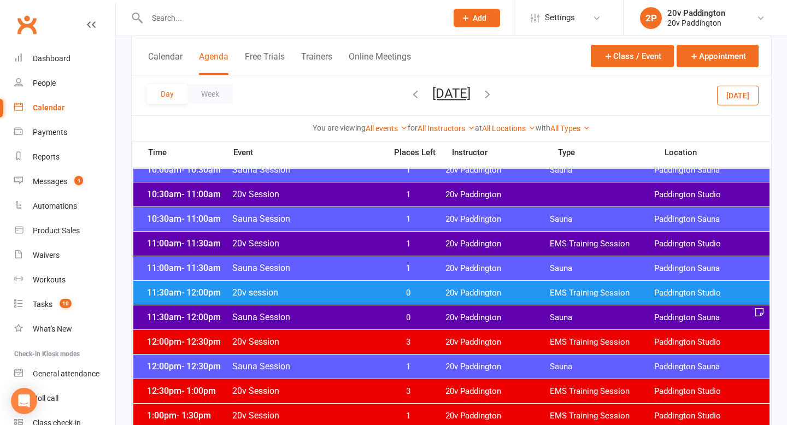
click at [387, 314] on span "0" at bounding box center [408, 318] width 57 height 10
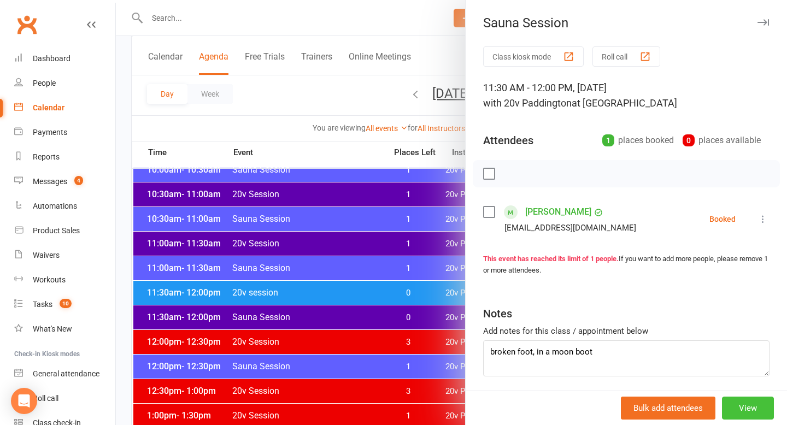
click at [734, 411] on button "View" at bounding box center [748, 408] width 52 height 23
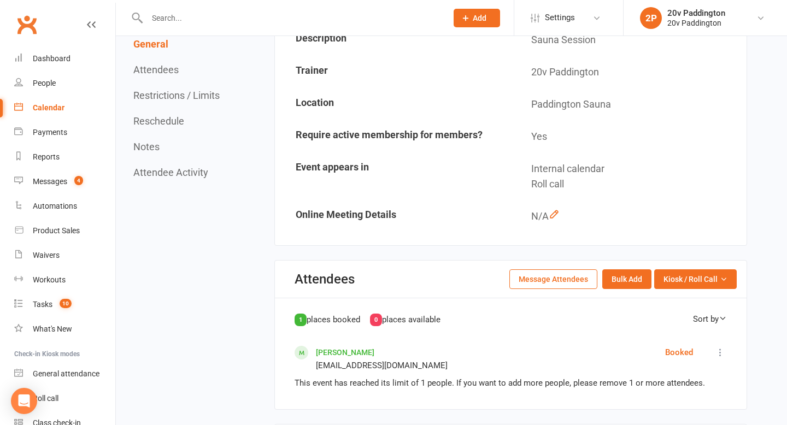
scroll to position [310, 0]
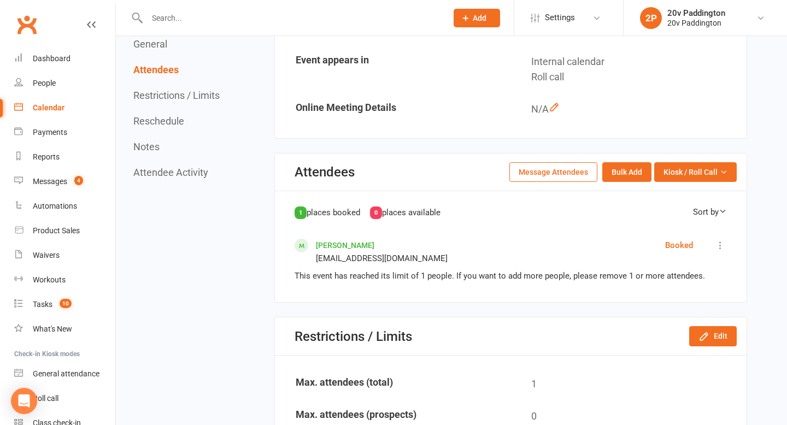
click at [715, 247] on icon at bounding box center [720, 245] width 11 height 11
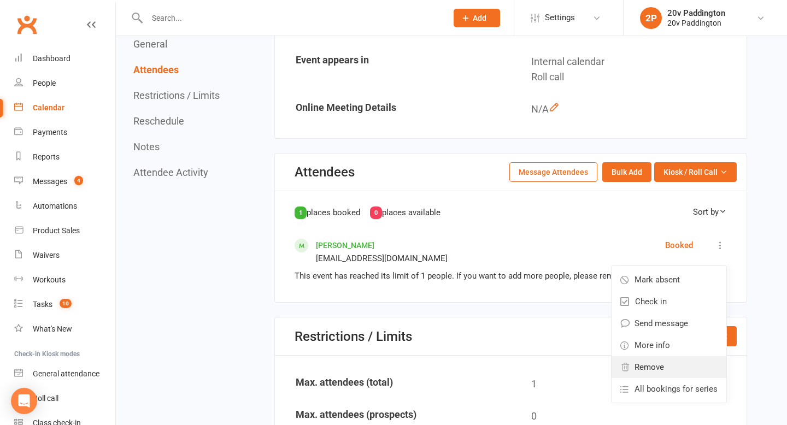
click at [647, 365] on span "Remove" at bounding box center [650, 367] width 30 height 13
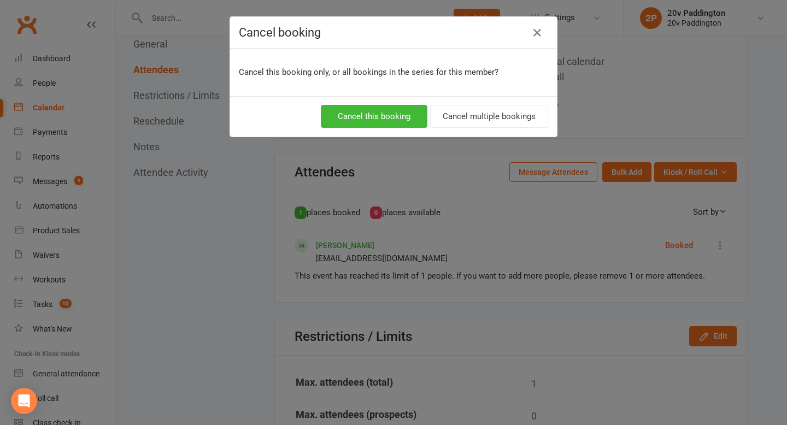
click at [366, 103] on div "Cancel this booking Cancel multiple bookings" at bounding box center [393, 116] width 327 height 40
click at [368, 110] on button "Cancel this booking" at bounding box center [374, 116] width 107 height 23
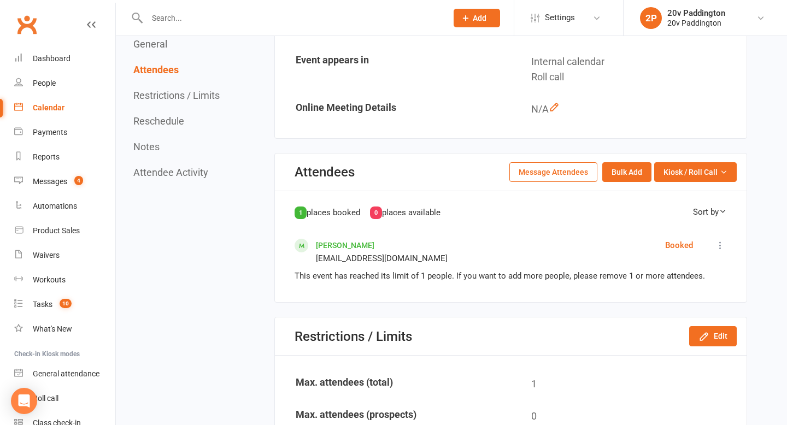
scroll to position [0, 0]
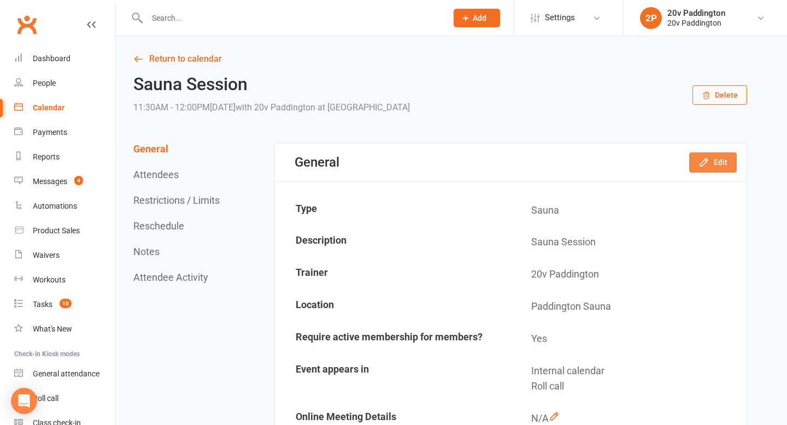
click at [730, 168] on button "Edit" at bounding box center [714, 163] width 48 height 20
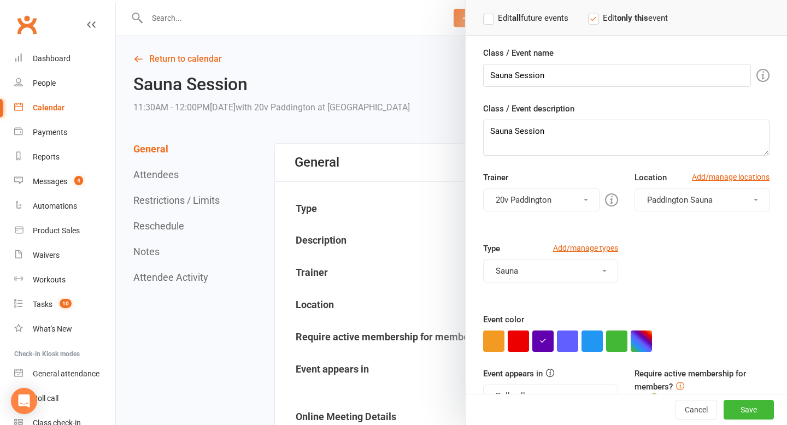
scroll to position [97, 0]
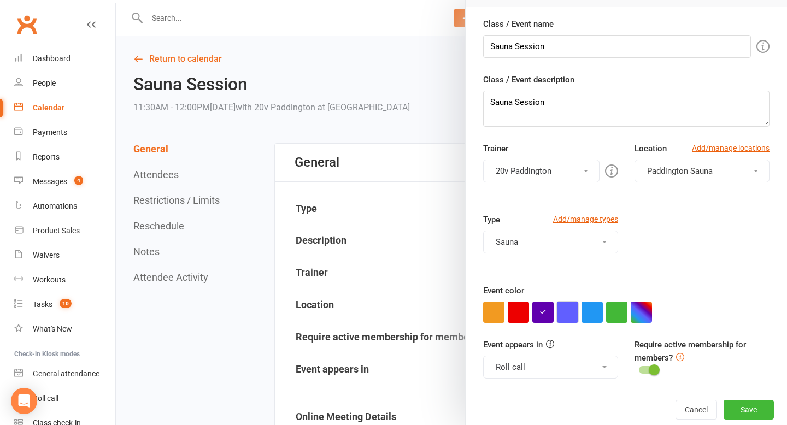
click at [573, 311] on button "button" at bounding box center [567, 312] width 21 height 21
click at [733, 410] on button "Save" at bounding box center [749, 410] width 50 height 20
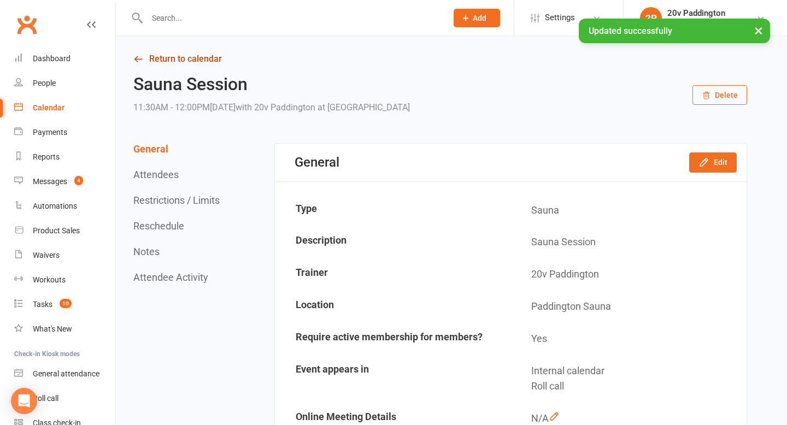
click at [178, 61] on link "Return to calendar" at bounding box center [440, 58] width 614 height 15
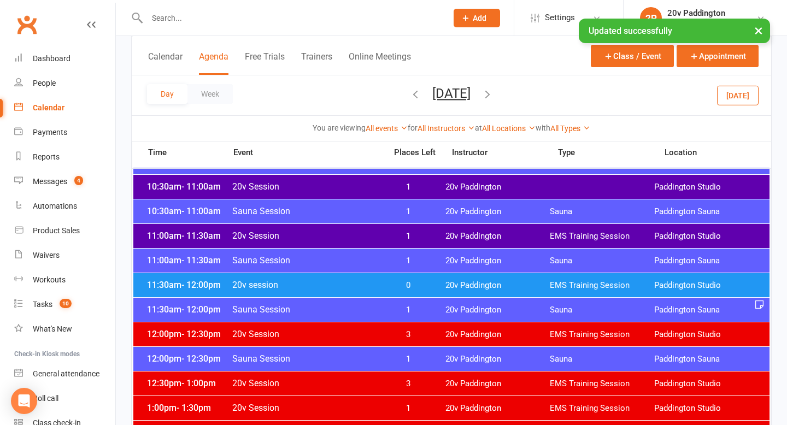
scroll to position [581, 0]
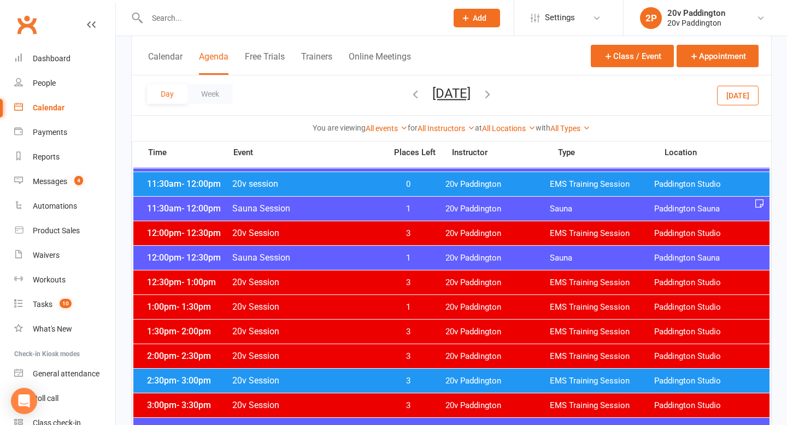
click at [260, 230] on span "20v Session" at bounding box center [306, 233] width 148 height 10
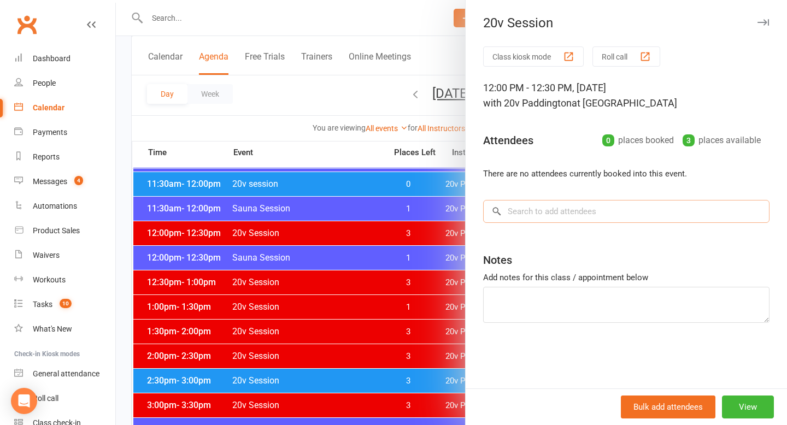
click at [612, 218] on input "search" at bounding box center [626, 211] width 287 height 23
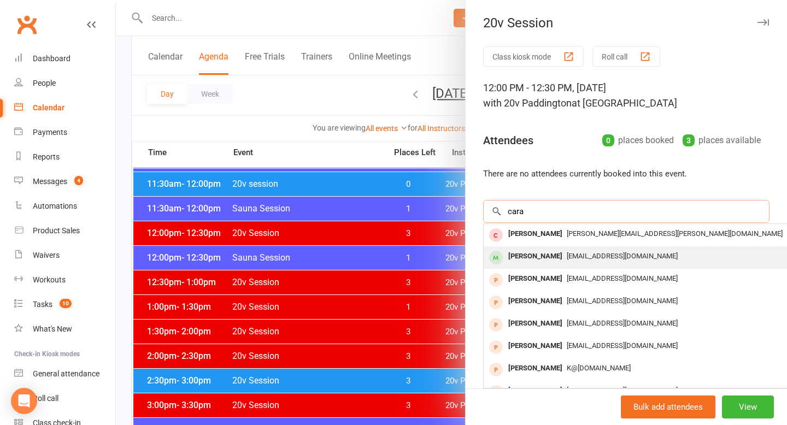
type input "cara"
click at [555, 255] on div "[PERSON_NAME]" at bounding box center [535, 257] width 63 height 16
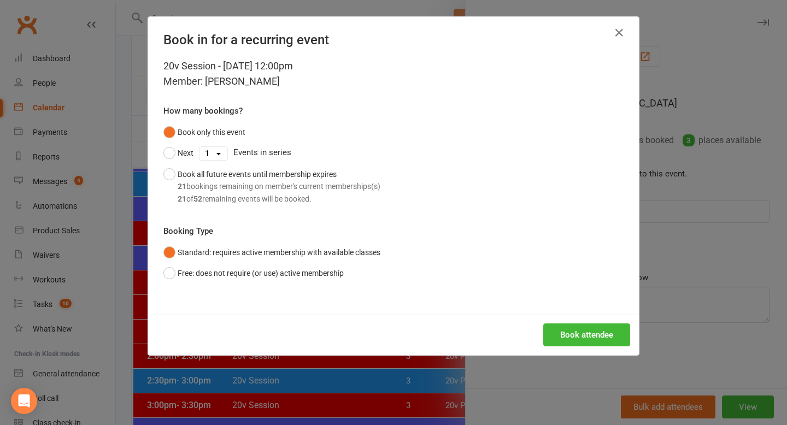
click at [565, 316] on div "Book attendee" at bounding box center [393, 335] width 491 height 40
click at [570, 333] on button "Book attendee" at bounding box center [587, 335] width 87 height 23
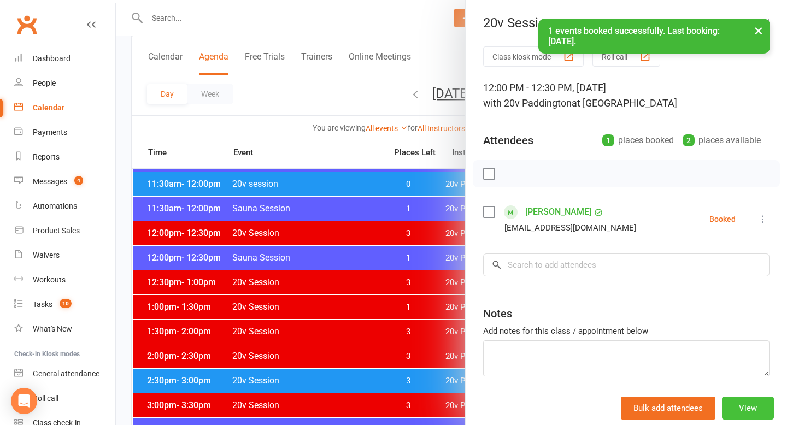
click at [756, 412] on button "View" at bounding box center [748, 408] width 52 height 23
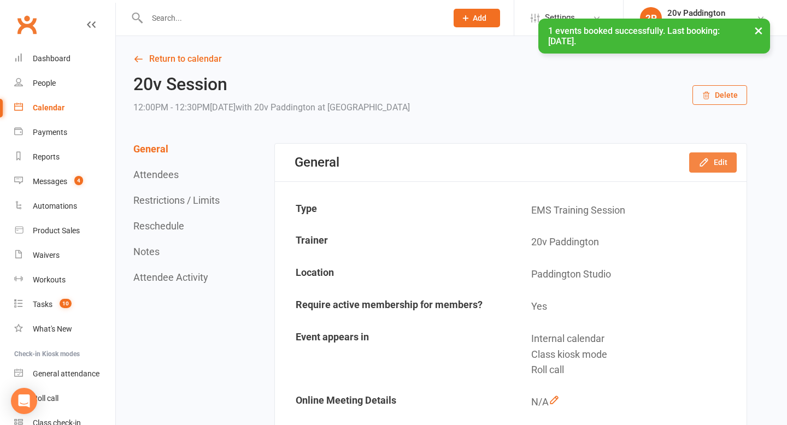
click at [710, 168] on button "Edit" at bounding box center [714, 163] width 48 height 20
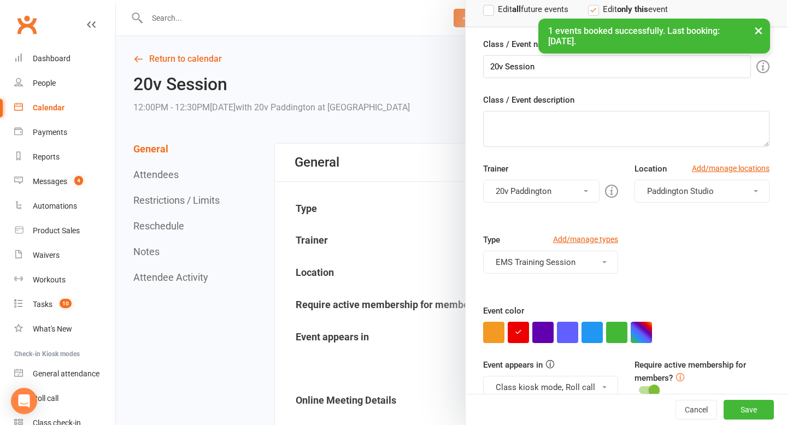
scroll to position [97, 0]
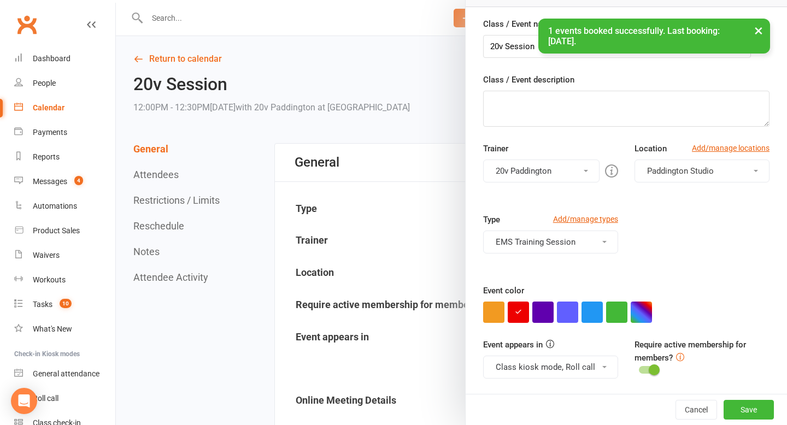
click at [541, 325] on div "Class / Event name 20v Session Class / Event description Trainer 20v Paddington…" at bounding box center [627, 205] width 322 height 377
click at [542, 319] on button "button" at bounding box center [543, 312] width 21 height 21
click at [756, 400] on button "Save" at bounding box center [749, 410] width 50 height 20
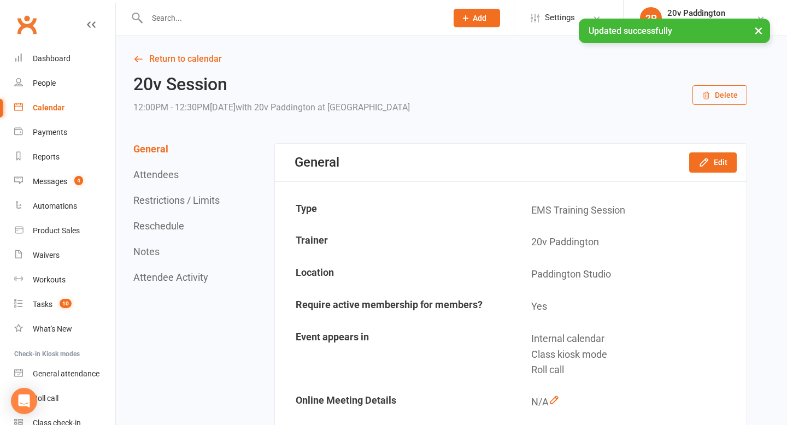
click at [178, 52] on link "Return to calendar" at bounding box center [440, 58] width 614 height 15
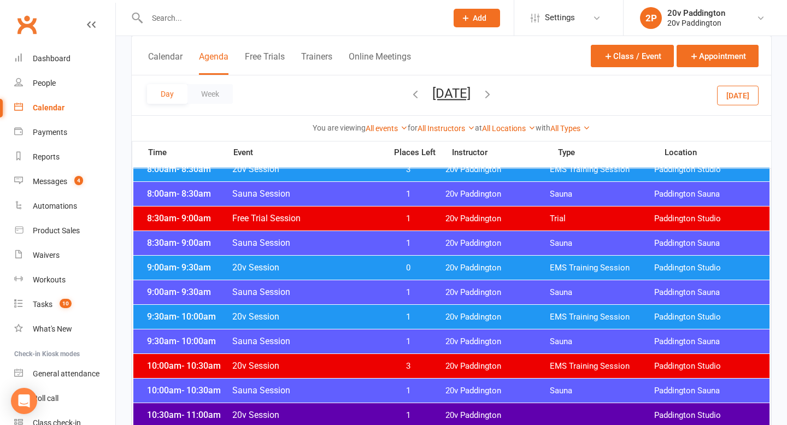
scroll to position [260, 0]
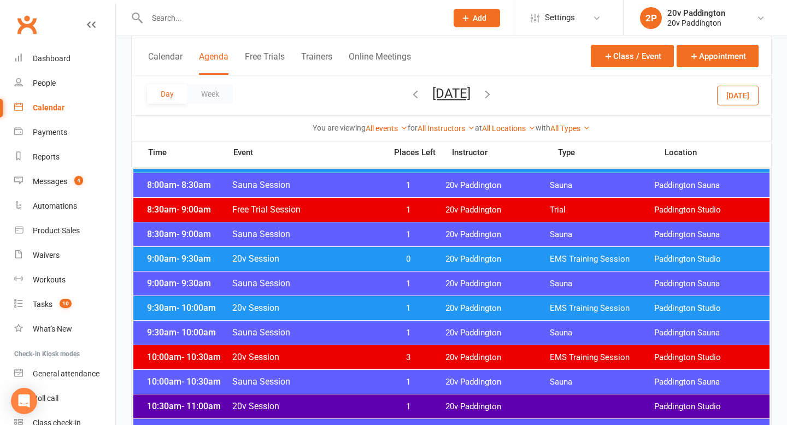
click at [353, 308] on span "20v Session" at bounding box center [306, 308] width 148 height 10
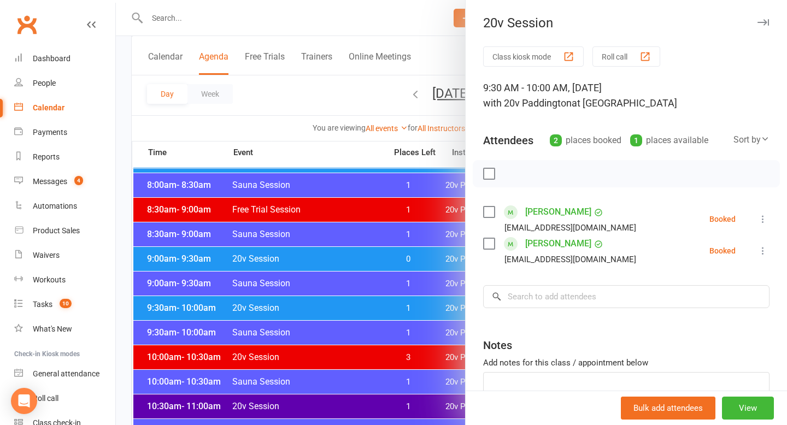
click at [353, 308] on div at bounding box center [452, 212] width 672 height 425
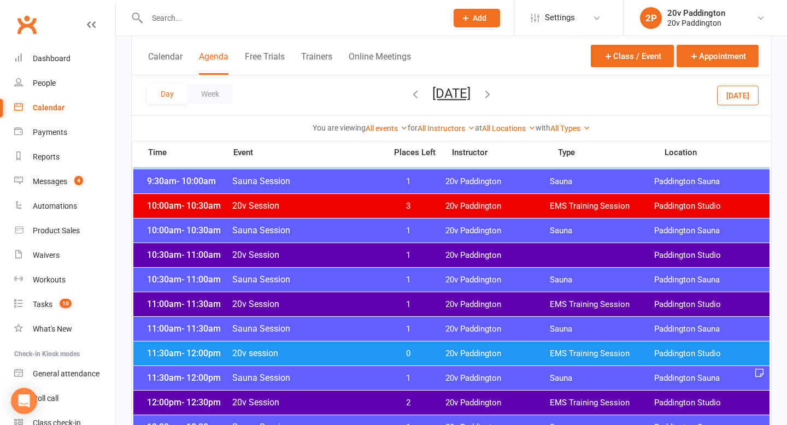
scroll to position [415, 0]
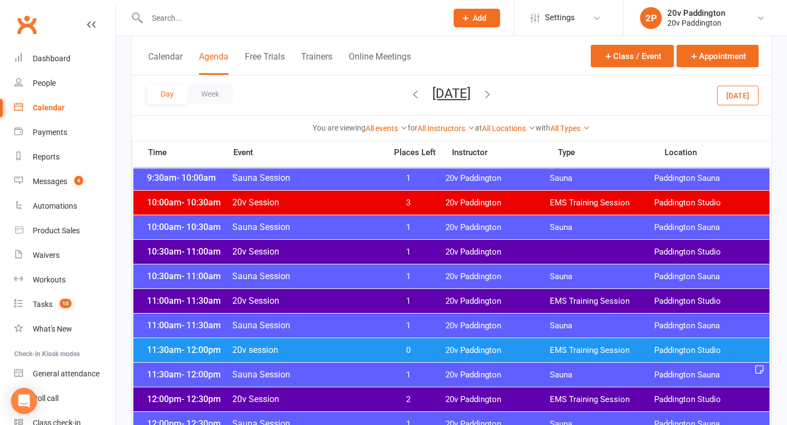
click at [372, 346] on span "20v session" at bounding box center [306, 350] width 148 height 10
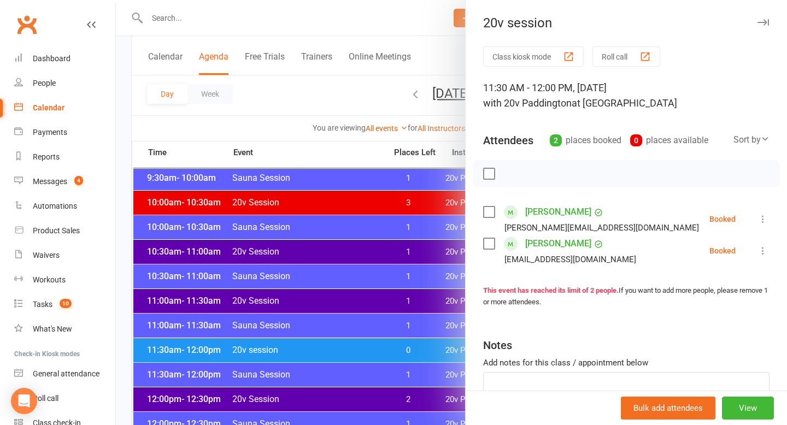
click at [362, 361] on div at bounding box center [452, 212] width 672 height 425
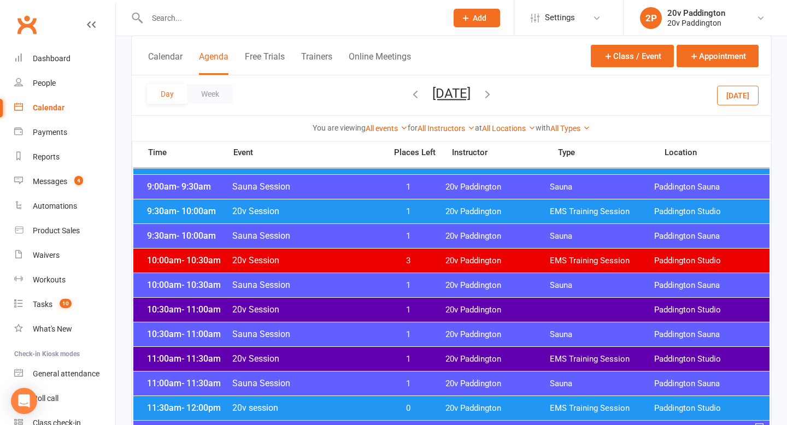
scroll to position [293, 0]
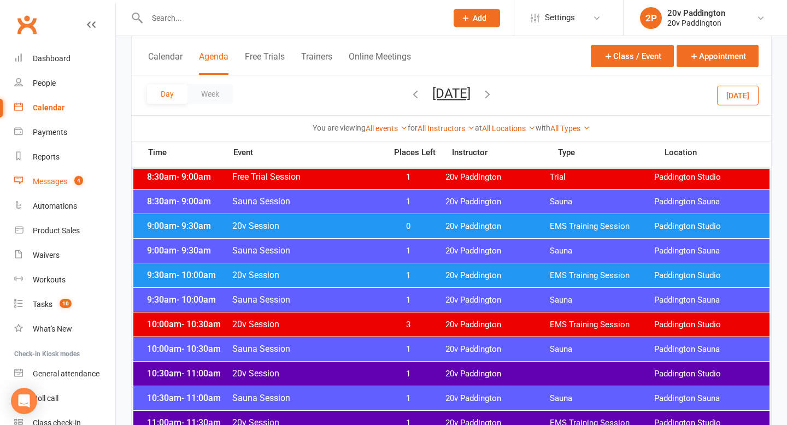
click at [60, 180] on div "Messages" at bounding box center [50, 181] width 34 height 9
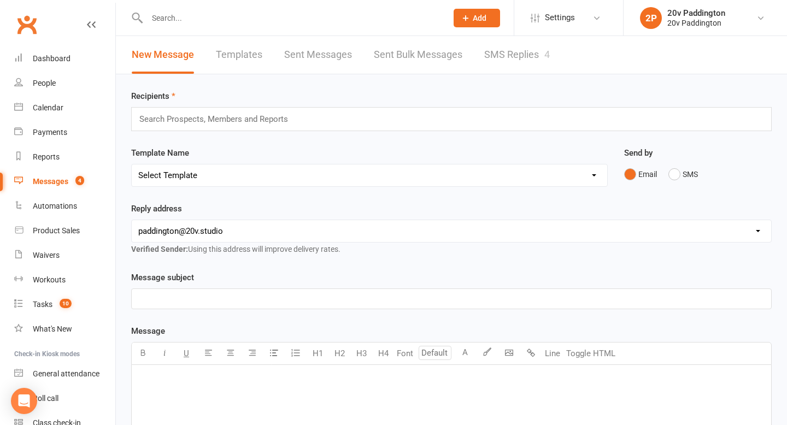
click at [504, 61] on link "SMS Replies 4" at bounding box center [518, 55] width 66 height 38
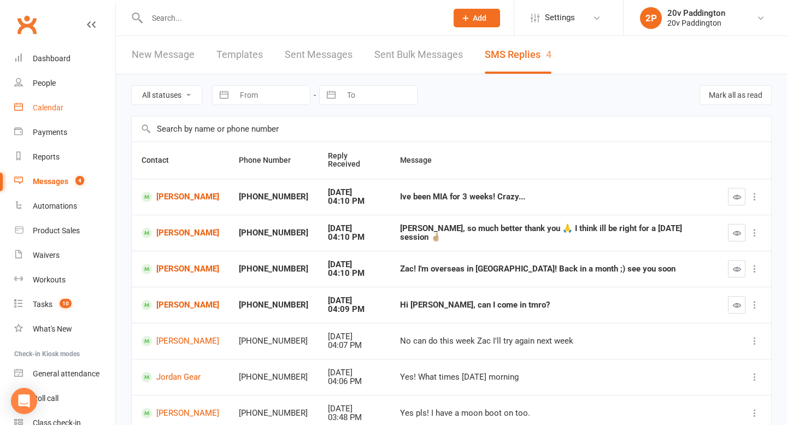
click at [54, 107] on div "Calendar" at bounding box center [48, 107] width 31 height 9
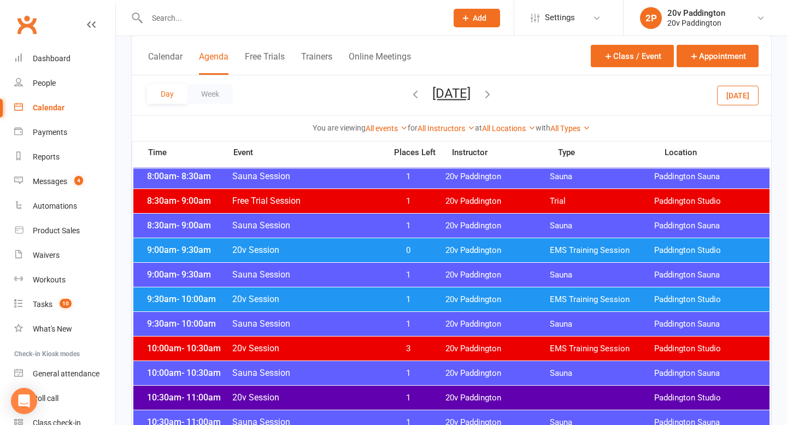
scroll to position [270, 0]
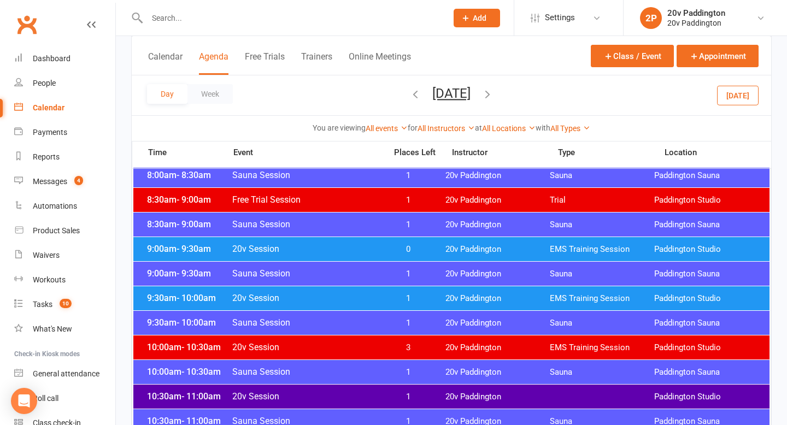
click at [238, 296] on span "20v Session" at bounding box center [306, 298] width 148 height 10
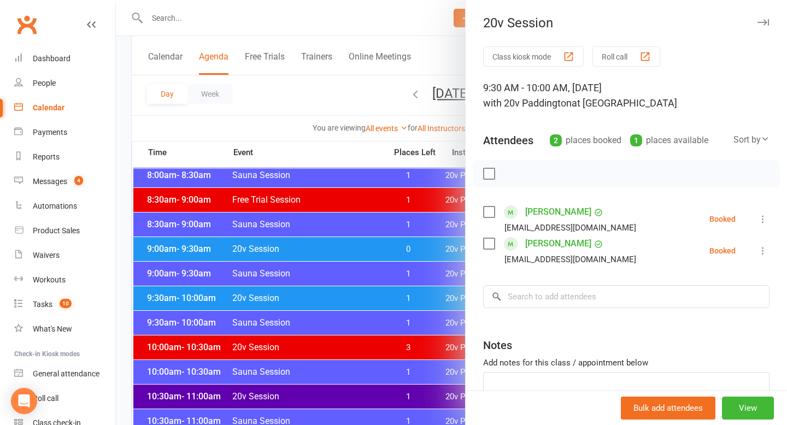
click at [237, 297] on div at bounding box center [452, 212] width 672 height 425
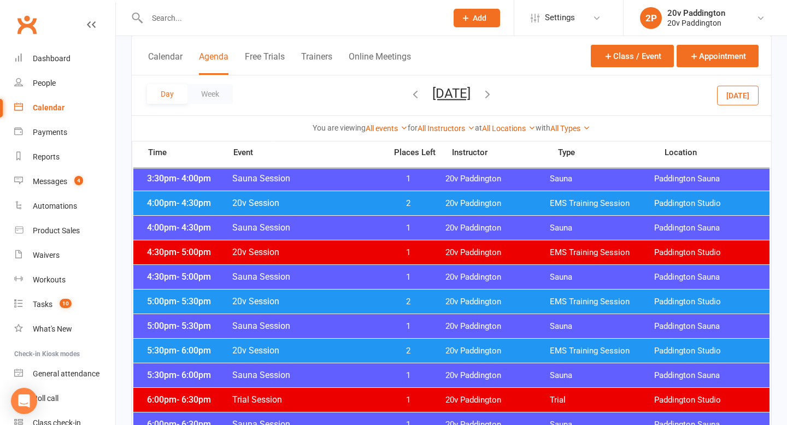
scroll to position [884, 0]
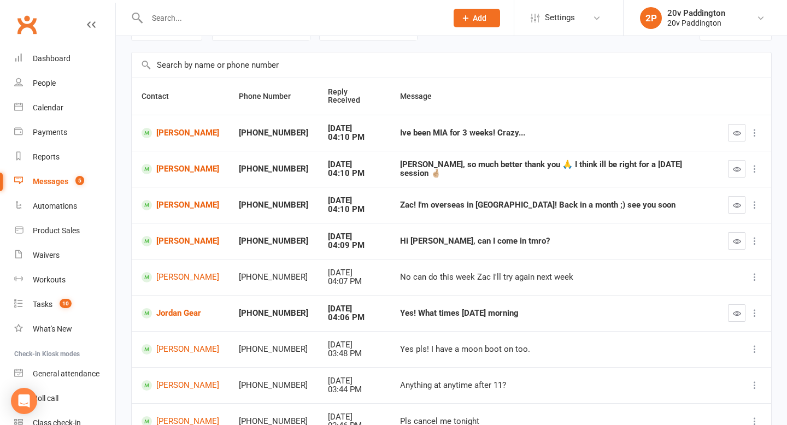
scroll to position [65, 0]
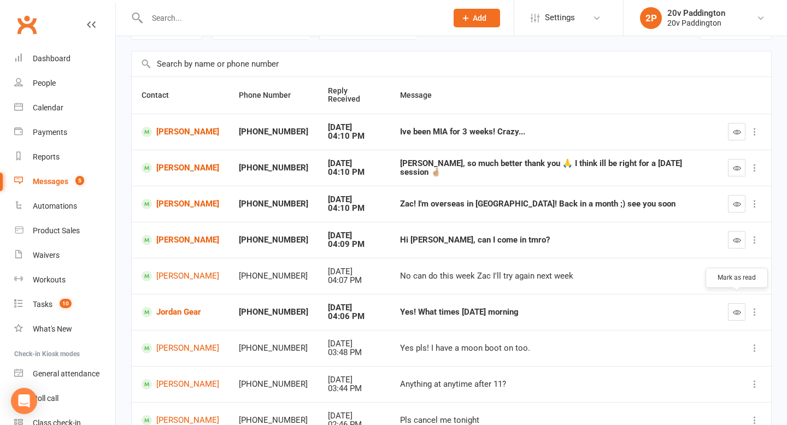
click at [740, 308] on button "button" at bounding box center [736, 312] width 17 height 17
click at [736, 308] on icon "button" at bounding box center [737, 312] width 8 height 8
click at [177, 199] on link "[PERSON_NAME]" at bounding box center [181, 204] width 78 height 10
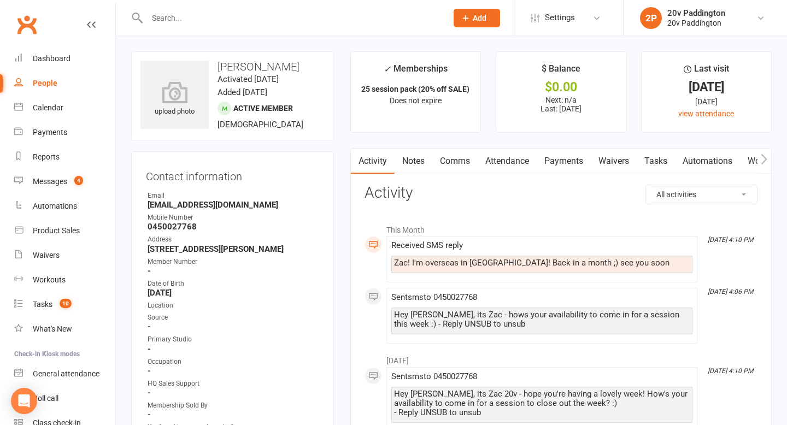
click at [443, 159] on link "Comms" at bounding box center [455, 161] width 45 height 25
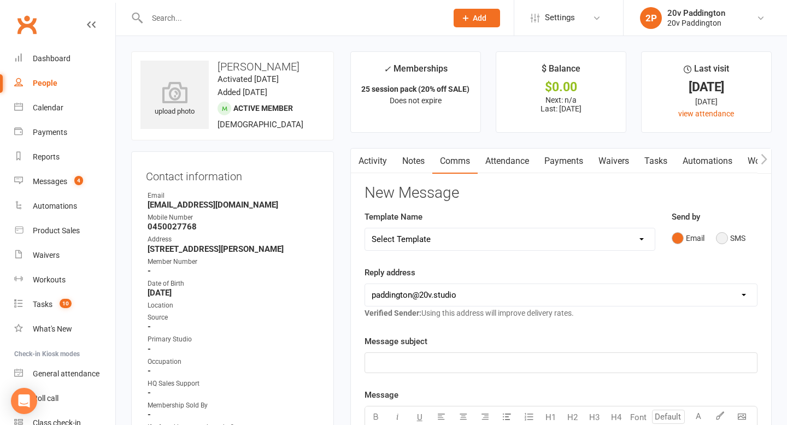
click at [742, 242] on button "SMS" at bounding box center [731, 238] width 30 height 21
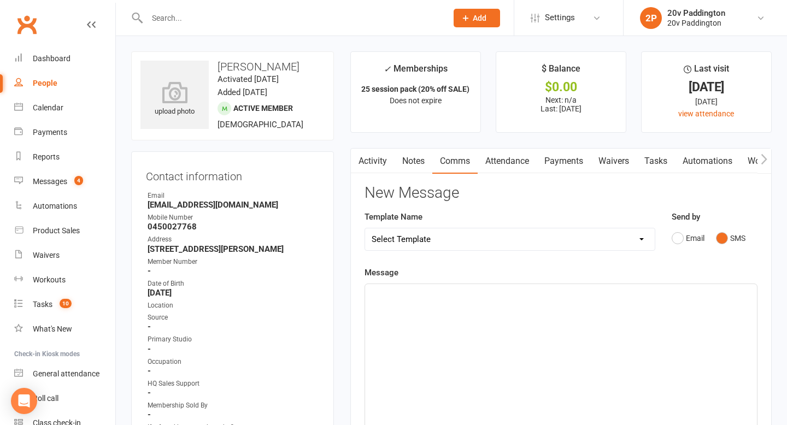
click at [666, 311] on div "﻿" at bounding box center [561, 366] width 392 height 164
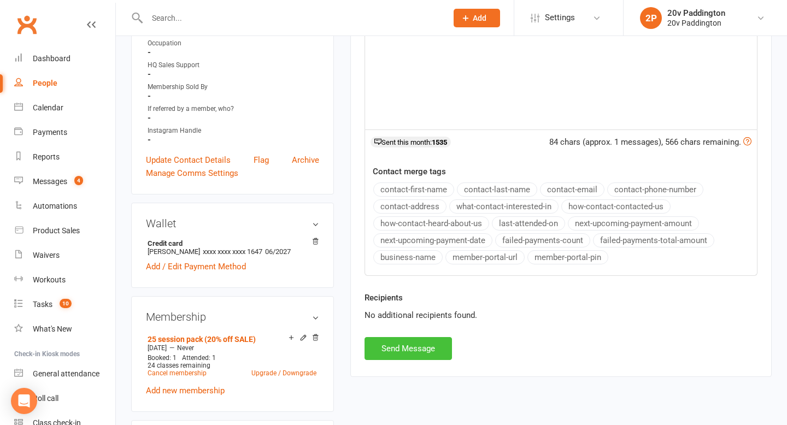
click at [394, 340] on button "Send Message" at bounding box center [408, 348] width 87 height 23
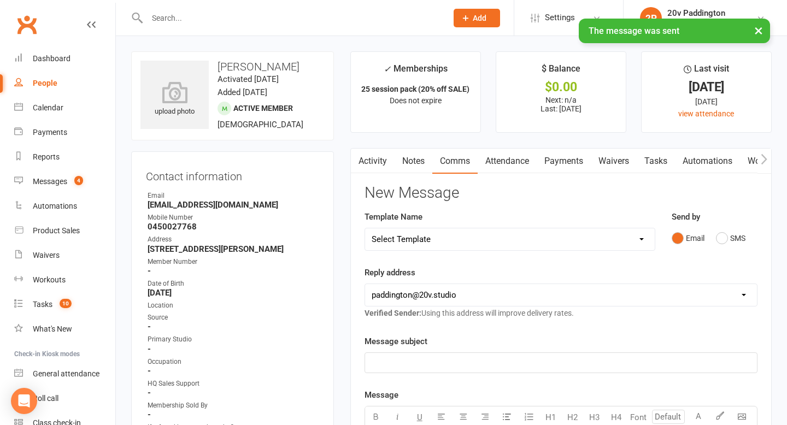
click at [643, 161] on link "Tasks" at bounding box center [656, 161] width 38 height 25
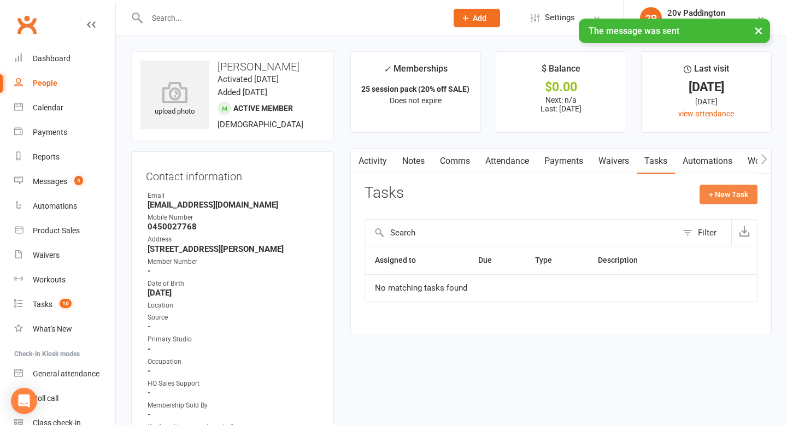
click at [745, 191] on button "+ New Task" at bounding box center [729, 195] width 58 height 20
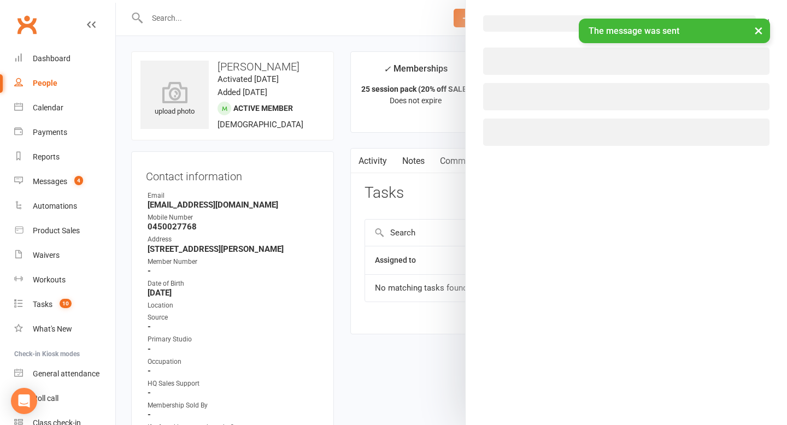
select select "45737"
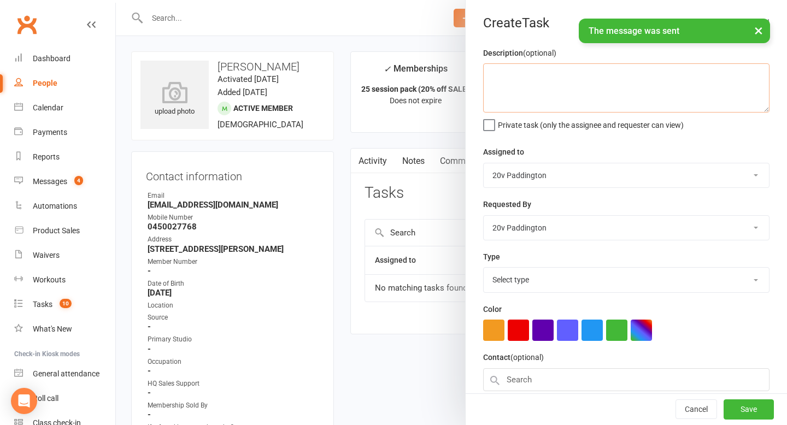
click at [528, 65] on textarea at bounding box center [626, 87] width 287 height 49
type textarea "i"
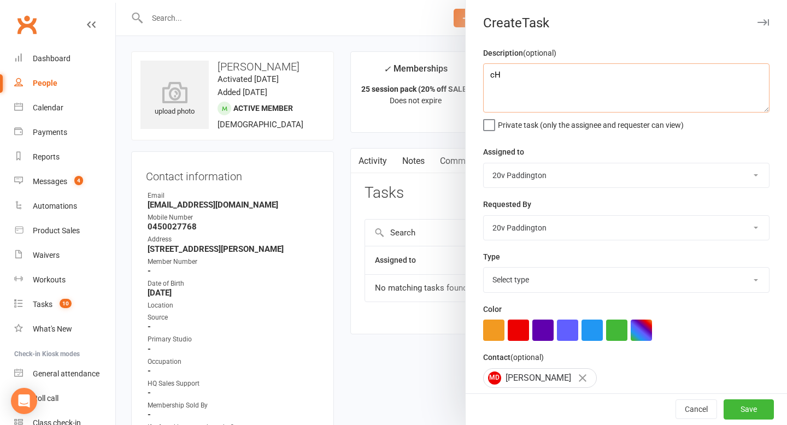
type textarea "c"
type textarea "Check to see if she is back for a sesh"
click at [575, 270] on select "Select type Call trial Cancel membership Check messages Check with him the sess…" at bounding box center [626, 280] width 285 height 24
select select "22887"
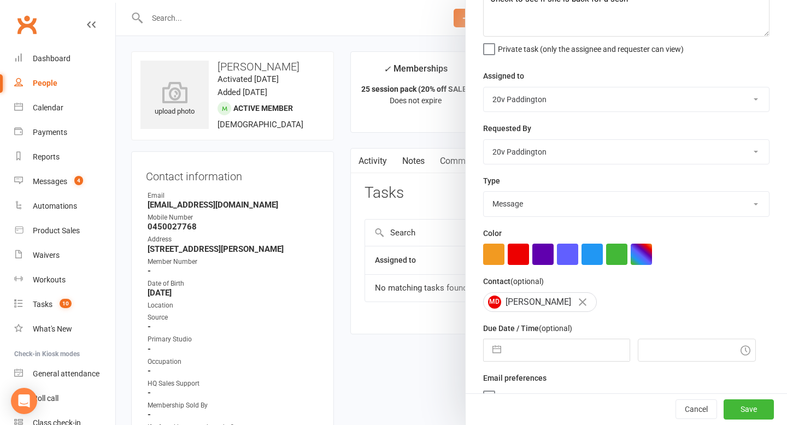
select select "6"
select select "2025"
select select "7"
select select "2025"
select select "8"
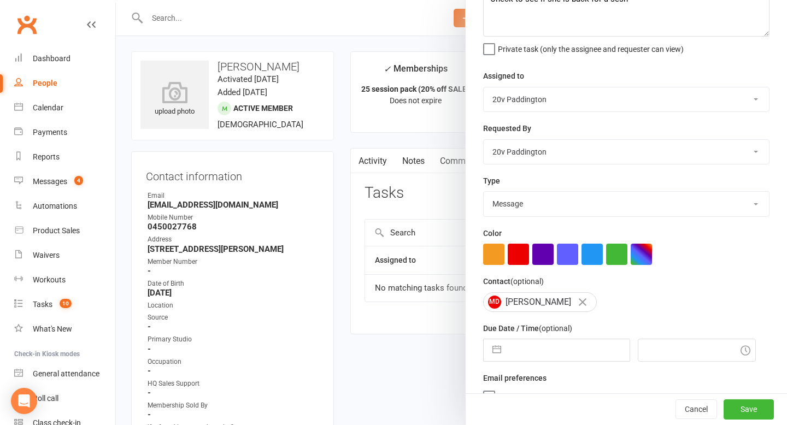
select select "2025"
click at [558, 357] on input "text" at bounding box center [568, 351] width 123 height 22
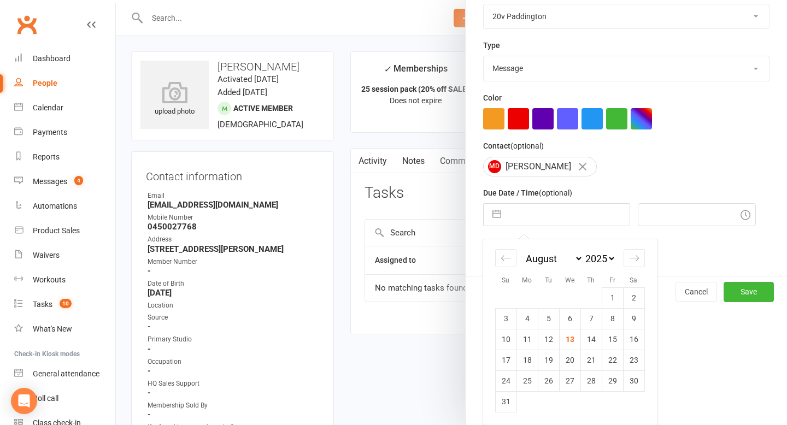
click at [581, 258] on select "January February March April May June July August September October November De…" at bounding box center [554, 259] width 60 height 13
select select "7"
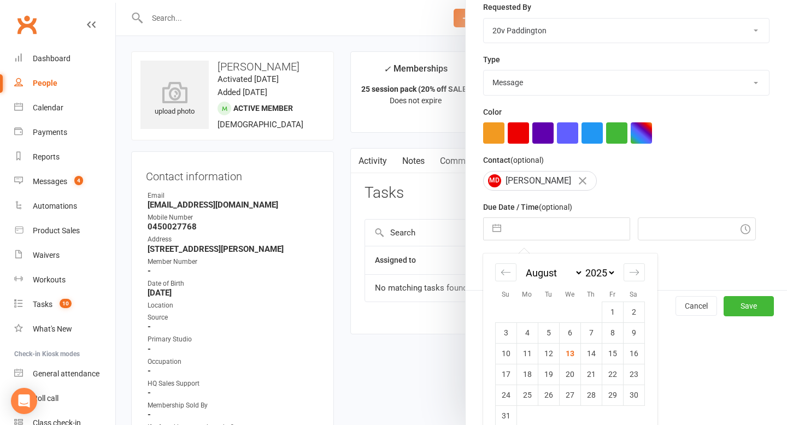
select select "9"
select select "2025"
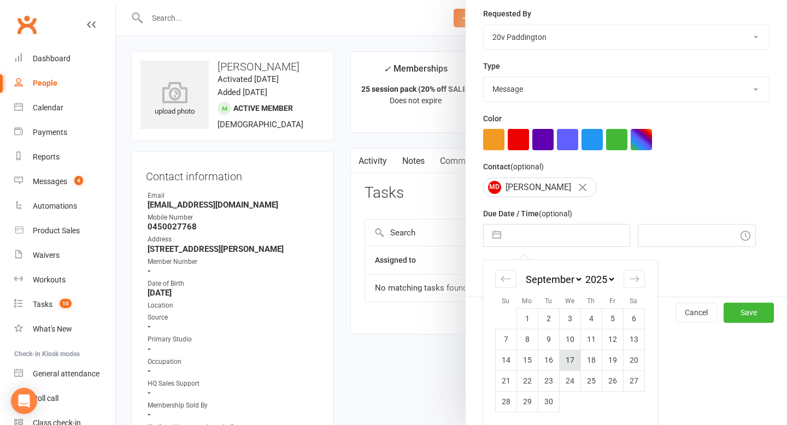
scroll to position [192, 0]
click at [528, 359] on td "15" at bounding box center [527, 360] width 21 height 21
type input "15 Sep 2025"
type input "4:15pm"
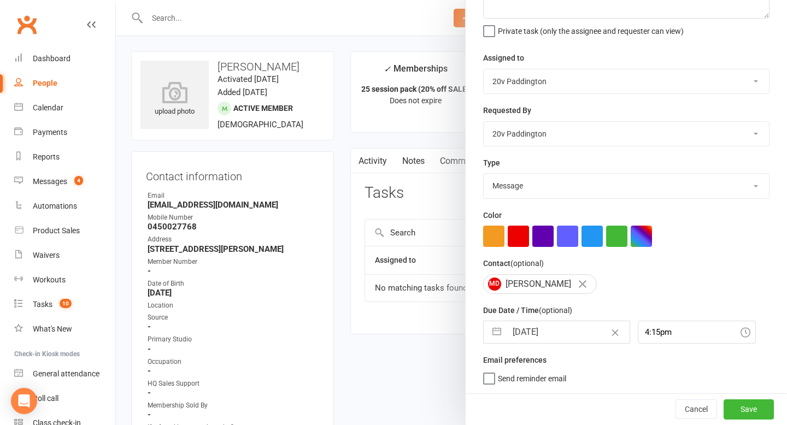
scroll to position [96, 0]
click at [747, 413] on button "Save" at bounding box center [749, 410] width 50 height 20
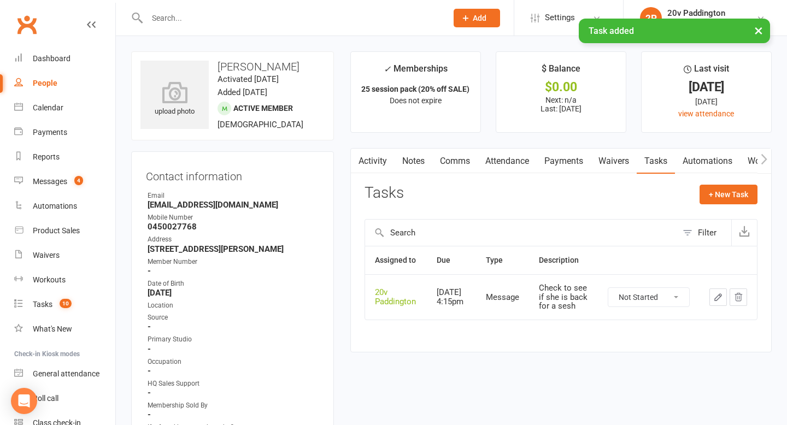
click at [392, 165] on link "Activity" at bounding box center [373, 161] width 44 height 25
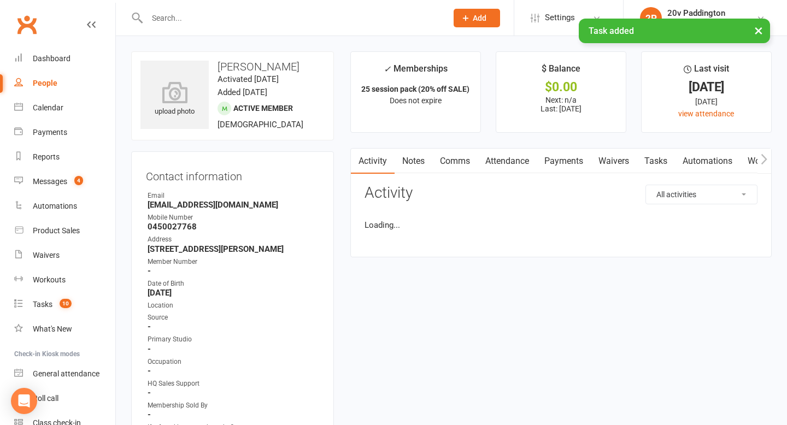
click at [419, 165] on link "Notes" at bounding box center [414, 161] width 38 height 25
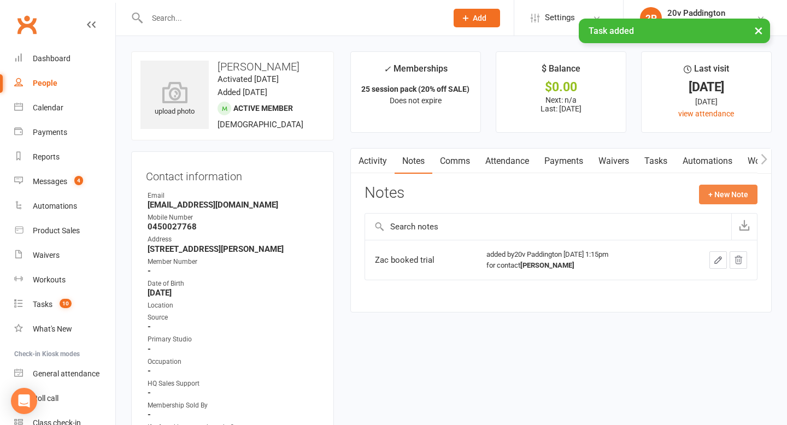
click at [727, 200] on button "+ New Note" at bounding box center [728, 195] width 59 height 20
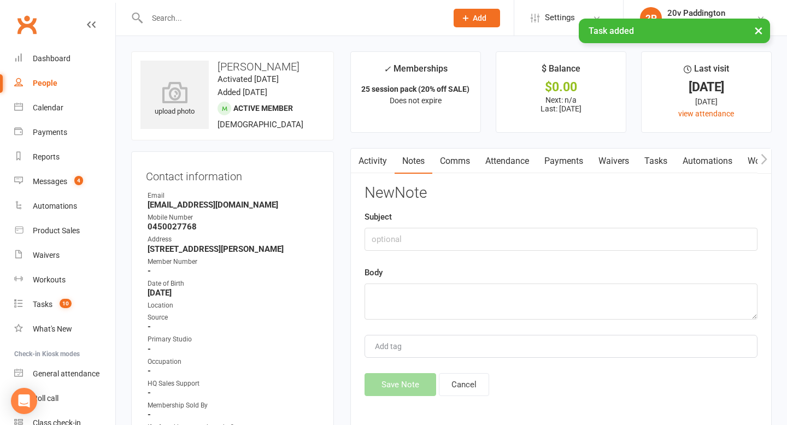
click at [594, 277] on div "Body" at bounding box center [561, 293] width 393 height 54
click at [573, 288] on textarea at bounding box center [561, 302] width 393 height 36
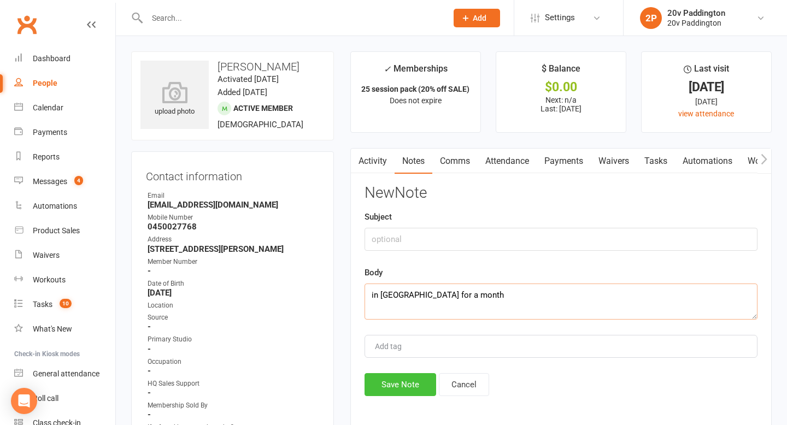
type textarea "in germany for a month"
click at [377, 383] on button "Save Note" at bounding box center [401, 385] width 72 height 23
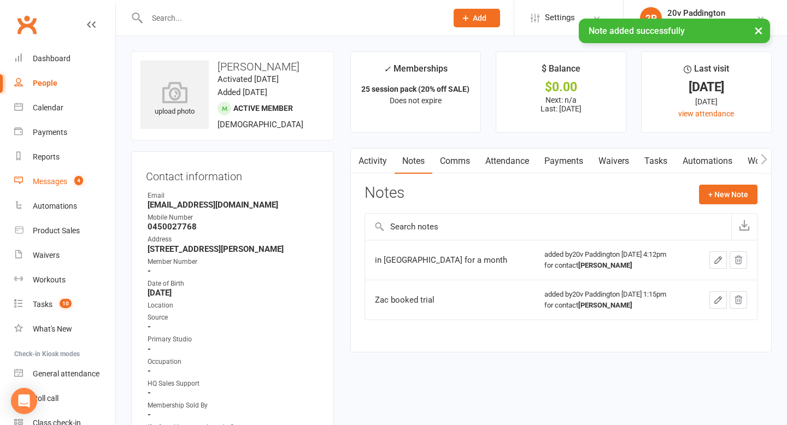
click at [30, 193] on link "Messages 4" at bounding box center [64, 182] width 101 height 25
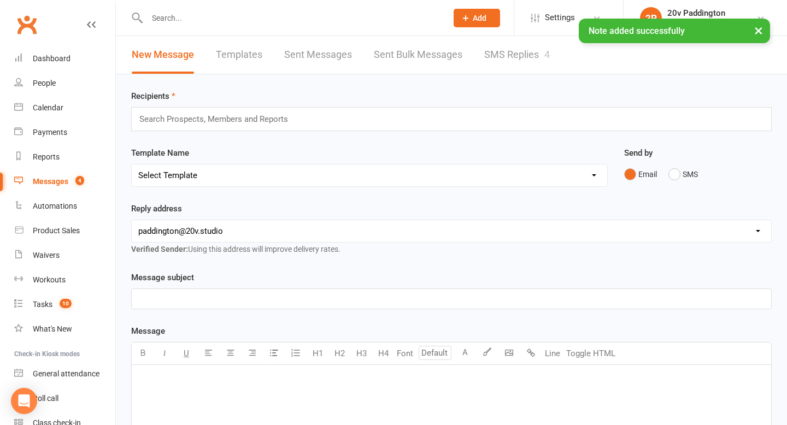
click at [498, 68] on link "SMS Replies 4" at bounding box center [518, 55] width 66 height 38
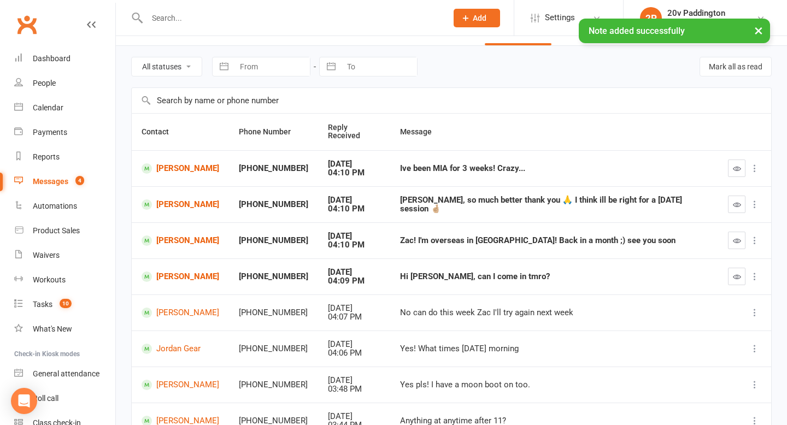
scroll to position [37, 0]
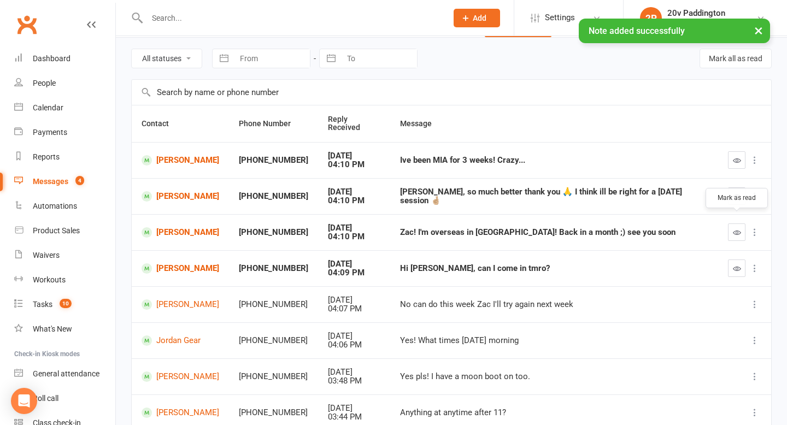
click at [734, 229] on icon "button" at bounding box center [737, 233] width 8 height 8
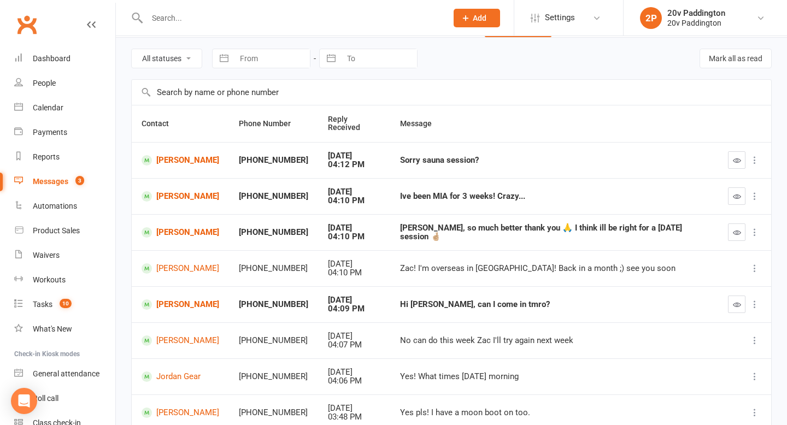
click at [177, 266] on td "[PERSON_NAME]" at bounding box center [180, 268] width 97 height 36
click at [188, 143] on td "[PERSON_NAME]" at bounding box center [180, 160] width 97 height 36
click at [188, 155] on link "[PERSON_NAME]" at bounding box center [181, 160] width 78 height 10
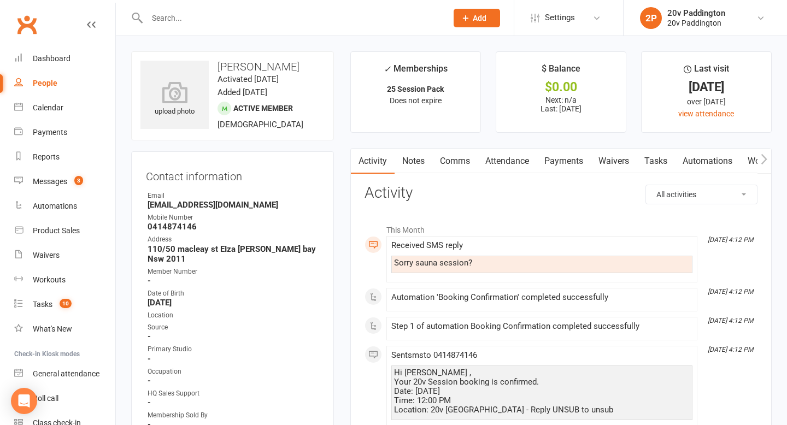
click at [464, 165] on link "Comms" at bounding box center [455, 161] width 45 height 25
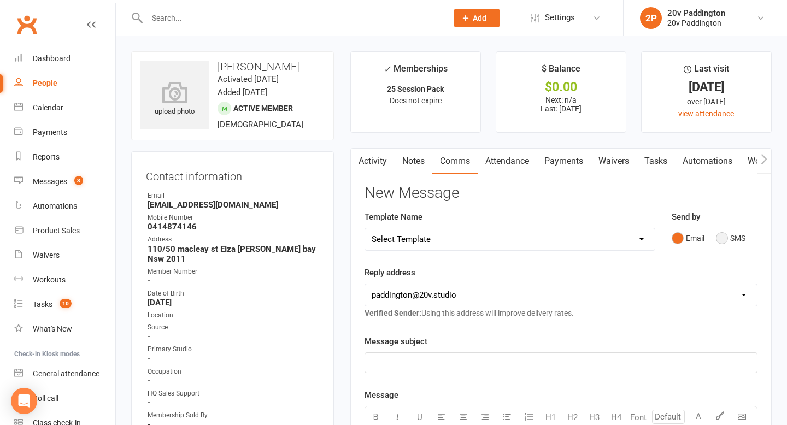
click at [740, 241] on button "SMS" at bounding box center [731, 238] width 30 height 21
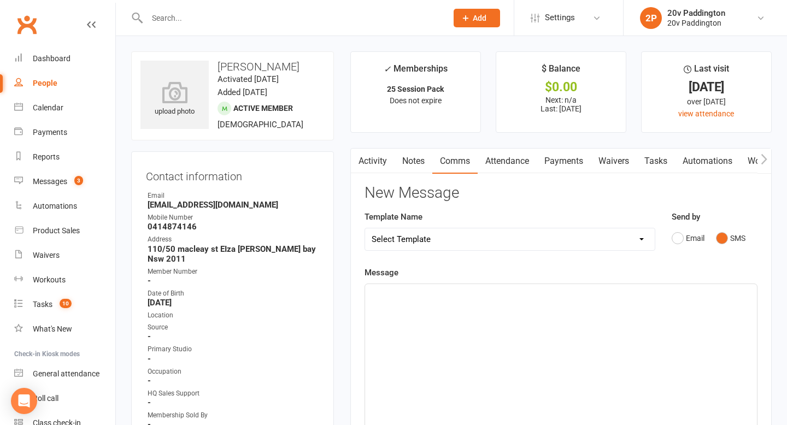
click at [625, 363] on div "﻿" at bounding box center [561, 366] width 392 height 164
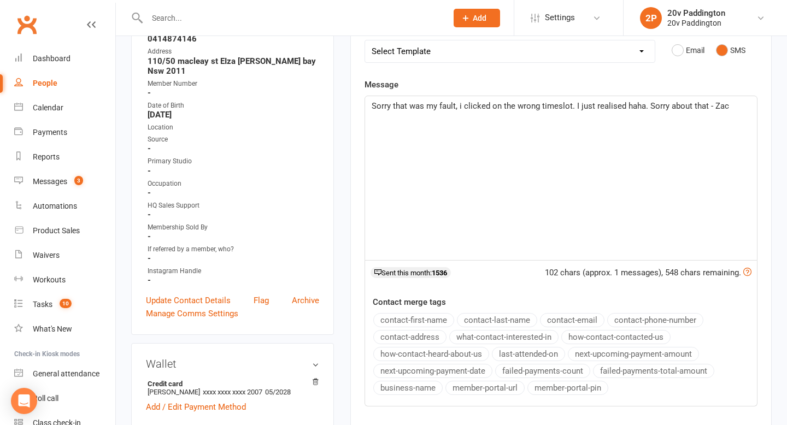
scroll to position [419, 0]
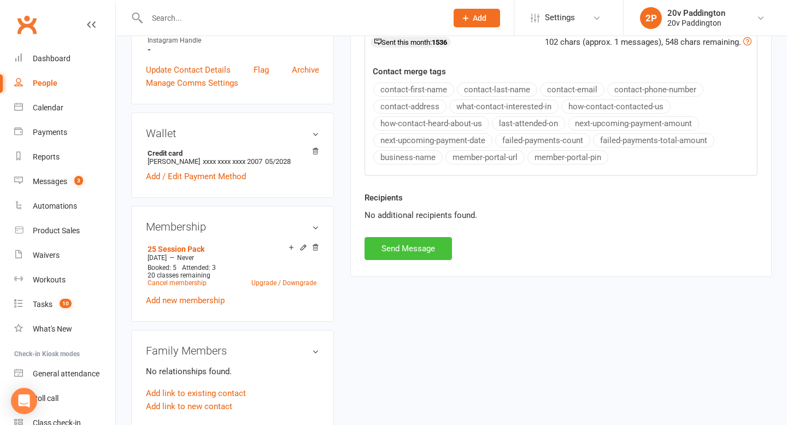
click at [393, 258] on button "Send Message" at bounding box center [408, 248] width 87 height 23
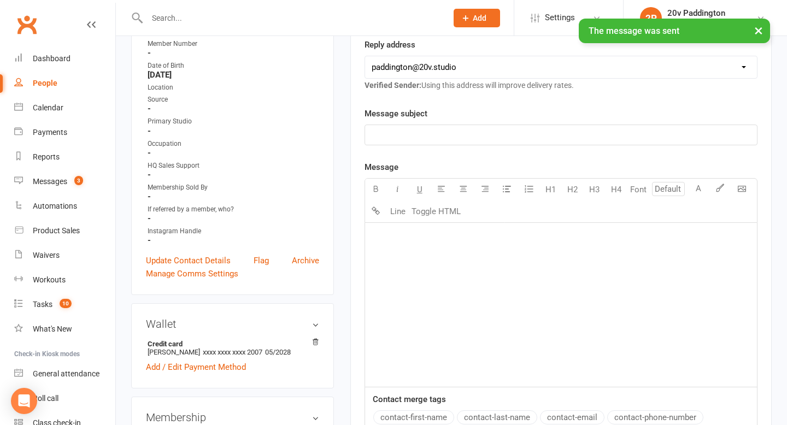
scroll to position [0, 0]
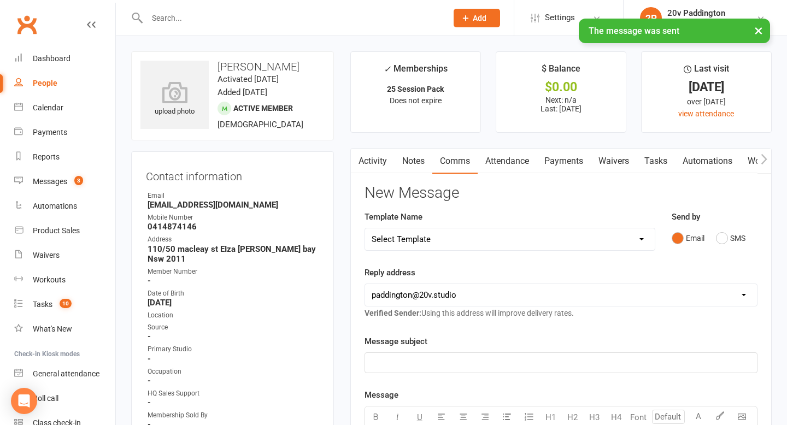
click at [378, 160] on link "Activity" at bounding box center [373, 161] width 44 height 25
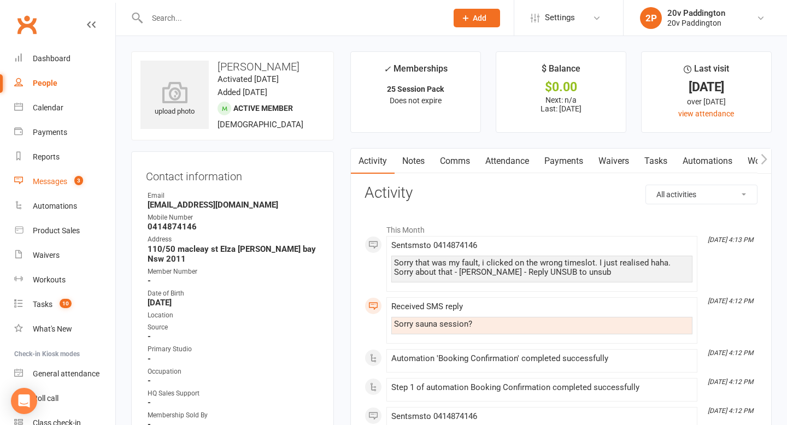
click at [48, 185] on div "Messages" at bounding box center [50, 181] width 34 height 9
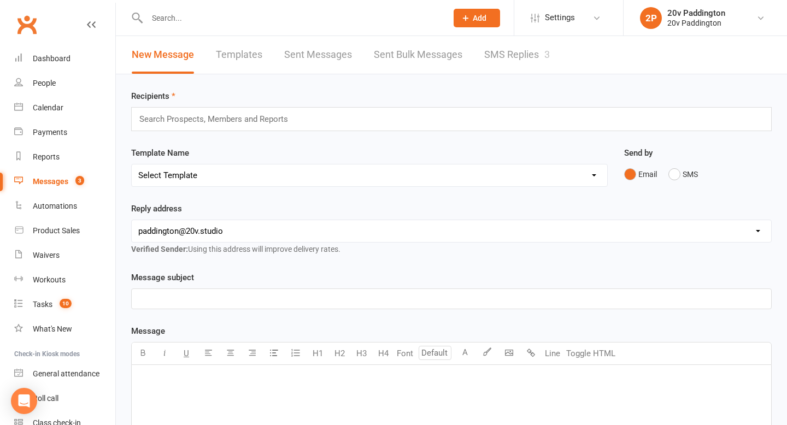
click at [532, 45] on link "SMS Replies 3" at bounding box center [518, 55] width 66 height 38
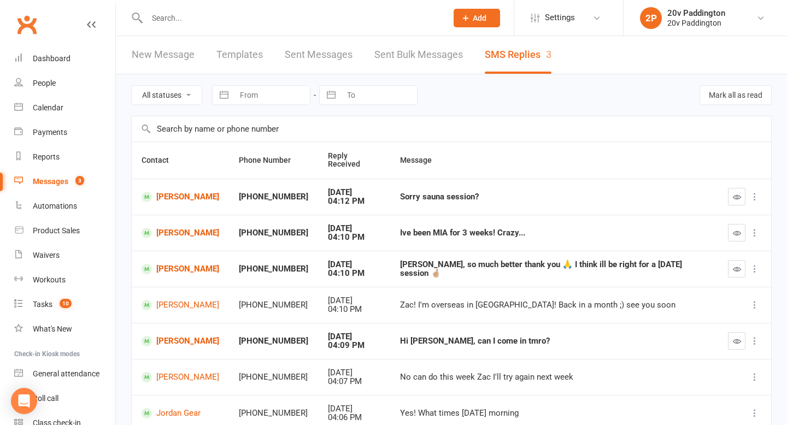
click at [738, 193] on icon "button" at bounding box center [737, 197] width 8 height 8
click at [173, 336] on link "[PERSON_NAME]" at bounding box center [181, 341] width 78 height 10
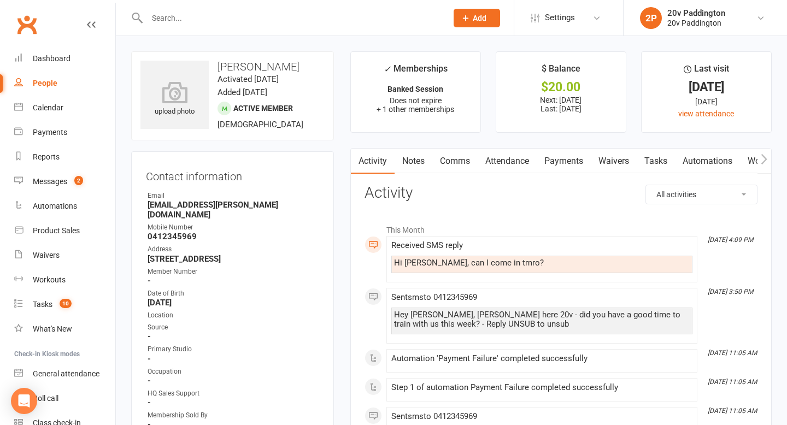
click at [458, 155] on link "Comms" at bounding box center [455, 161] width 45 height 25
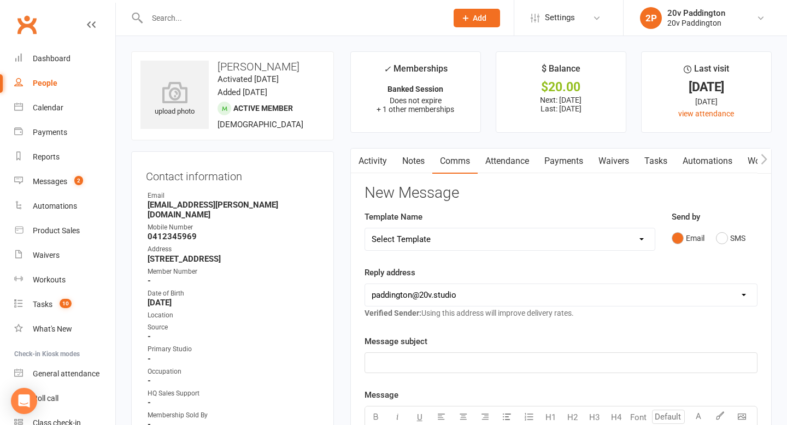
click at [722, 227] on div "Send by Email SMS" at bounding box center [715, 230] width 86 height 38
click at [722, 243] on button "SMS" at bounding box center [731, 238] width 30 height 21
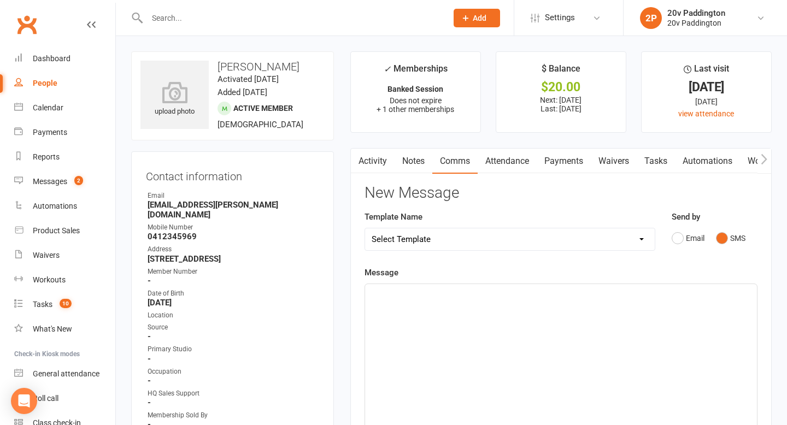
click at [629, 335] on div "﻿" at bounding box center [561, 366] width 392 height 164
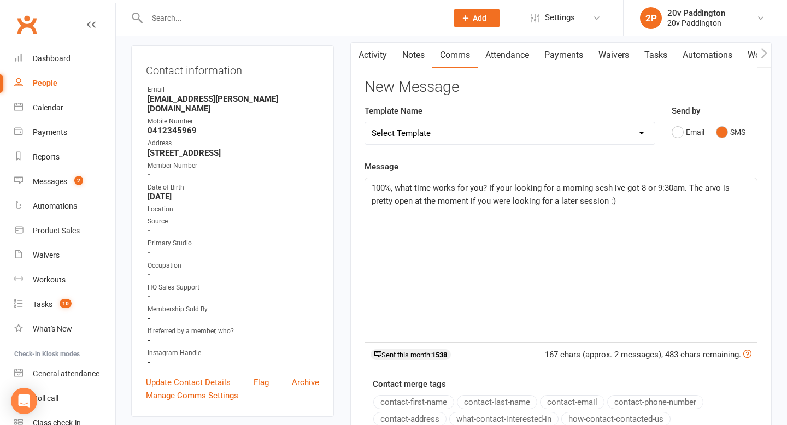
scroll to position [288, 0]
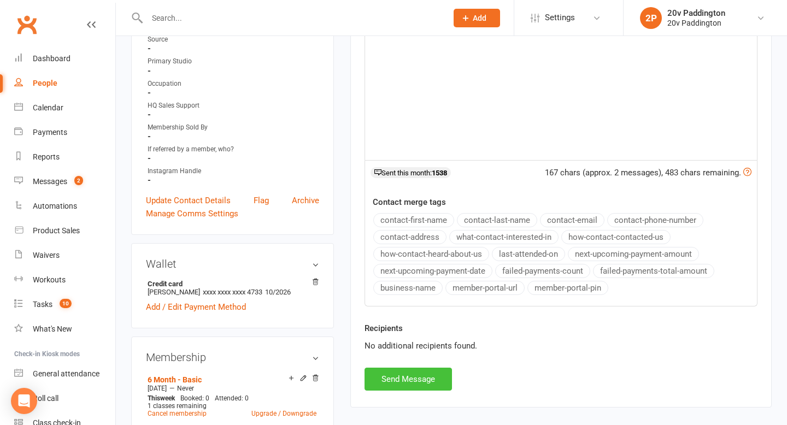
click at [429, 374] on button "Send Message" at bounding box center [408, 379] width 87 height 23
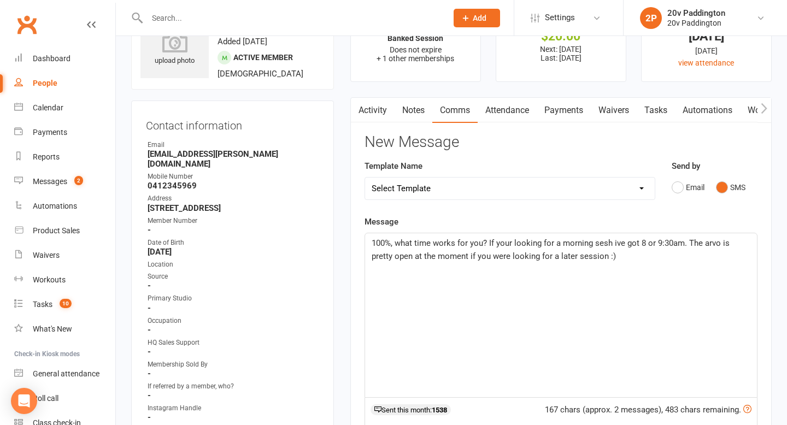
scroll to position [0, 0]
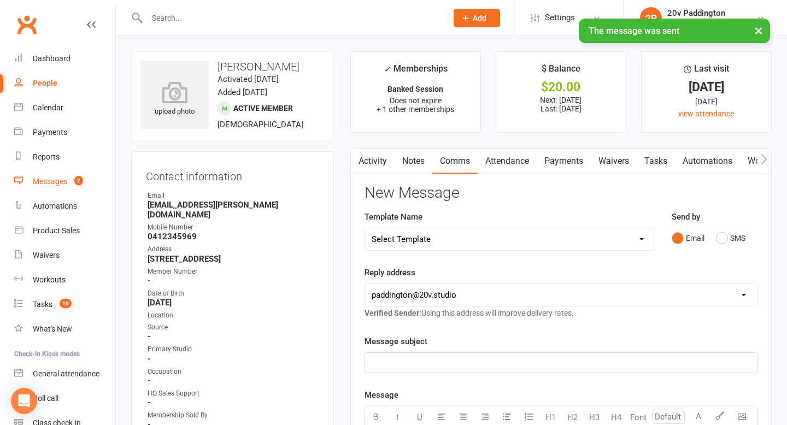
click at [81, 186] on count-badge "2" at bounding box center [76, 181] width 14 height 9
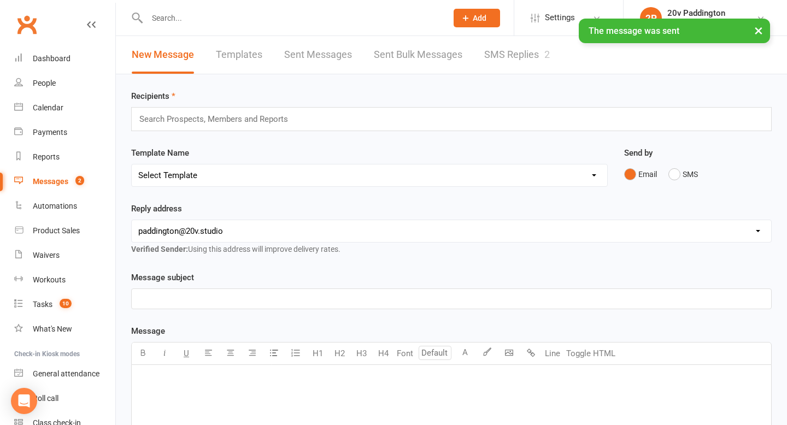
click at [498, 56] on link "SMS Replies 2" at bounding box center [518, 55] width 66 height 38
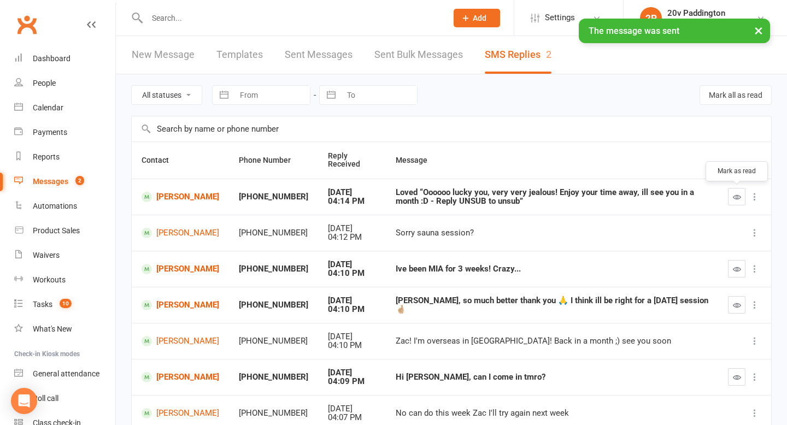
click at [739, 195] on icon "button" at bounding box center [737, 197] width 8 height 8
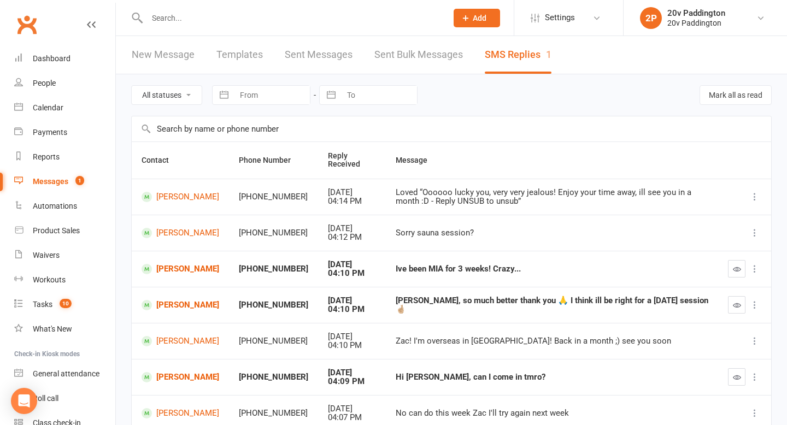
scroll to position [55, 0]
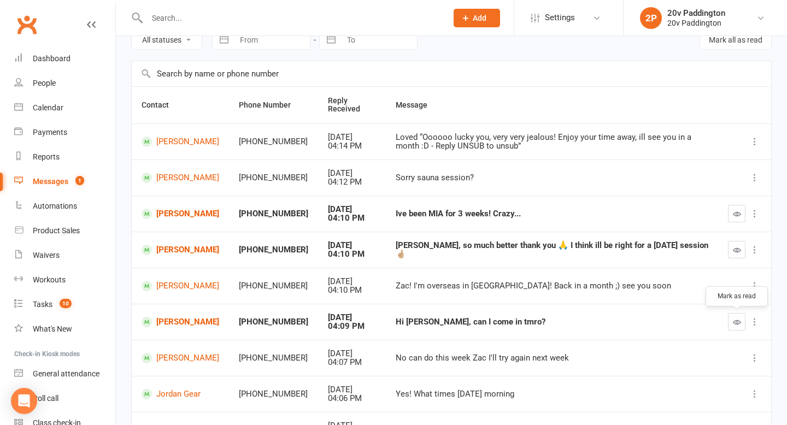
click at [743, 320] on button "button" at bounding box center [736, 321] width 17 height 17
click at [178, 219] on link "[PERSON_NAME]" at bounding box center [181, 214] width 78 height 10
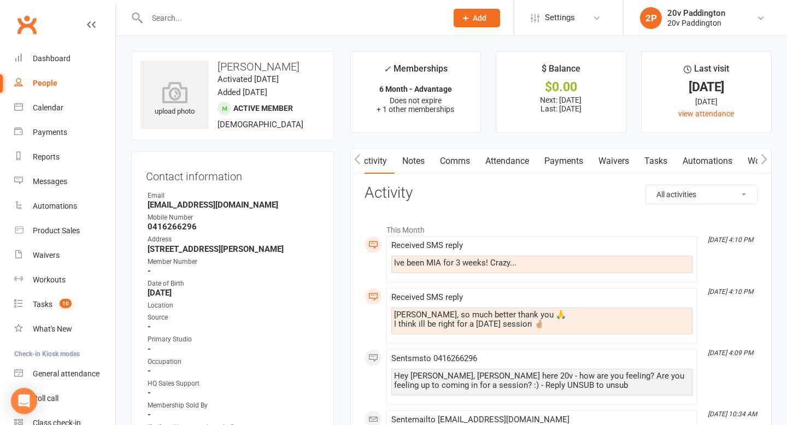
click at [456, 160] on link "Comms" at bounding box center [455, 161] width 45 height 25
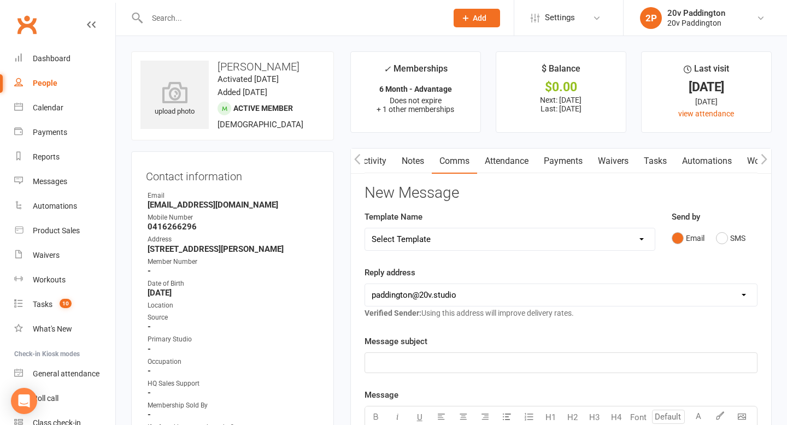
click at [713, 240] on div "Email SMS" at bounding box center [715, 238] width 86 height 21
click at [721, 239] on button "SMS" at bounding box center [731, 238] width 30 height 21
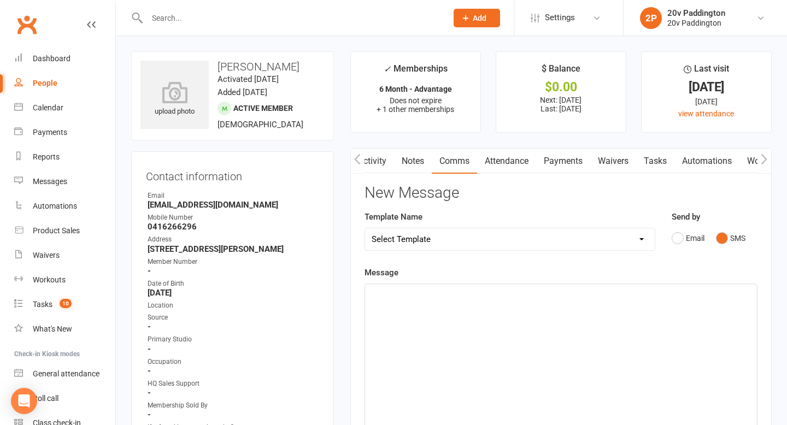
click at [573, 364] on div "﻿" at bounding box center [561, 366] width 392 height 164
click at [643, 310] on div "Im very glad to hear your feeling better :) Time really flys by doesn't it," at bounding box center [561, 366] width 392 height 164
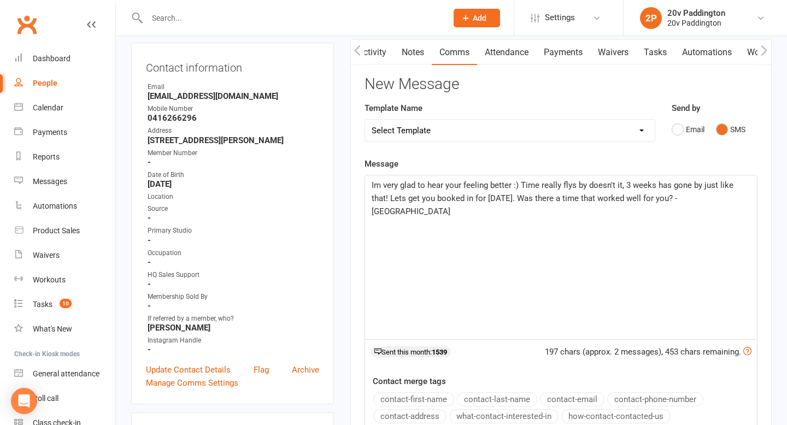
scroll to position [367, 0]
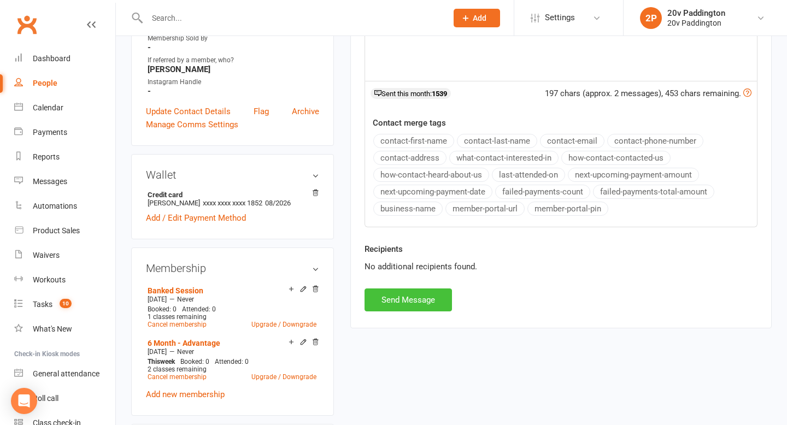
click at [413, 301] on button "Send Message" at bounding box center [408, 300] width 87 height 23
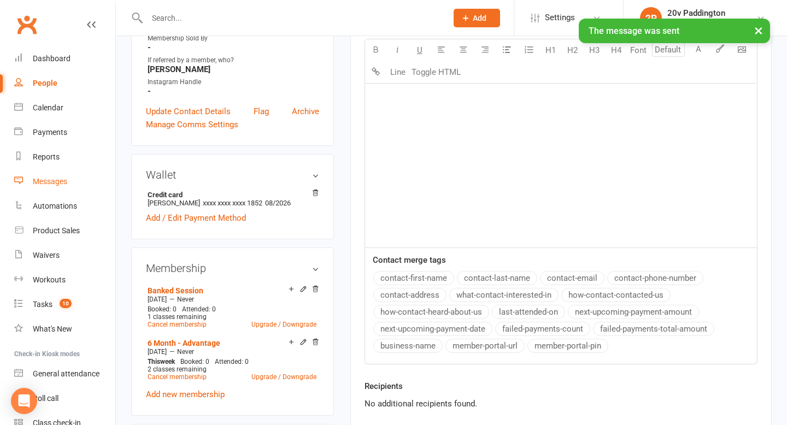
click at [42, 174] on link "Messages" at bounding box center [64, 182] width 101 height 25
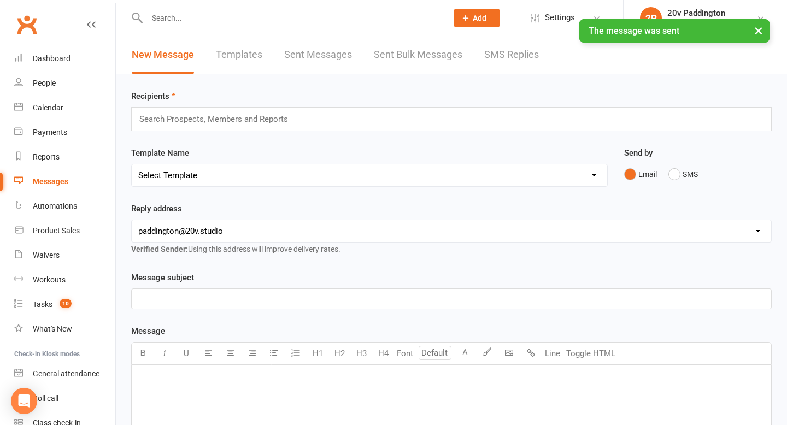
click at [531, 50] on link "SMS Replies" at bounding box center [512, 55] width 55 height 38
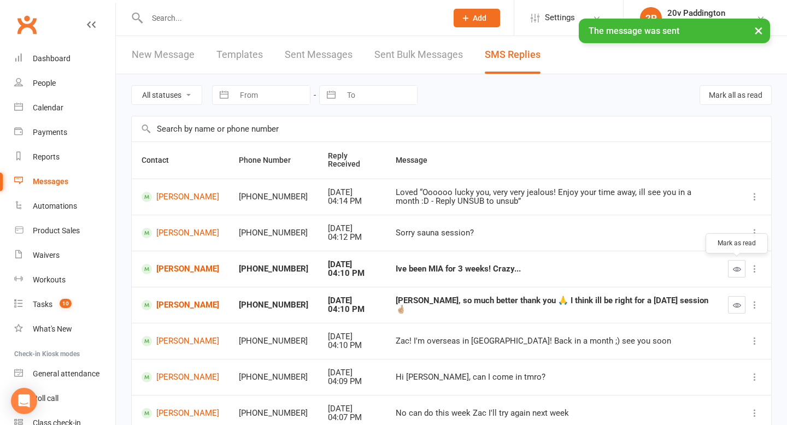
click at [738, 270] on icon "button" at bounding box center [737, 269] width 8 height 8
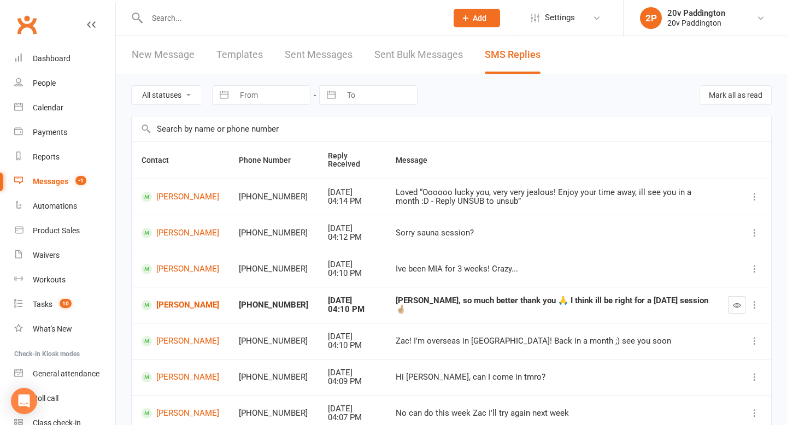
click at [726, 307] on td at bounding box center [745, 305] width 53 height 36
click at [736, 301] on button "button" at bounding box center [736, 304] width 17 height 17
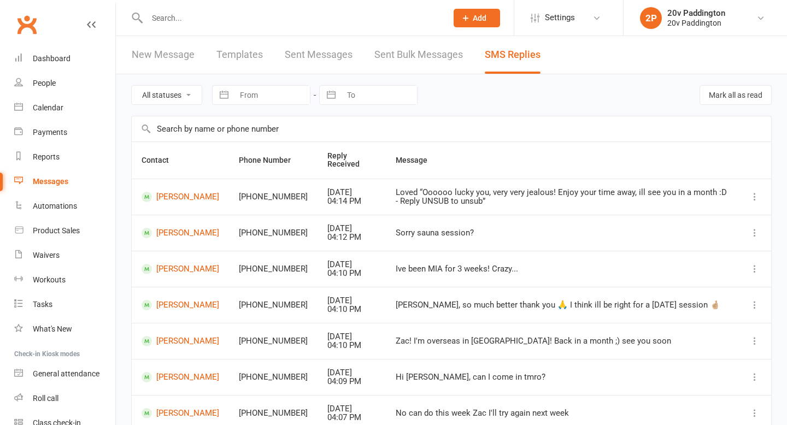
scroll to position [100, 0]
